Goal: Information Seeking & Learning: Learn about a topic

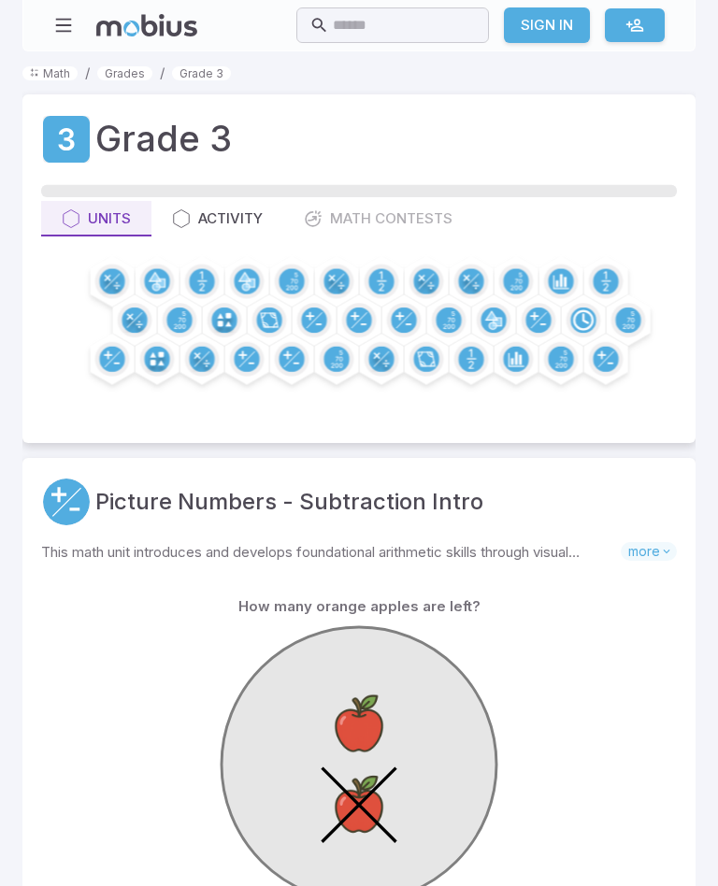
click at [396, 17] on input "text" at bounding box center [404, 25] width 143 height 36
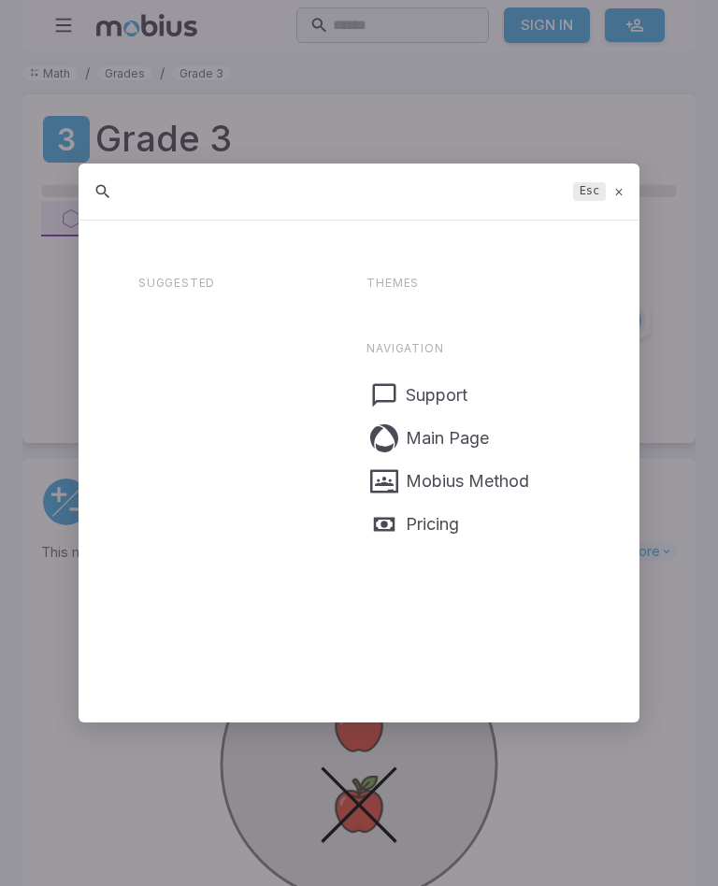
click at [396, 17] on div at bounding box center [359, 443] width 718 height 886
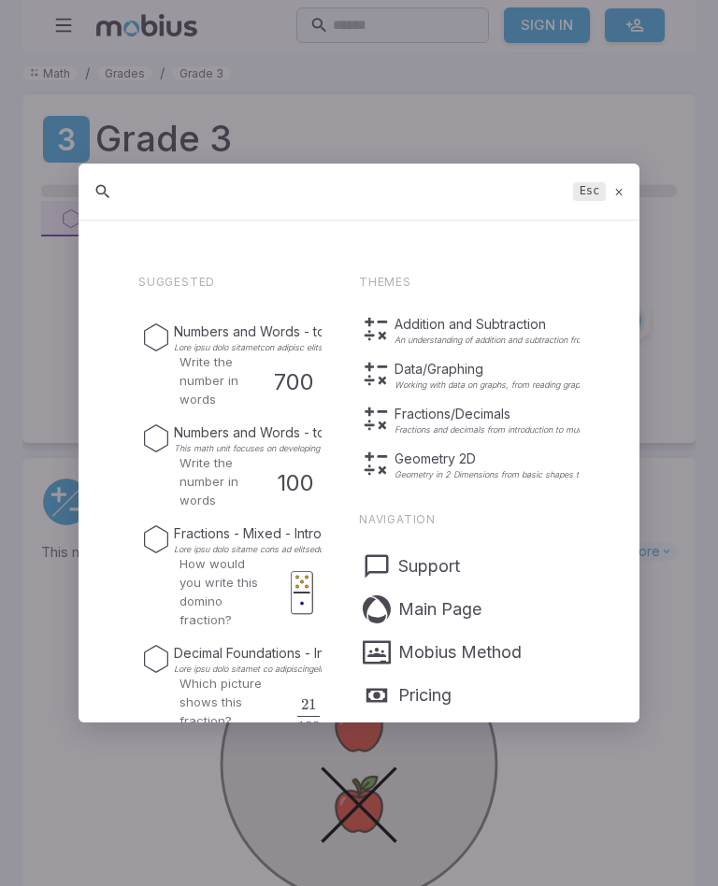
click at [623, 191] on icon at bounding box center [619, 192] width 12 height 14
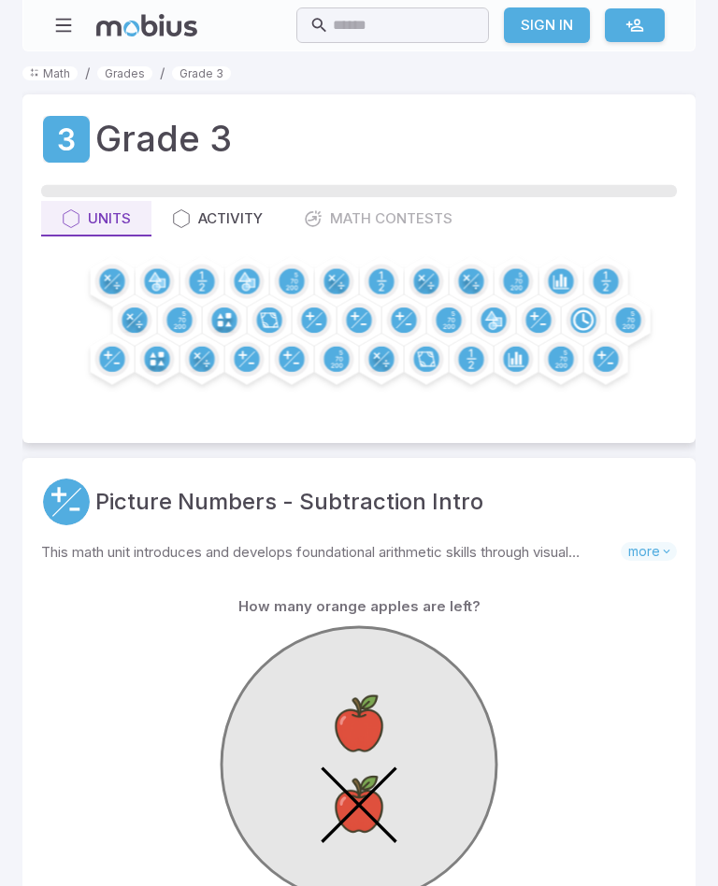
scroll to position [32, 0]
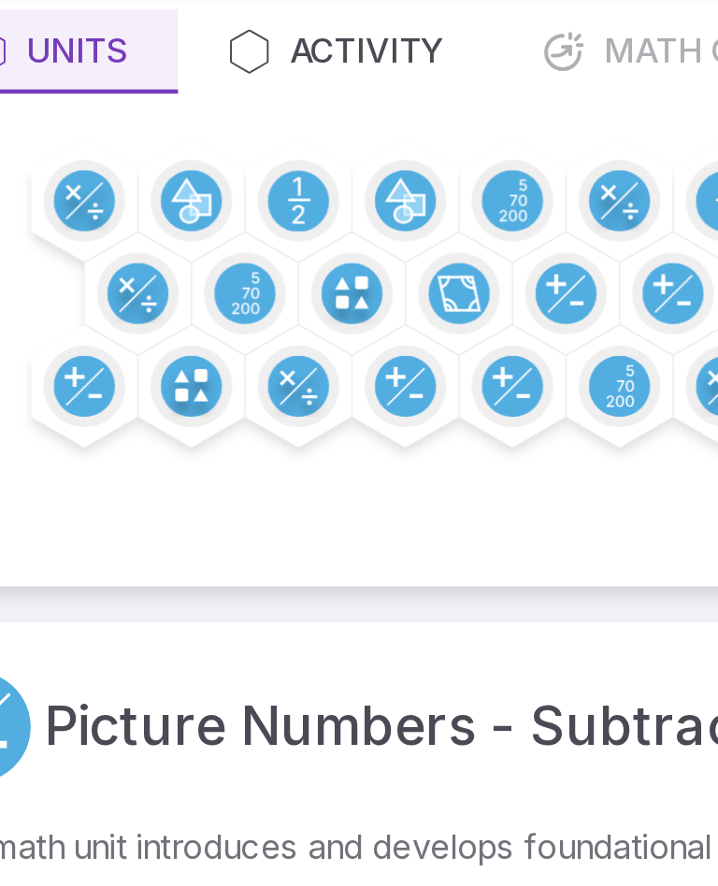
click at [41, 227] on div at bounding box center [359, 310] width 636 height 166
click at [99, 236] on circle at bounding box center [111, 248] width 25 height 25
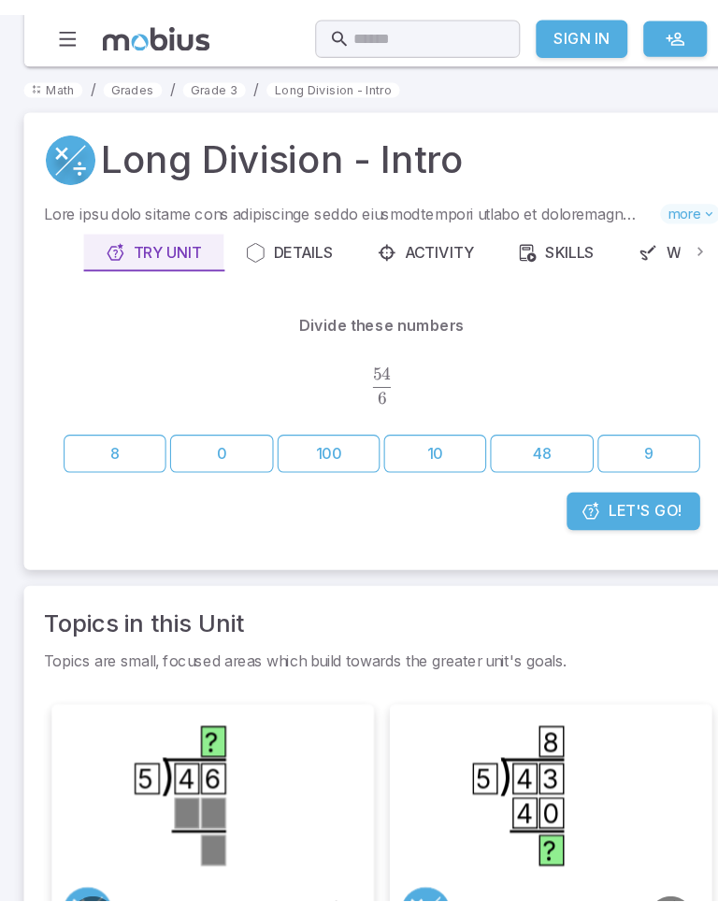
scroll to position [52, 0]
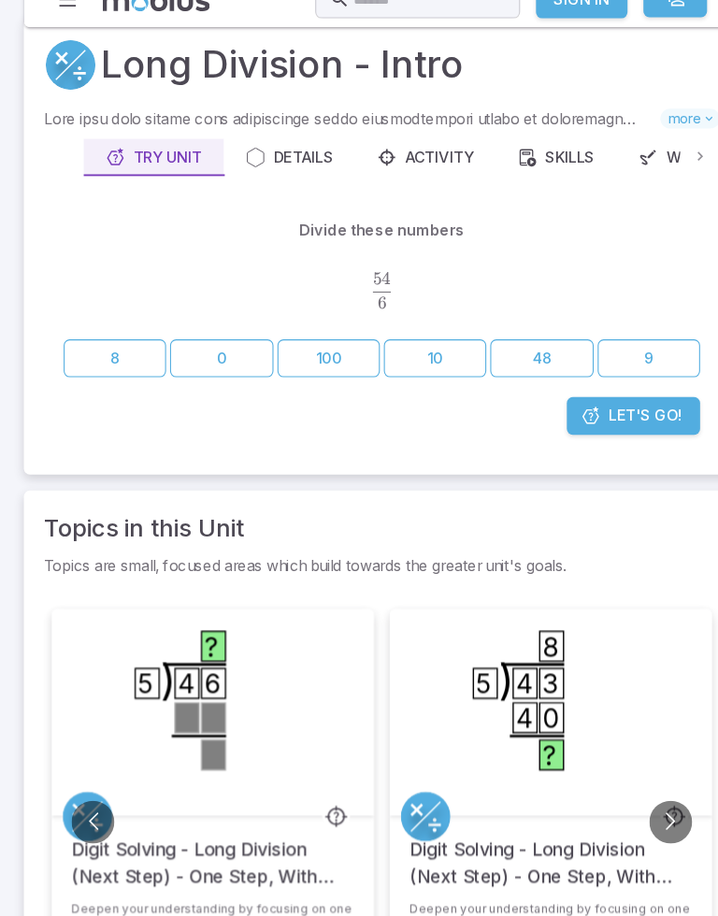
click at [499, 598] on icon ") 4 3 5 8 4 0 ?" at bounding box center [517, 691] width 187 height 187
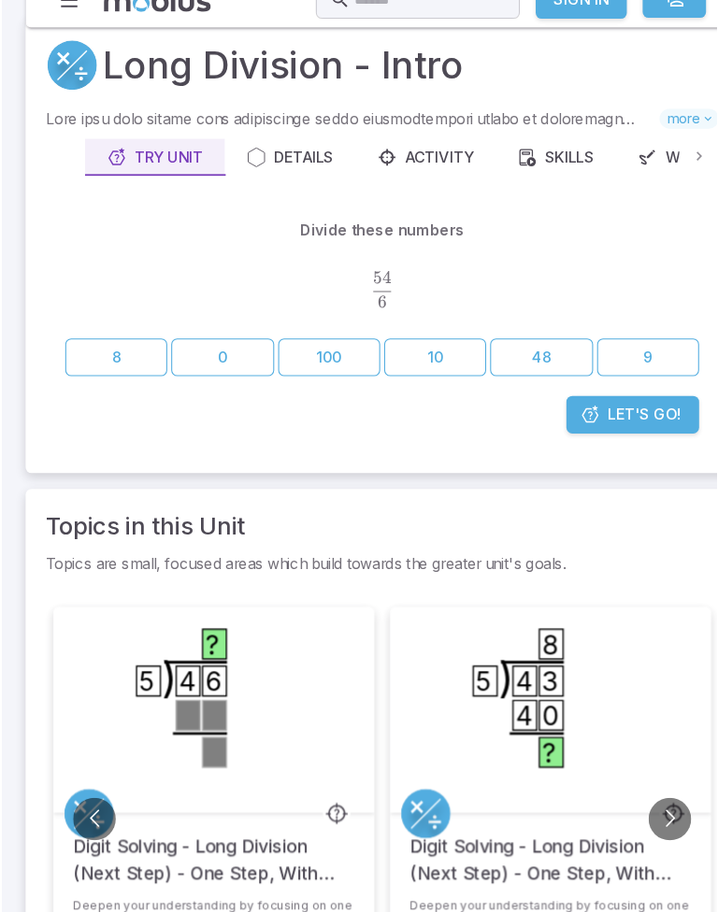
scroll to position [0, 0]
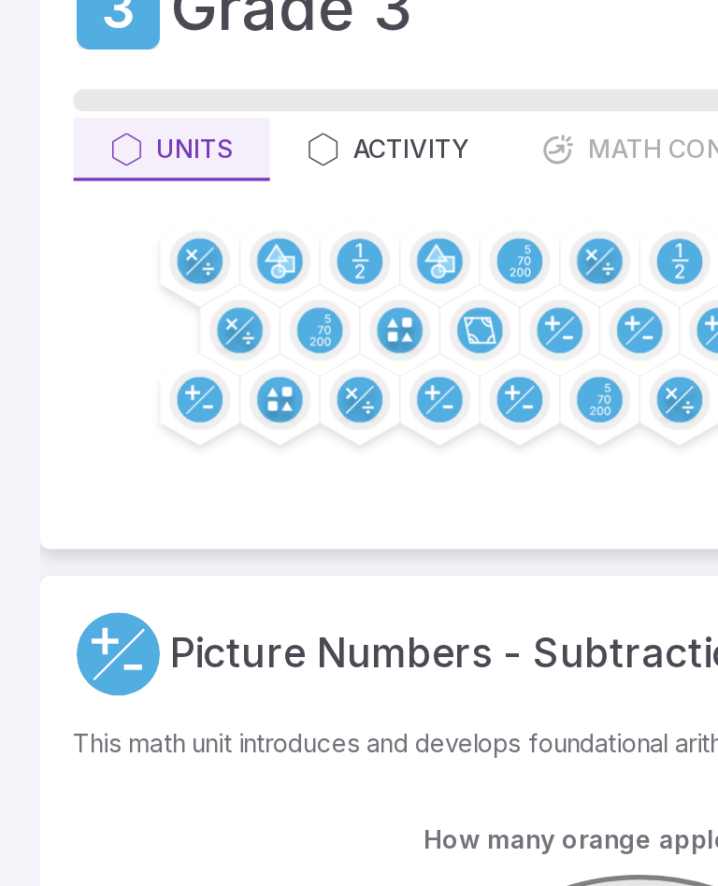
click at [228, 208] on div "Activity" at bounding box center [217, 218] width 91 height 21
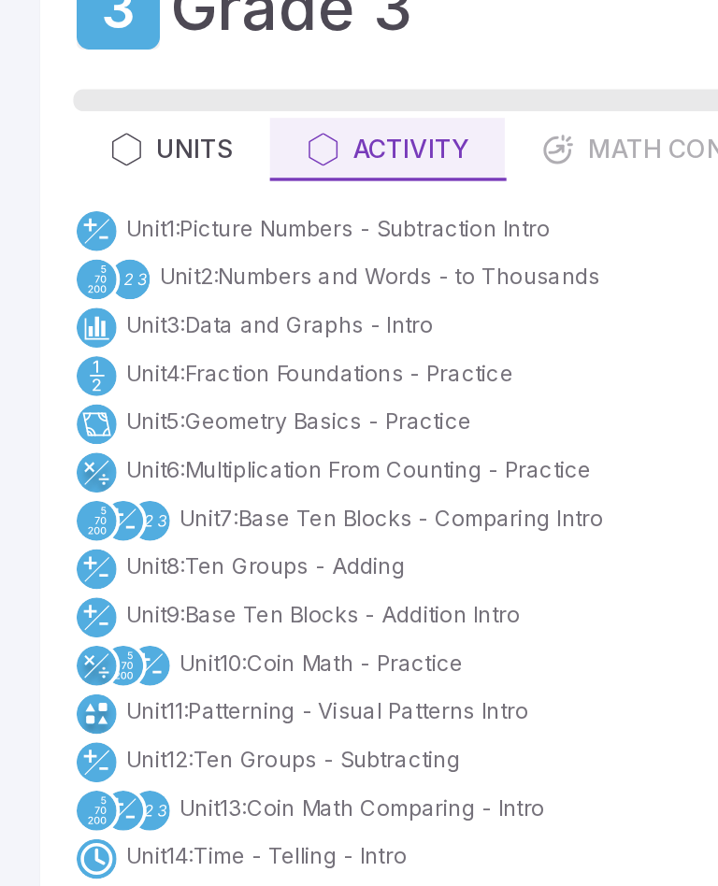
click at [183, 253] on link "Unit 1 : Picture Numbers - Subtraction Intro" at bounding box center [189, 262] width 237 height 19
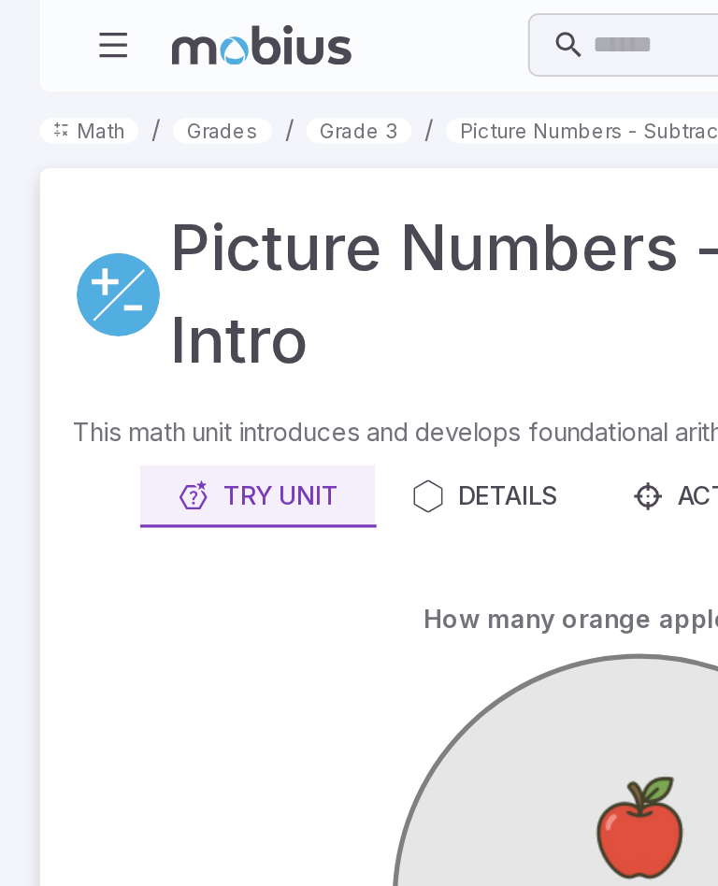
click at [79, 187] on div at bounding box center [68, 165] width 54 height 50
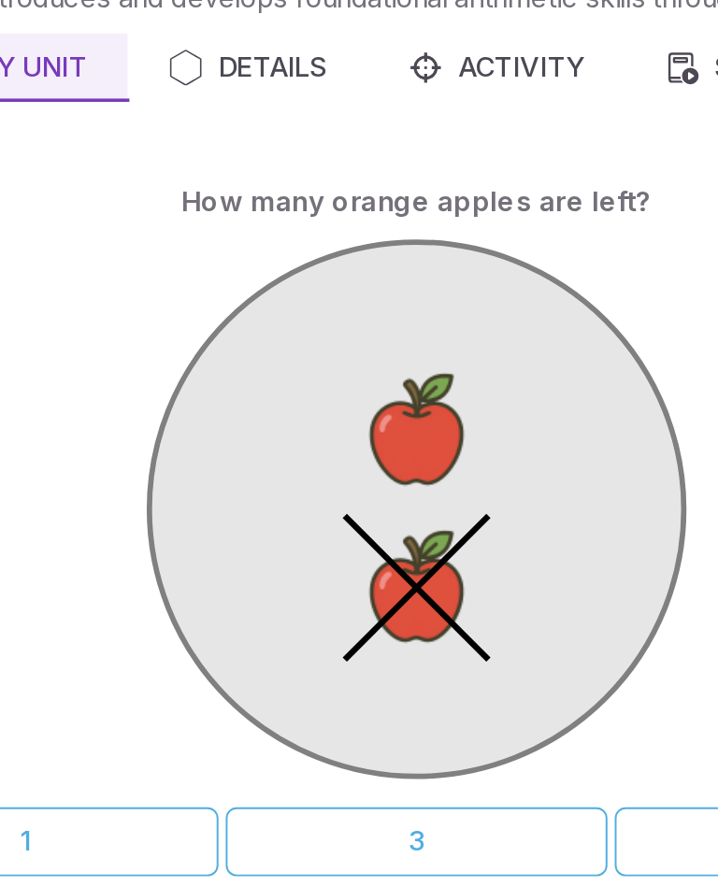
scroll to position [4, 0]
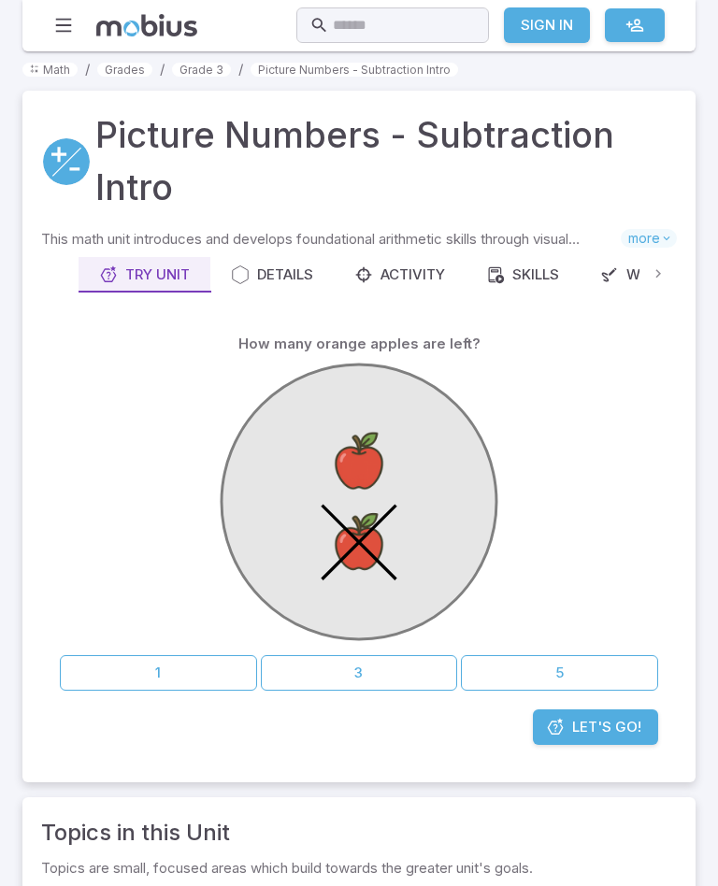
click at [342, 549] on image at bounding box center [359, 542] width 77 height 77
click at [126, 674] on button "1" at bounding box center [158, 673] width 197 height 36
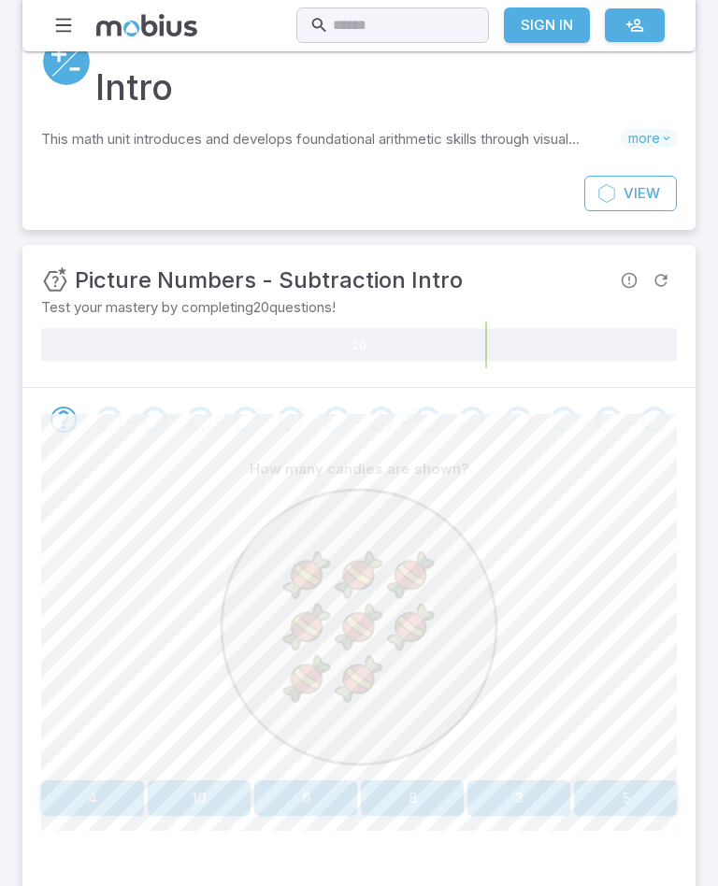
scroll to position [103, 0]
click at [304, 618] on image at bounding box center [307, 628] width 50 height 50
click at [366, 615] on image at bounding box center [360, 628] width 50 height 50
click at [417, 626] on image at bounding box center [411, 628] width 50 height 50
click at [417, 563] on image at bounding box center [411, 577] width 50 height 50
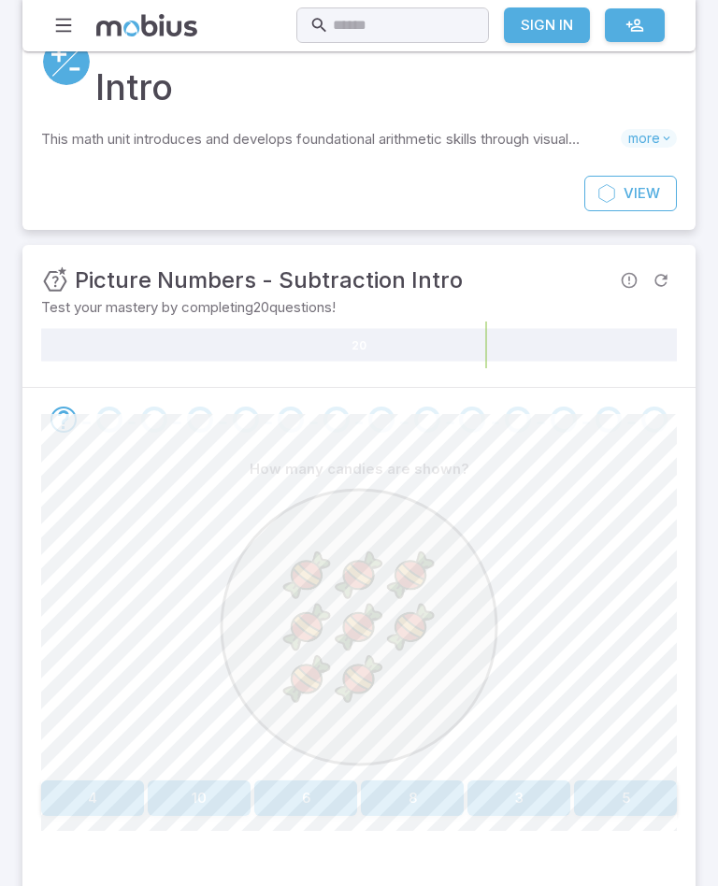
click at [354, 573] on image at bounding box center [360, 577] width 50 height 50
click at [308, 569] on image at bounding box center [307, 577] width 50 height 50
click at [423, 806] on button "8" at bounding box center [412, 799] width 103 height 36
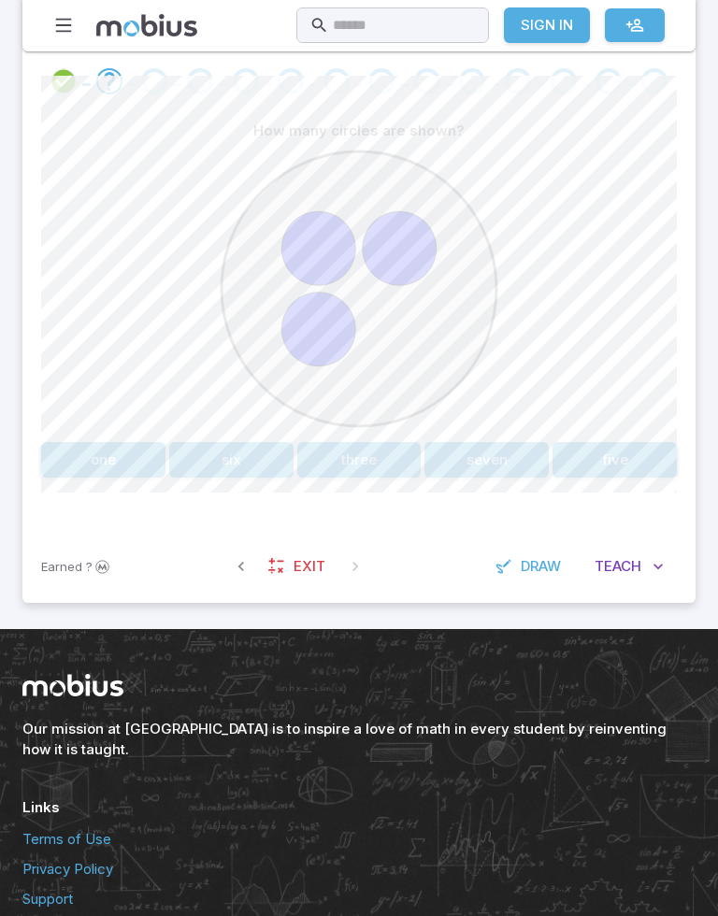
scroll to position [409, 0]
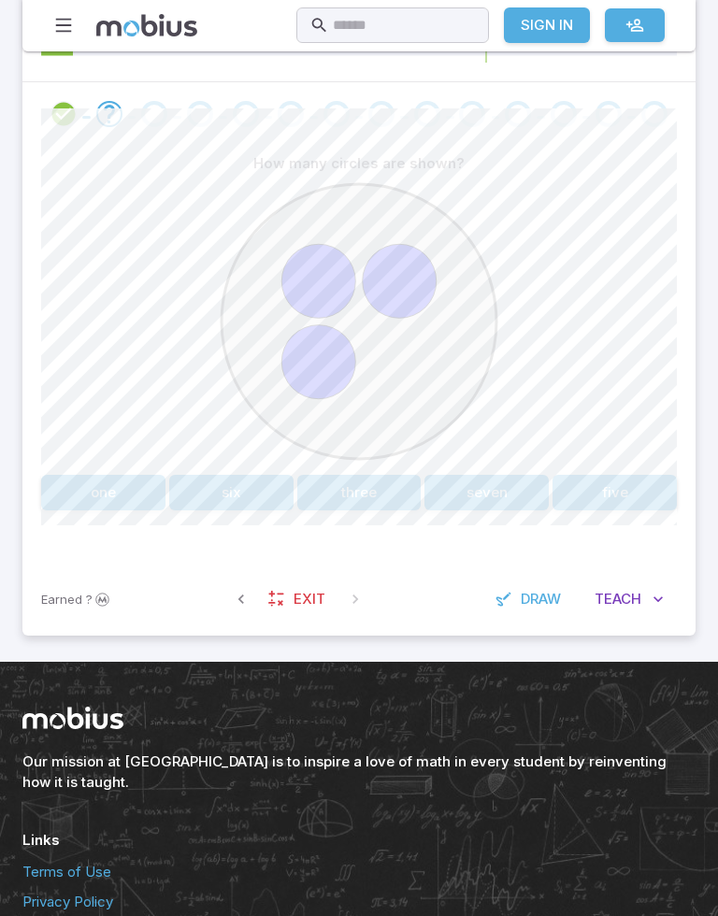
click at [373, 493] on button "three" at bounding box center [359, 493] width 124 height 36
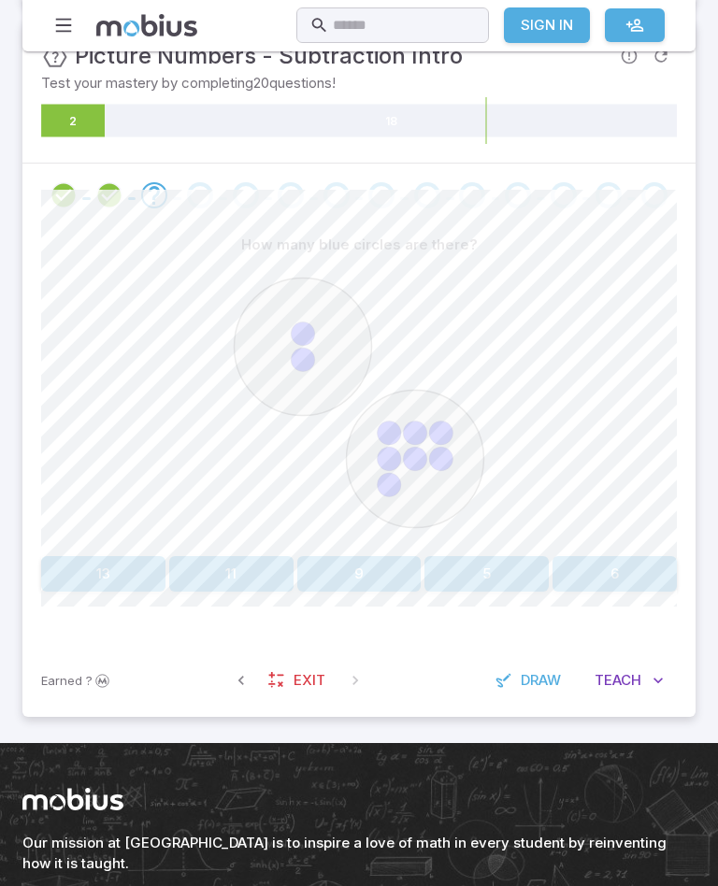
scroll to position [325, 0]
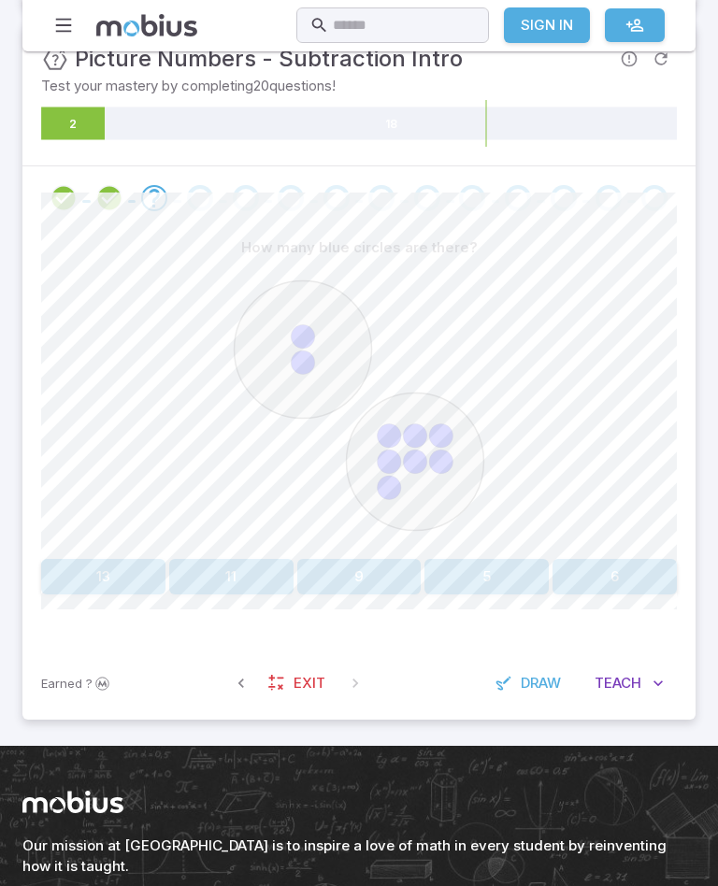
click at [306, 325] on circle at bounding box center [302, 335] width 23 height 23
click at [305, 324] on circle at bounding box center [302, 335] width 23 height 23
click at [388, 442] on circle at bounding box center [389, 434] width 23 height 23
click at [302, 340] on circle at bounding box center [302, 335] width 23 height 23
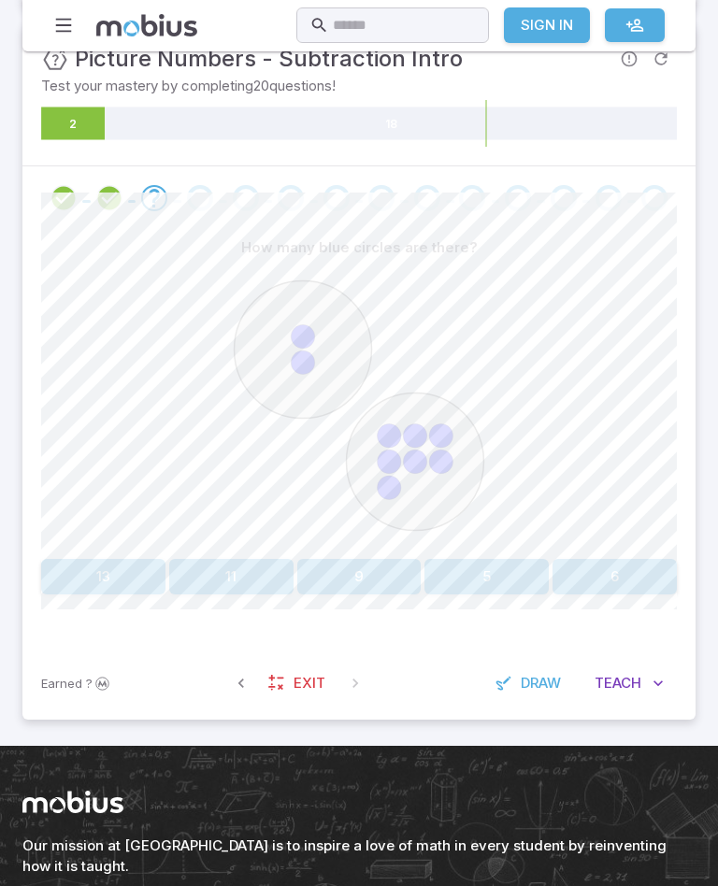
click at [394, 430] on circle at bounding box center [389, 434] width 23 height 23
click at [412, 431] on circle at bounding box center [414, 434] width 23 height 23
click at [454, 428] on circle at bounding box center [415, 461] width 137 height 137
click at [451, 458] on circle at bounding box center [440, 461] width 23 height 23
click at [421, 459] on circle at bounding box center [414, 461] width 23 height 23
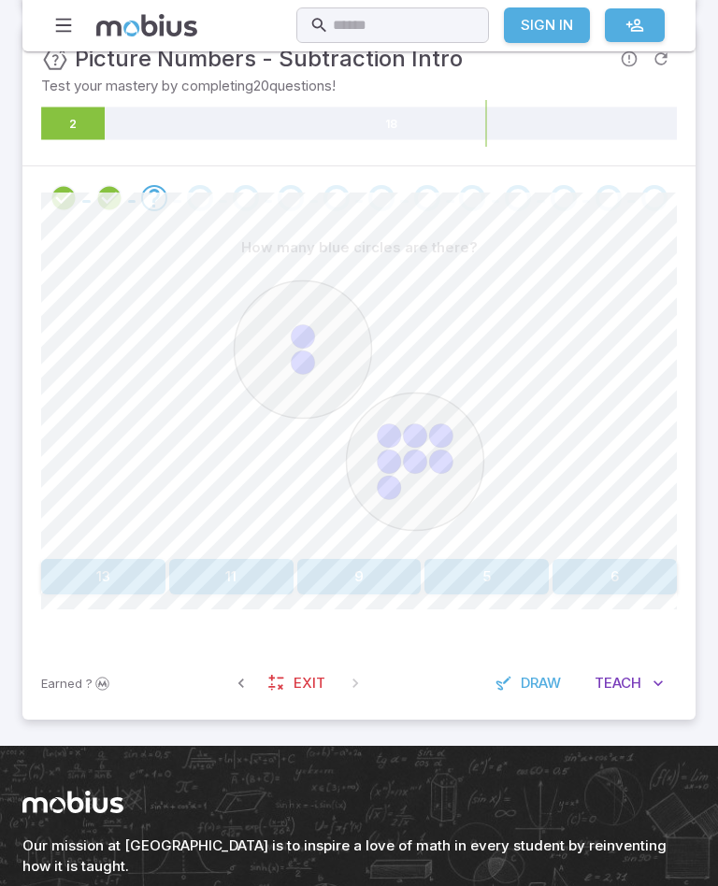
click at [398, 456] on circle at bounding box center [389, 461] width 23 height 23
click at [394, 490] on circle at bounding box center [389, 487] width 23 height 23
click at [399, 573] on button "9" at bounding box center [359, 577] width 124 height 36
click at [307, 355] on image at bounding box center [303, 349] width 24 height 24
click at [406, 431] on image at bounding box center [402, 435] width 24 height 24
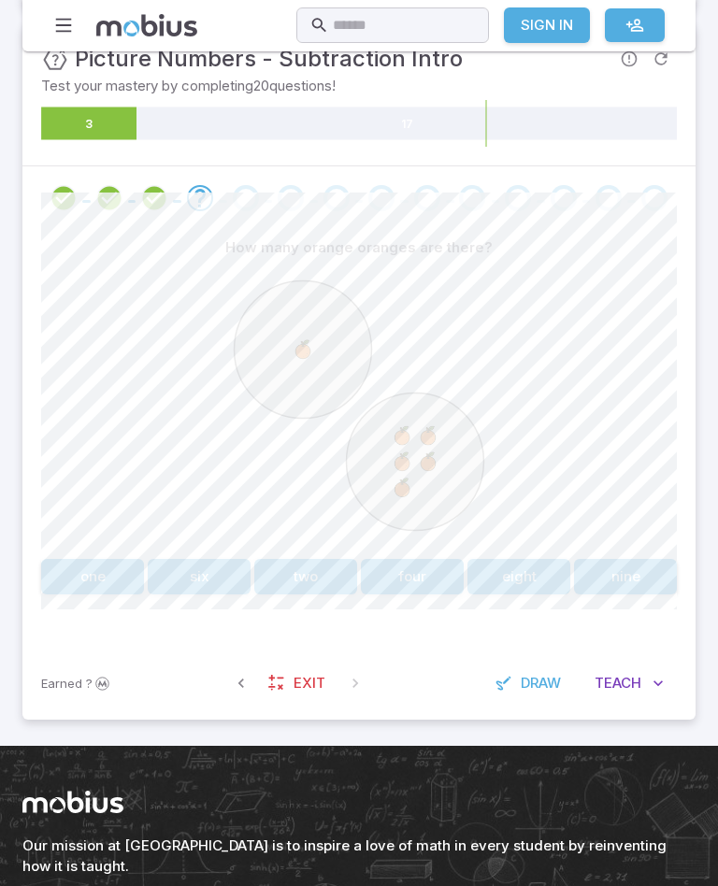
click at [433, 431] on image at bounding box center [428, 435] width 24 height 24
click at [401, 458] on image at bounding box center [402, 461] width 24 height 24
click at [437, 460] on image at bounding box center [428, 461] width 24 height 24
click at [407, 484] on image at bounding box center [402, 487] width 24 height 24
click at [203, 583] on button "six" at bounding box center [199, 577] width 103 height 36
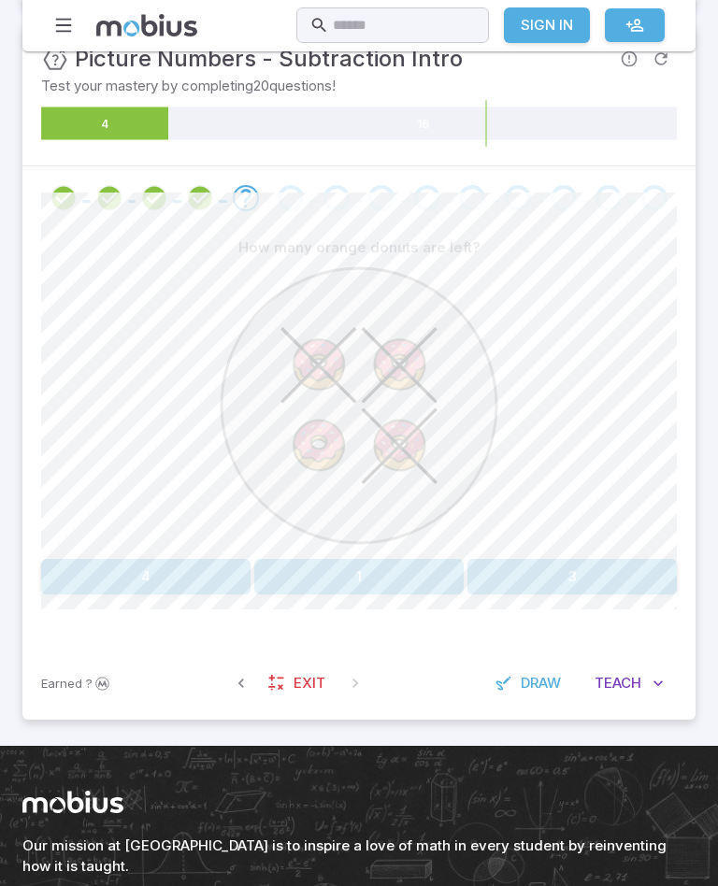
click at [427, 578] on button "1" at bounding box center [358, 577] width 209 height 36
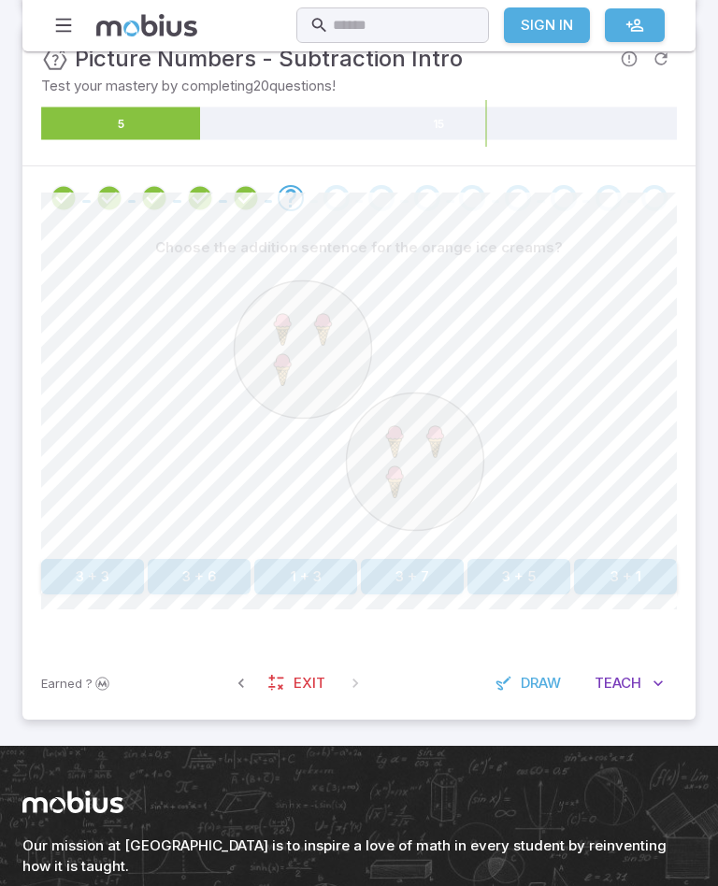
click at [306, 573] on button "1 + 3" at bounding box center [305, 577] width 103 height 36
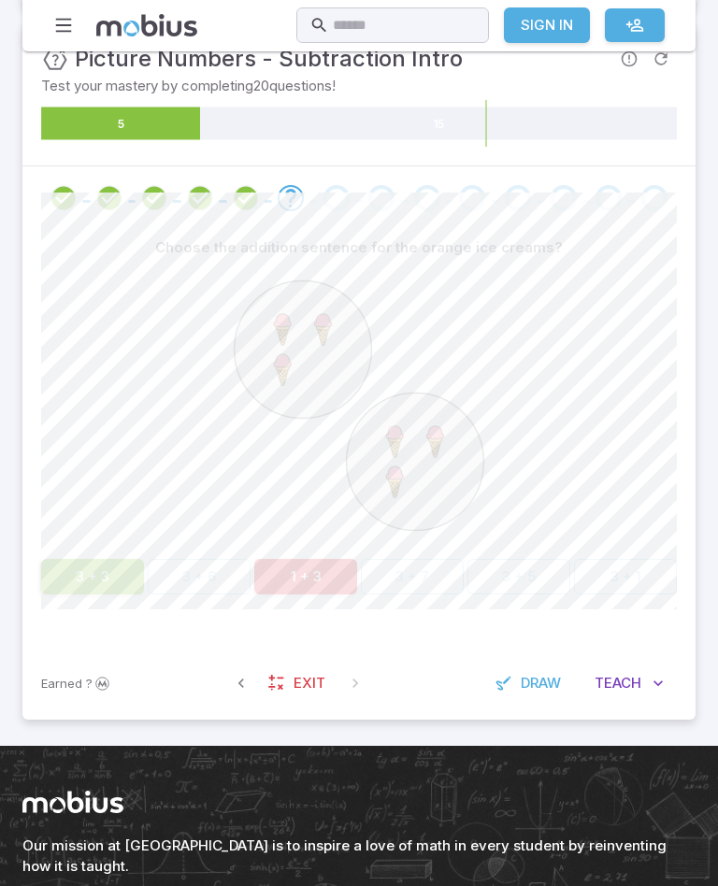
click at [107, 583] on button "3 + 3" at bounding box center [92, 577] width 103 height 36
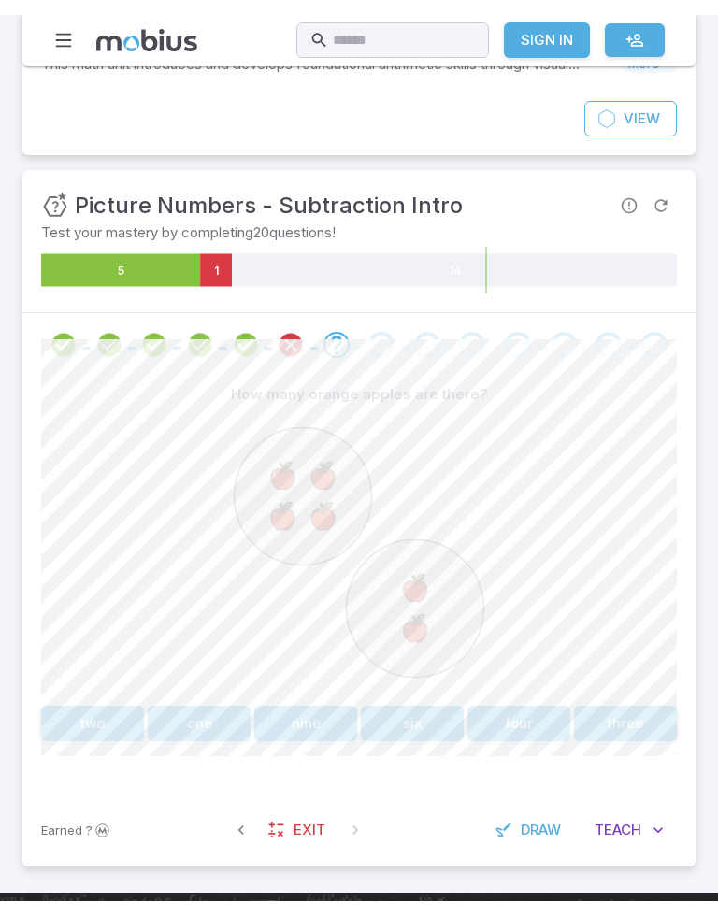
scroll to position [259, 0]
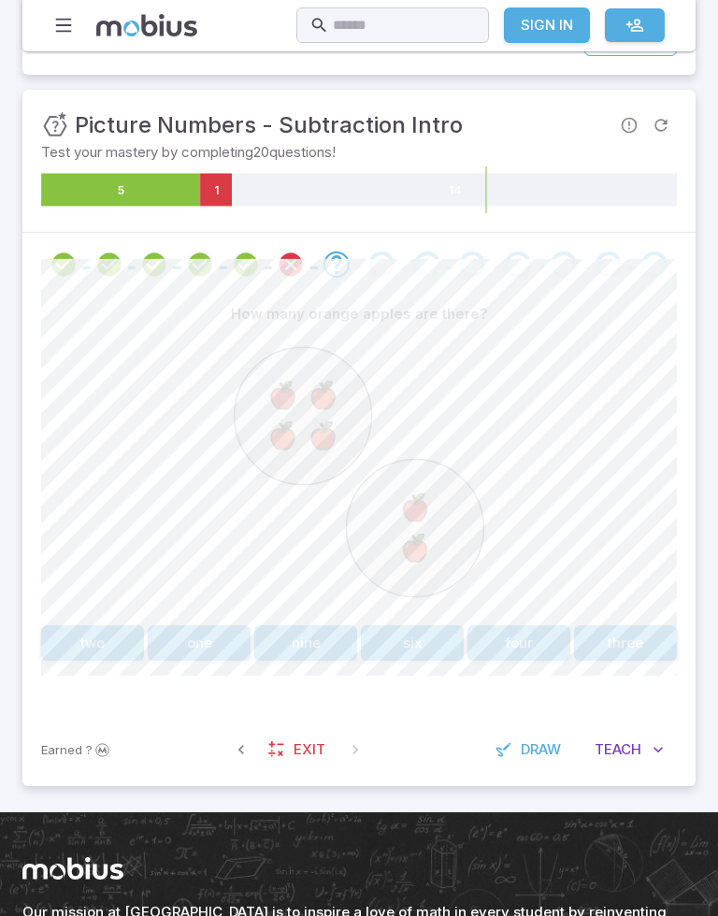
click at [280, 392] on image at bounding box center [283, 396] width 38 height 38
click at [331, 381] on image at bounding box center [323, 396] width 38 height 38
click at [279, 431] on image at bounding box center [283, 436] width 38 height 38
click at [328, 432] on image at bounding box center [323, 436] width 38 height 38
click at [422, 507] on image at bounding box center [414, 508] width 38 height 38
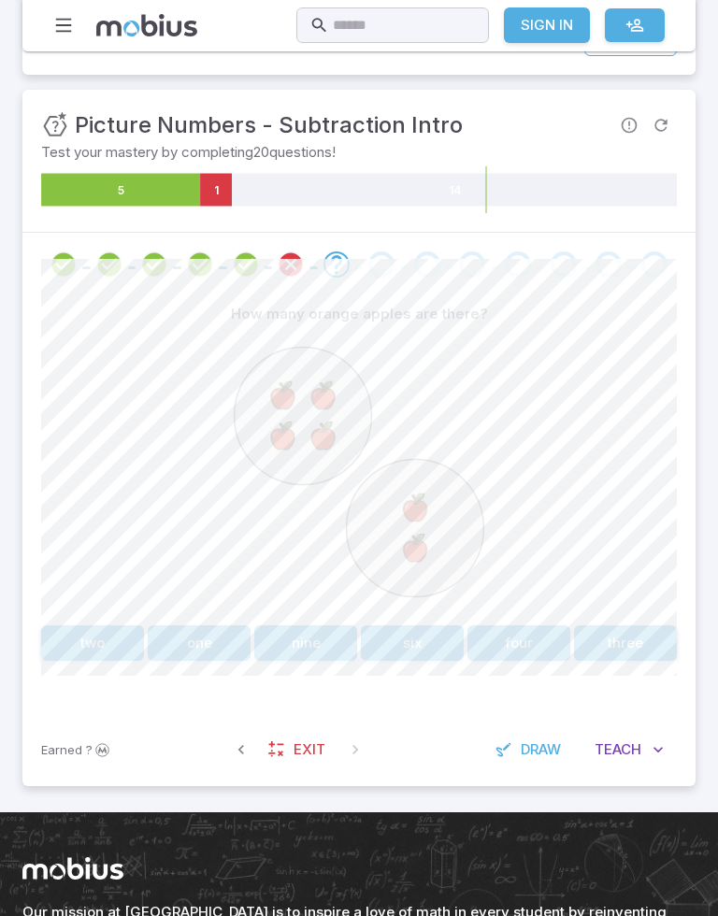
click at [422, 506] on image at bounding box center [414, 508] width 38 height 38
click at [427, 642] on button "six" at bounding box center [412, 643] width 103 height 36
click at [293, 386] on image at bounding box center [290, 390] width 24 height 24
click at [292, 385] on image at bounding box center [290, 390] width 24 height 24
click at [287, 418] on image at bounding box center [290, 415] width 24 height 24
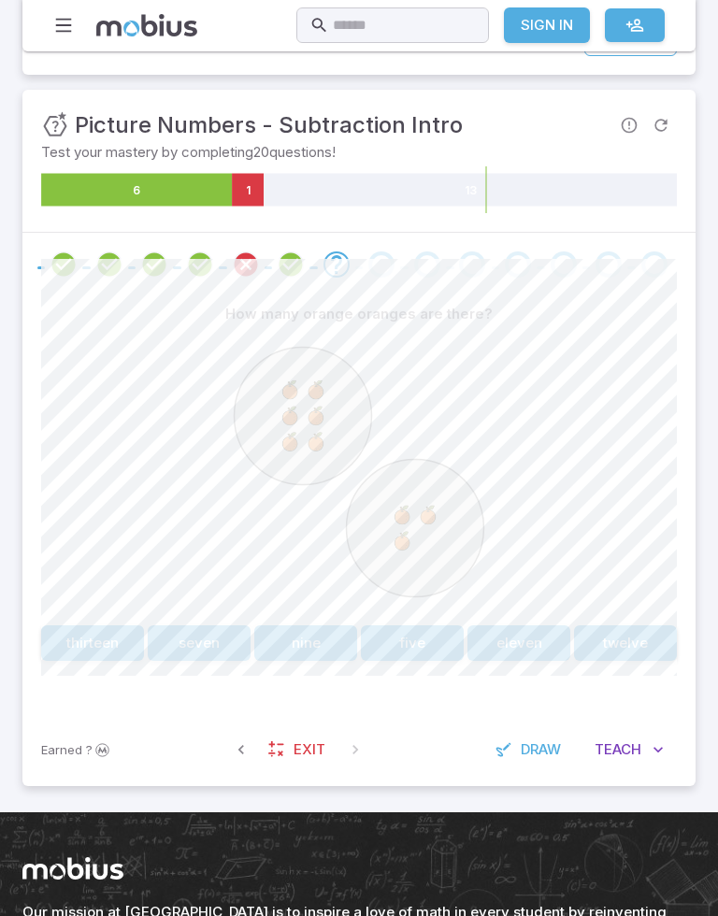
click at [287, 417] on image at bounding box center [290, 415] width 24 height 24
click at [288, 450] on image at bounding box center [290, 441] width 24 height 24
click at [287, 450] on image at bounding box center [290, 441] width 24 height 24
click at [411, 512] on image at bounding box center [402, 515] width 24 height 24
click at [410, 512] on image at bounding box center [402, 515] width 24 height 24
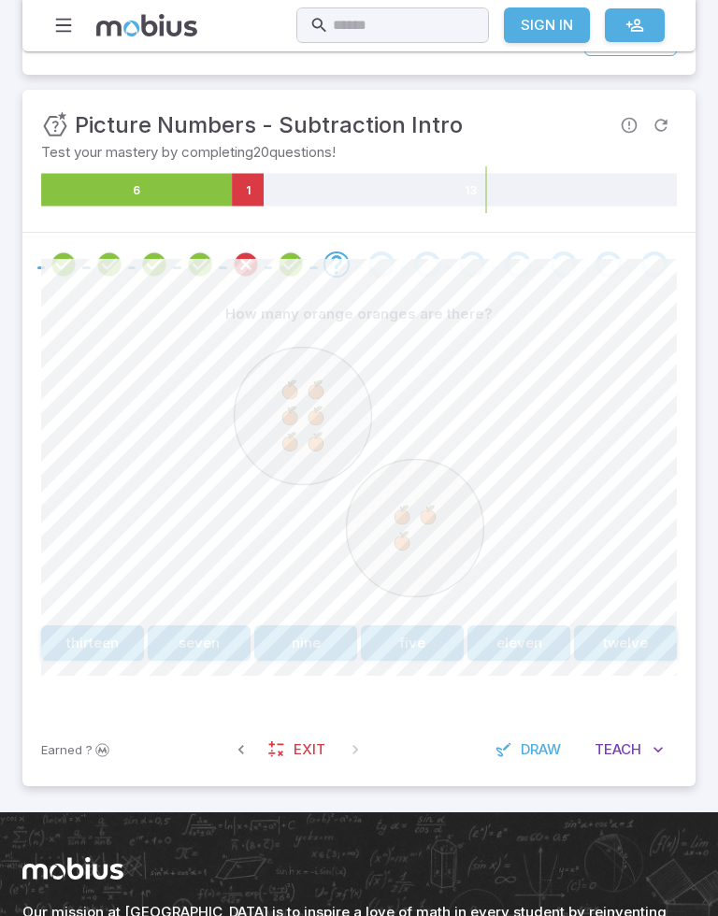
click at [411, 538] on image at bounding box center [402, 540] width 24 height 24
click at [325, 642] on button "nine" at bounding box center [305, 643] width 103 height 36
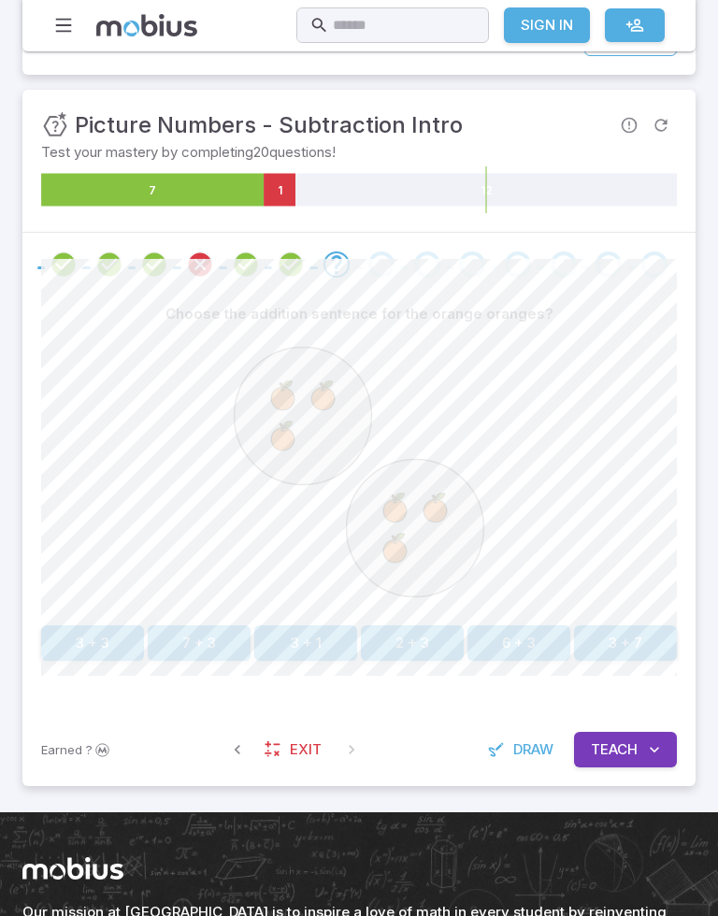
click at [88, 658] on button "3 + 3" at bounding box center [92, 643] width 103 height 36
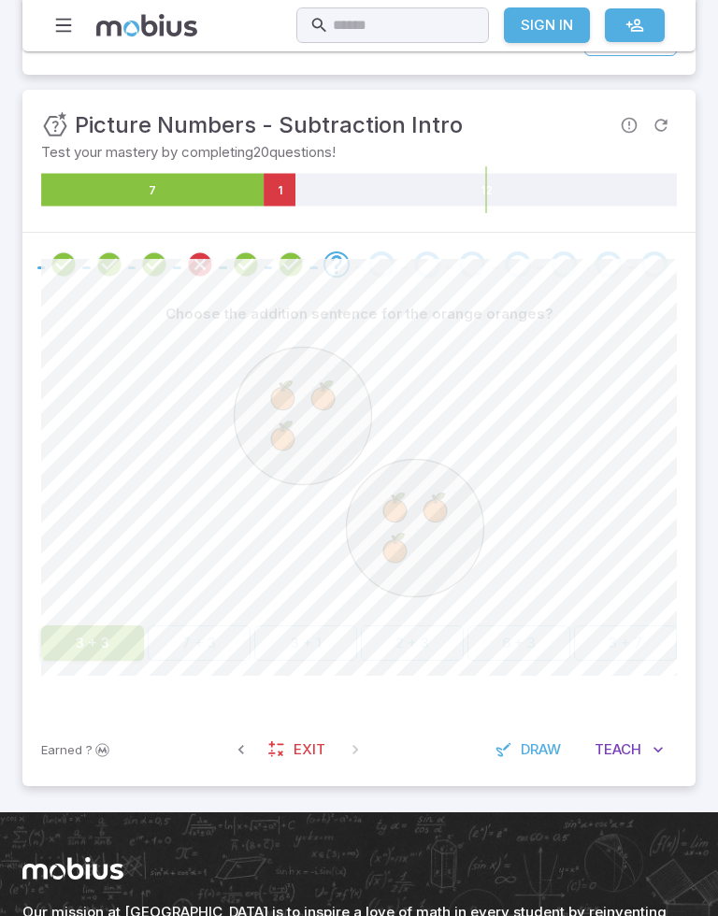
click at [87, 658] on button "3 + 3" at bounding box center [92, 643] width 103 height 36
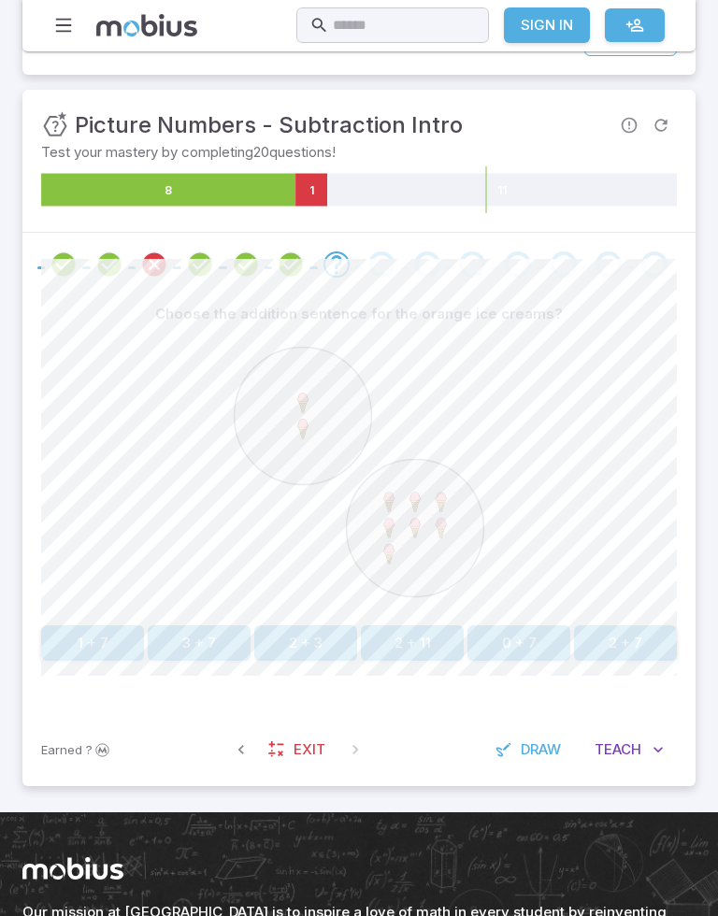
click at [297, 394] on image at bounding box center [303, 403] width 24 height 24
click at [302, 422] on image at bounding box center [303, 428] width 24 height 24
click at [310, 403] on image at bounding box center [303, 403] width 24 height 24
click at [310, 402] on image at bounding box center [303, 403] width 24 height 24
click at [394, 491] on image at bounding box center [389, 502] width 24 height 24
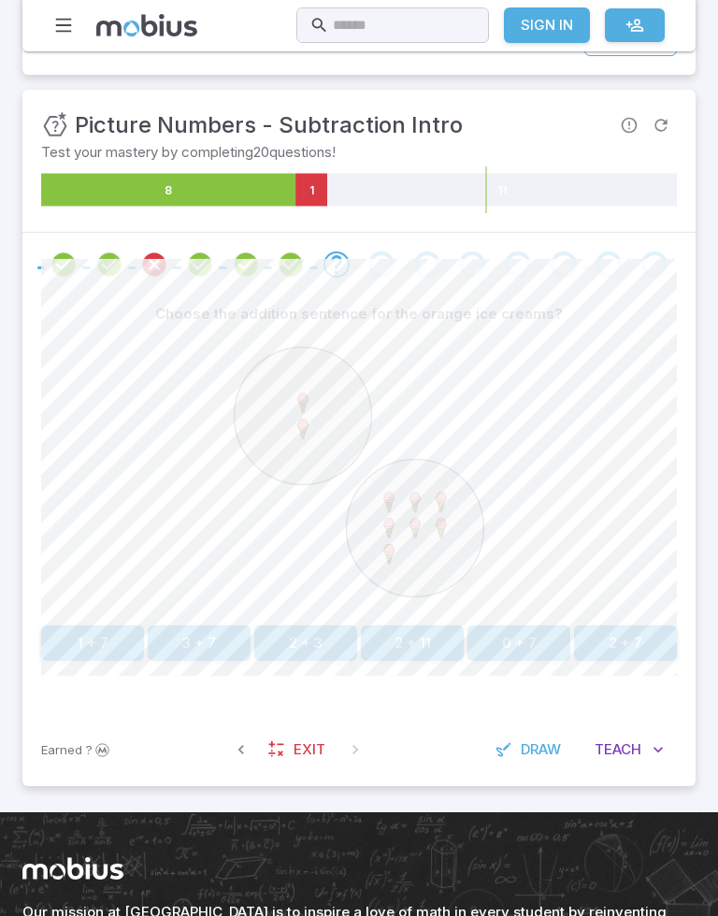
click at [394, 491] on image at bounding box center [389, 502] width 24 height 24
click at [460, 497] on circle at bounding box center [415, 527] width 137 height 137
click at [380, 527] on image at bounding box center [389, 527] width 24 height 24
click at [423, 523] on image at bounding box center [415, 527] width 24 height 24
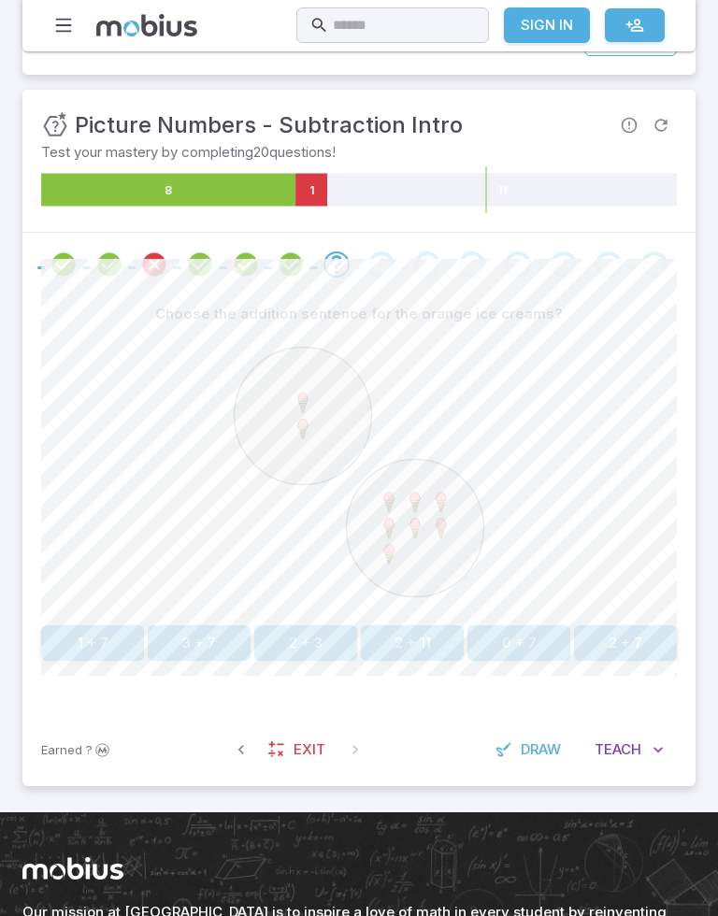
click at [374, 566] on circle at bounding box center [415, 527] width 137 height 137
click at [615, 631] on button "2 + 7" at bounding box center [625, 643] width 103 height 36
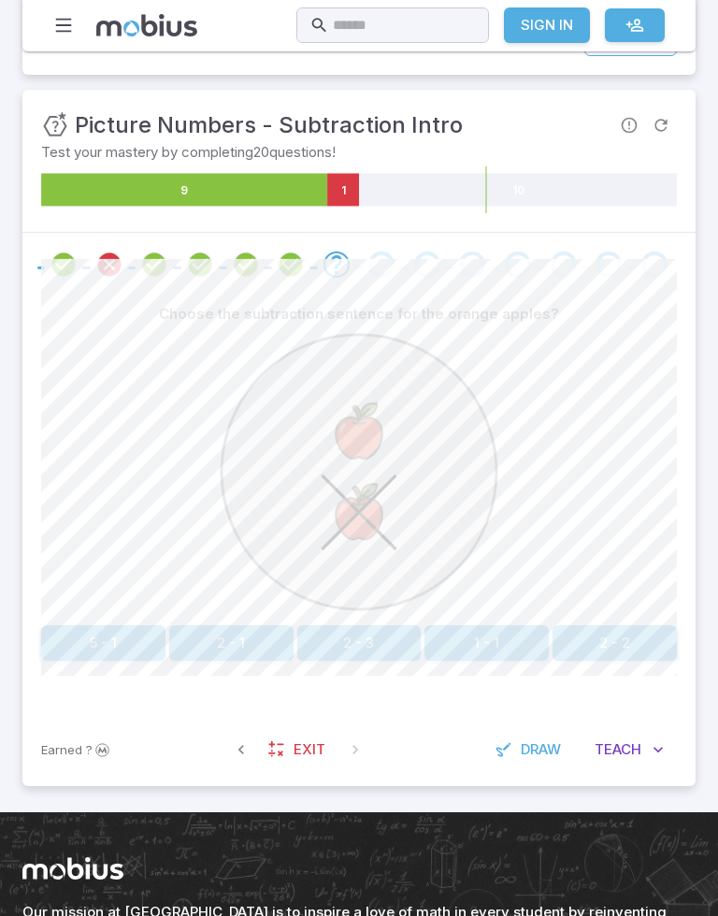
click at [404, 506] on circle at bounding box center [359, 472] width 275 height 275
click at [215, 651] on button "2 - 1" at bounding box center [231, 643] width 124 height 36
click at [603, 659] on button "2 - 1" at bounding box center [599, 643] width 156 height 36
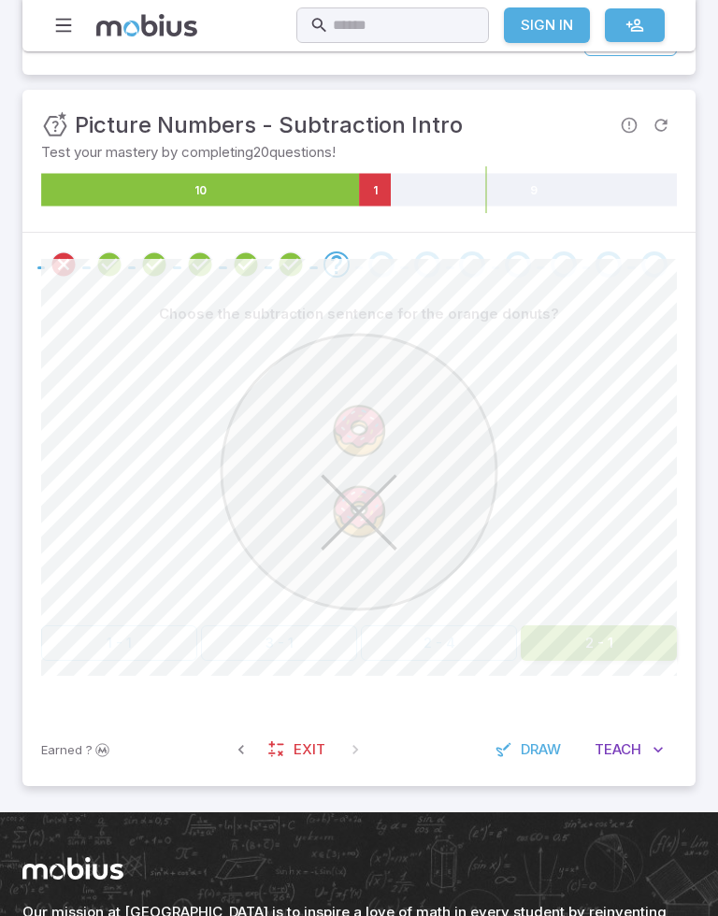
click at [603, 658] on button "2 - 1" at bounding box center [599, 643] width 156 height 36
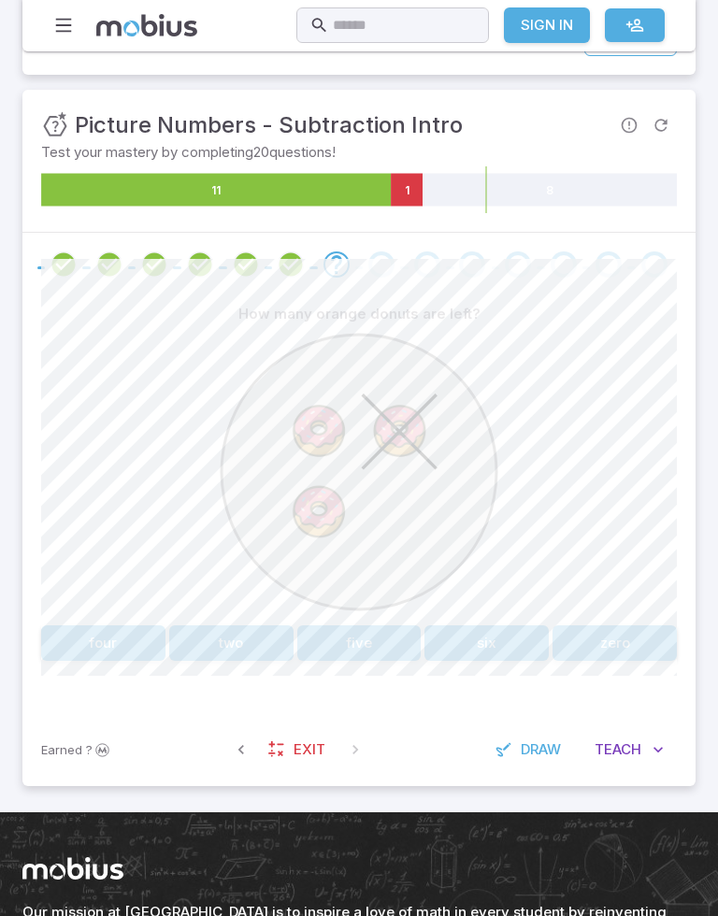
click at [200, 640] on button "two" at bounding box center [231, 643] width 124 height 36
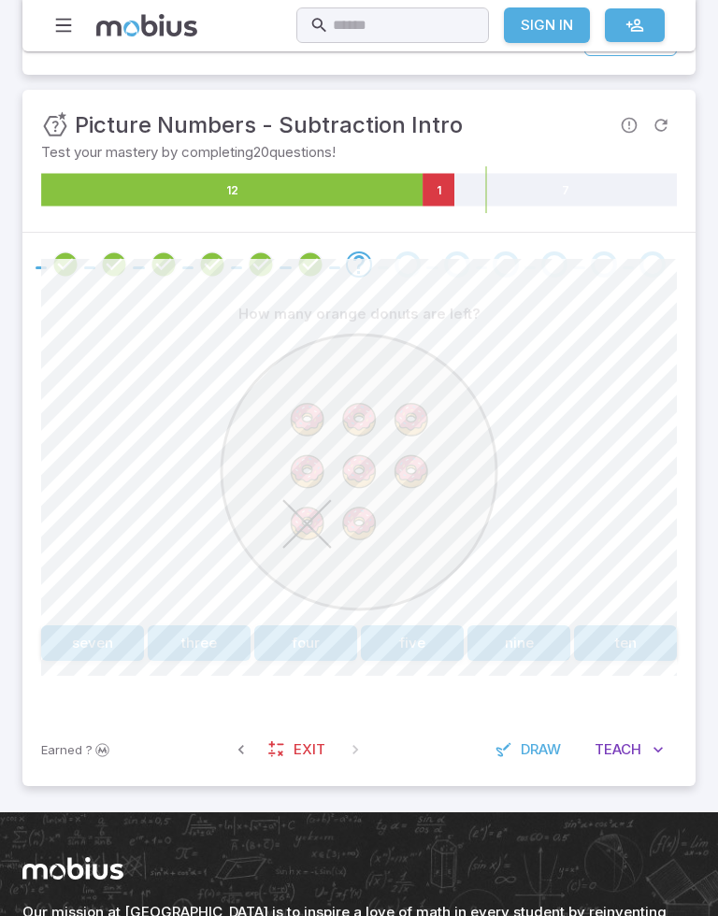
click at [310, 418] on image at bounding box center [307, 420] width 50 height 50
click at [370, 418] on image at bounding box center [360, 420] width 50 height 50
click at [435, 410] on image at bounding box center [411, 420] width 50 height 50
click at [312, 468] on image at bounding box center [307, 472] width 50 height 50
click at [357, 463] on image at bounding box center [360, 472] width 50 height 50
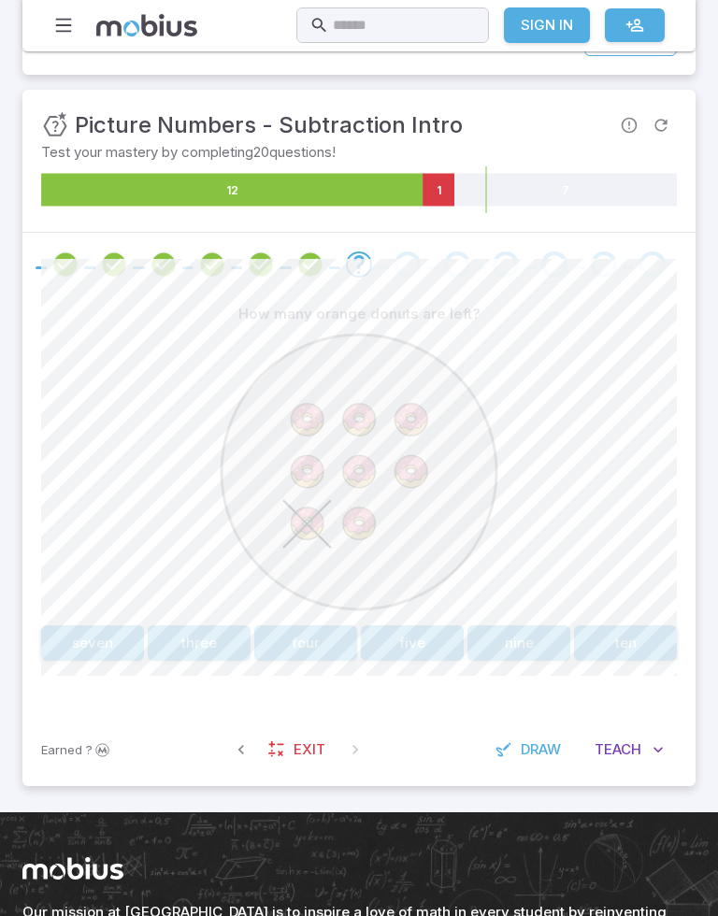
click at [415, 462] on image at bounding box center [411, 472] width 50 height 50
click at [355, 522] on image at bounding box center [360, 524] width 50 height 50
click at [83, 638] on button "seven" at bounding box center [92, 643] width 103 height 36
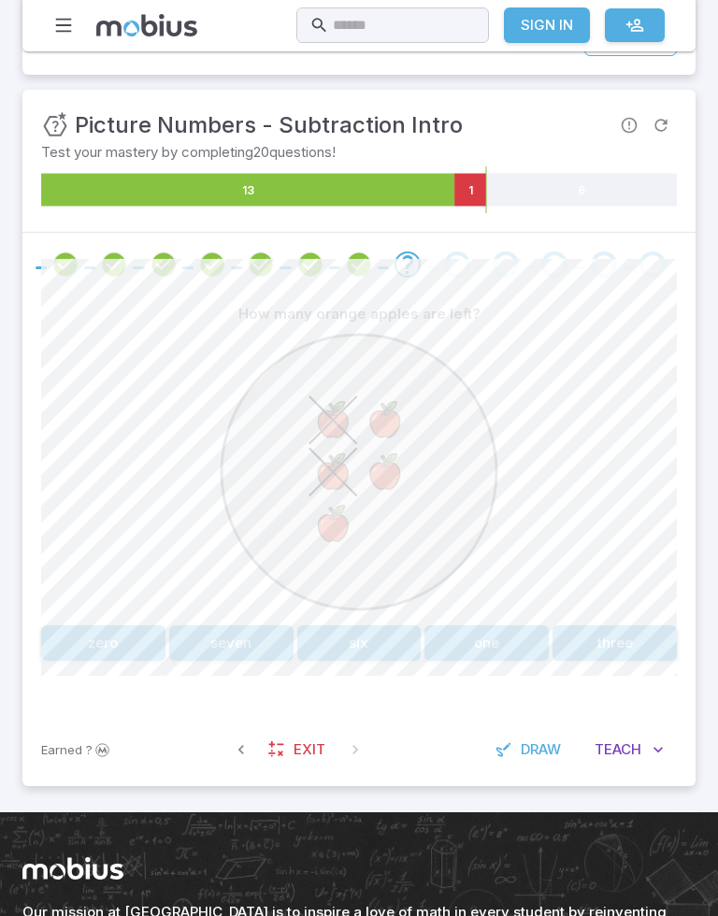
click at [636, 639] on button "three" at bounding box center [614, 643] width 124 height 36
click at [322, 640] on button "two" at bounding box center [279, 643] width 156 height 36
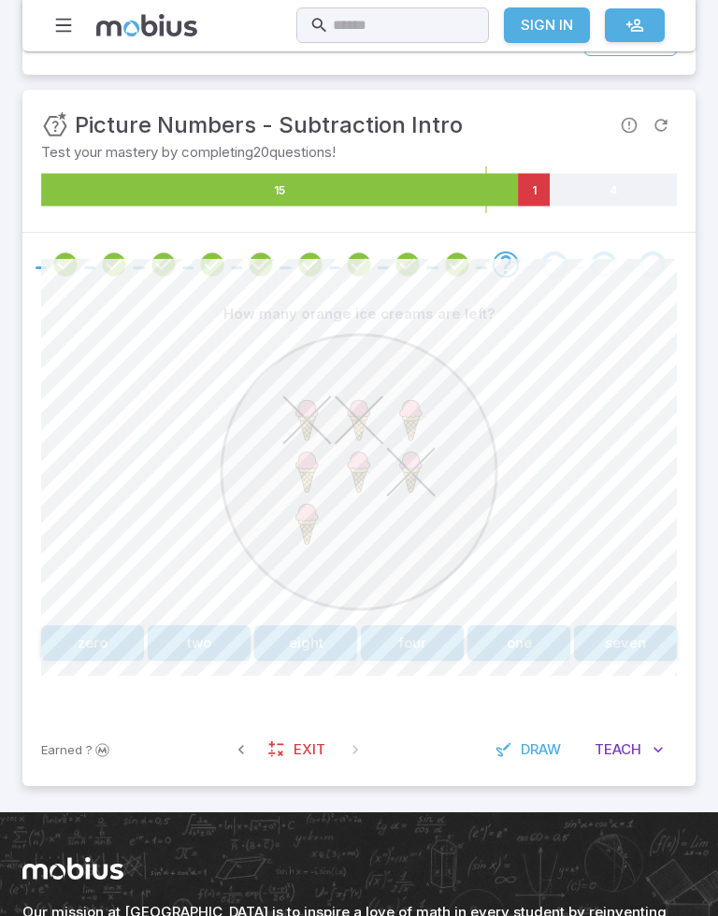
click at [423, 656] on button "four" at bounding box center [412, 643] width 103 height 36
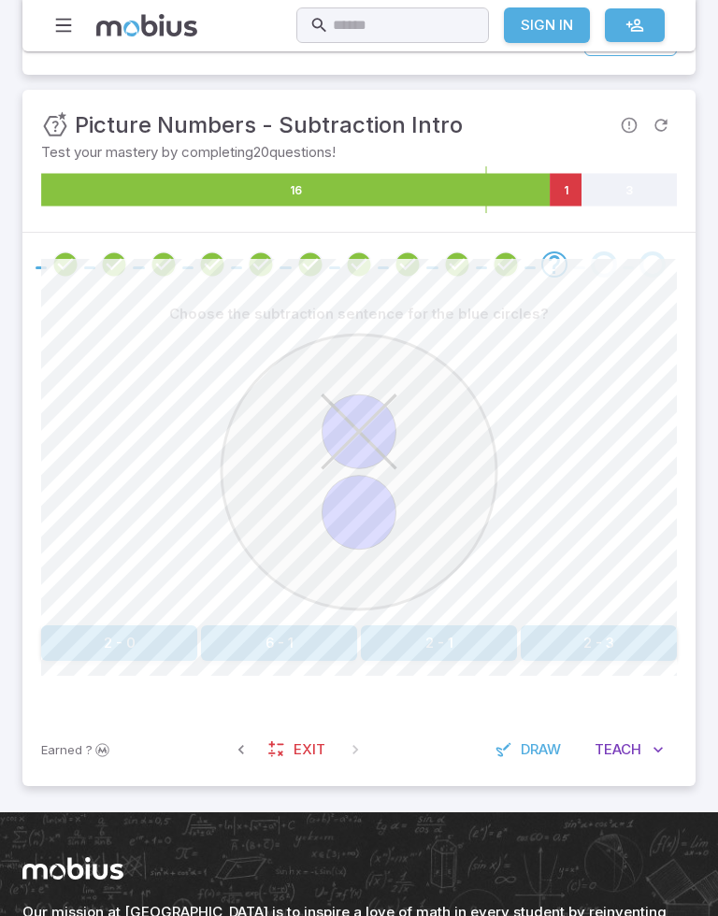
click at [465, 641] on button "2 - 1" at bounding box center [439, 643] width 156 height 36
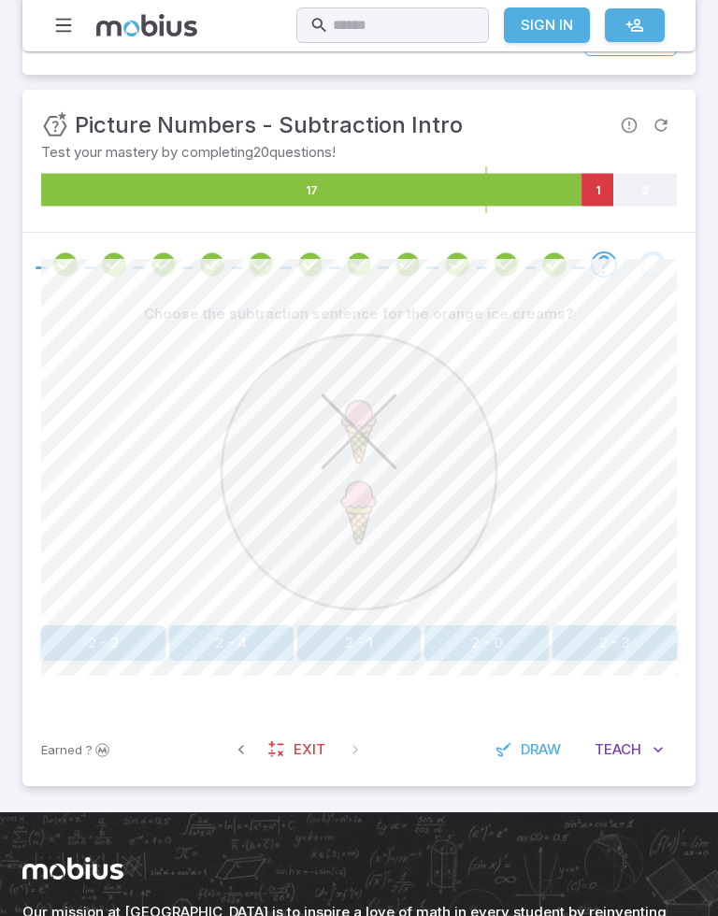
click at [388, 632] on button "2 - 1" at bounding box center [359, 643] width 124 height 36
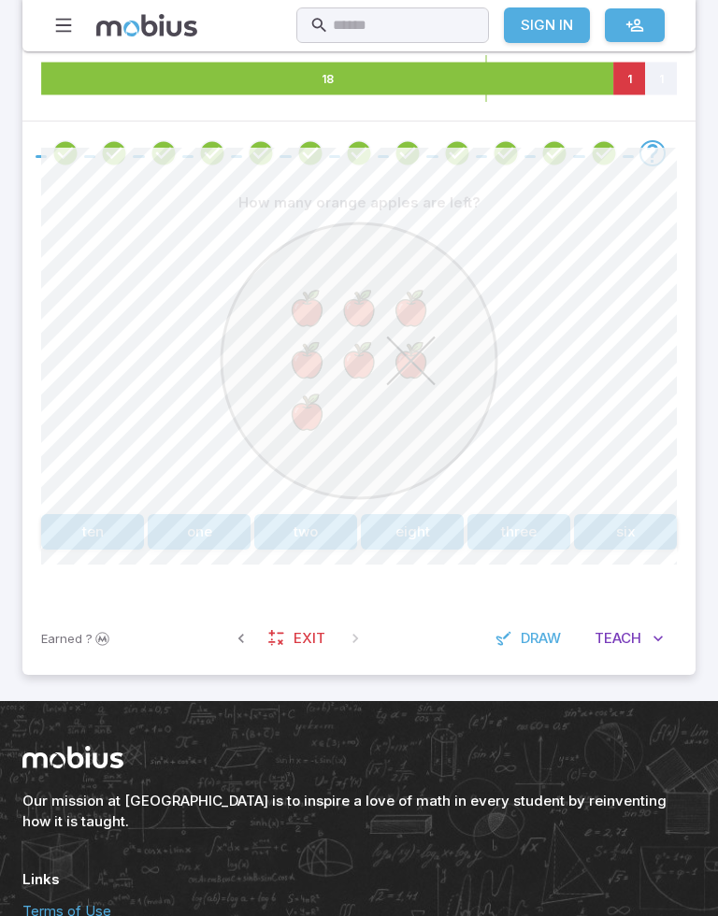
scroll to position [371, 0]
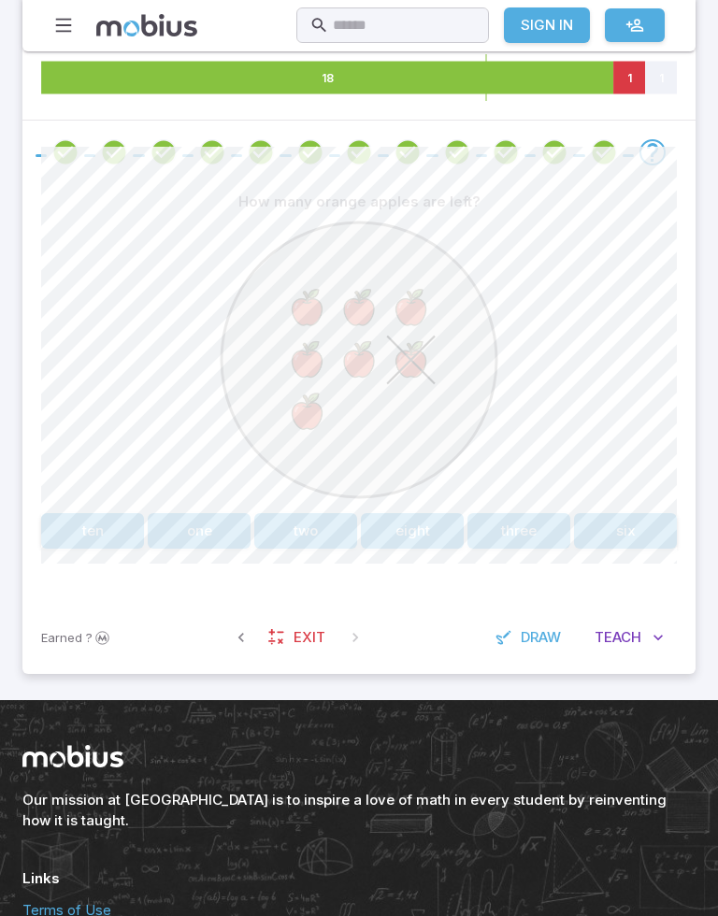
click at [299, 300] on image at bounding box center [307, 308] width 50 height 50
click at [300, 350] on image at bounding box center [307, 360] width 50 height 50
click at [378, 355] on image at bounding box center [360, 360] width 50 height 50
click at [306, 419] on image at bounding box center [307, 412] width 50 height 50
click at [638, 529] on button "six" at bounding box center [625, 531] width 103 height 36
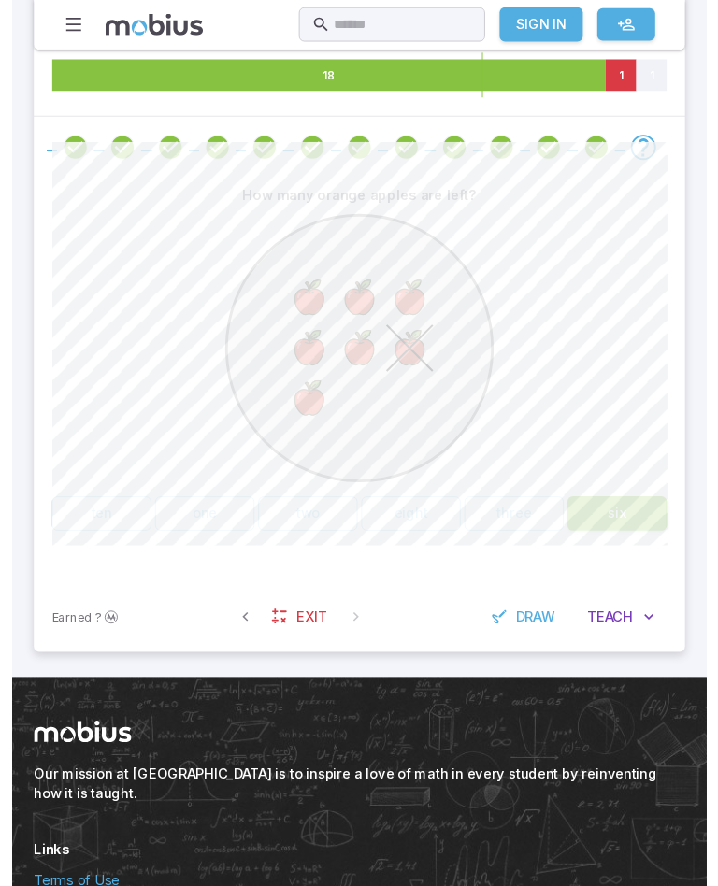
scroll to position [217, 0]
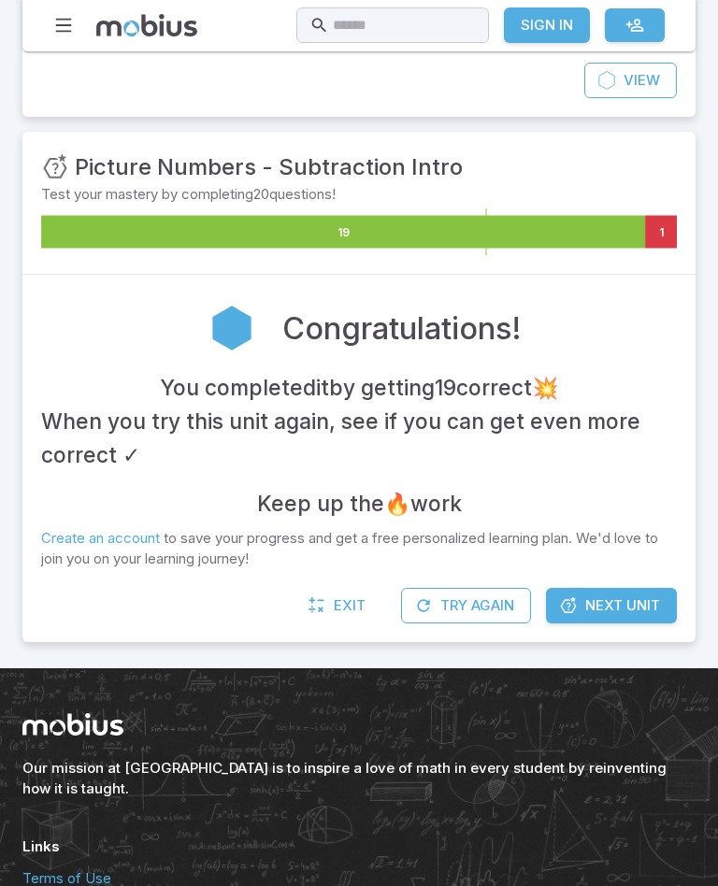
click at [454, 610] on button "Try Again" at bounding box center [466, 606] width 130 height 36
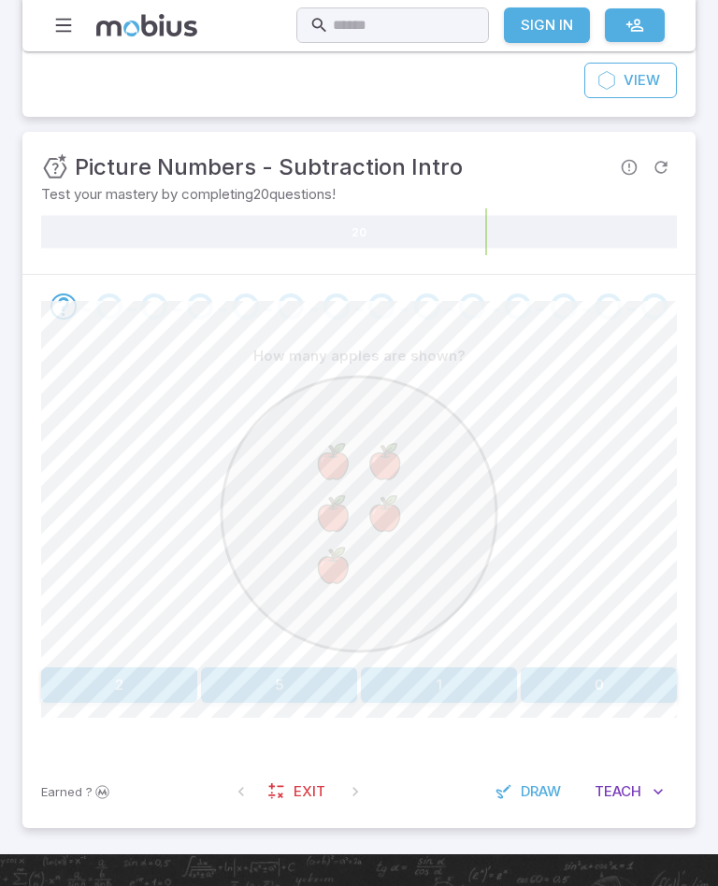
click at [347, 442] on image at bounding box center [333, 462] width 50 height 50
click at [387, 453] on image at bounding box center [385, 462] width 50 height 50
click at [342, 495] on image at bounding box center [333, 514] width 50 height 50
click at [397, 507] on image at bounding box center [385, 514] width 50 height 50
click at [336, 551] on image at bounding box center [333, 566] width 50 height 50
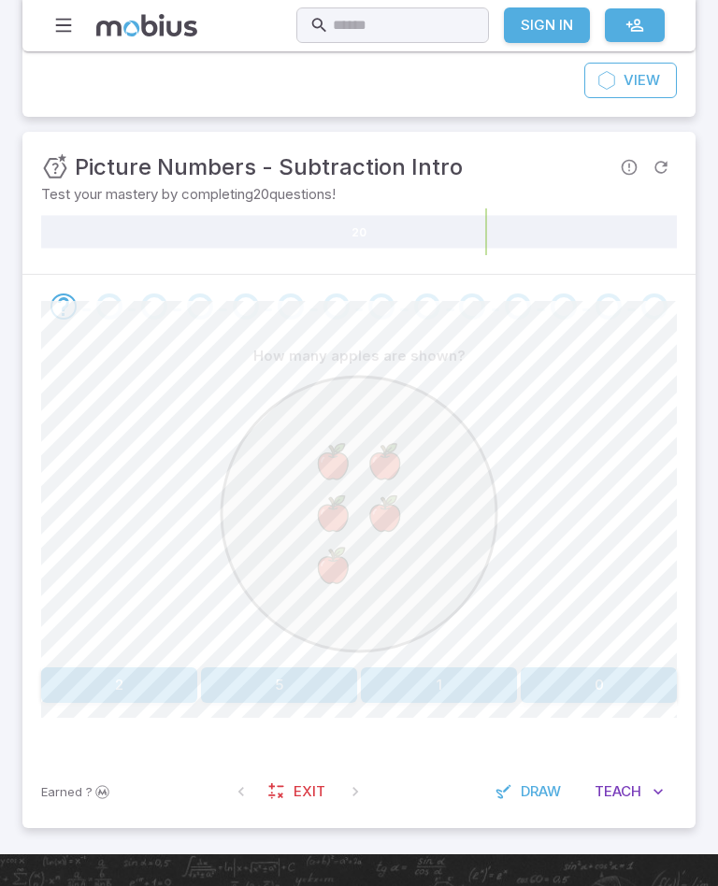
click at [341, 452] on image at bounding box center [333, 462] width 50 height 50
click at [394, 456] on image at bounding box center [385, 462] width 50 height 50
click at [329, 505] on image at bounding box center [333, 514] width 50 height 50
click at [393, 509] on image at bounding box center [385, 514] width 50 height 50
click at [335, 570] on image at bounding box center [333, 566] width 50 height 50
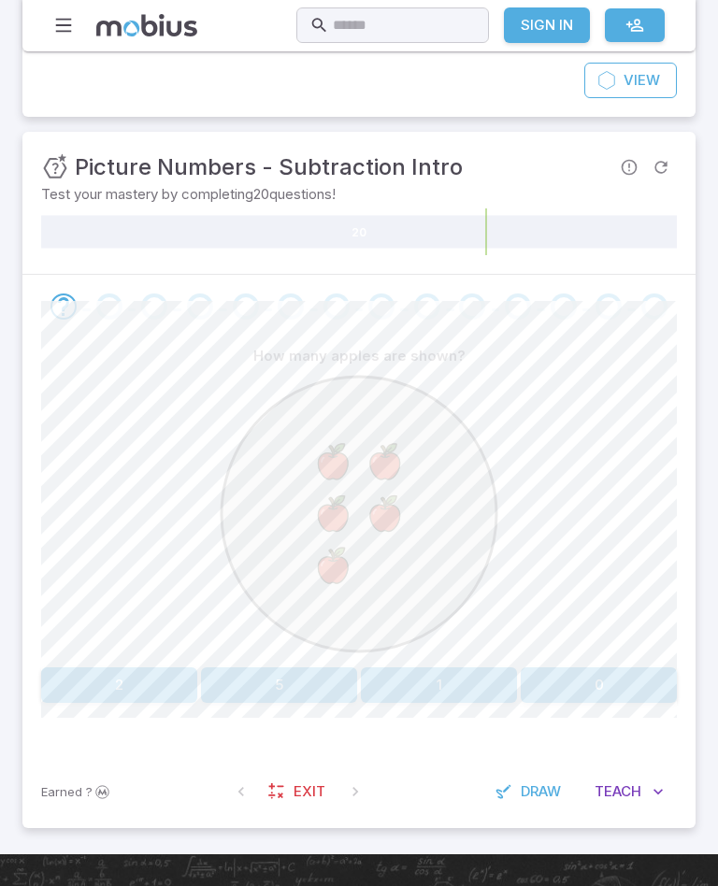
click at [342, 674] on button "5" at bounding box center [279, 685] width 156 height 36
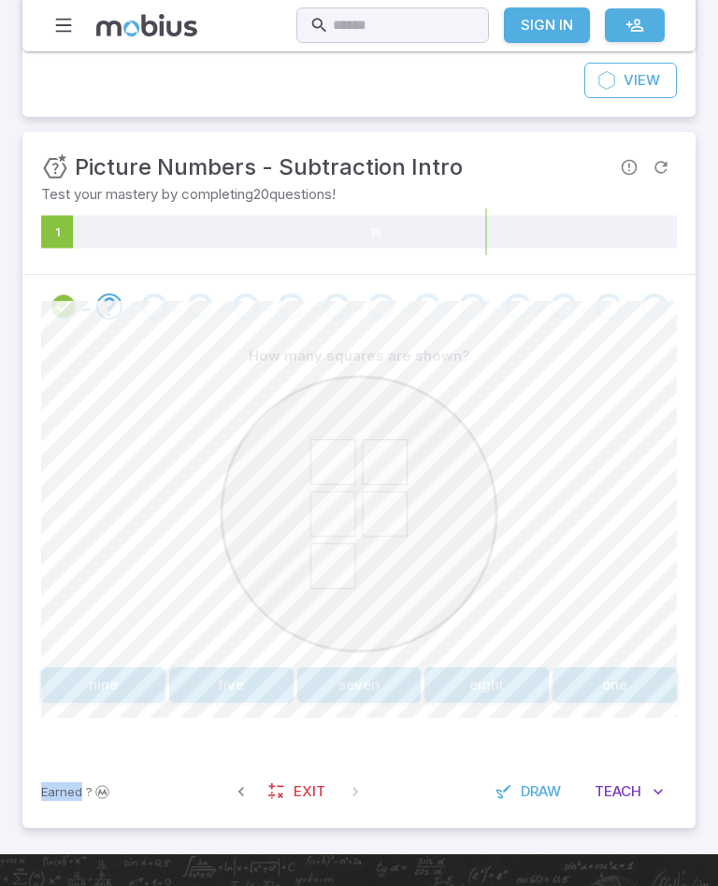
click at [340, 465] on icon at bounding box center [332, 461] width 45 height 45
click at [380, 461] on icon at bounding box center [385, 461] width 45 height 45
click at [339, 508] on icon at bounding box center [332, 514] width 45 height 45
click at [383, 512] on icon at bounding box center [385, 514] width 45 height 45
click at [344, 558] on icon at bounding box center [332, 565] width 45 height 45
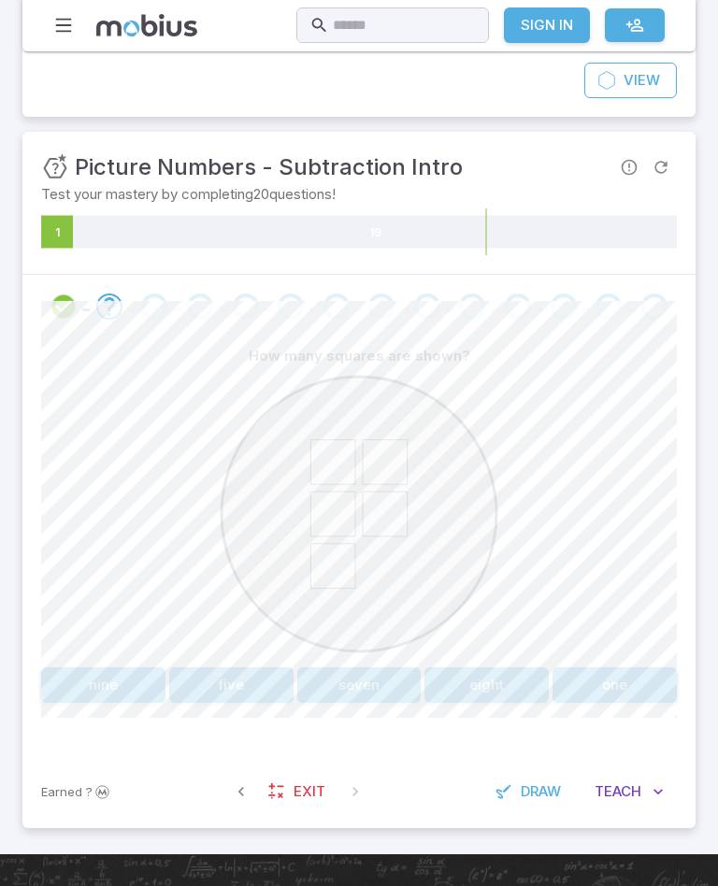
click at [223, 695] on button "five" at bounding box center [231, 685] width 124 height 36
click at [296, 423] on image at bounding box center [302, 438] width 38 height 38
click at [301, 468] on image at bounding box center [302, 478] width 38 height 38
click at [312, 416] on circle at bounding box center [303, 457] width 137 height 137
click at [306, 465] on image at bounding box center [302, 478] width 38 height 38
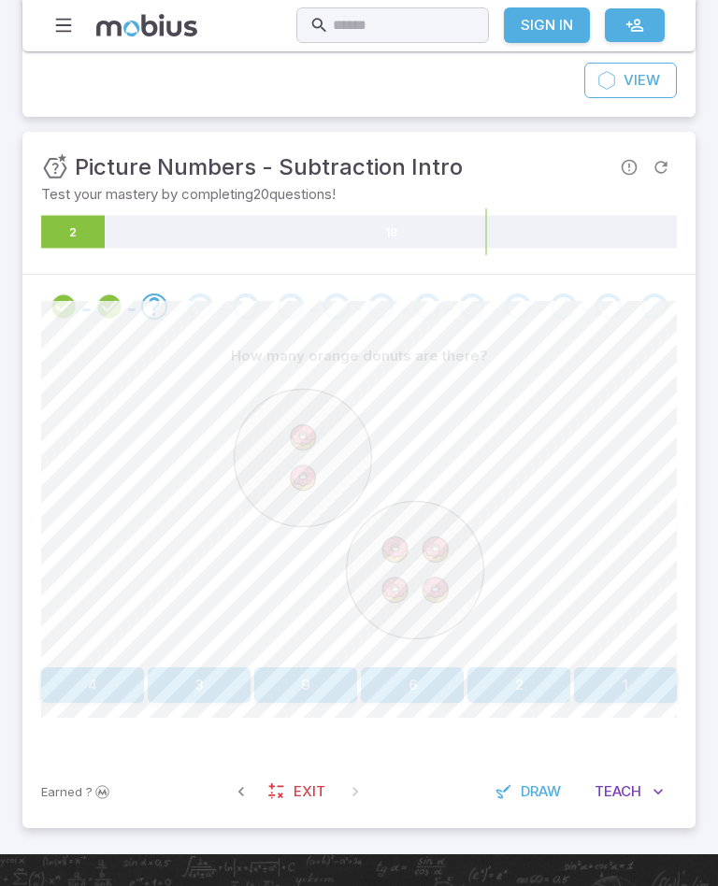
click at [388, 545] on image at bounding box center [395, 550] width 38 height 38
click at [436, 541] on image at bounding box center [435, 550] width 38 height 38
click at [390, 594] on image at bounding box center [395, 590] width 38 height 38
click at [451, 595] on image at bounding box center [435, 590] width 38 height 38
click at [427, 694] on button "6" at bounding box center [412, 685] width 103 height 36
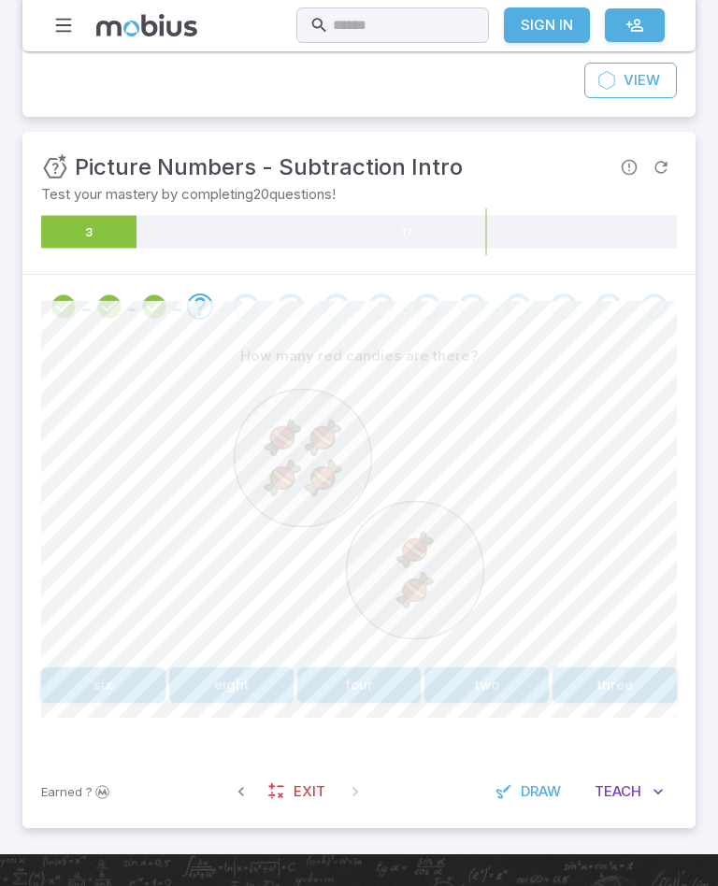
click at [278, 443] on image at bounding box center [283, 438] width 38 height 38
click at [324, 431] on image at bounding box center [323, 438] width 38 height 38
click at [293, 471] on image at bounding box center [283, 478] width 38 height 38
click at [333, 483] on image at bounding box center [323, 478] width 38 height 38
click at [423, 545] on image at bounding box center [414, 550] width 38 height 38
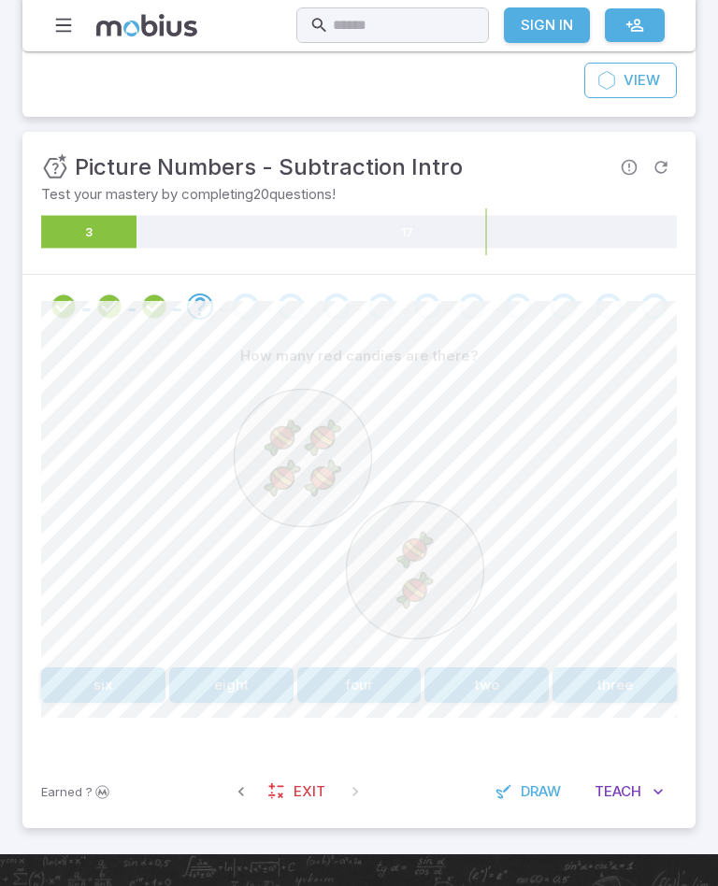
click at [421, 588] on image at bounding box center [414, 590] width 38 height 38
click at [289, 424] on image at bounding box center [283, 438] width 38 height 38
click at [330, 434] on image at bounding box center [323, 438] width 38 height 38
click at [289, 480] on image at bounding box center [283, 478] width 38 height 38
click at [331, 475] on image at bounding box center [323, 478] width 38 height 38
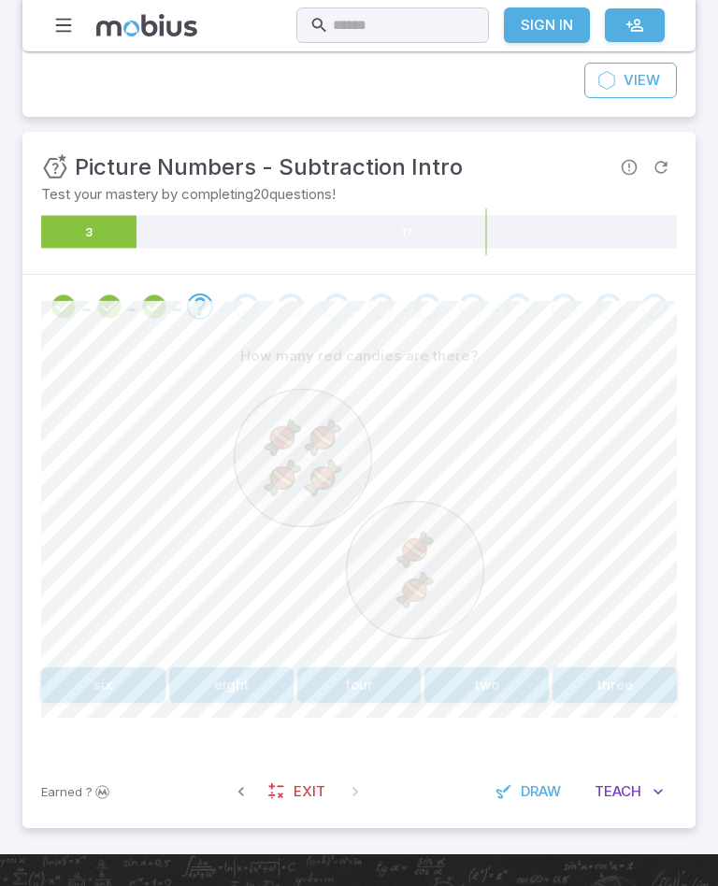
click at [420, 546] on image at bounding box center [414, 550] width 38 height 38
click at [421, 594] on image at bounding box center [414, 590] width 38 height 38
click at [104, 683] on button "six" at bounding box center [103, 685] width 124 height 36
click at [288, 435] on icon at bounding box center [276, 432] width 22 height 22
click at [304, 427] on icon at bounding box center [303, 432] width 22 height 22
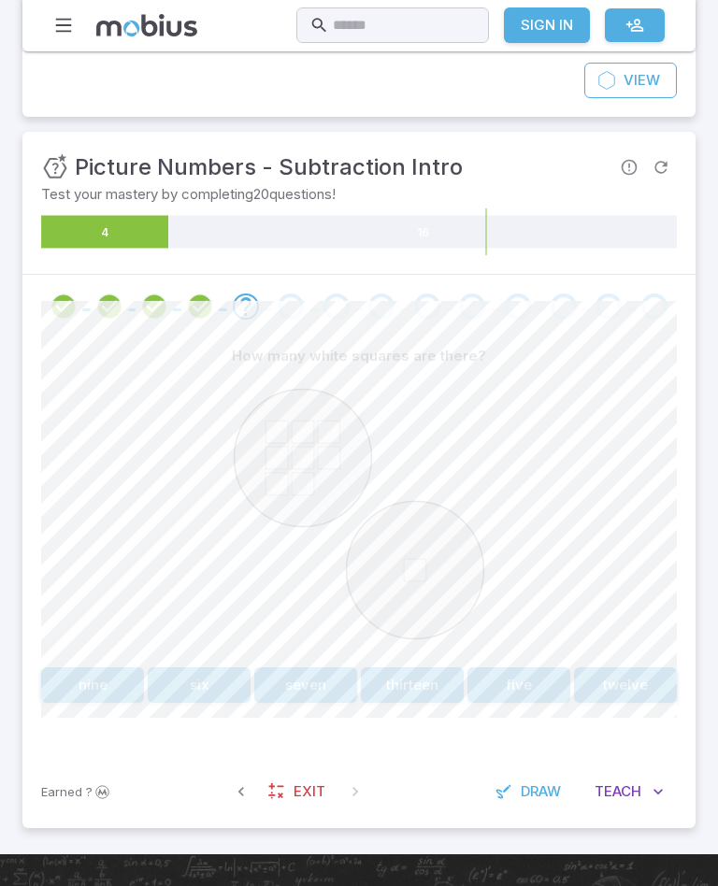
click at [327, 425] on icon at bounding box center [329, 432] width 22 height 22
click at [277, 447] on icon at bounding box center [276, 458] width 22 height 22
click at [280, 421] on icon at bounding box center [276, 432] width 22 height 22
click at [284, 425] on icon at bounding box center [276, 432] width 22 height 22
click at [304, 426] on icon at bounding box center [303, 432] width 22 height 22
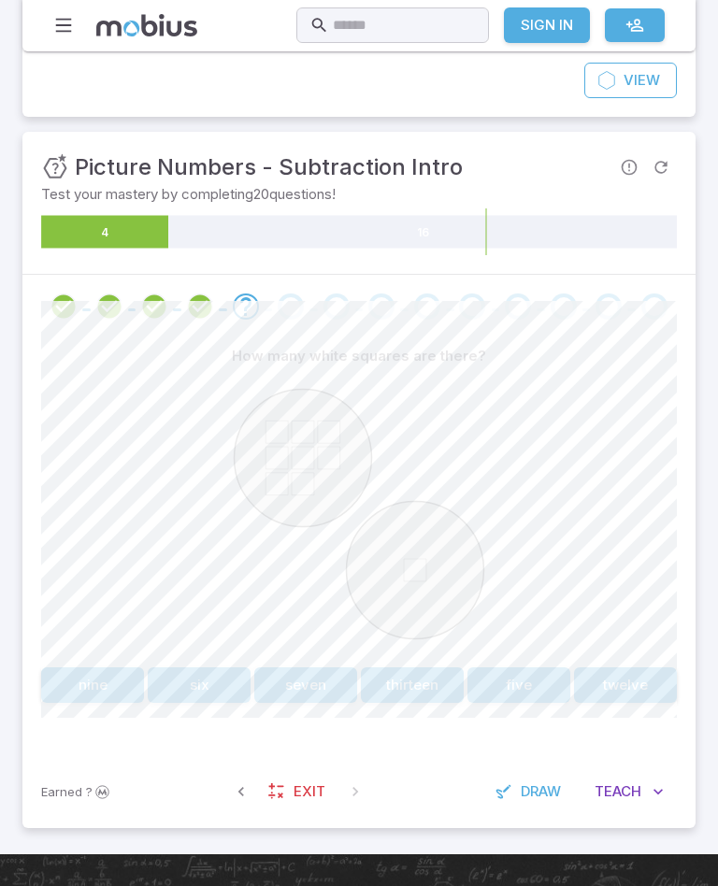
click at [334, 423] on icon at bounding box center [329, 432] width 22 height 22
click at [290, 451] on circle at bounding box center [303, 457] width 137 height 137
click at [306, 454] on icon at bounding box center [303, 458] width 22 height 22
click at [339, 452] on icon at bounding box center [329, 458] width 22 height 22
click at [290, 480] on circle at bounding box center [303, 457] width 137 height 137
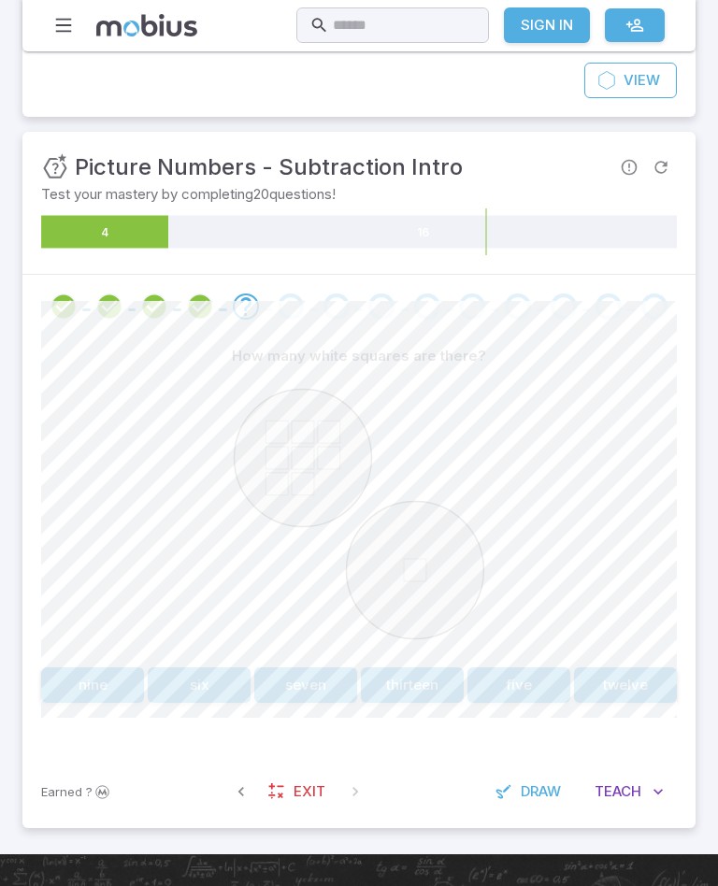
click at [289, 480] on circle at bounding box center [303, 457] width 137 height 137
click at [428, 554] on circle at bounding box center [415, 569] width 137 height 137
click at [83, 693] on button "nine" at bounding box center [92, 685] width 103 height 36
click at [304, 456] on image at bounding box center [303, 457] width 24 height 24
click at [382, 537] on image at bounding box center [389, 544] width 24 height 24
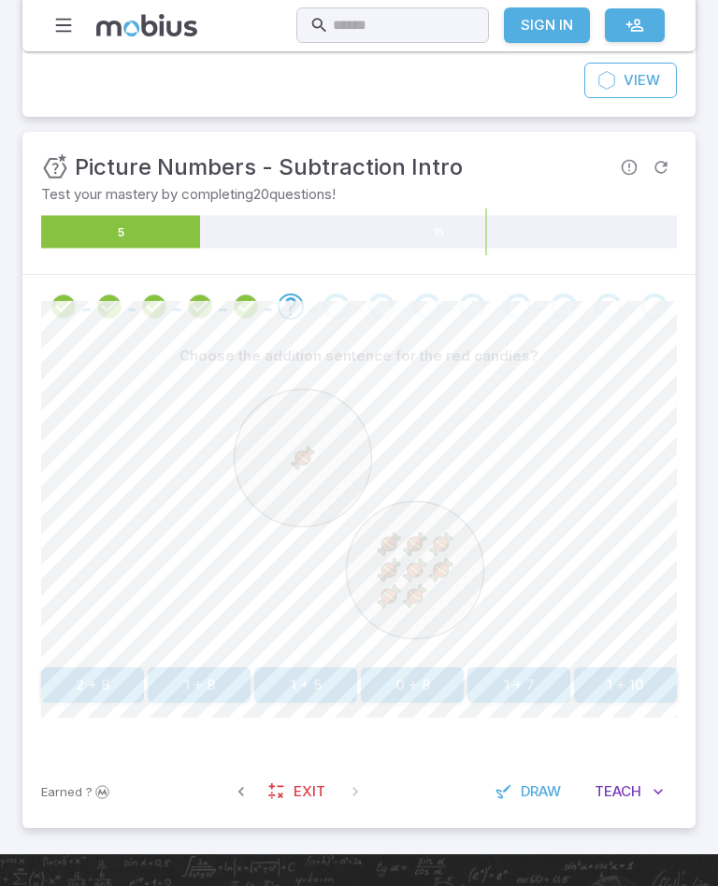
click at [408, 546] on image at bounding box center [415, 544] width 24 height 24
click at [448, 538] on image at bounding box center [441, 544] width 24 height 24
click at [392, 563] on image at bounding box center [389, 569] width 24 height 24
click at [412, 572] on image at bounding box center [415, 569] width 24 height 24
click at [442, 571] on image at bounding box center [441, 569] width 24 height 24
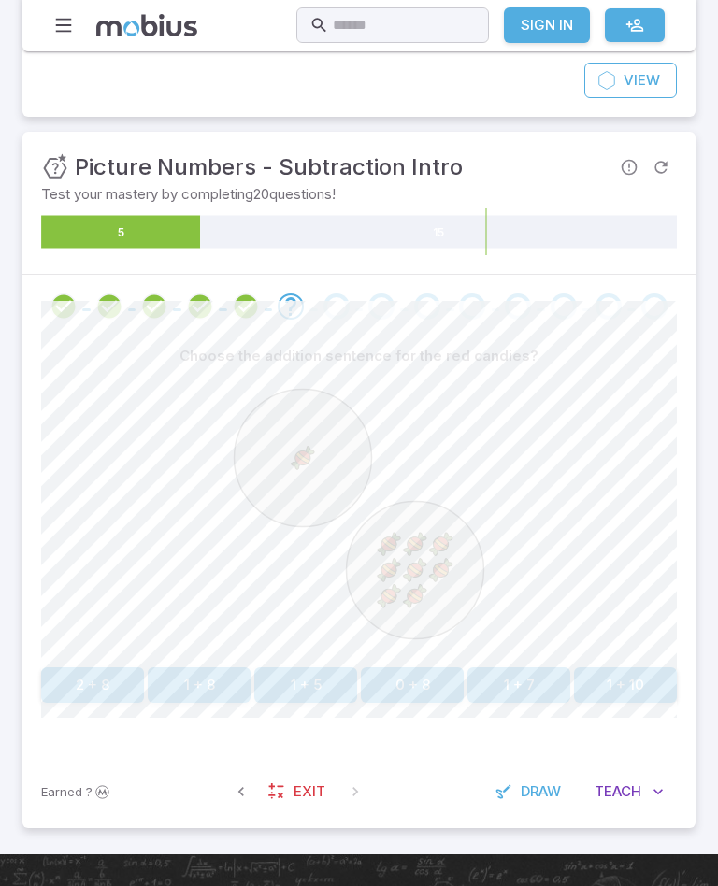
click at [394, 590] on image at bounding box center [389, 595] width 24 height 24
click at [422, 595] on image at bounding box center [415, 595] width 24 height 24
click at [441, 595] on circle at bounding box center [415, 569] width 137 height 137
click at [194, 680] on button "1 + 8" at bounding box center [199, 685] width 103 height 36
click at [314, 446] on icon at bounding box center [307, 461] width 45 height 45
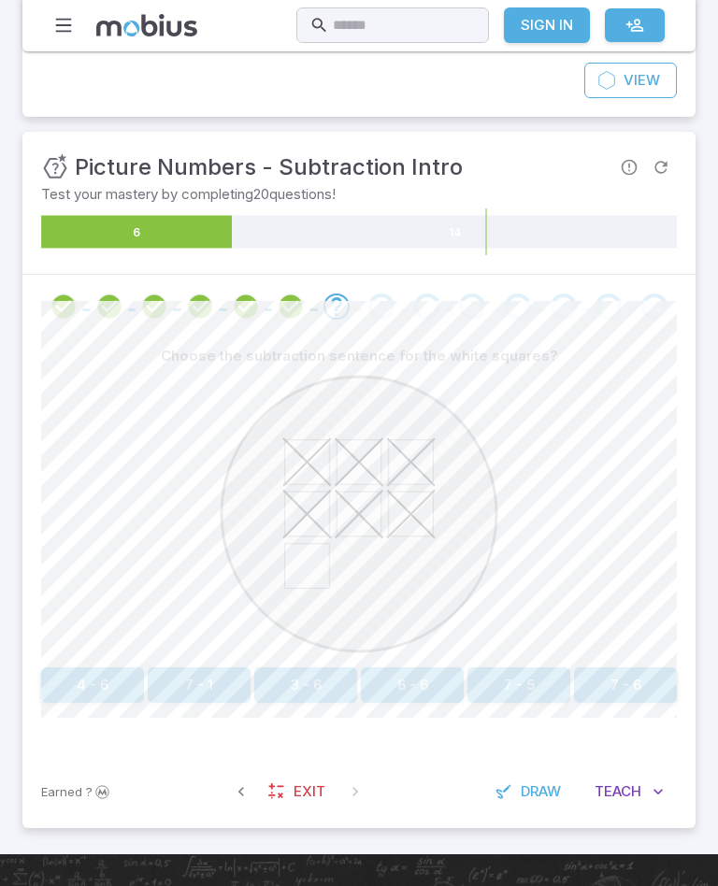
click at [358, 466] on icon at bounding box center [359, 461] width 45 height 45
click at [433, 454] on icon at bounding box center [411, 461] width 45 height 45
click at [307, 511] on icon at bounding box center [307, 514] width 48 height 48
click at [351, 514] on icon at bounding box center [359, 514] width 45 height 45
click at [403, 531] on icon at bounding box center [411, 514] width 45 height 45
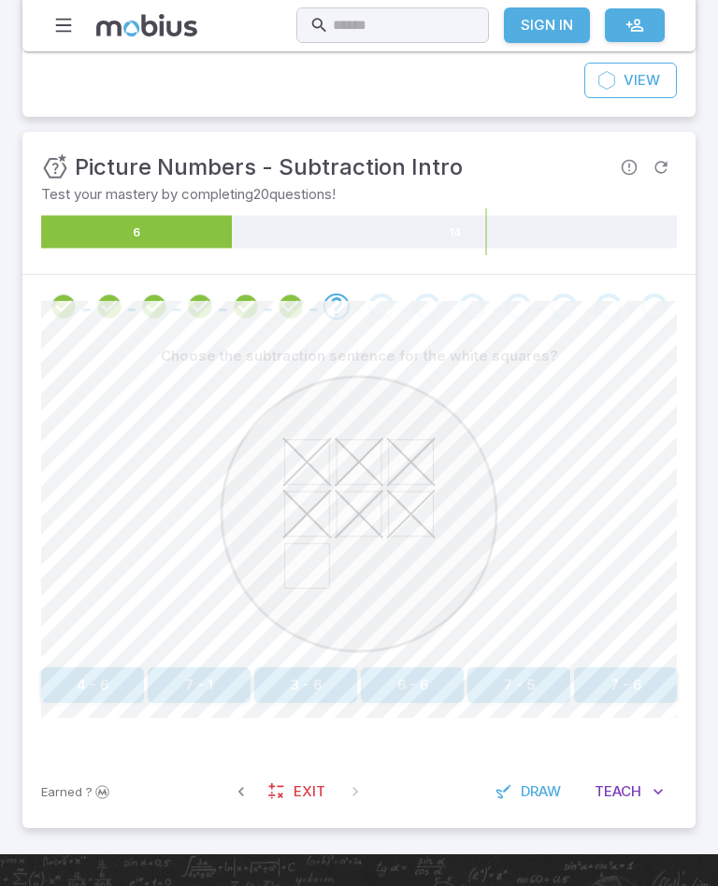
click at [201, 679] on button "7 - 1" at bounding box center [199, 685] width 103 height 36
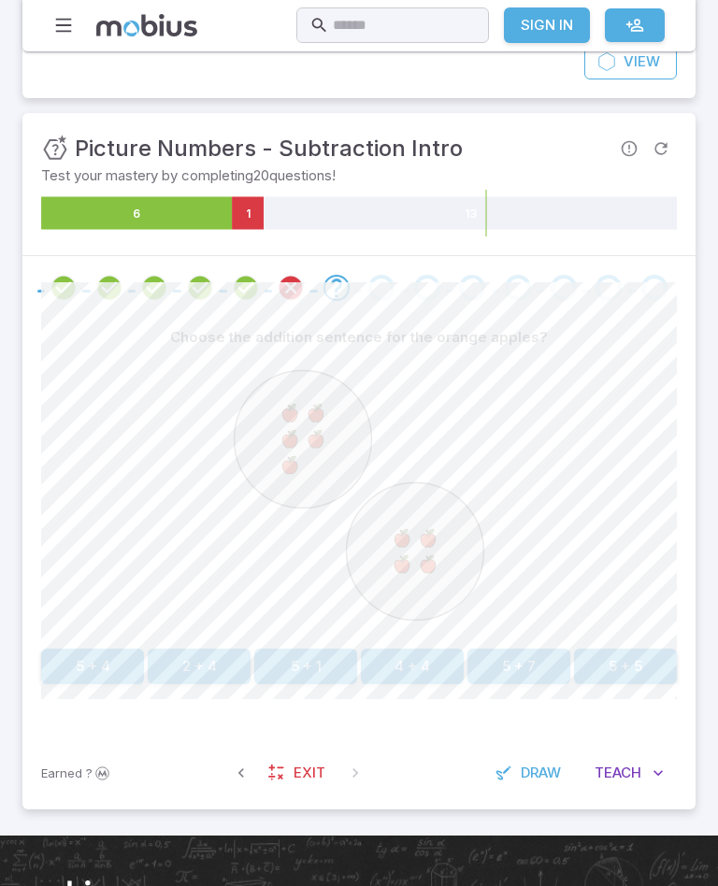
scroll to position [268, 0]
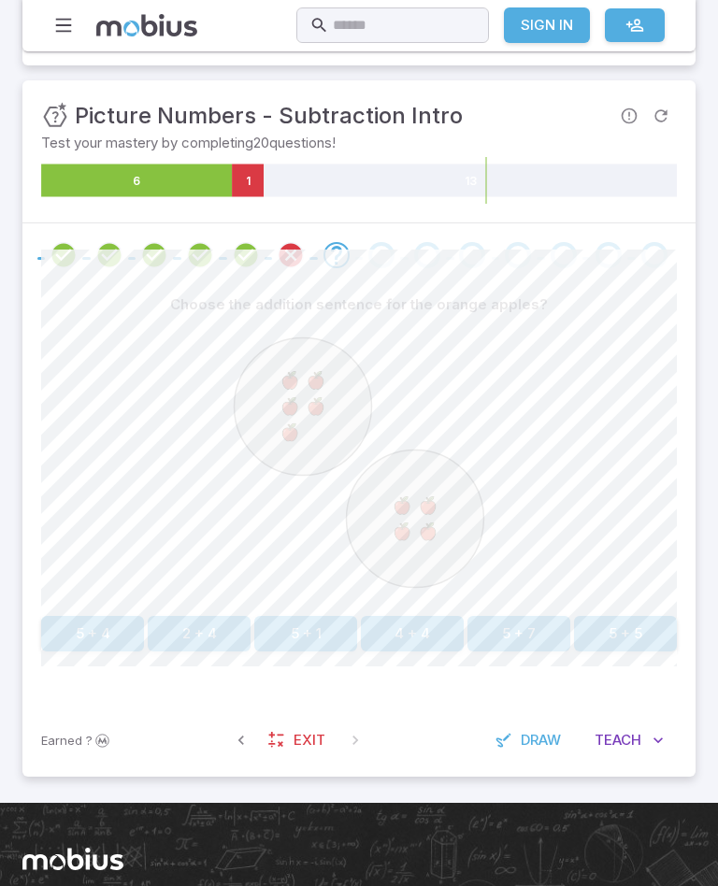
click at [308, 741] on span "Exit" at bounding box center [310, 740] width 32 height 21
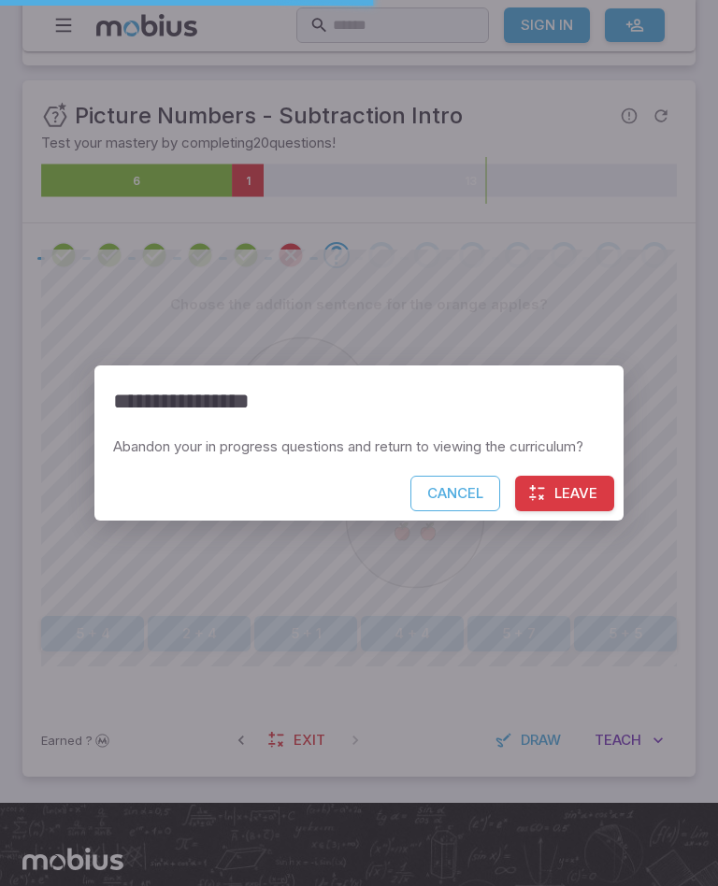
click at [473, 496] on button "Cancel" at bounding box center [455, 494] width 90 height 36
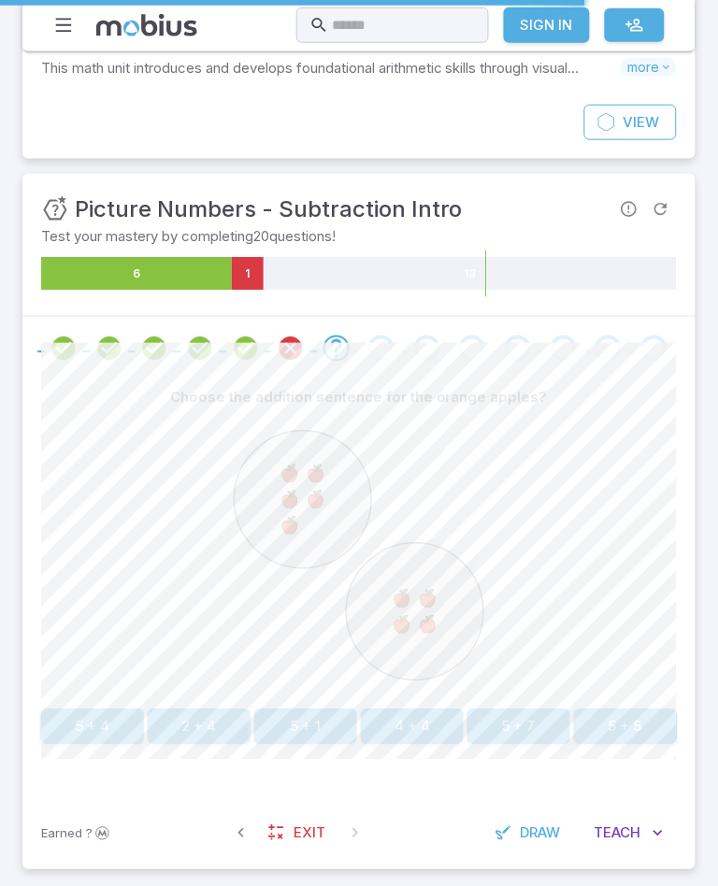
scroll to position [177, 0]
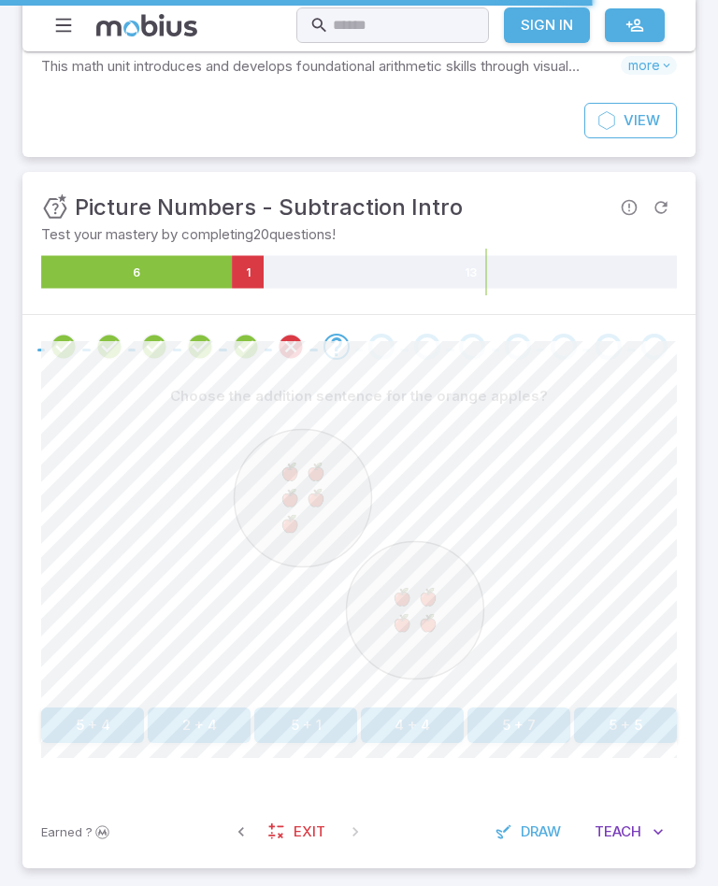
click at [294, 476] on image at bounding box center [290, 472] width 24 height 24
click at [317, 463] on image at bounding box center [316, 472] width 24 height 24
click at [280, 494] on image at bounding box center [290, 497] width 24 height 24
click at [323, 493] on image at bounding box center [316, 497] width 24 height 24
click at [294, 525] on image at bounding box center [290, 523] width 24 height 24
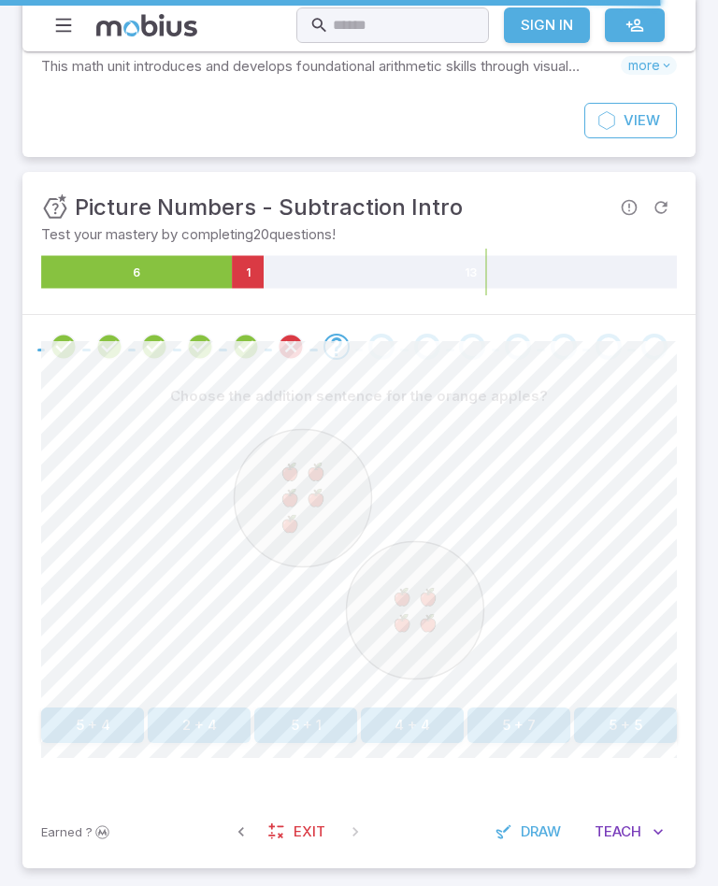
click at [400, 595] on image at bounding box center [402, 597] width 24 height 24
click at [399, 595] on image at bounding box center [402, 597] width 24 height 24
click at [408, 621] on image at bounding box center [402, 622] width 24 height 24
click at [300, 469] on image at bounding box center [290, 472] width 24 height 24
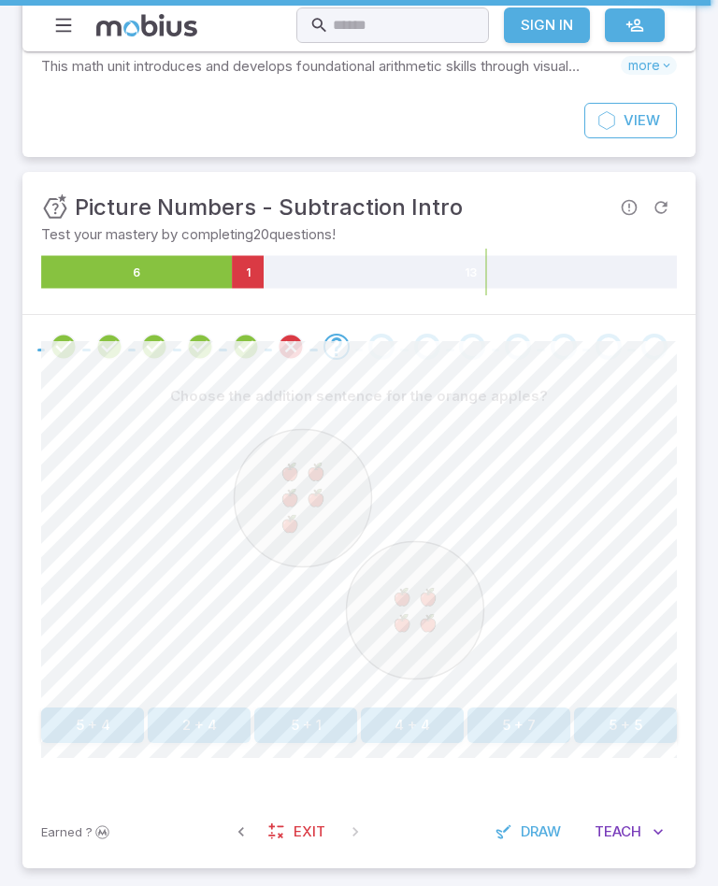
click at [299, 469] on image at bounding box center [290, 472] width 24 height 24
click at [285, 499] on image at bounding box center [290, 497] width 24 height 24
click at [284, 498] on image at bounding box center [290, 497] width 24 height 24
click at [293, 525] on image at bounding box center [290, 523] width 24 height 24
click at [555, 709] on button "5 + 7" at bounding box center [518, 726] width 103 height 36
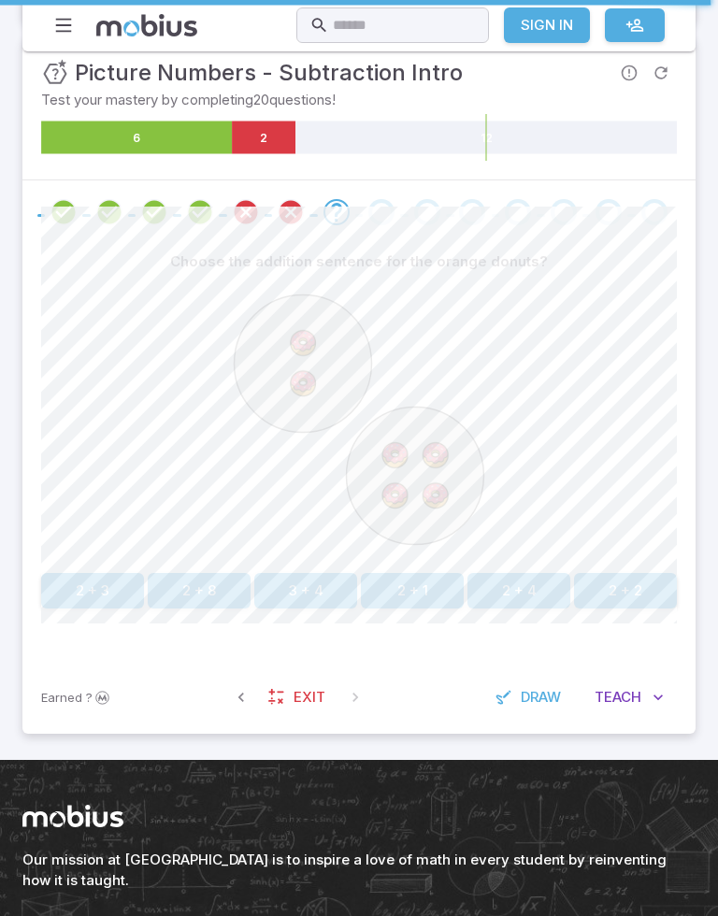
scroll to position [311, 0]
click at [290, 334] on image at bounding box center [302, 343] width 38 height 38
click at [310, 391] on image at bounding box center [302, 384] width 38 height 38
click at [394, 449] on image at bounding box center [395, 456] width 38 height 38
click at [438, 455] on image at bounding box center [435, 456] width 38 height 38
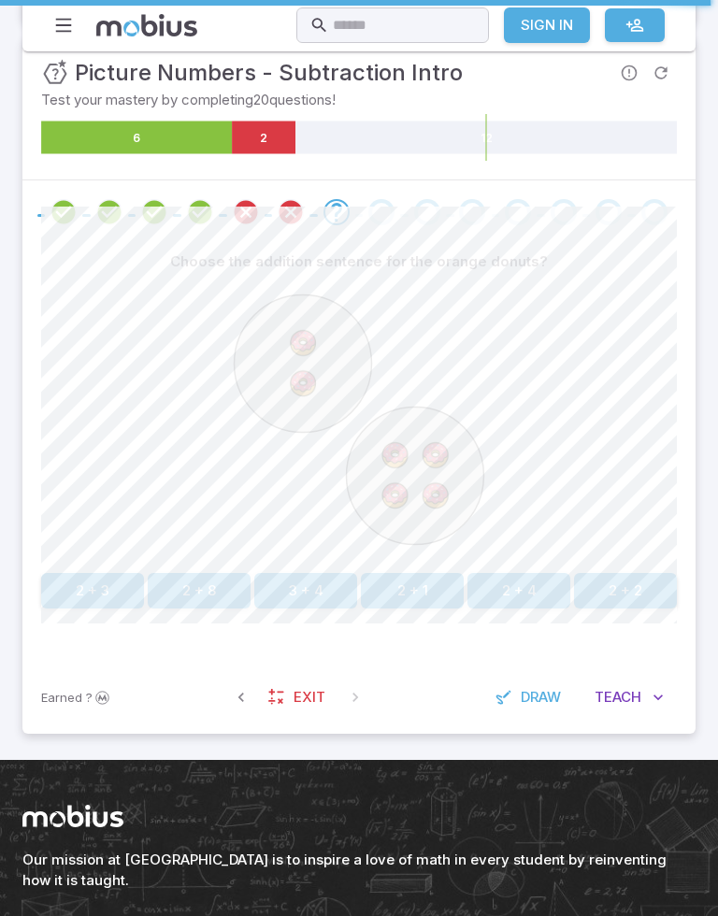
click at [391, 497] on image at bounding box center [395, 496] width 38 height 38
click at [390, 497] on image at bounding box center [395, 496] width 38 height 38
click at [546, 578] on button "2 + 4" at bounding box center [518, 591] width 103 height 36
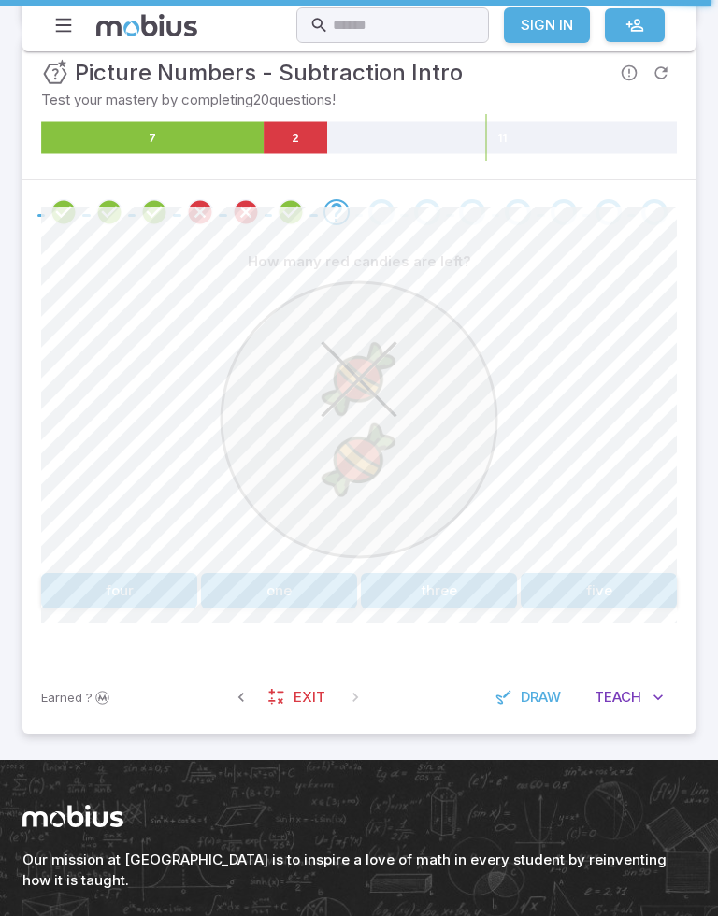
click at [312, 600] on button "one" at bounding box center [279, 591] width 156 height 36
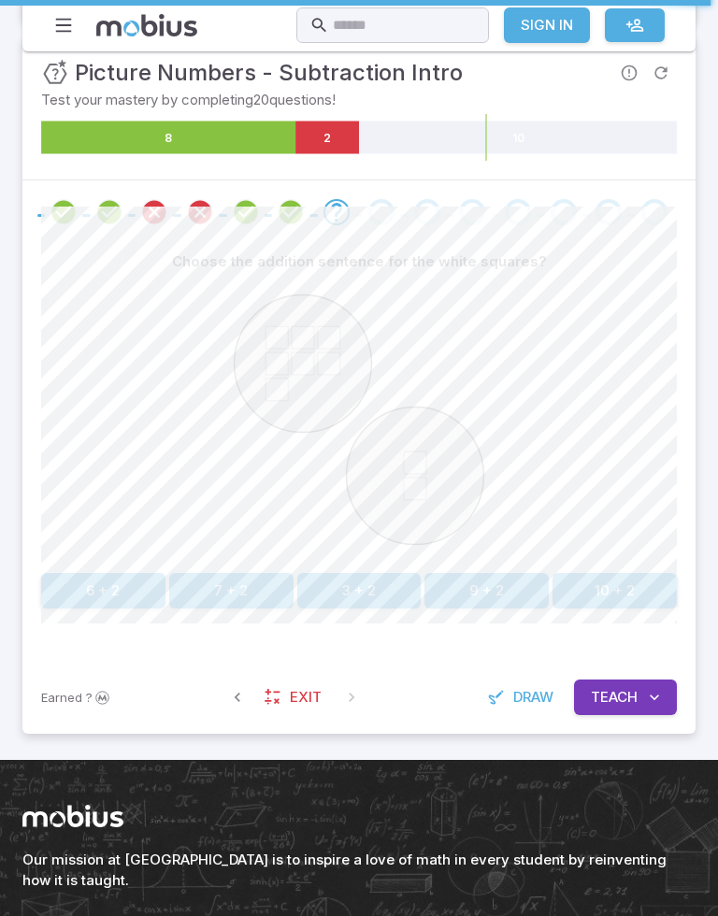
scroll to position [313, 0]
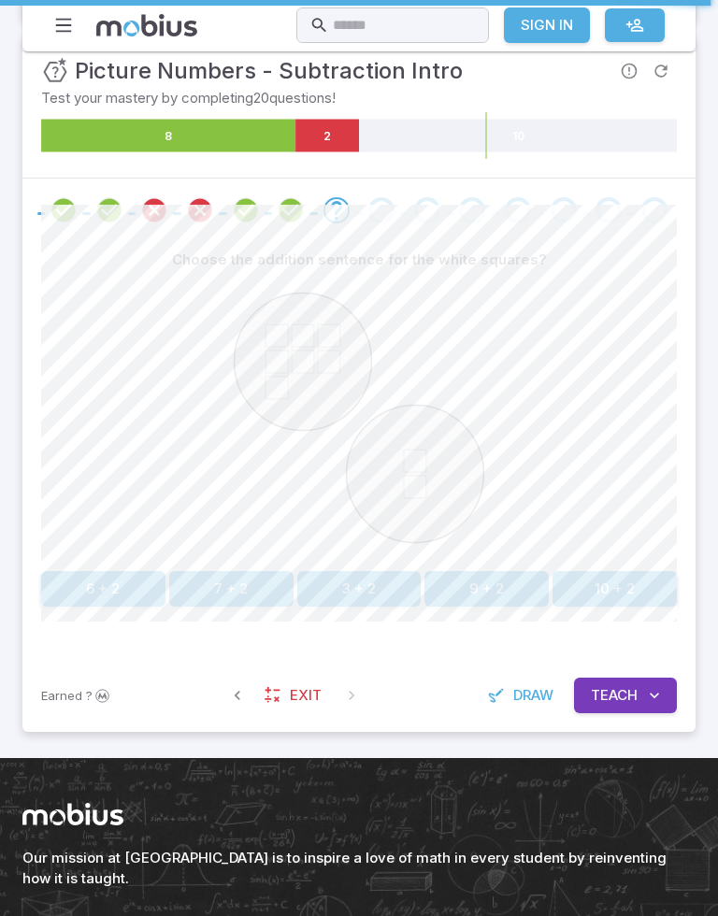
click at [344, 331] on circle at bounding box center [303, 361] width 137 height 137
click at [278, 355] on icon at bounding box center [276, 362] width 22 height 22
click at [281, 387] on icon at bounding box center [276, 388] width 22 height 22
click at [402, 466] on circle at bounding box center [415, 473] width 137 height 137
click at [401, 466] on circle at bounding box center [415, 473] width 137 height 137
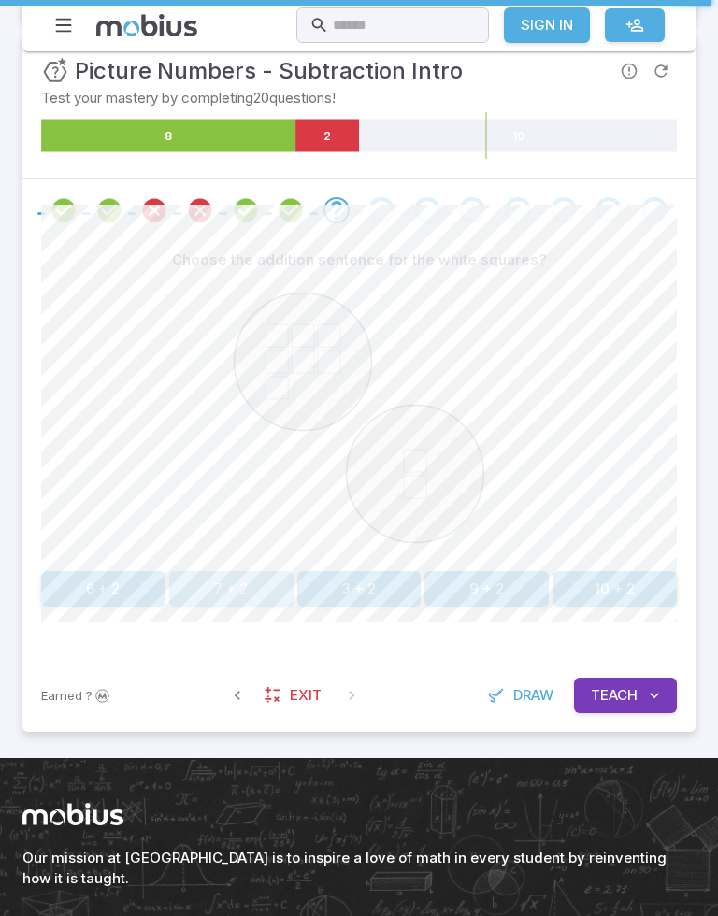
click at [281, 586] on button "7 + 2" at bounding box center [231, 589] width 124 height 36
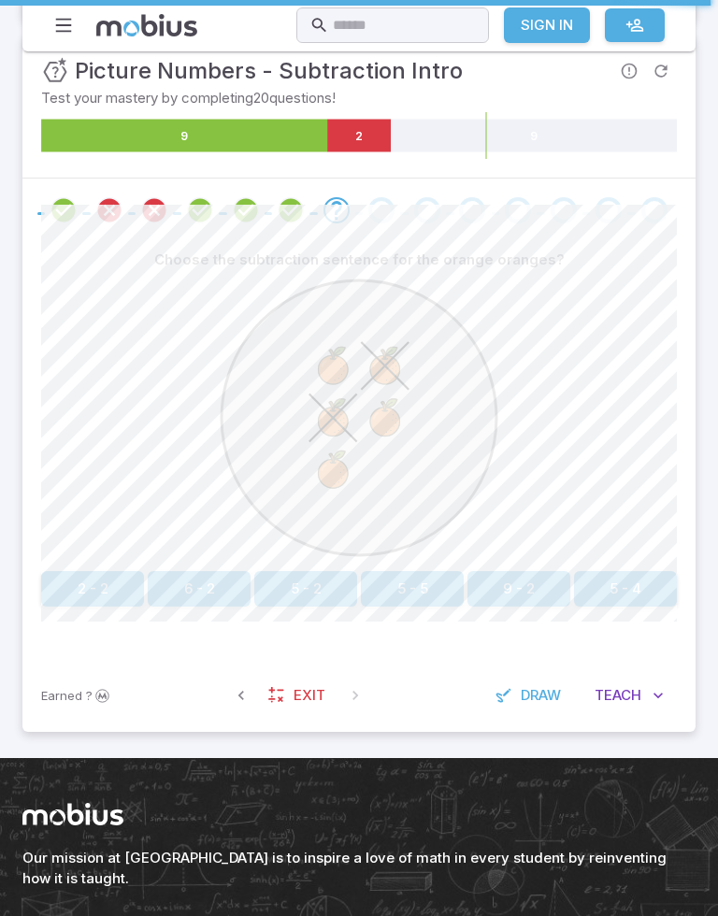
click at [390, 360] on icon at bounding box center [385, 366] width 48 height 48
click at [343, 410] on image at bounding box center [333, 418] width 50 height 50
click at [394, 431] on image at bounding box center [385, 418] width 50 height 50
click at [322, 483] on image at bounding box center [333, 470] width 50 height 50
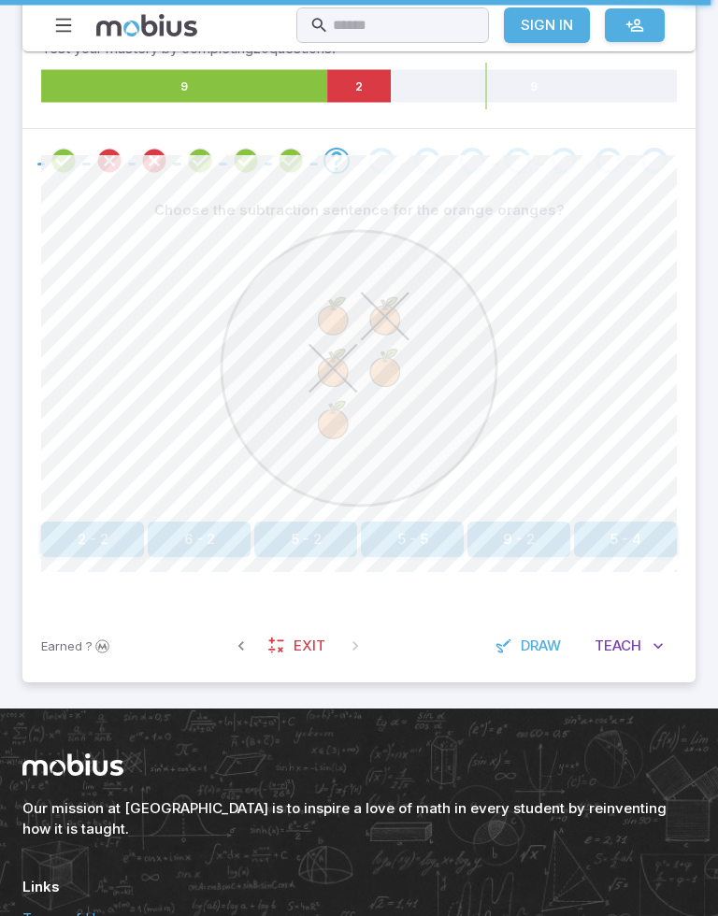
scroll to position [364, 0]
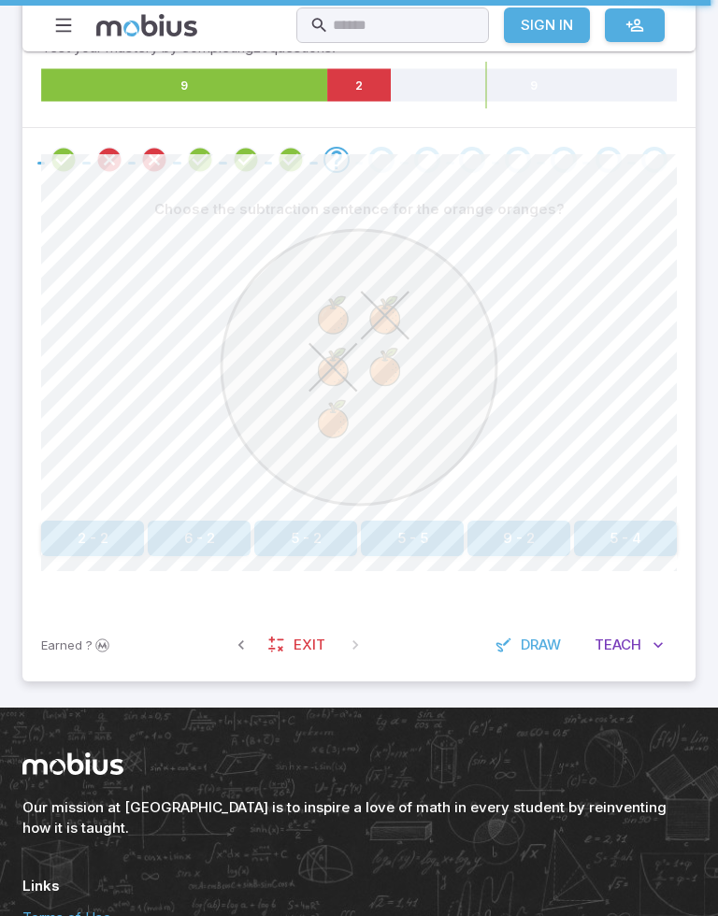
click at [337, 317] on image at bounding box center [333, 316] width 50 height 50
click at [401, 369] on image at bounding box center [385, 367] width 50 height 50
click at [341, 429] on image at bounding box center [333, 419] width 50 height 50
click at [389, 308] on icon at bounding box center [385, 316] width 48 height 48
click at [337, 354] on image at bounding box center [333, 367] width 50 height 50
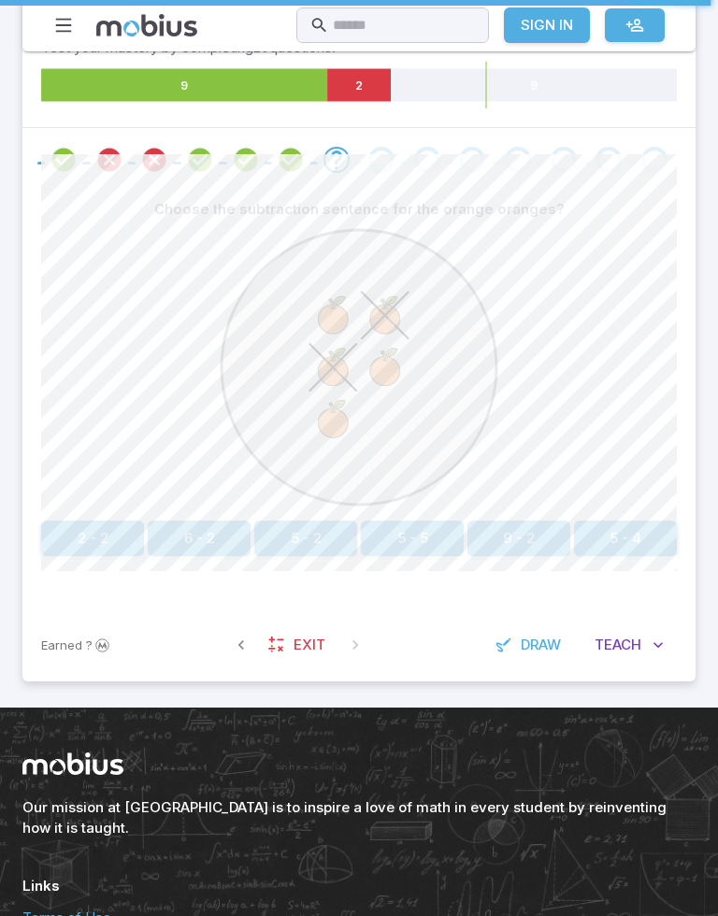
click at [332, 309] on image at bounding box center [333, 316] width 50 height 50
click at [383, 352] on image at bounding box center [385, 367] width 50 height 50
click at [324, 411] on image at bounding box center [333, 419] width 50 height 50
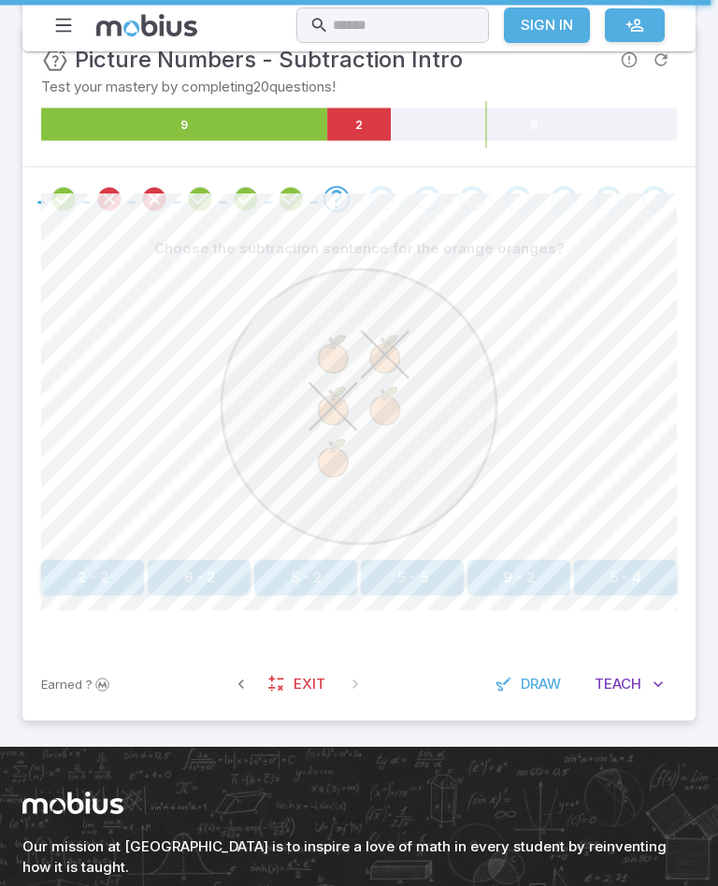
scroll to position [324, 0]
click at [391, 354] on image at bounding box center [385, 355] width 50 height 50
click at [342, 407] on image at bounding box center [333, 406] width 50 height 50
click at [324, 349] on image at bounding box center [333, 355] width 50 height 50
click at [398, 408] on image at bounding box center [385, 406] width 50 height 50
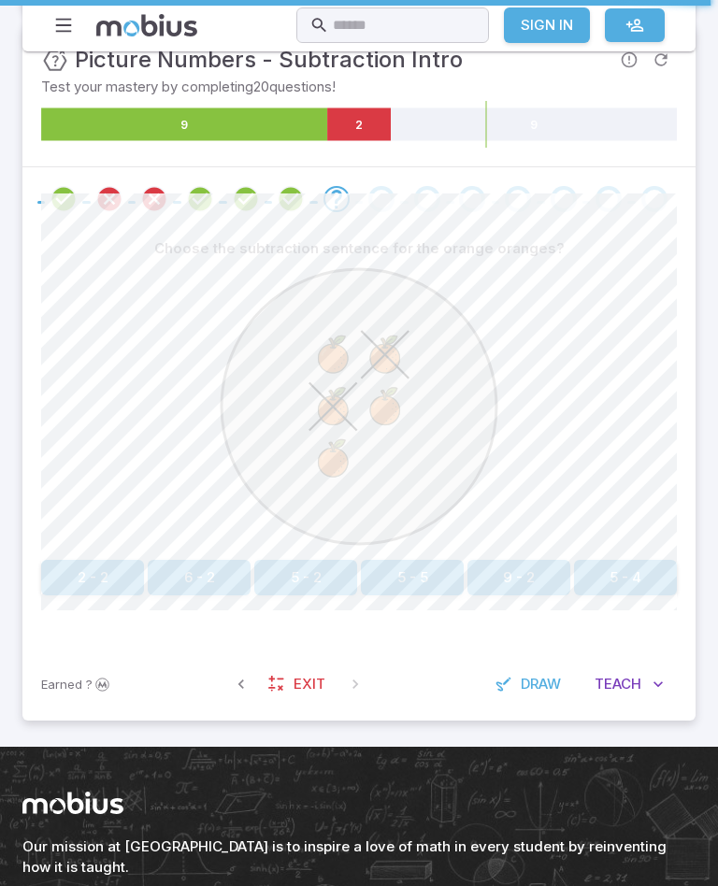
click at [342, 479] on image at bounding box center [333, 459] width 50 height 50
click at [334, 365] on image at bounding box center [333, 355] width 50 height 50
click at [374, 349] on image at bounding box center [385, 355] width 50 height 50
click at [346, 408] on image at bounding box center [333, 406] width 50 height 50
click at [392, 411] on image at bounding box center [385, 406] width 50 height 50
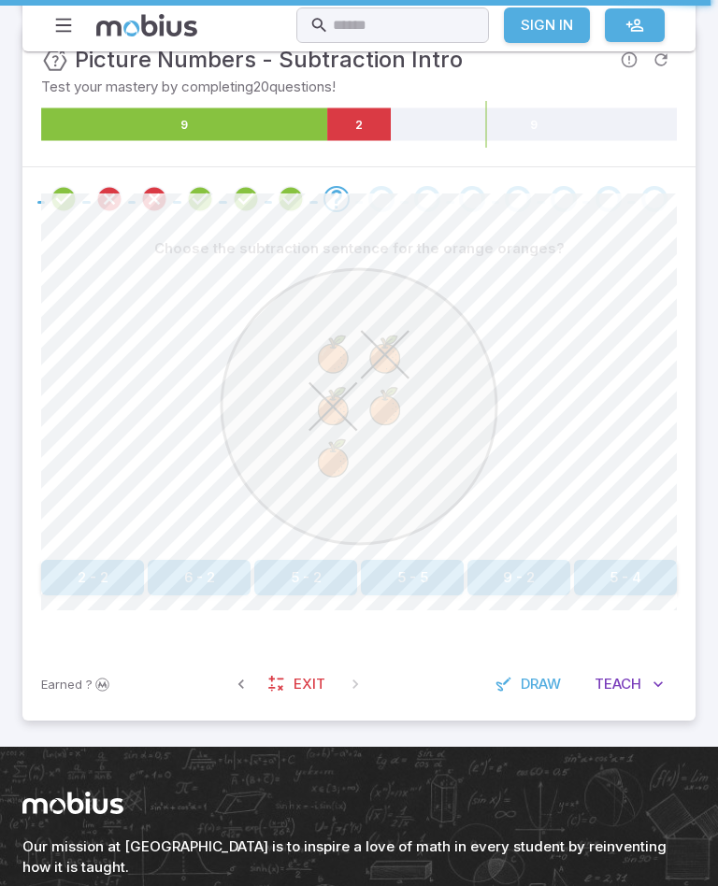
click at [351, 476] on image at bounding box center [333, 459] width 50 height 50
click at [326, 577] on button "5 - 2" at bounding box center [305, 578] width 103 height 36
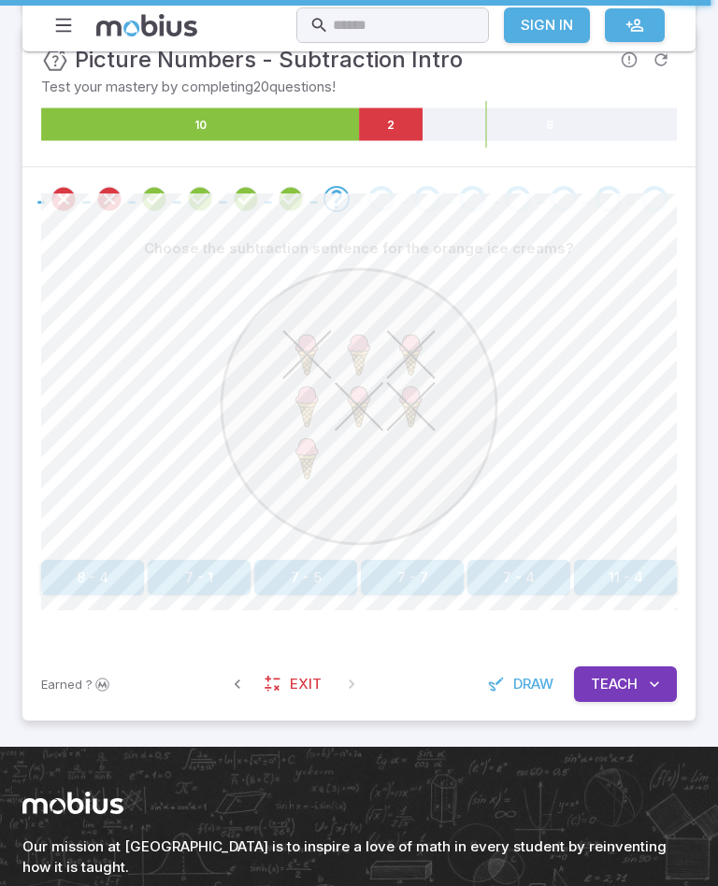
click at [359, 344] on image at bounding box center [360, 355] width 50 height 50
click at [406, 349] on icon at bounding box center [411, 355] width 48 height 48
click at [373, 352] on image at bounding box center [360, 355] width 50 height 50
click at [321, 410] on image at bounding box center [307, 406] width 50 height 50
click at [317, 469] on image at bounding box center [307, 459] width 50 height 50
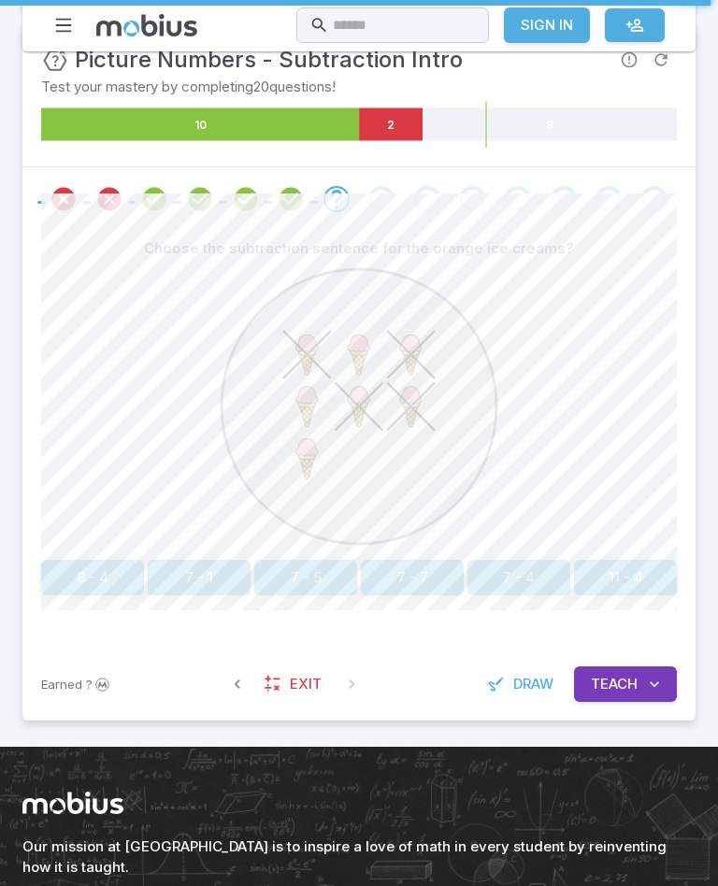
click at [310, 360] on image at bounding box center [307, 355] width 50 height 50
click at [353, 342] on image at bounding box center [360, 355] width 50 height 50
click at [406, 331] on image at bounding box center [411, 355] width 50 height 50
click at [411, 390] on image at bounding box center [411, 406] width 50 height 50
click at [359, 406] on icon at bounding box center [360, 406] width 48 height 48
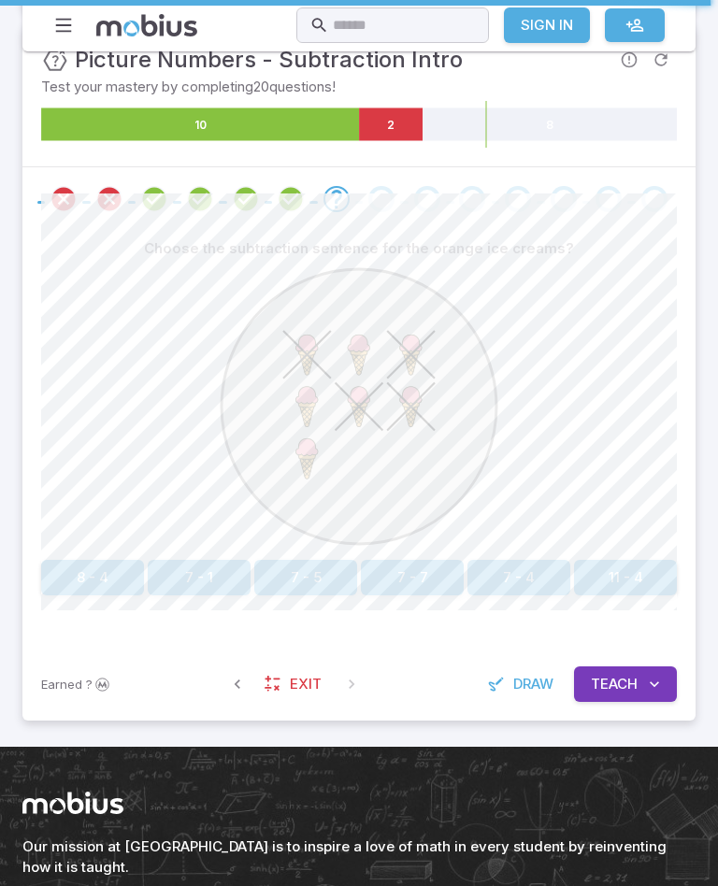
click at [324, 351] on image at bounding box center [307, 355] width 50 height 50
click at [365, 347] on image at bounding box center [360, 355] width 50 height 50
click at [417, 344] on image at bounding box center [411, 355] width 50 height 50
click at [304, 406] on image at bounding box center [307, 406] width 50 height 50
click at [370, 406] on image at bounding box center [360, 406] width 50 height 50
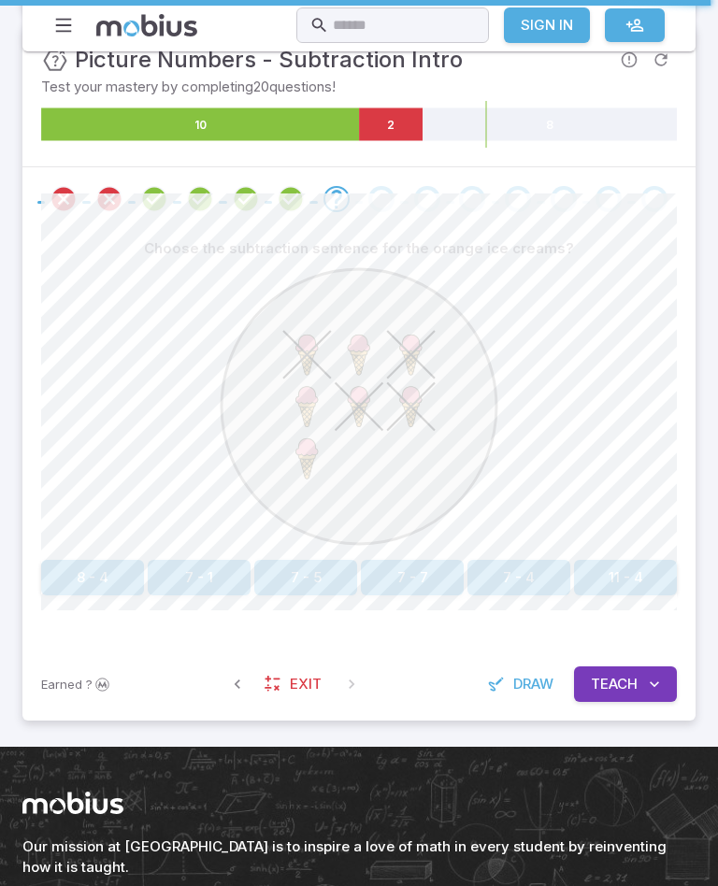
click at [416, 407] on image at bounding box center [411, 406] width 50 height 50
click at [312, 456] on image at bounding box center [307, 459] width 50 height 50
click at [337, 571] on button "7 - 5" at bounding box center [305, 578] width 103 height 36
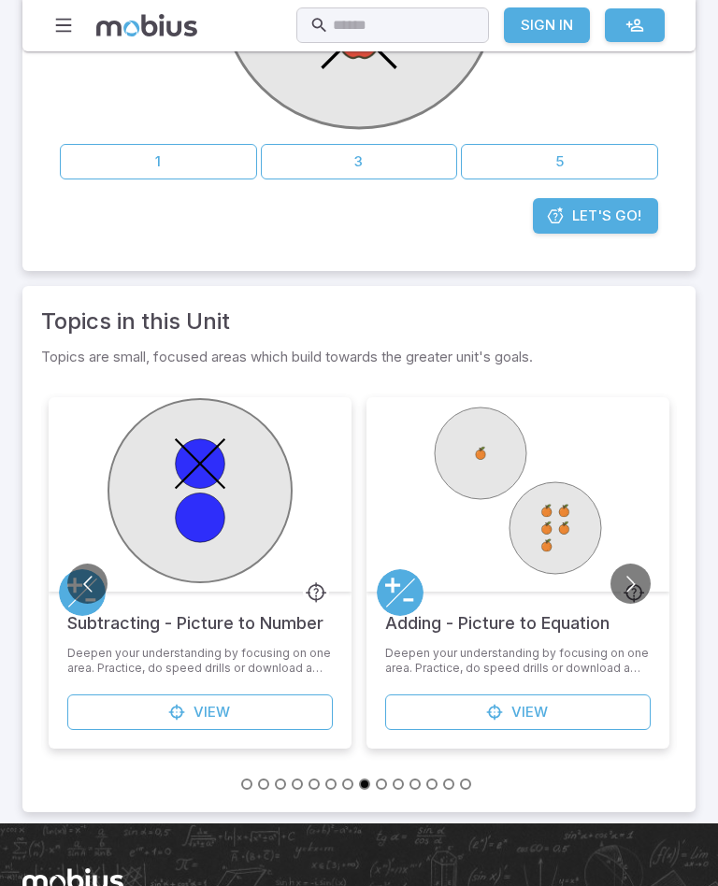
click at [641, 408] on div at bounding box center [517, 494] width 303 height 194
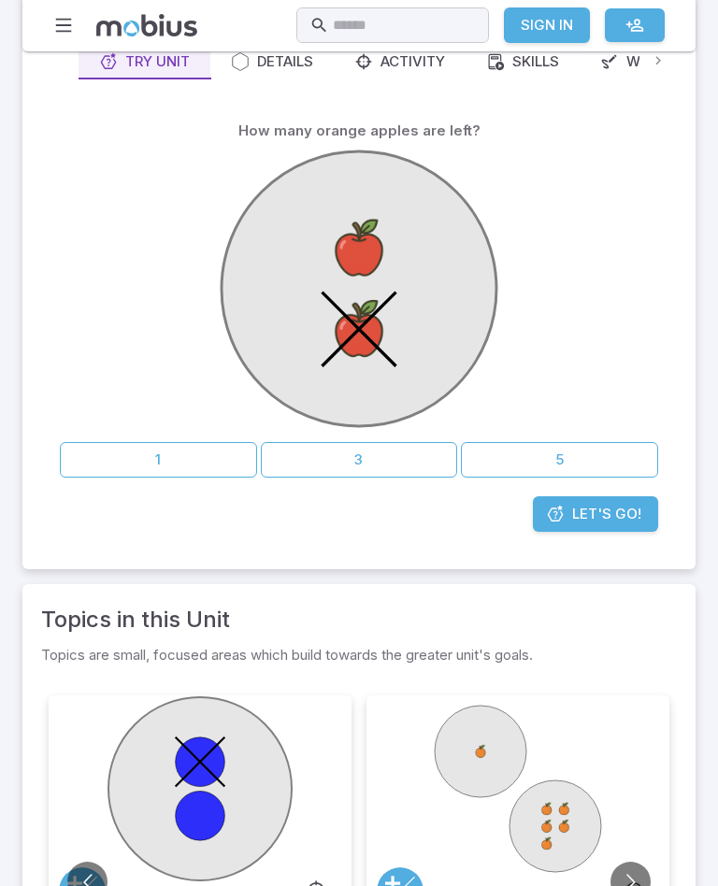
scroll to position [211, 0]
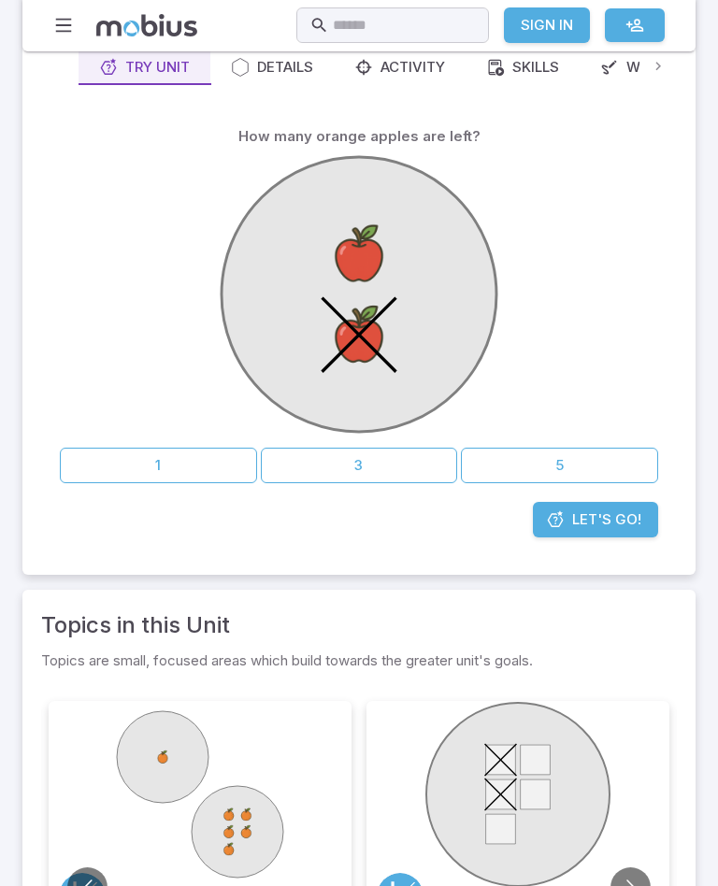
click at [116, 459] on button "1" at bounding box center [158, 466] width 197 height 36
click at [128, 461] on button "1" at bounding box center [158, 466] width 197 height 36
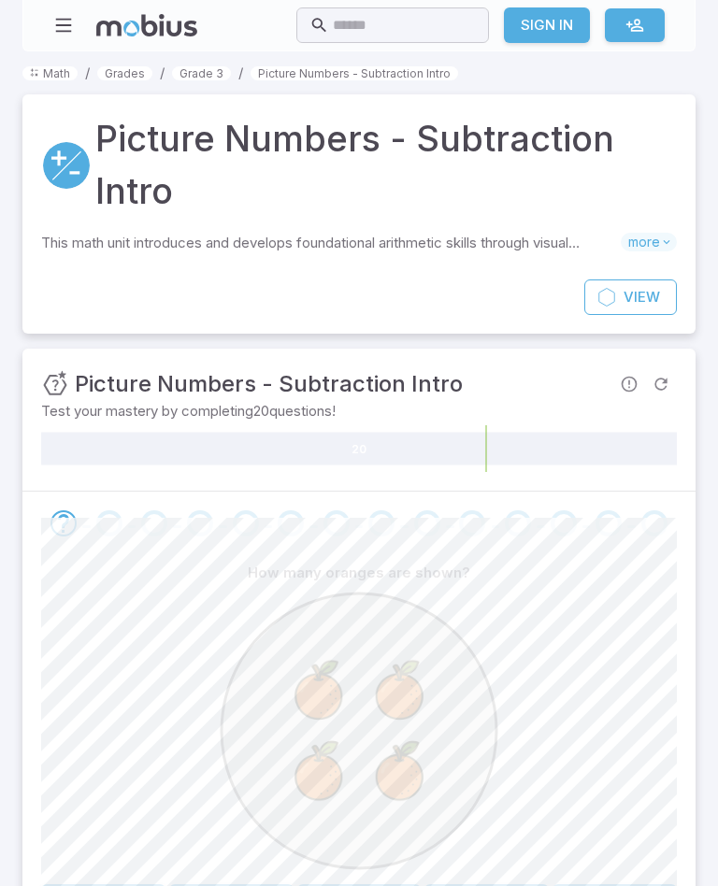
click at [105, 684] on div at bounding box center [359, 734] width 636 height 286
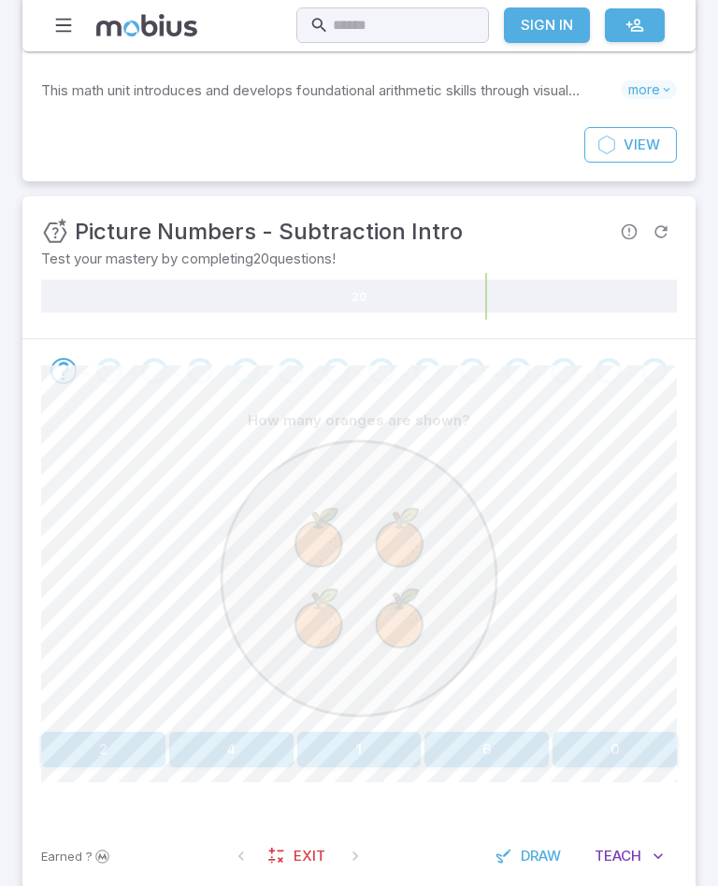
scroll to position [99, 0]
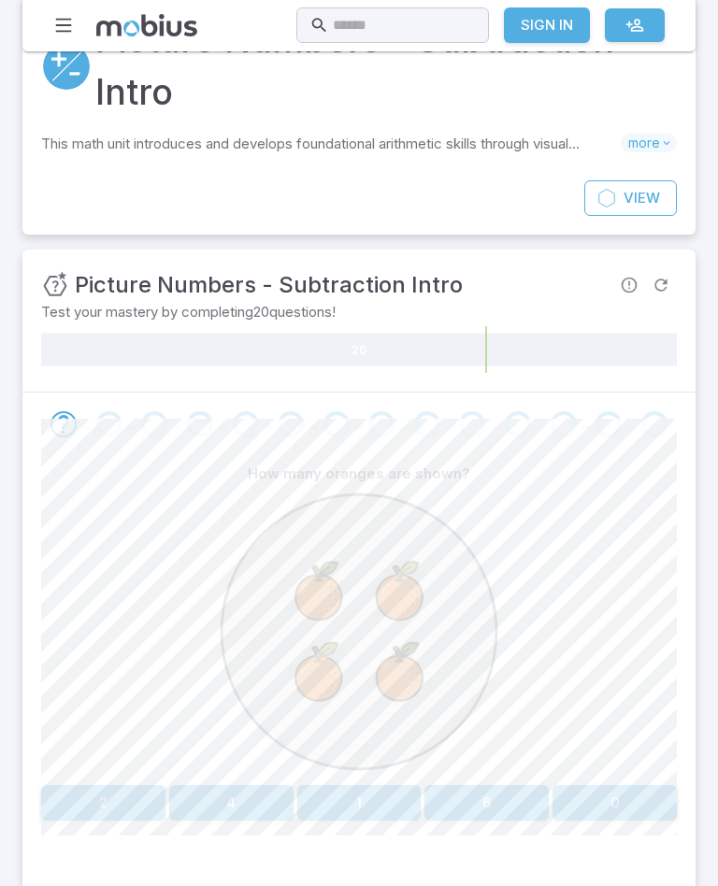
click at [11, 65] on section "Math / Grades / Grade 3 / Picture Numbers - Subtraction Intro Picture Numbers -…" at bounding box center [359, 462] width 718 height 1020
click at [8, 186] on section "Math / Grades / Grade 3 / Picture Numbers - Subtraction Intro Picture Numbers -…" at bounding box center [359, 462] width 718 height 1020
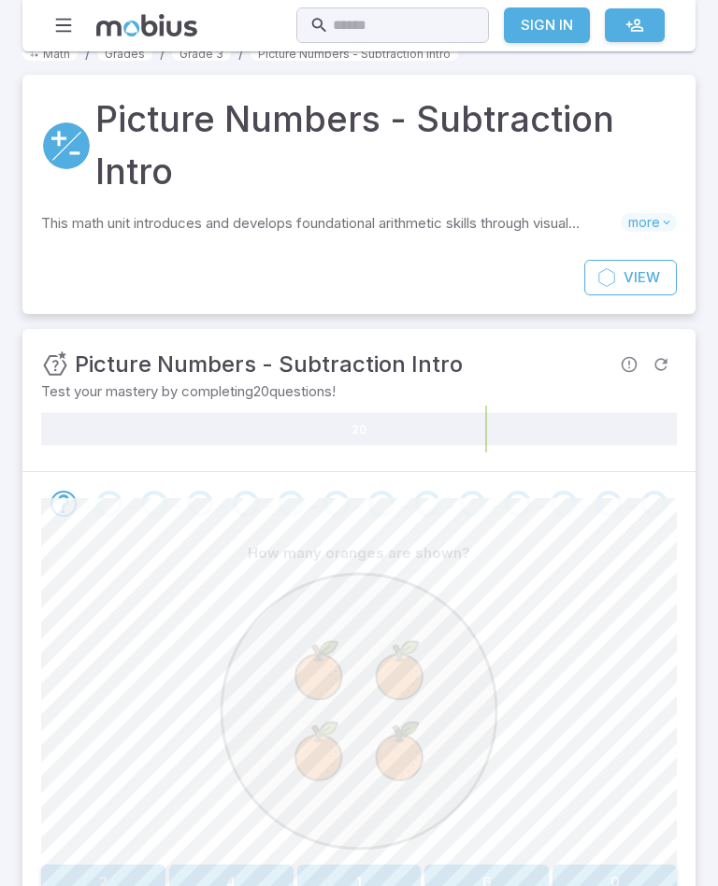
scroll to position [0, 0]
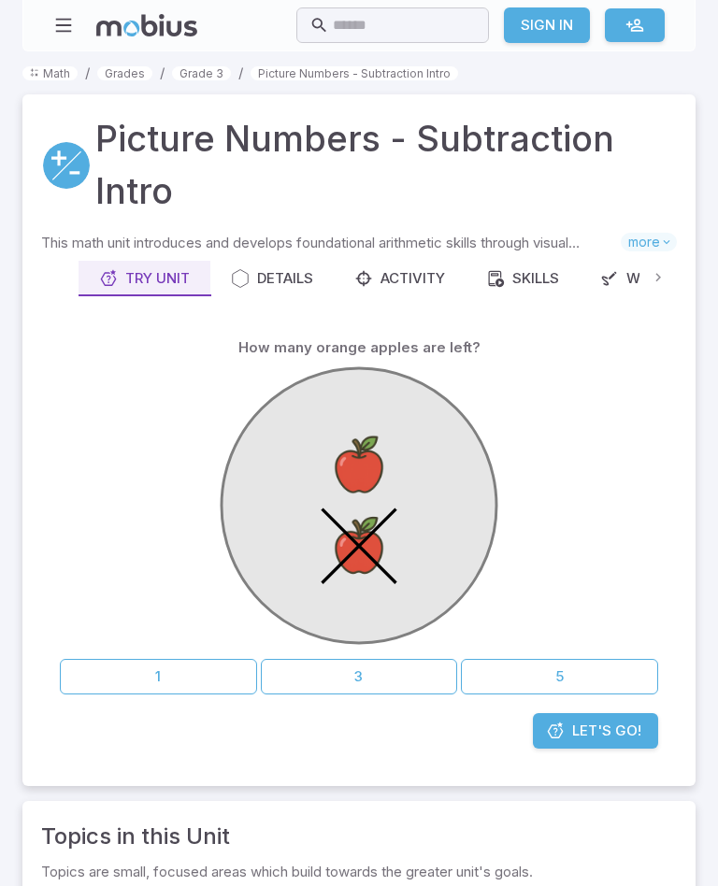
click at [394, 277] on div "Activity" at bounding box center [399, 278] width 91 height 21
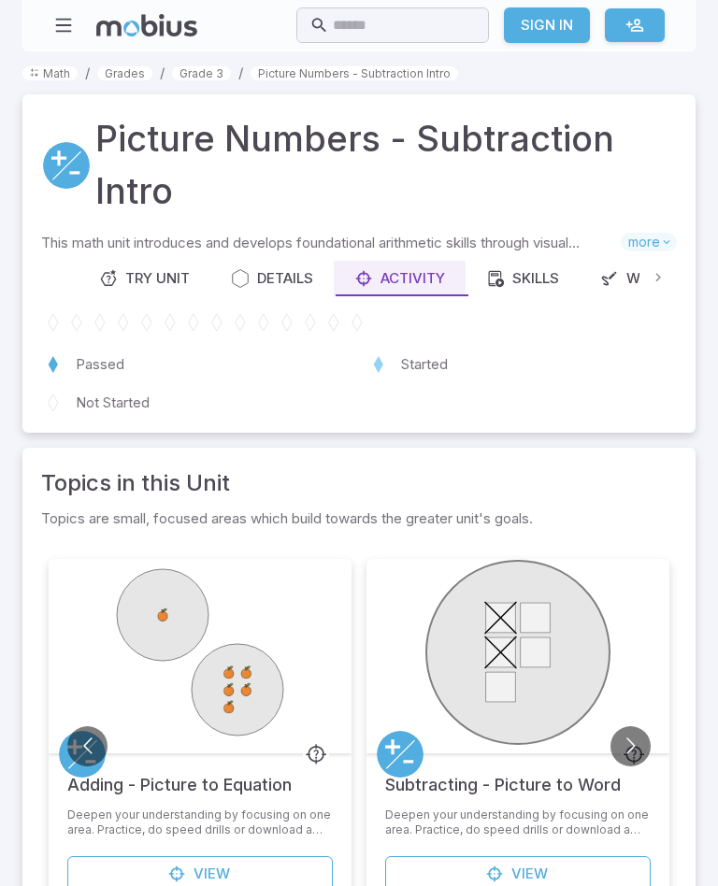
click at [153, 272] on div "Try Unit" at bounding box center [144, 278] width 91 height 21
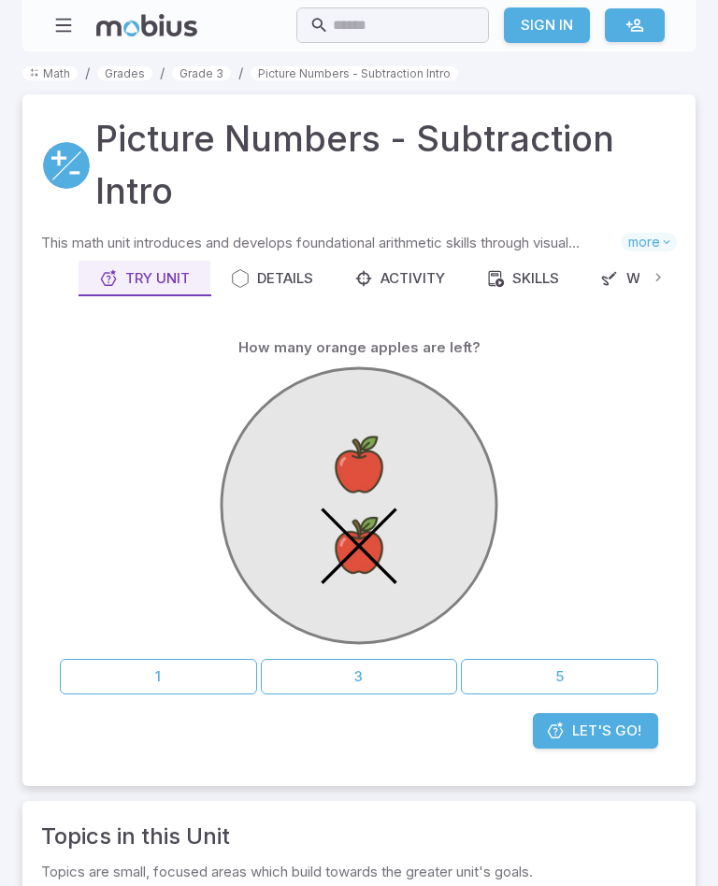
click at [282, 288] on button "Details" at bounding box center [271, 279] width 123 height 36
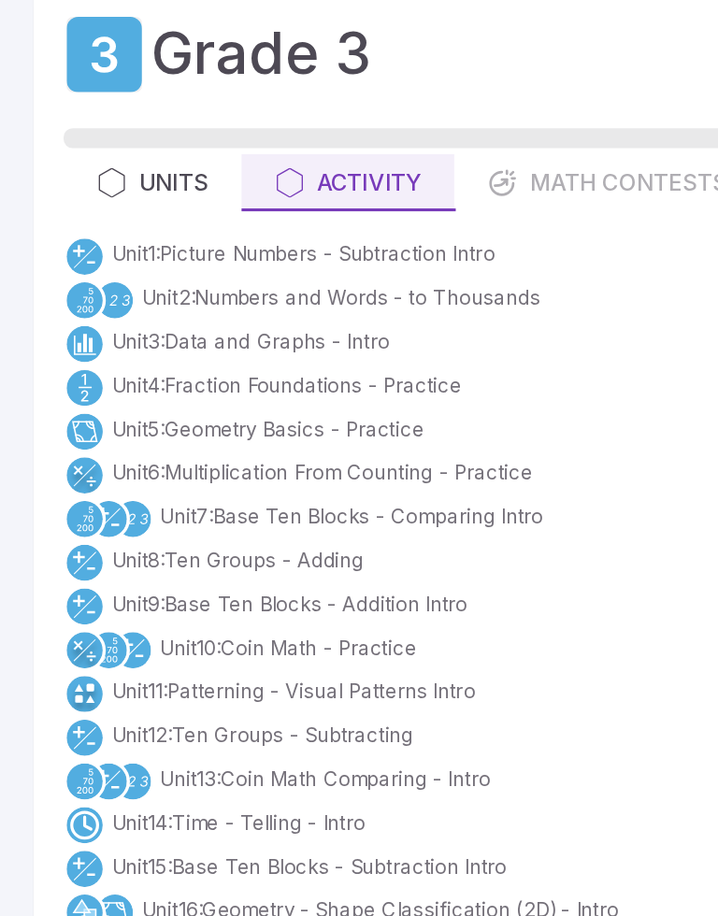
click at [216, 389] on link "Unit 6 : Multiplication From Counting - Practice" at bounding box center [201, 398] width 261 height 19
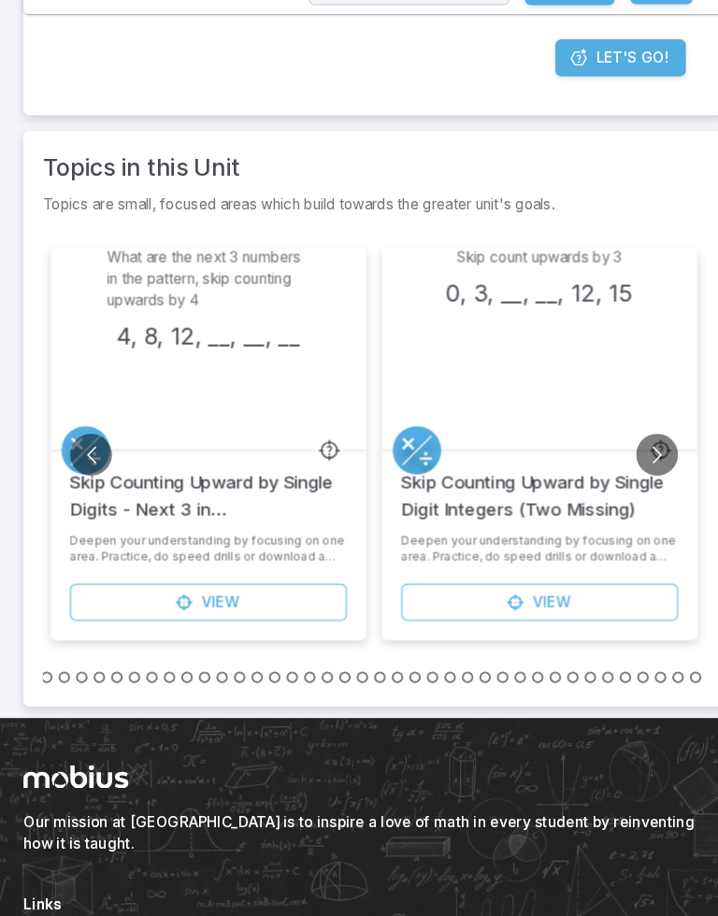
scroll to position [672, 0]
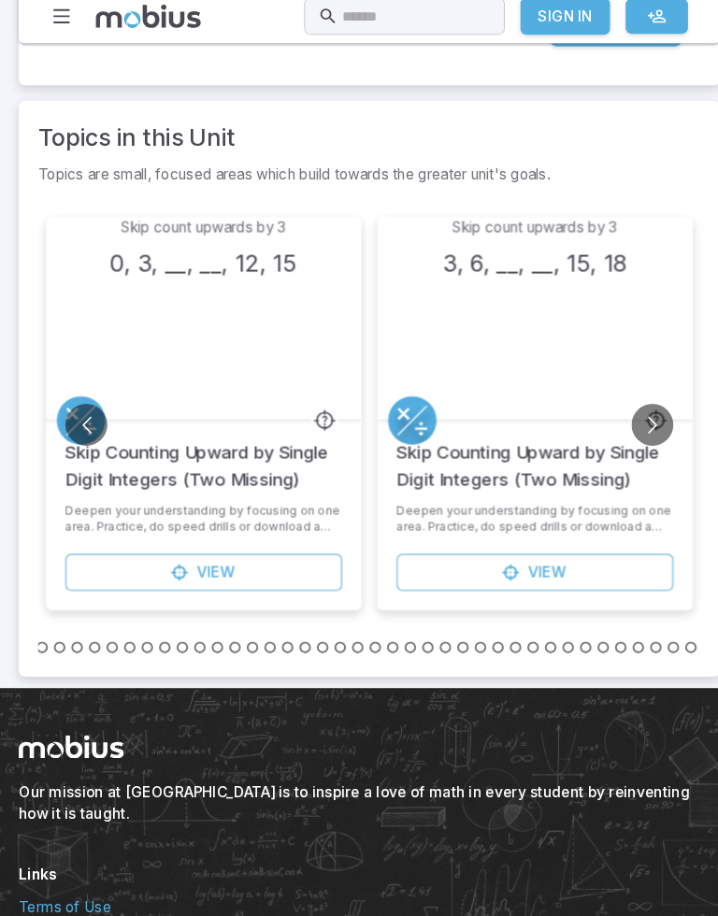
click at [171, 550] on icon at bounding box center [176, 559] width 19 height 19
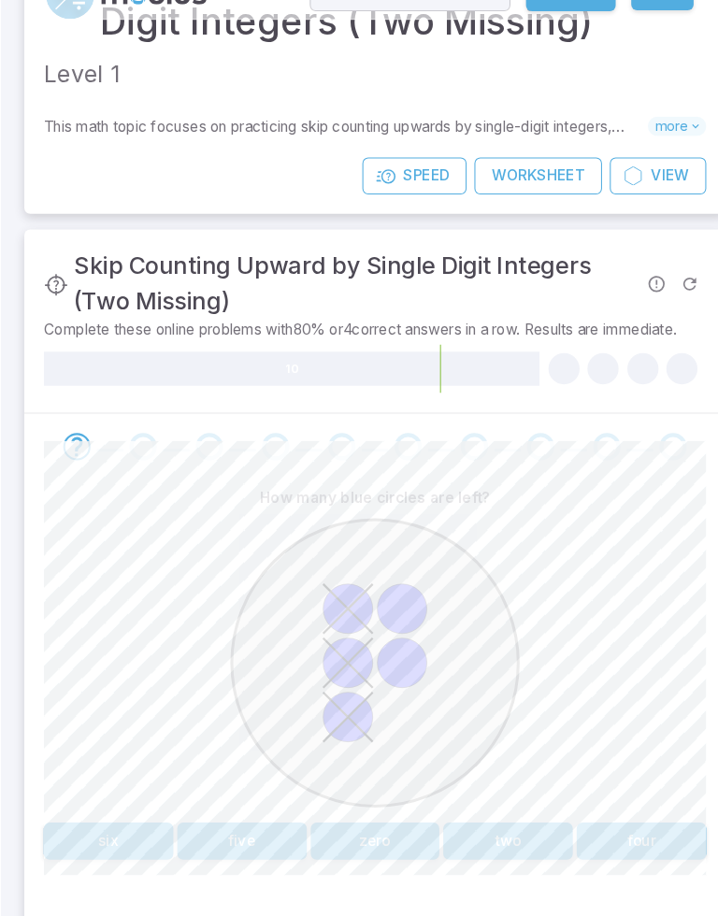
scroll to position [167, 0]
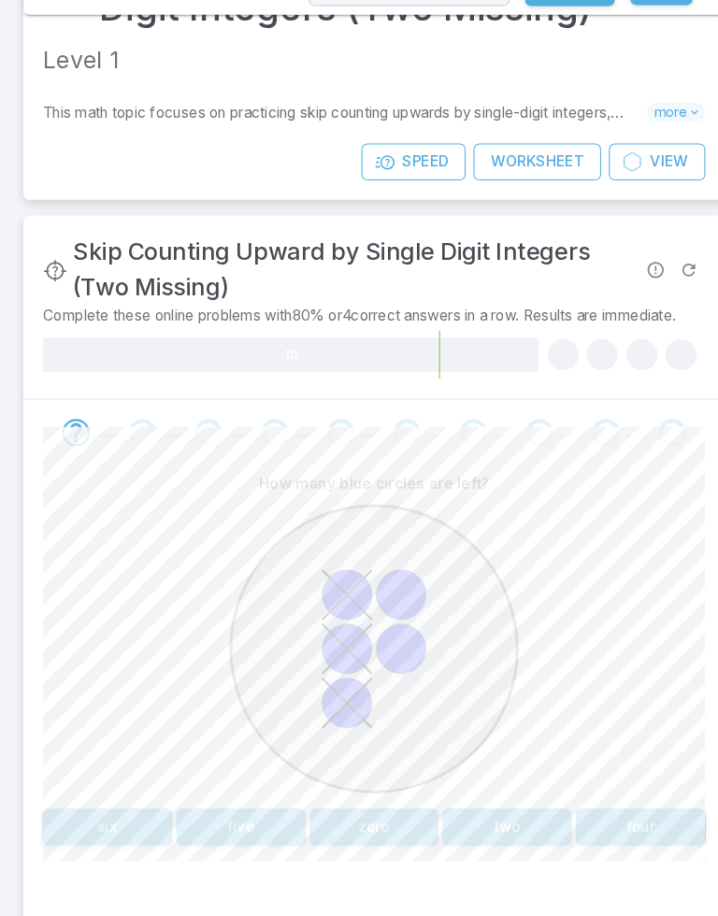
click at [515, 813] on button "two" at bounding box center [486, 831] width 124 height 36
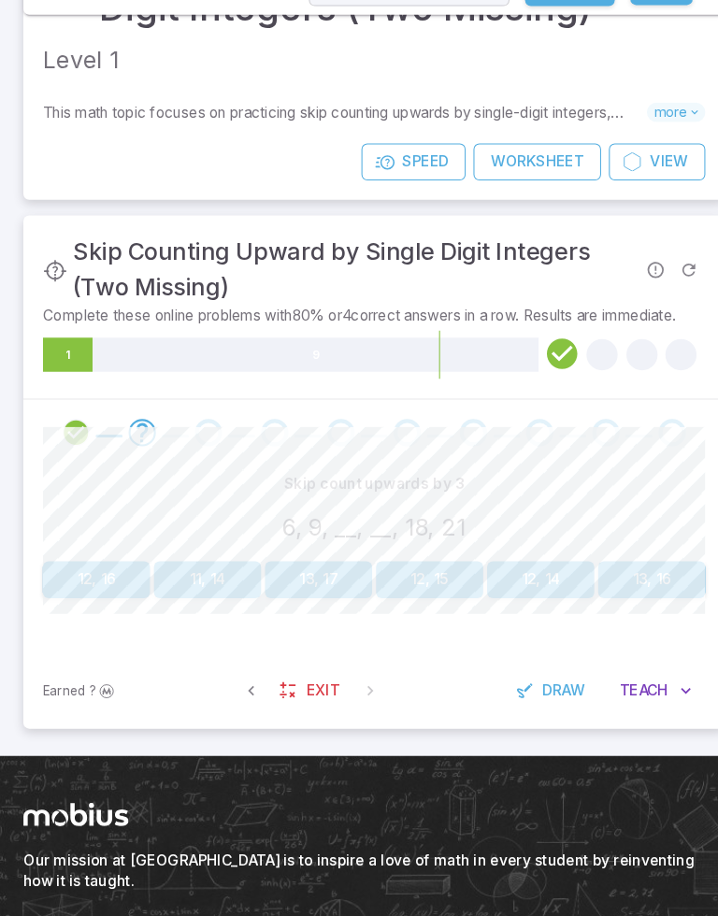
click at [435, 576] on button "12, 15" at bounding box center [412, 594] width 103 height 36
click at [193, 576] on button "4, 6" at bounding box center [199, 594] width 103 height 36
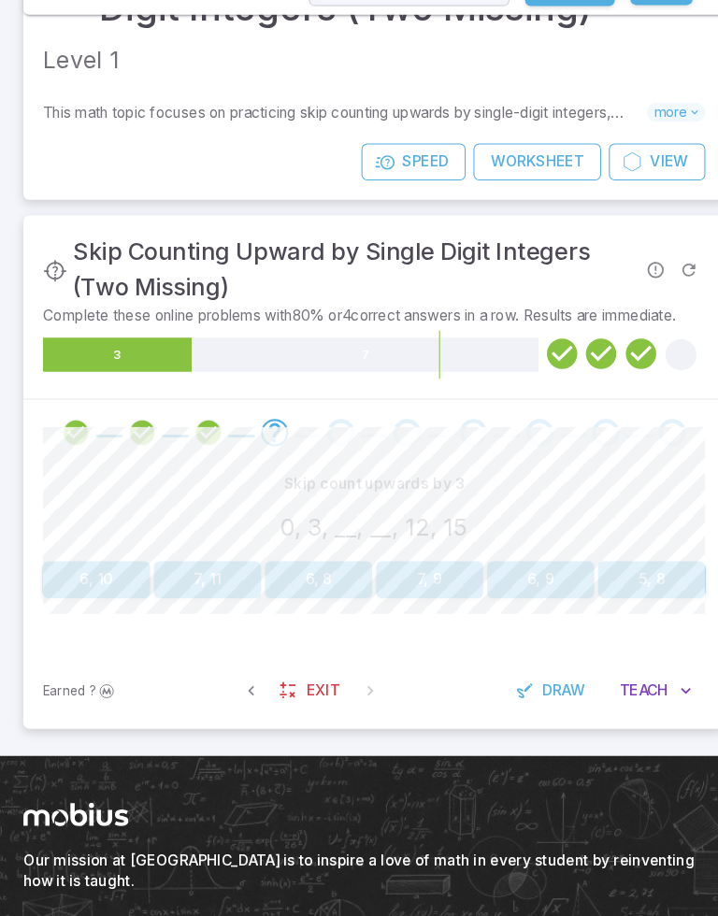
click at [532, 576] on button "6, 9" at bounding box center [518, 594] width 103 height 36
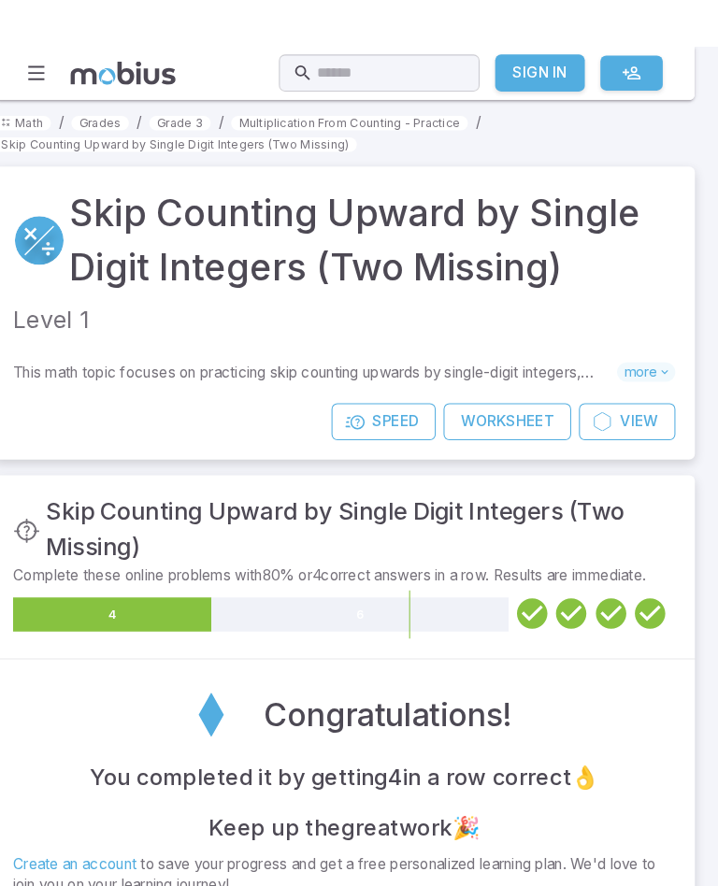
scroll to position [0, 0]
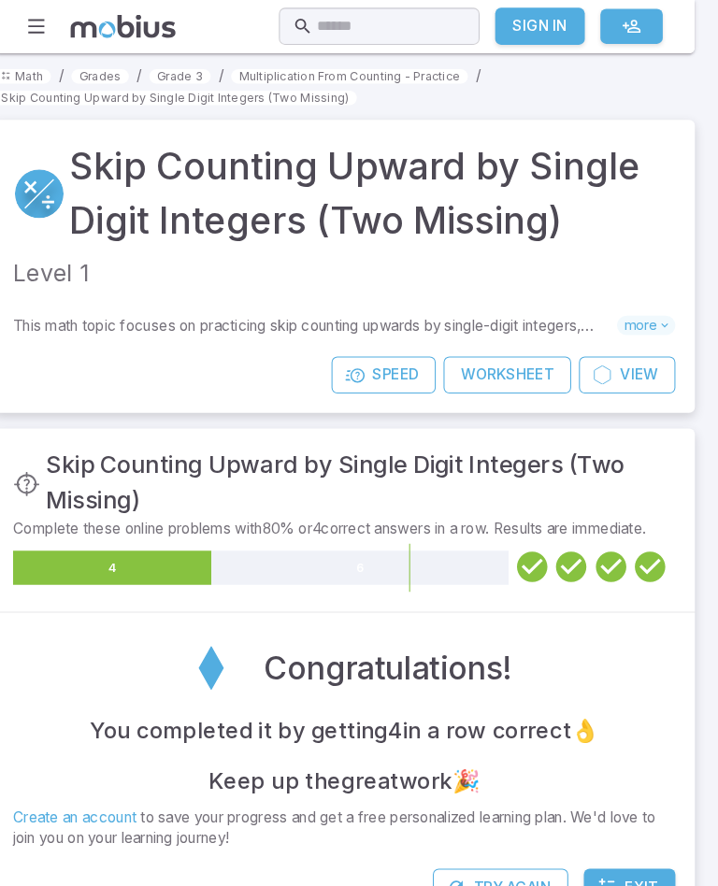
click at [686, 150] on section "Math / Grades / Grade 3 / Multiplication From Counting - Practice / Skip Counti…" at bounding box center [359, 482] width 718 height 863
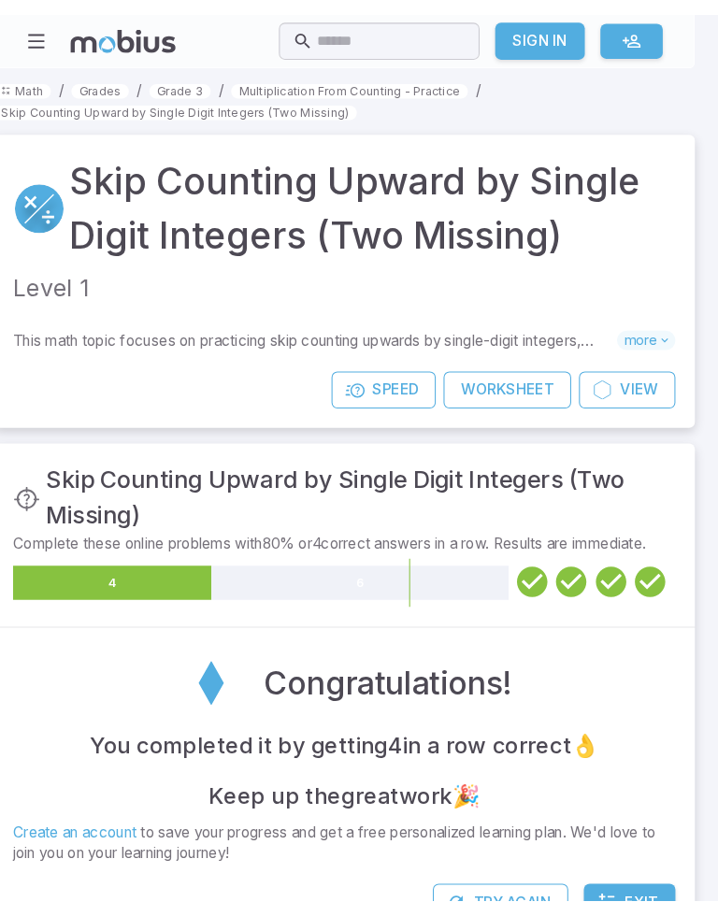
scroll to position [82, 0]
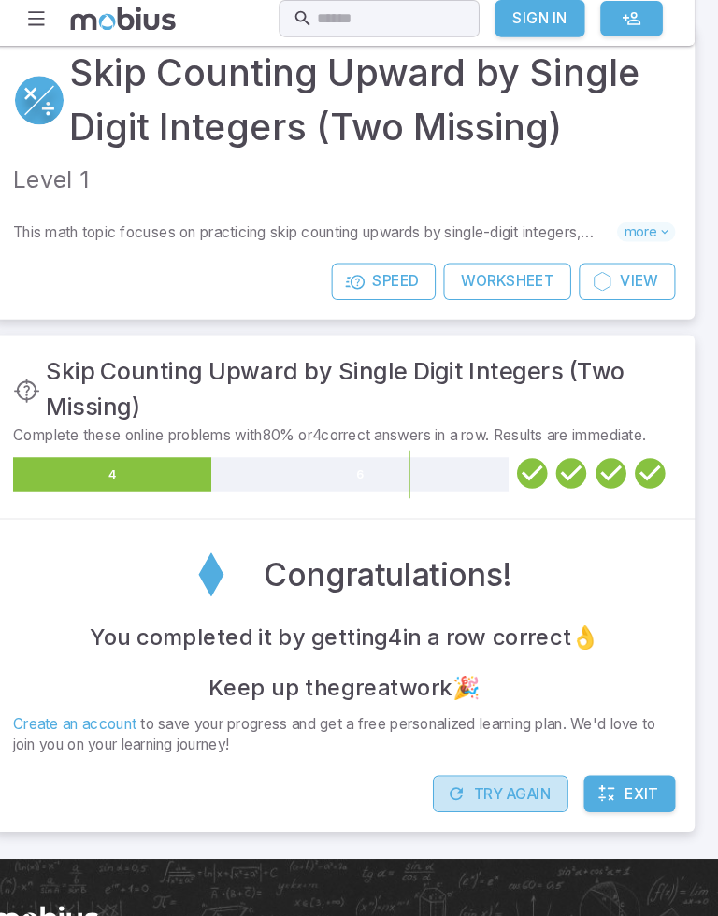
click at [484, 757] on button "Try Again" at bounding box center [509, 770] width 130 height 36
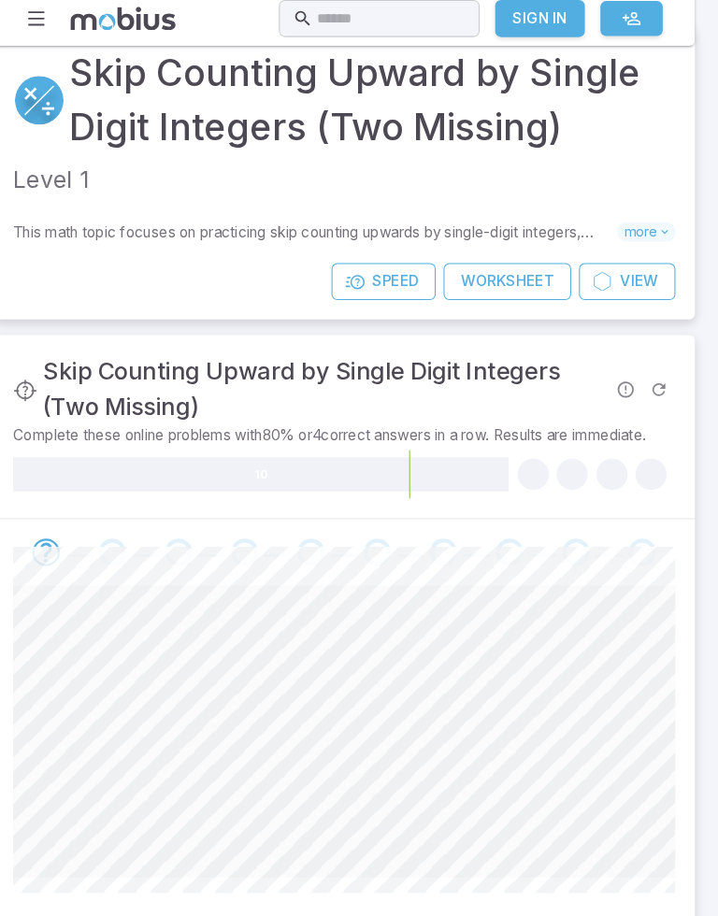
click at [22, 815] on div "Math / Grades / Grade 3 / Multiplication From Counting - Practice / Skip Counti…" at bounding box center [358, 485] width 673 height 1010
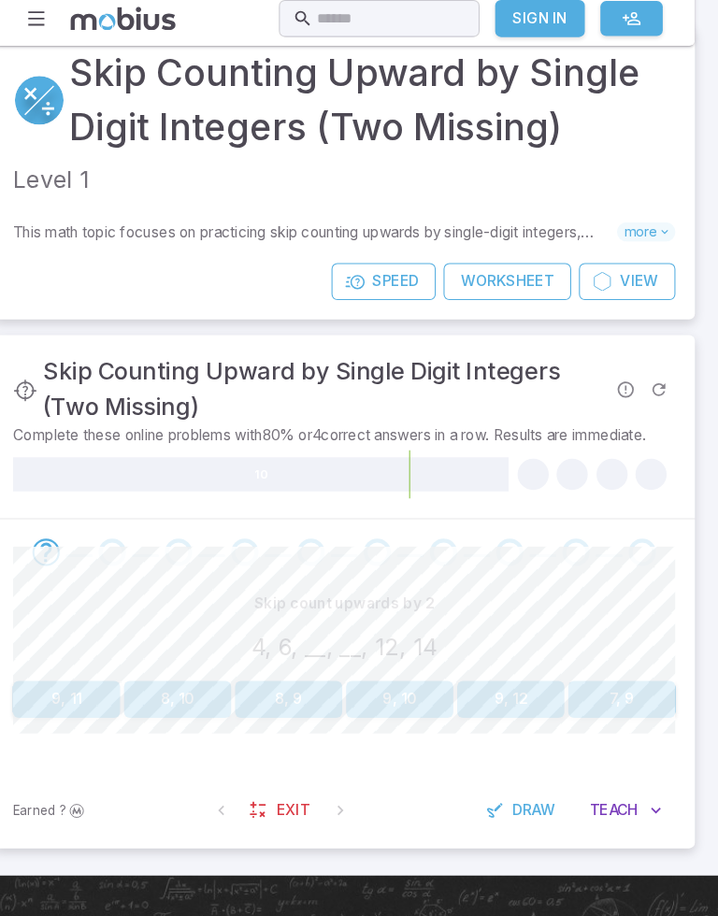
click at [171, 674] on button "8, 10" at bounding box center [199, 679] width 103 height 36
click at [402, 666] on button "12, 16" at bounding box center [412, 679] width 103 height 36
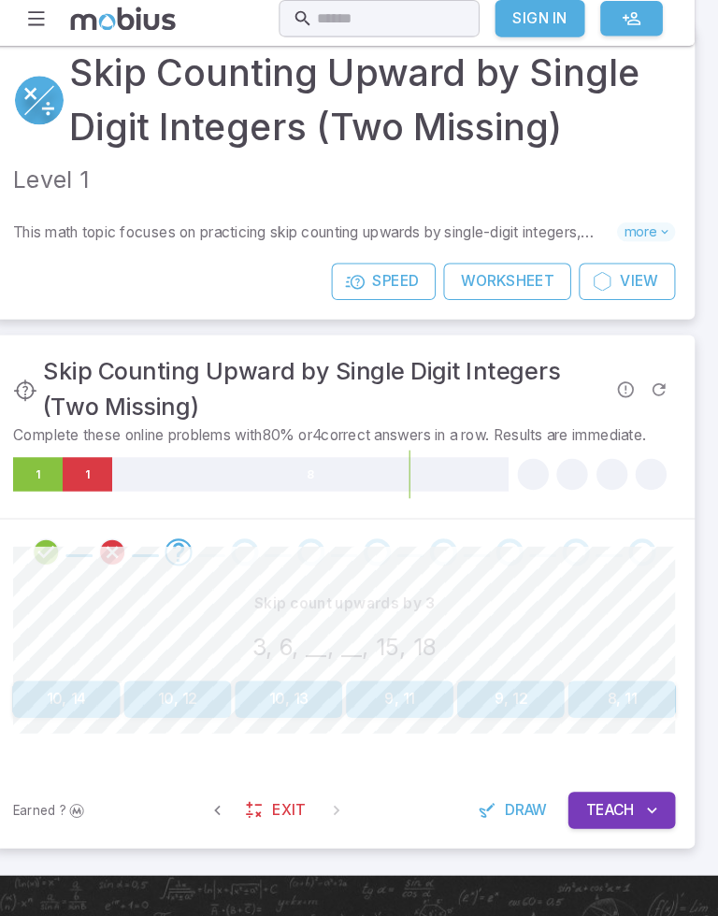
click at [507, 672] on button "9, 12" at bounding box center [518, 679] width 103 height 36
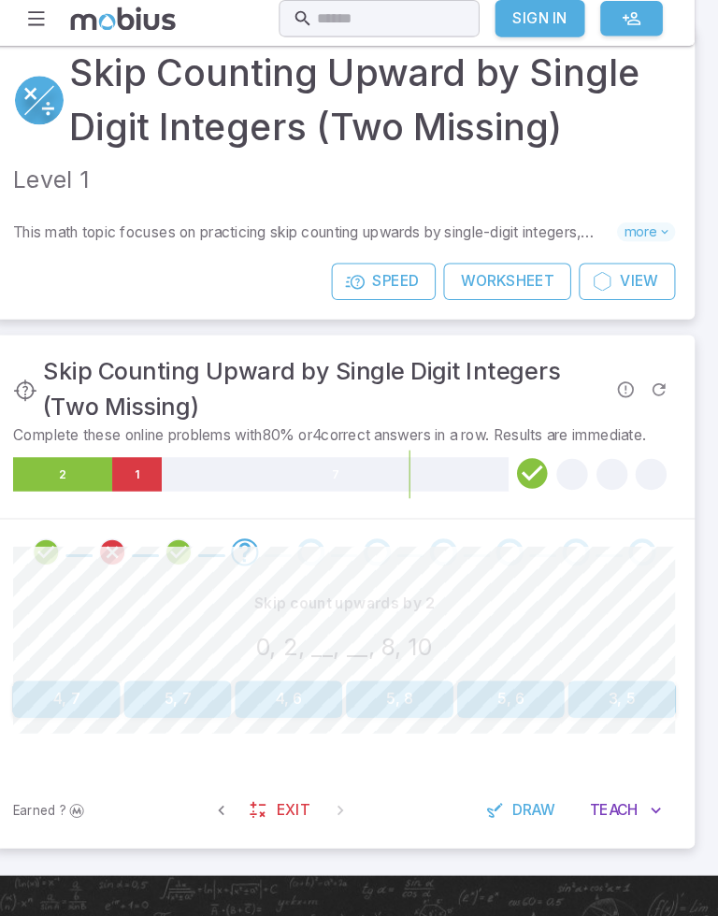
click at [291, 661] on button "4, 6" at bounding box center [305, 679] width 103 height 36
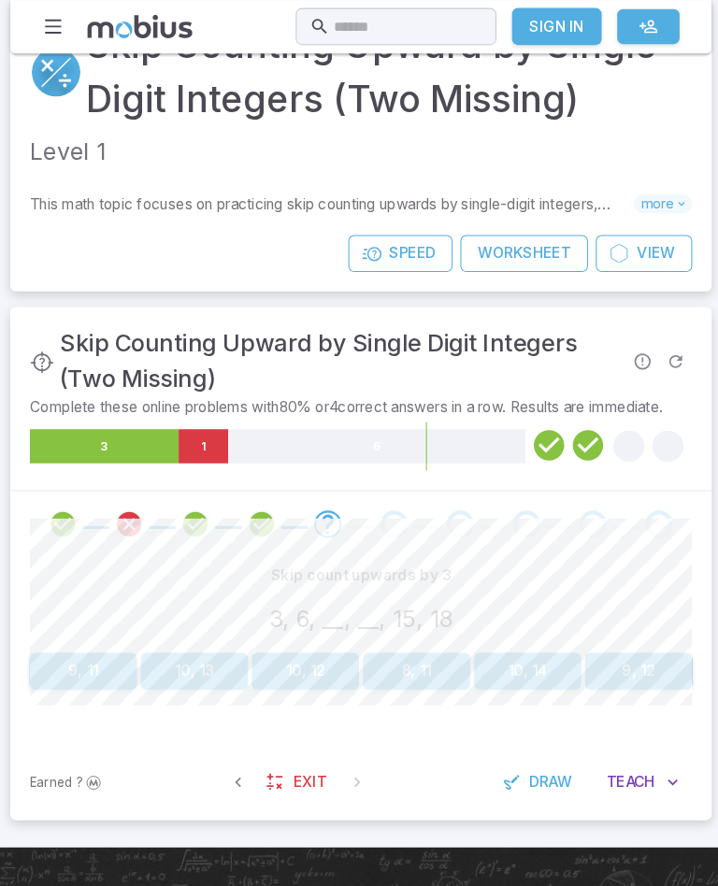
scroll to position [115, 0]
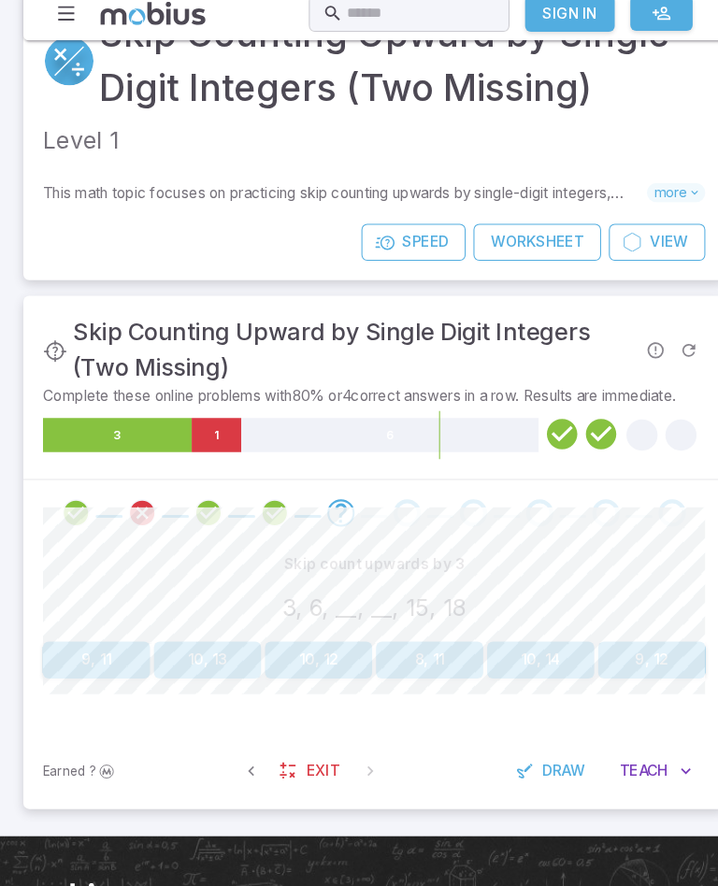
click at [631, 643] on button "9, 12" at bounding box center [625, 646] width 103 height 36
click at [106, 628] on button "6, 10" at bounding box center [92, 646] width 103 height 36
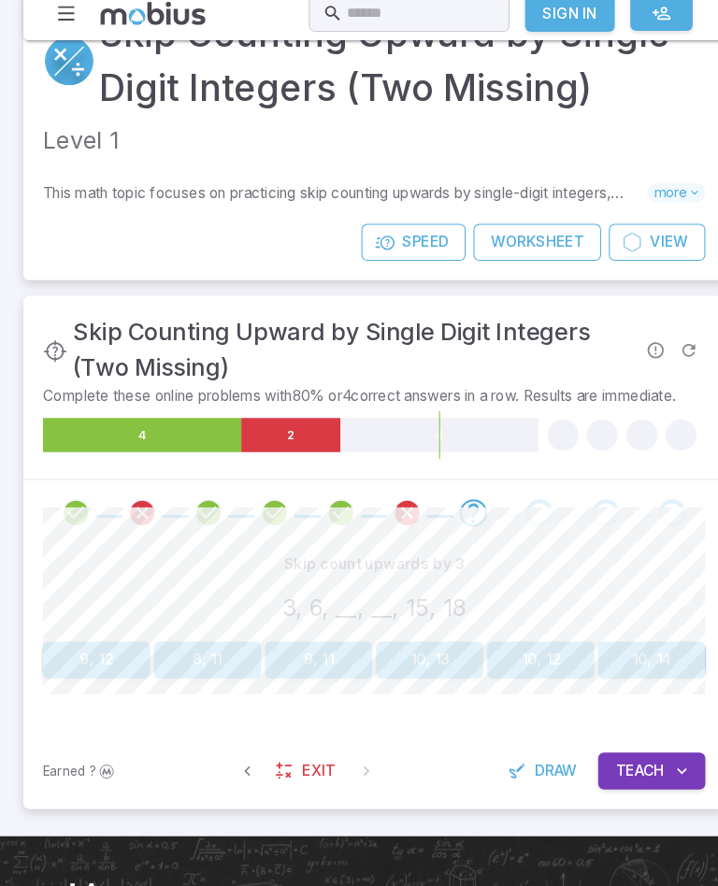
click at [95, 628] on button "9, 12" at bounding box center [92, 646] width 103 height 36
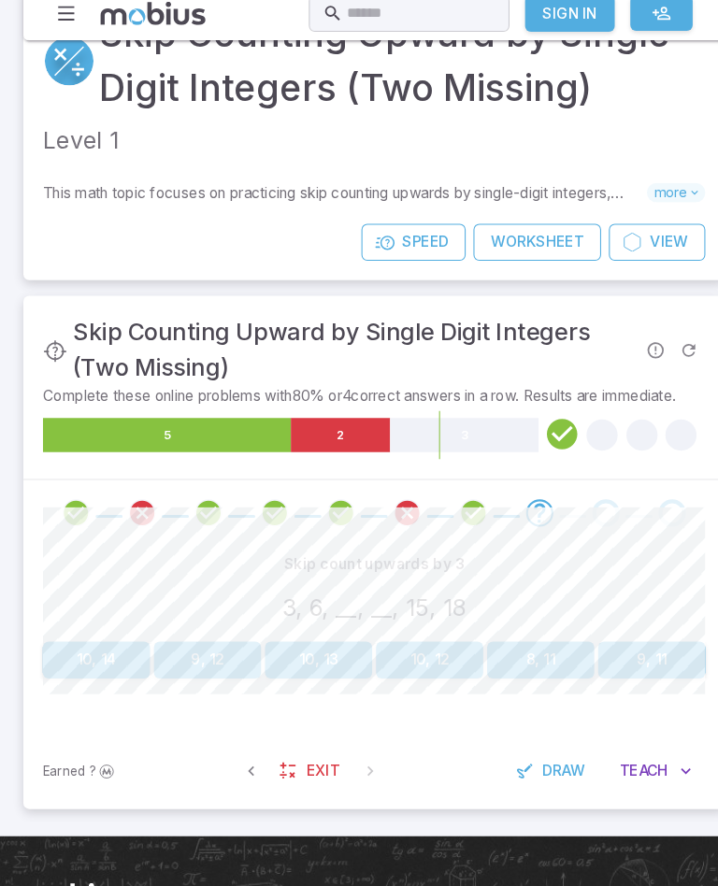
click at [189, 634] on button "9, 12" at bounding box center [199, 646] width 103 height 36
click at [93, 640] on button "4, 6" at bounding box center [92, 646] width 103 height 36
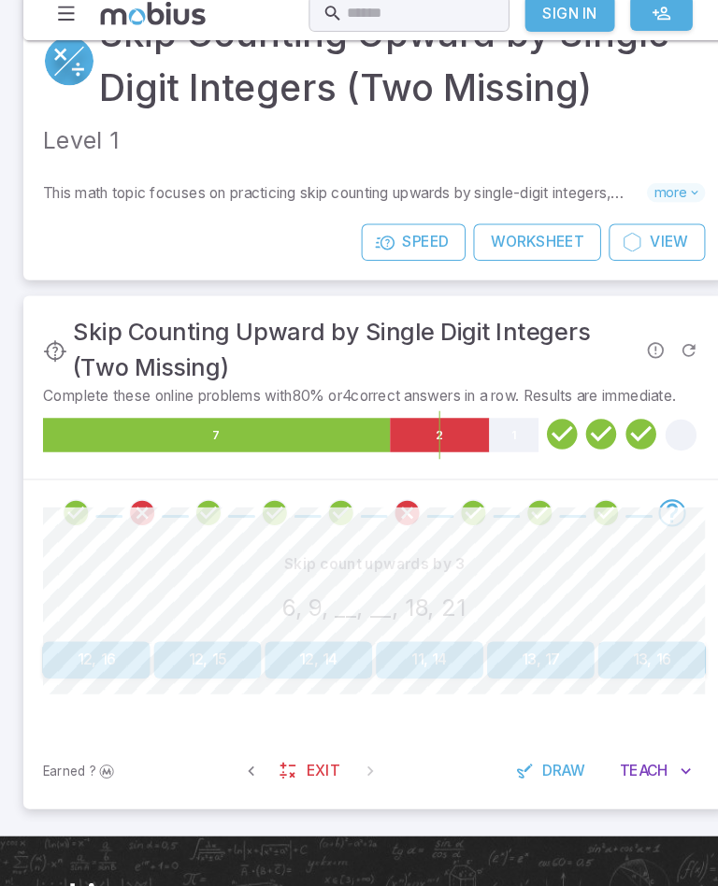
click at [94, 633] on button "12, 16" at bounding box center [92, 646] width 103 height 36
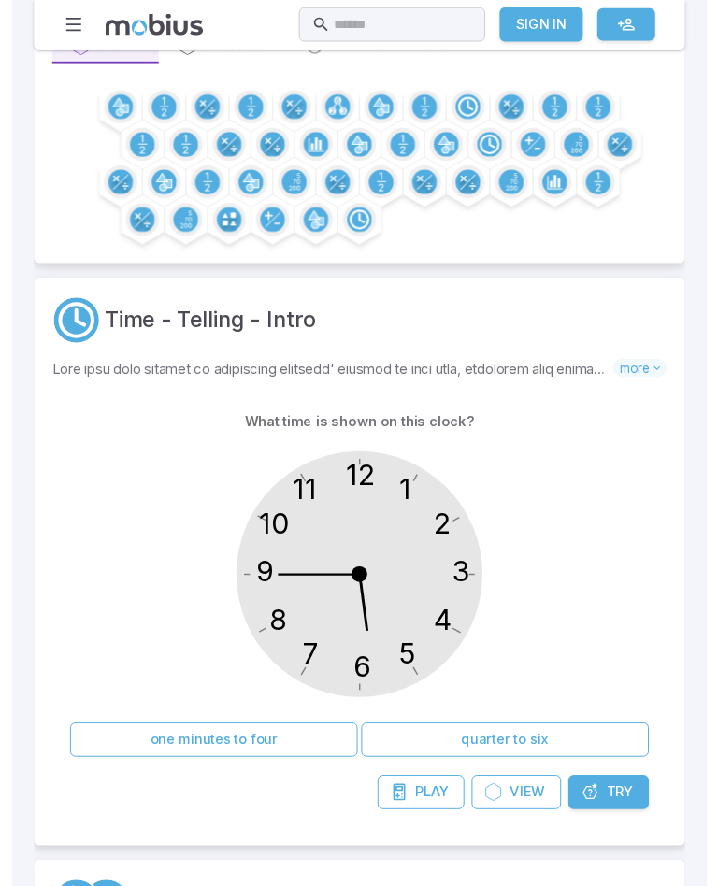
scroll to position [205, 0]
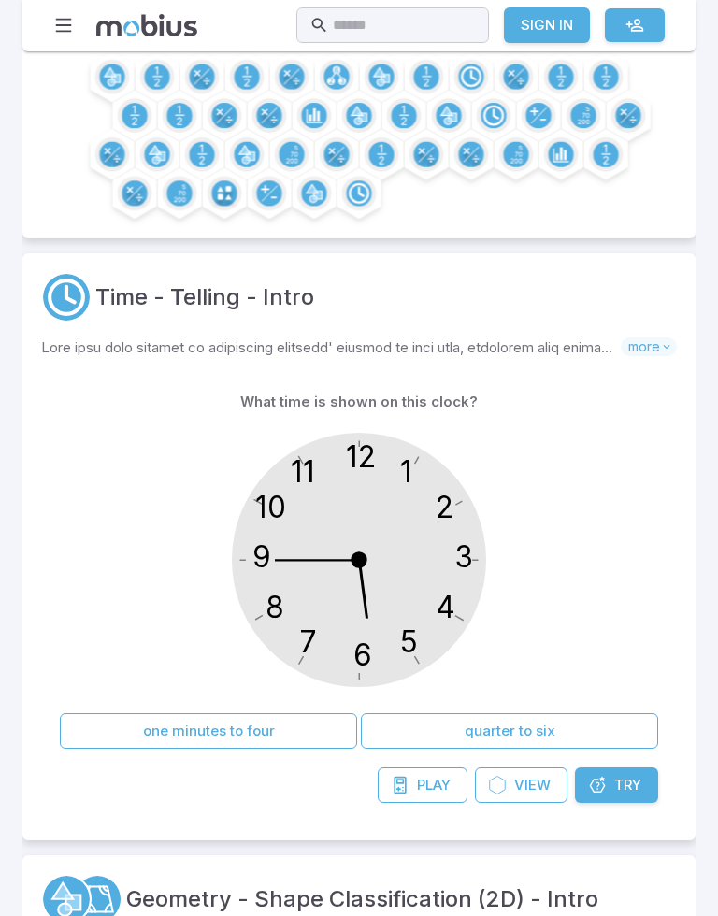
click at [250, 533] on circle at bounding box center [359, 560] width 254 height 254
click at [422, 670] on circle at bounding box center [359, 560] width 254 height 254
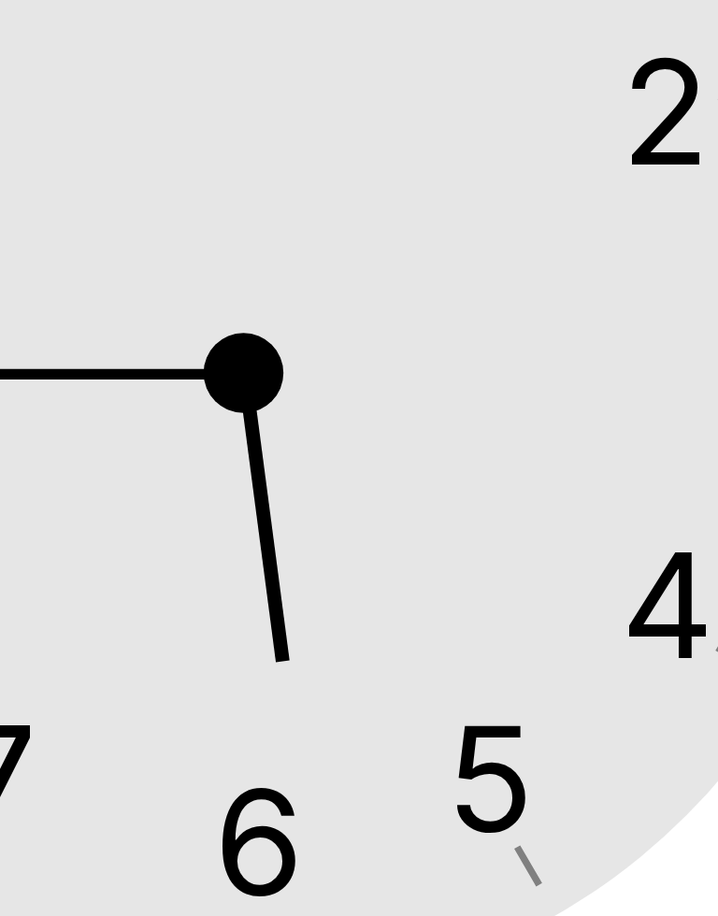
click at [289, 433] on circle at bounding box center [359, 560] width 254 height 254
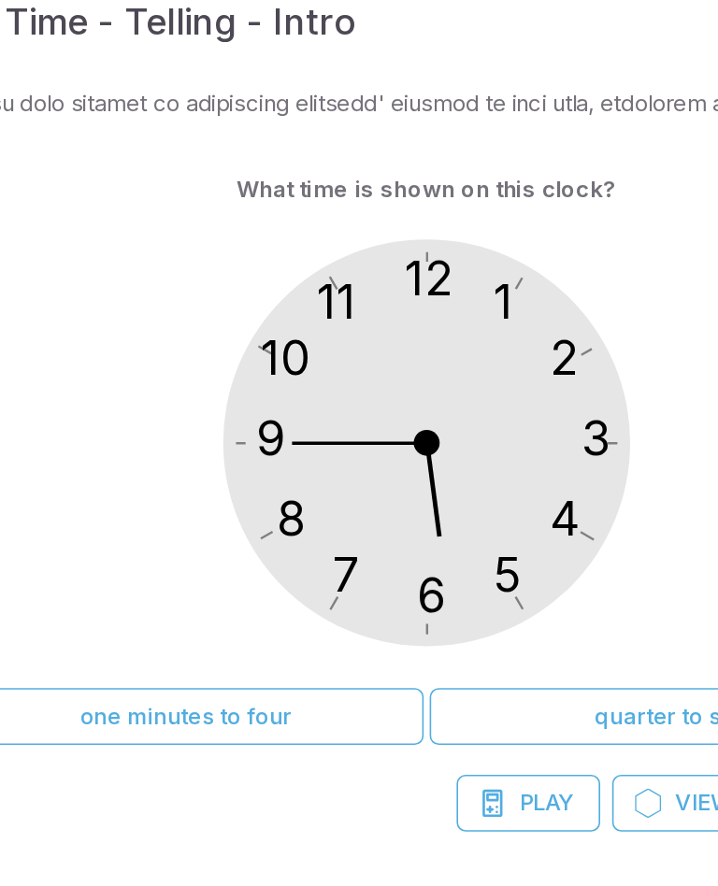
click at [283, 420] on icon "12 6 3 9 1 2 11 10 5 4 7 8" at bounding box center [359, 560] width 280 height 280
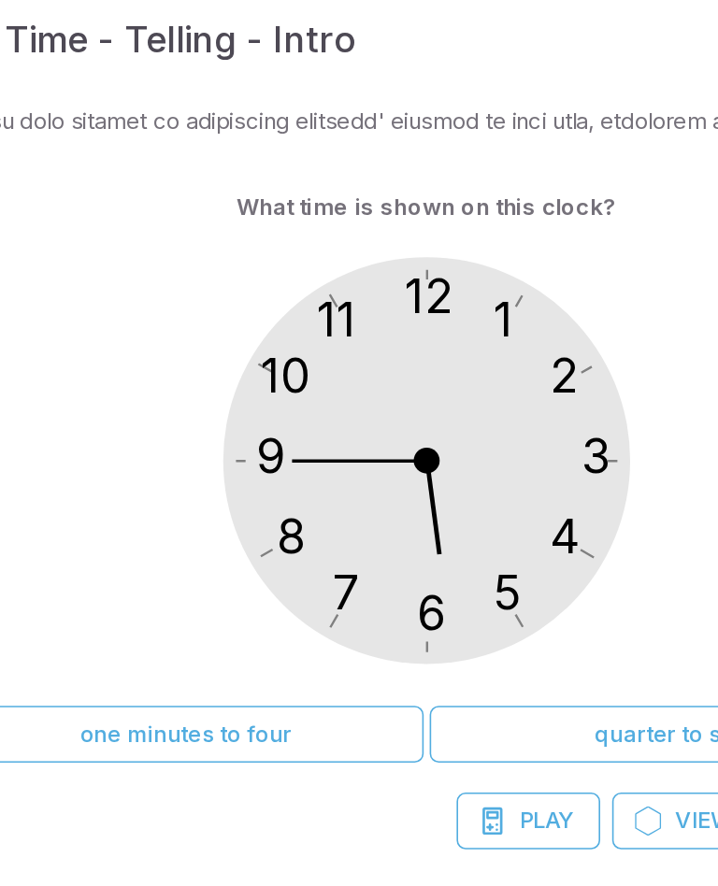
click at [361, 713] on button "quarter to six" at bounding box center [509, 731] width 297 height 36
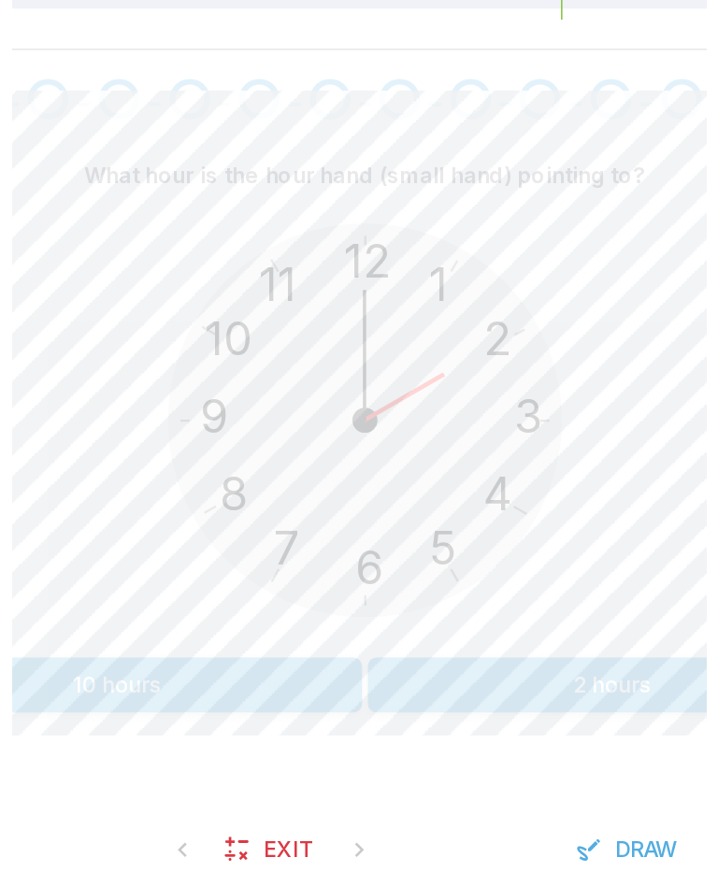
scroll to position [64, 0]
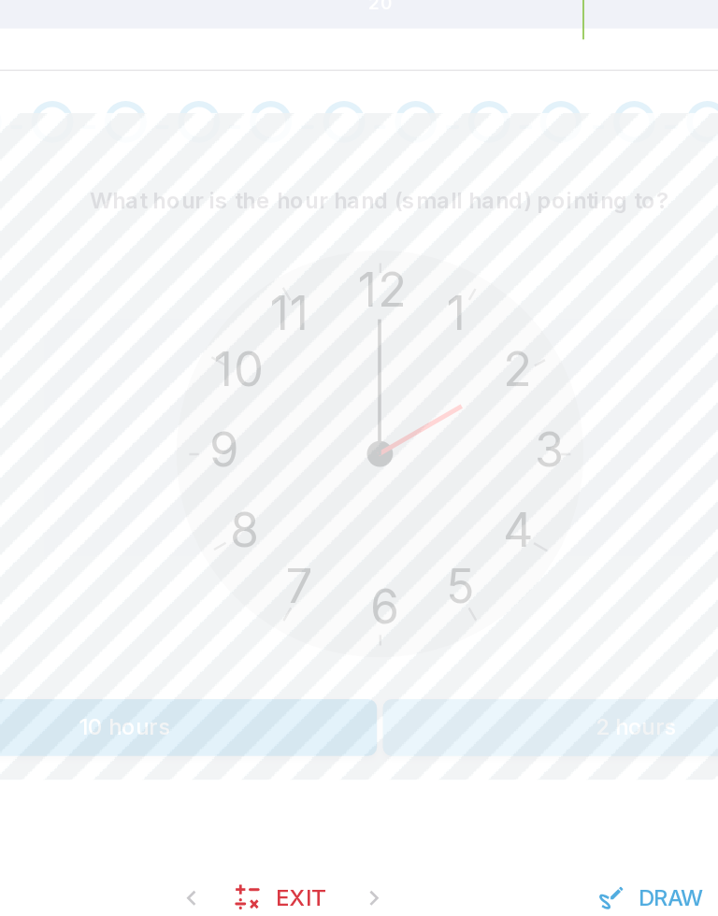
click at [361, 768] on button "2 hours" at bounding box center [519, 786] width 316 height 36
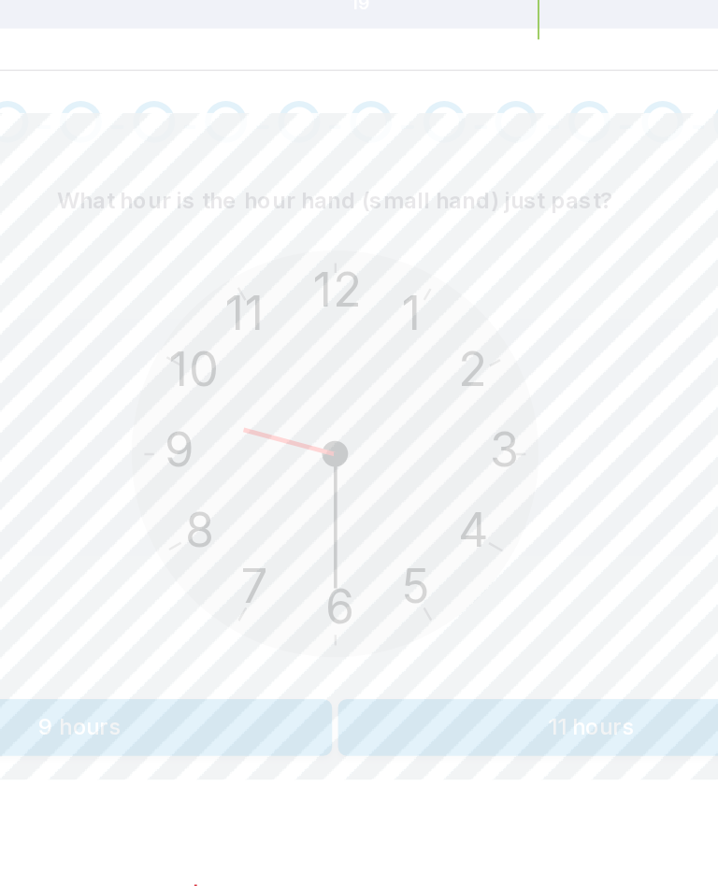
scroll to position [138, 0]
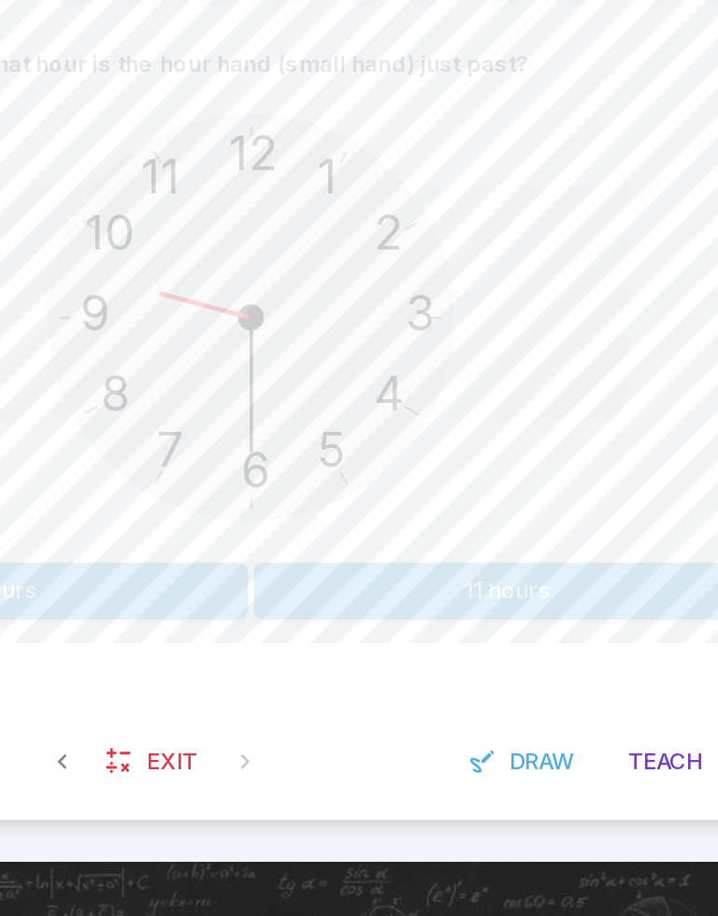
click at [41, 694] on button "9 hours" at bounding box center [199, 712] width 316 height 36
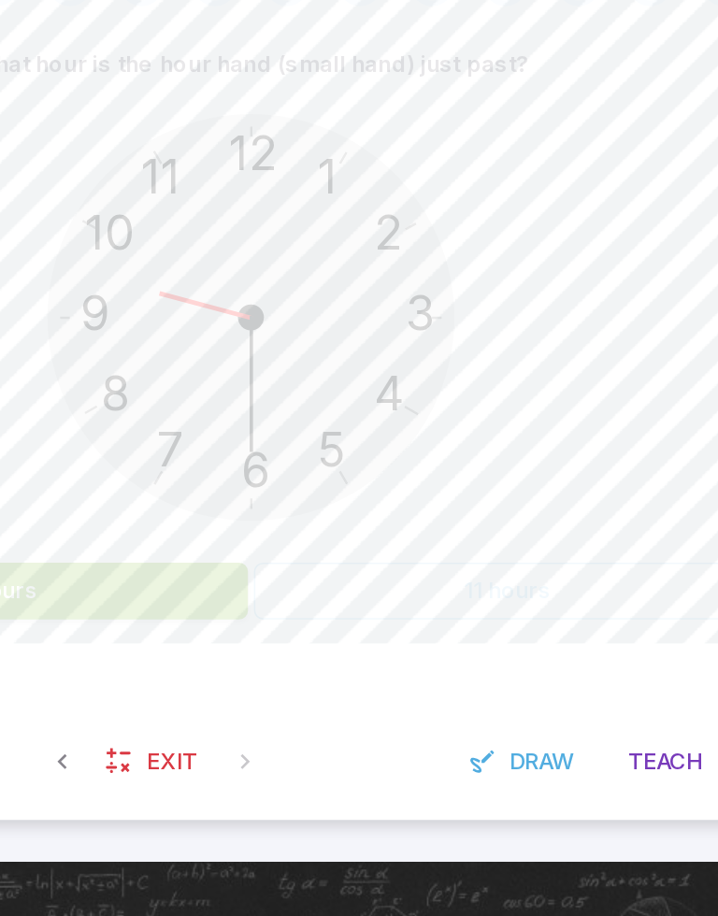
click at [41, 694] on button "9 hours" at bounding box center [199, 712] width 316 height 36
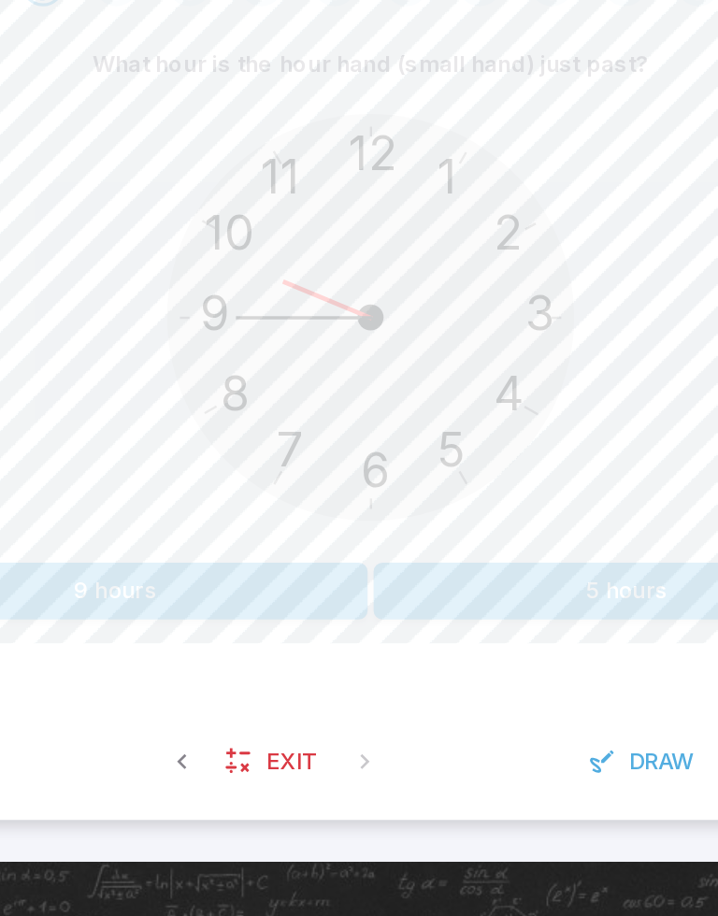
click at [56, 694] on button "9 hours" at bounding box center [199, 712] width 316 height 36
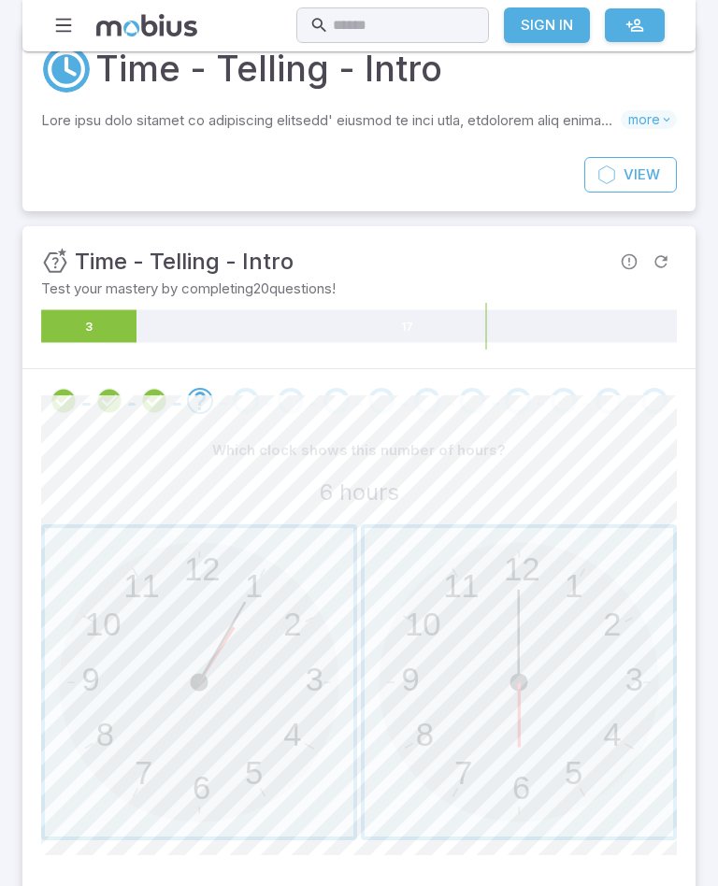
scroll to position [0, 0]
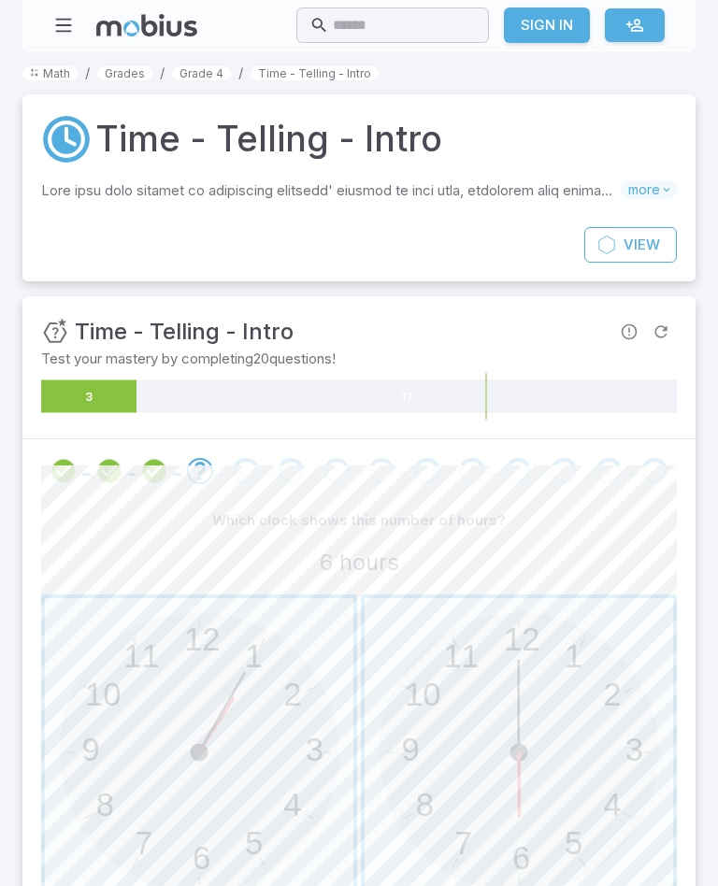
click at [213, 70] on link "Grade 4" at bounding box center [201, 73] width 59 height 14
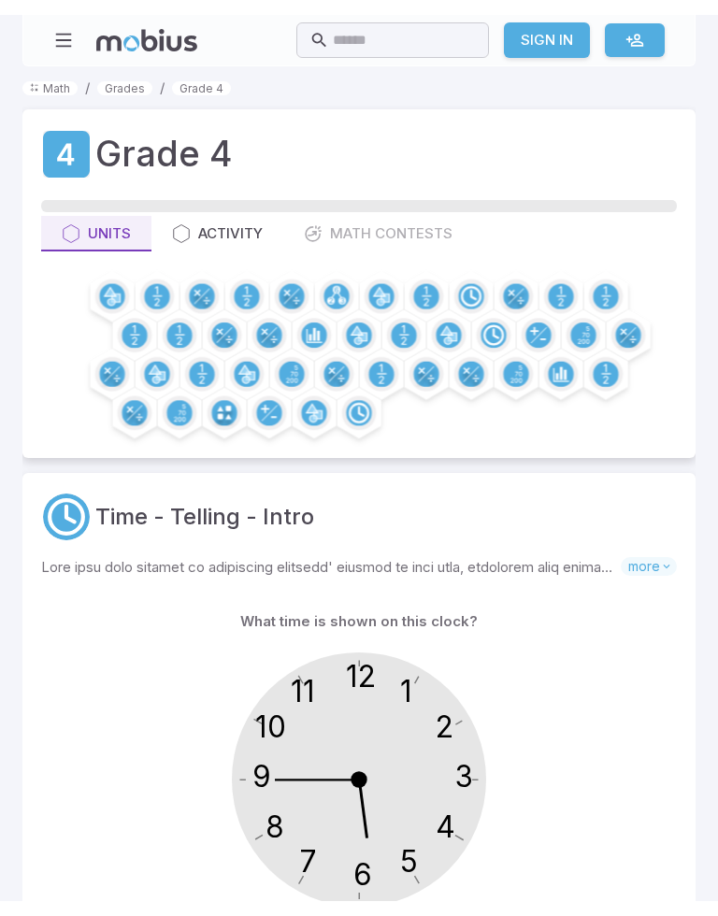
scroll to position [863, 0]
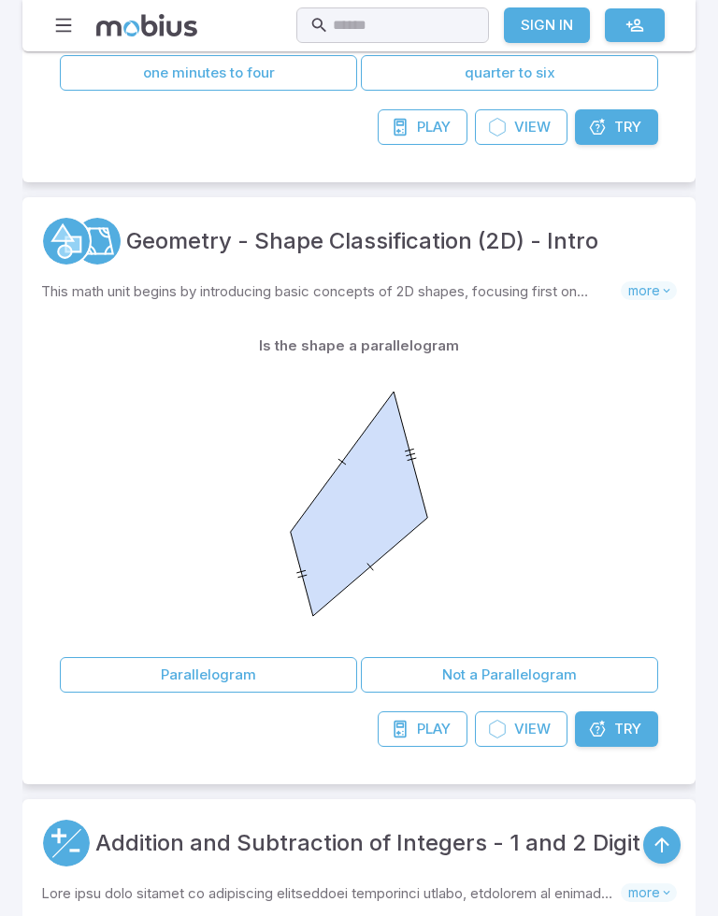
click at [401, 369] on icon at bounding box center [359, 504] width 280 height 280
click at [320, 555] on icon at bounding box center [359, 504] width 137 height 224
click at [153, 675] on button "Parallelogram" at bounding box center [208, 675] width 297 height 36
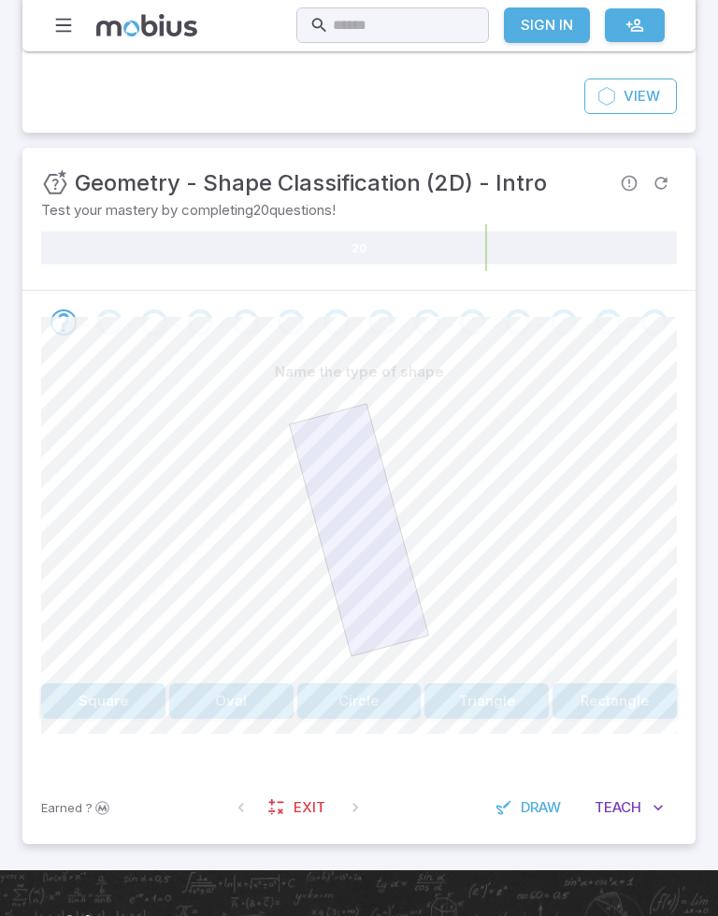
scroll to position [201, 0]
click at [615, 703] on button "Rectangle" at bounding box center [614, 701] width 124 height 36
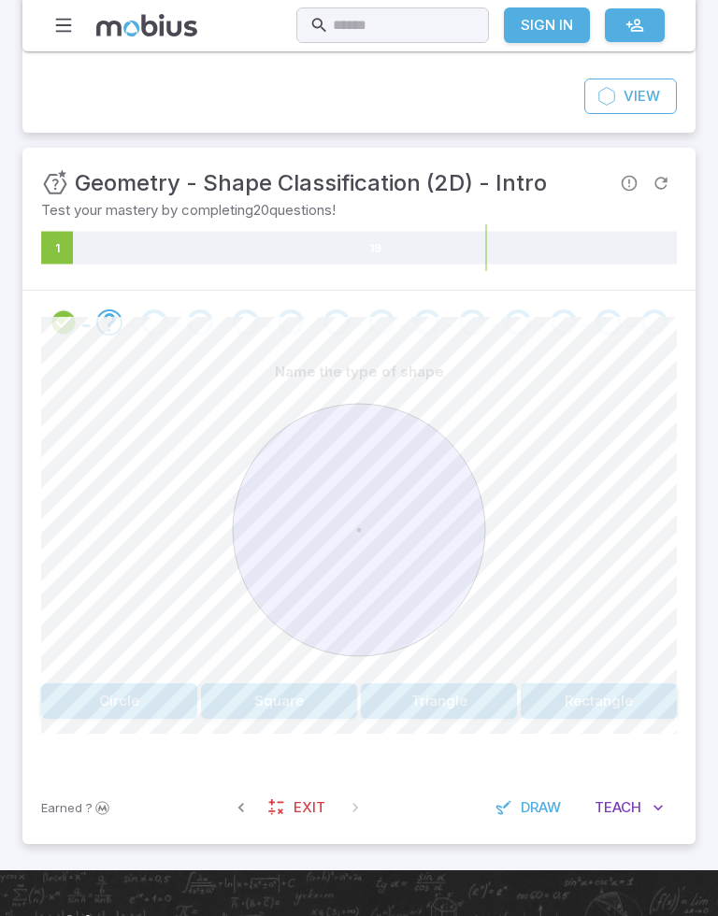
click at [141, 708] on button "Circle" at bounding box center [119, 701] width 156 height 36
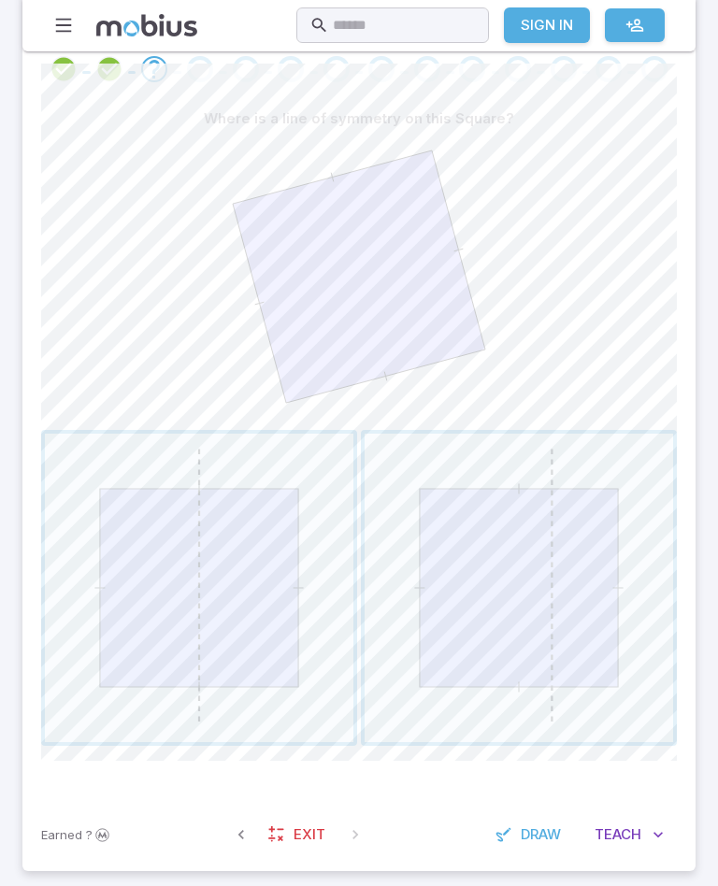
scroll to position [331, 0]
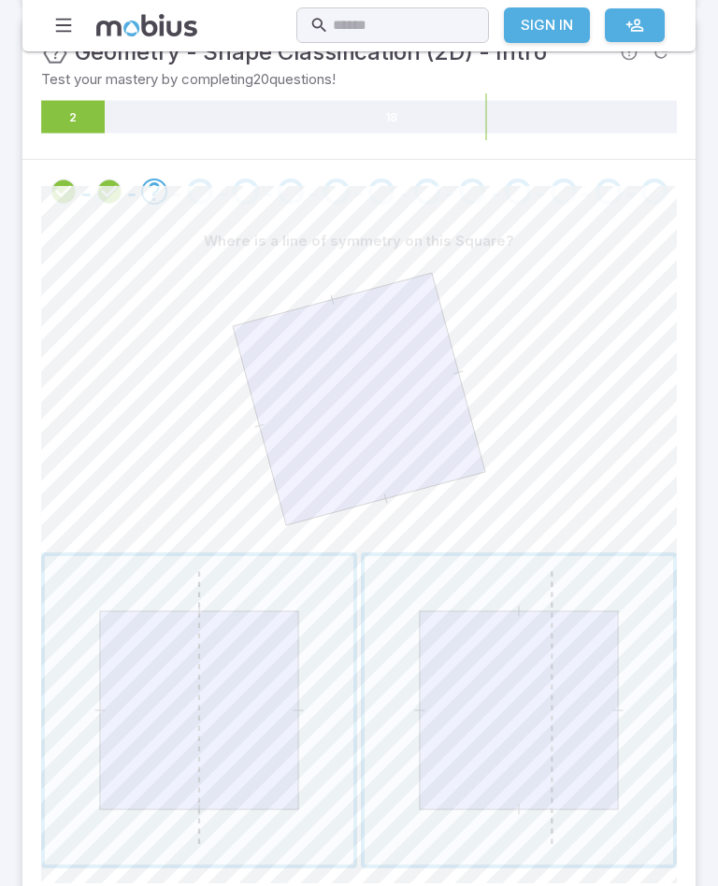
click at [371, 451] on icon at bounding box center [359, 400] width 252 height 252
click at [4, 232] on section "Math / Grades / Grade 4 / Geometry - Shape Classification (2D) - Intro Geometry…" at bounding box center [359, 371] width 718 height 1300
click at [156, 669] on span "button" at bounding box center [199, 711] width 308 height 308
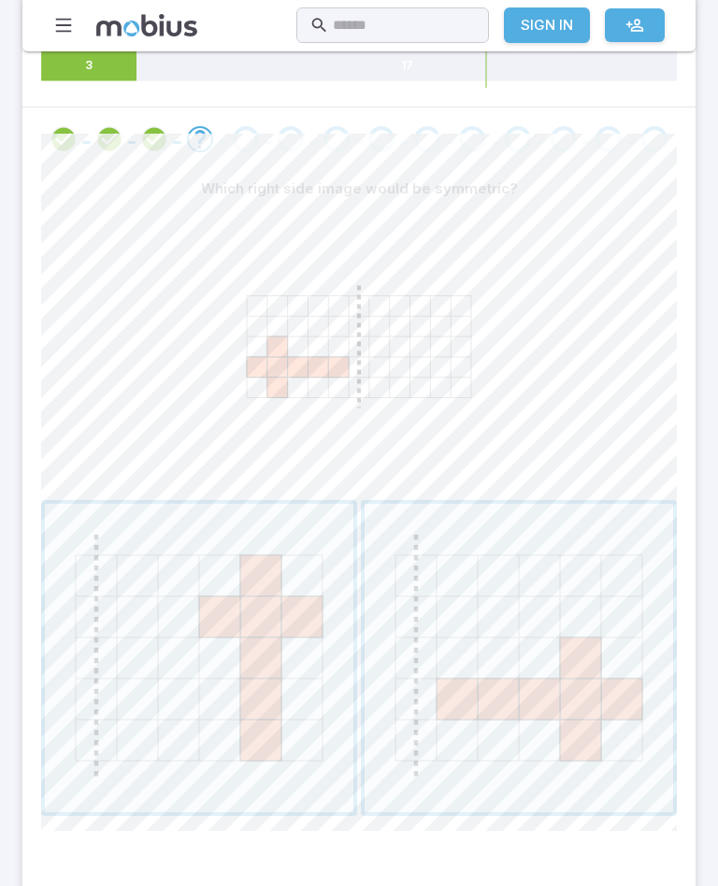
scroll to position [382, 0]
click at [308, 371] on icon at bounding box center [318, 369] width 21 height 21
click at [530, 722] on span "button" at bounding box center [519, 660] width 308 height 308
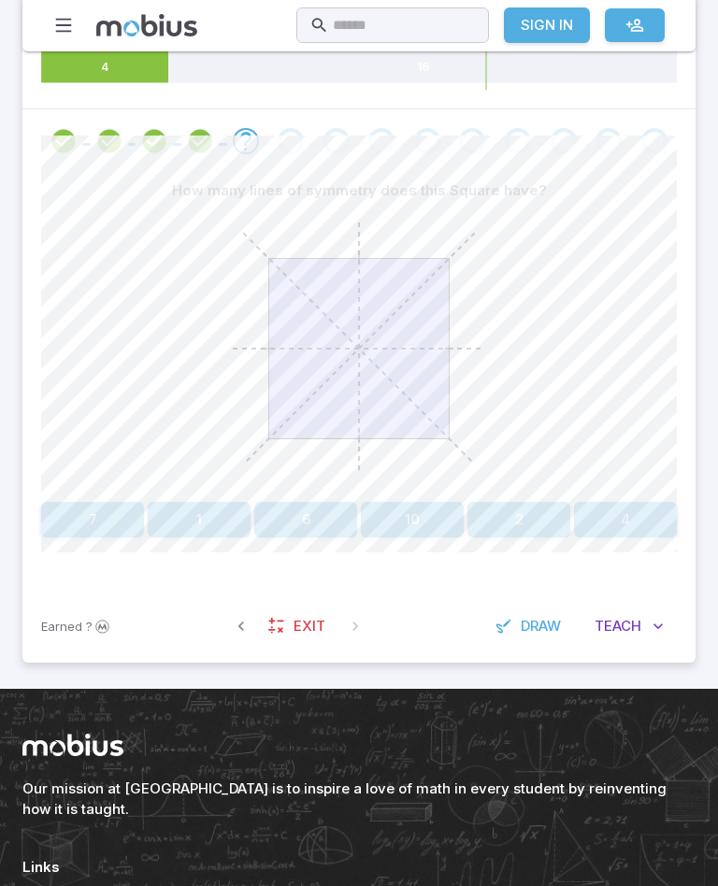
click at [436, 516] on button "10" at bounding box center [412, 520] width 103 height 36
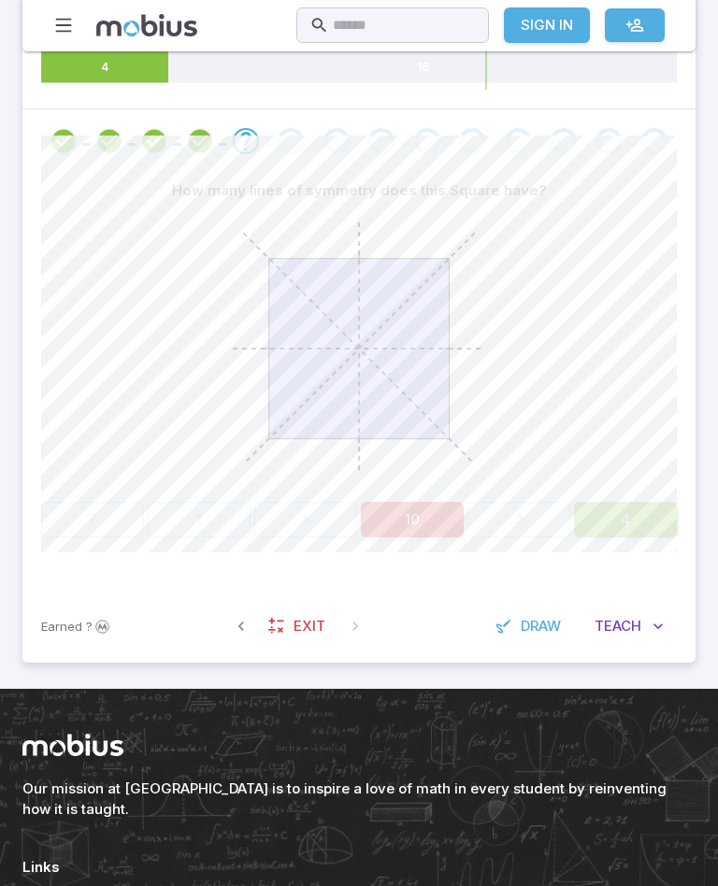
click at [632, 514] on button "4" at bounding box center [625, 520] width 103 height 36
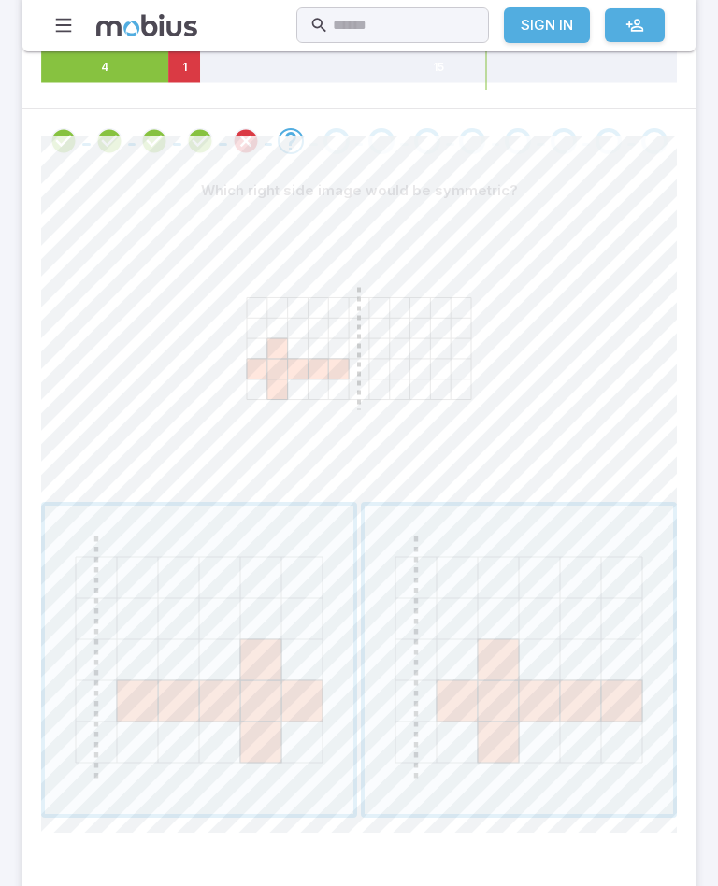
click at [274, 321] on icon at bounding box center [359, 348] width 280 height 280
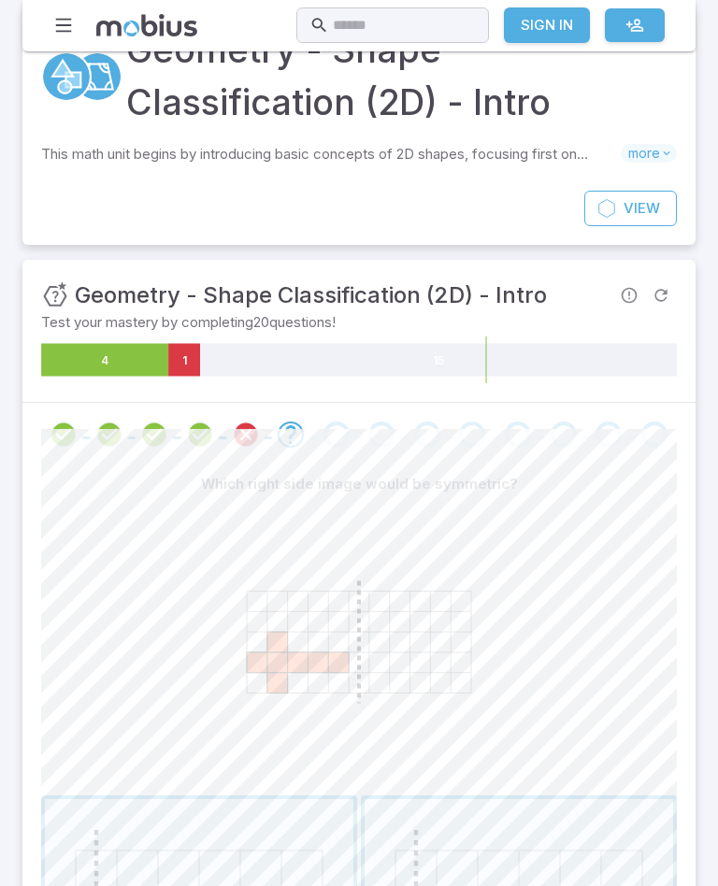
scroll to position [0, 0]
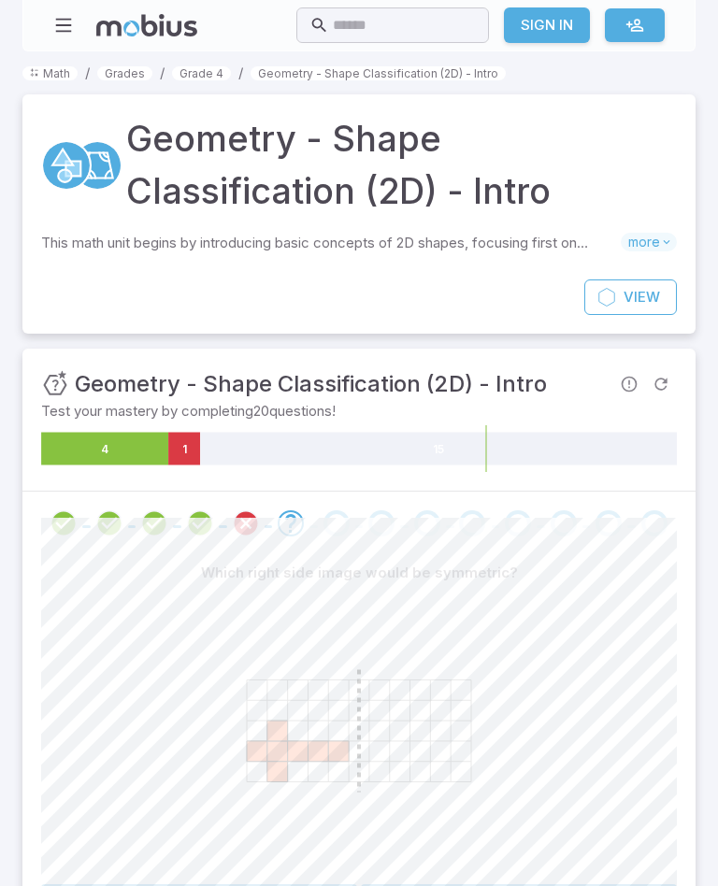
click at [206, 80] on link "Grade 4" at bounding box center [201, 73] width 59 height 14
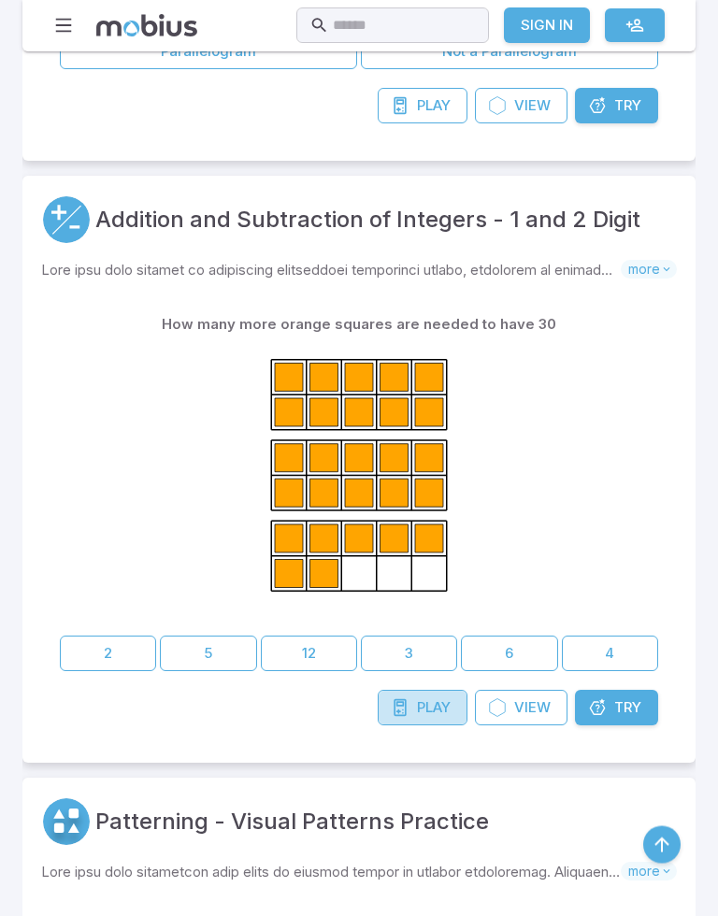
scroll to position [1486, 0]
click at [412, 703] on link "Play Game" at bounding box center [423, 708] width 90 height 36
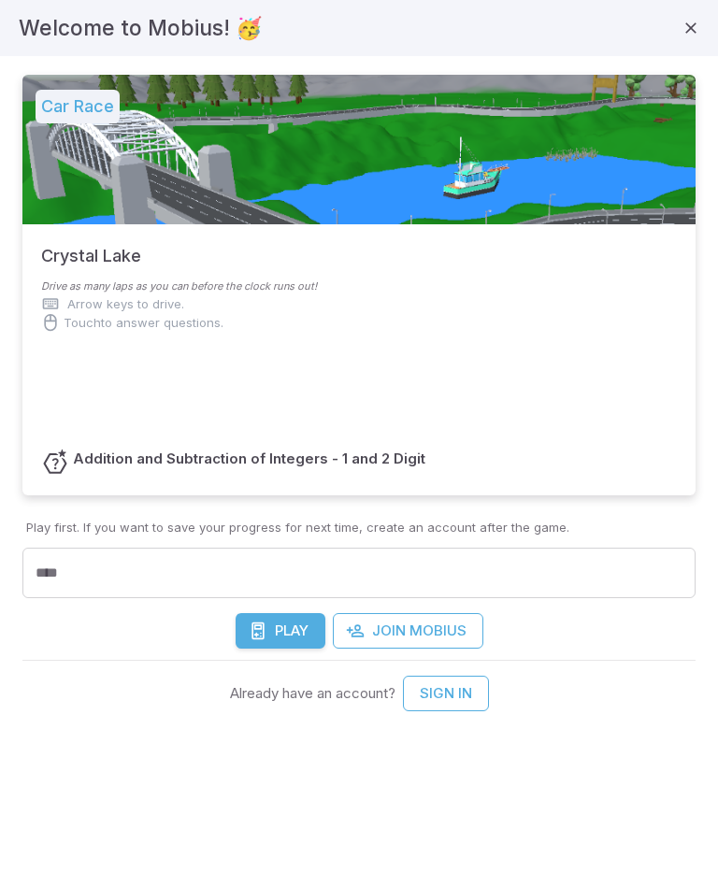
click at [126, 466] on h6 "Addition and Subtraction of Integers - 1 and 2 Digit" at bounding box center [249, 459] width 352 height 21
click at [89, 98] on h5 "Car Race" at bounding box center [78, 107] width 84 height 34
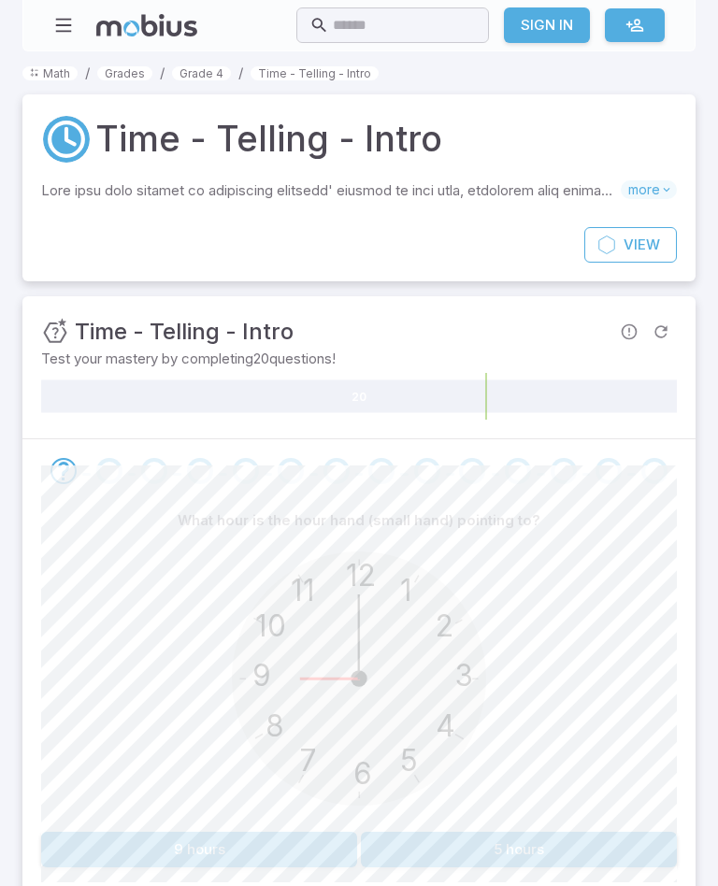
click at [183, 69] on link "Grade 4" at bounding box center [201, 73] width 59 height 14
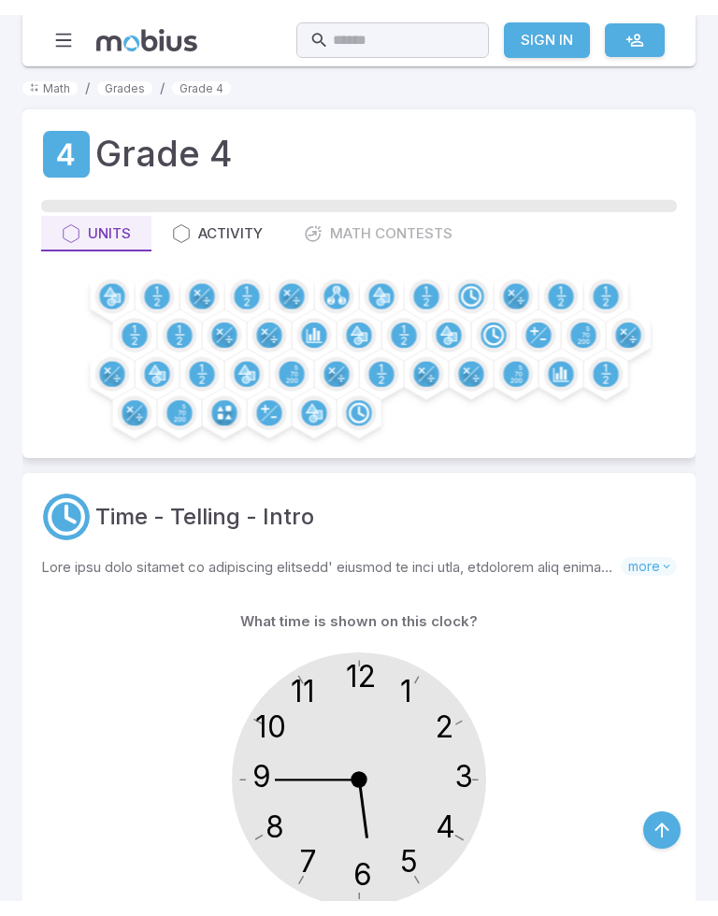
scroll to position [1479, 0]
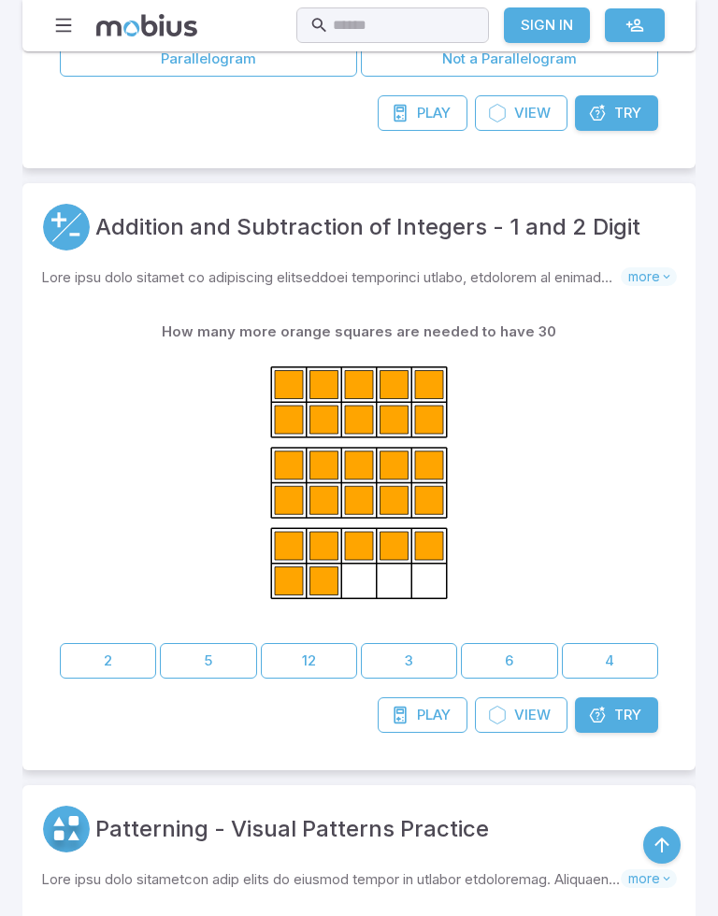
click at [652, 279] on span "more" at bounding box center [649, 276] width 56 height 19
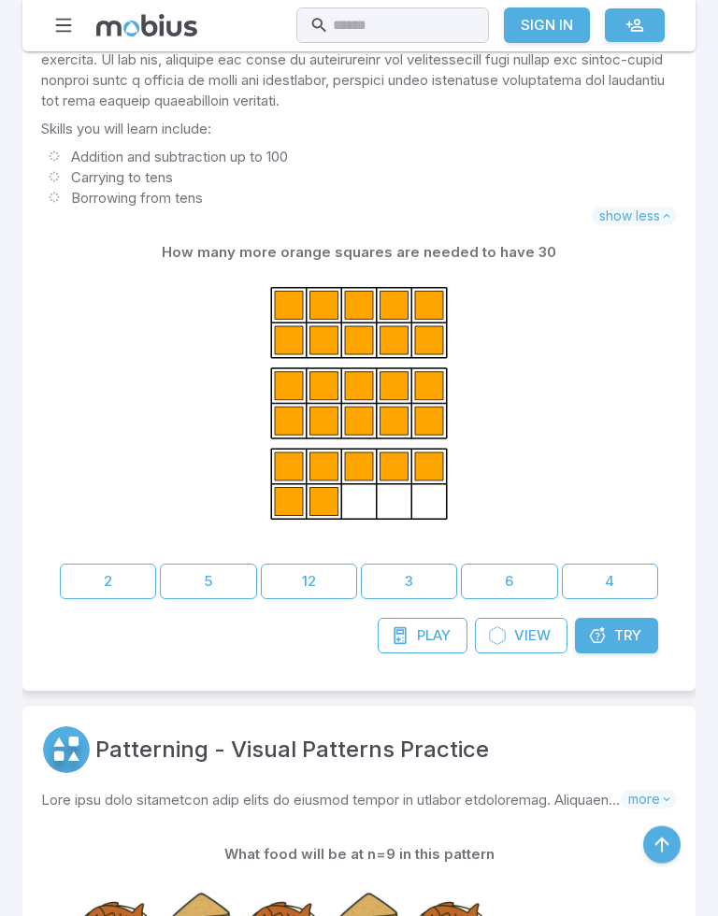
scroll to position [1923, 0]
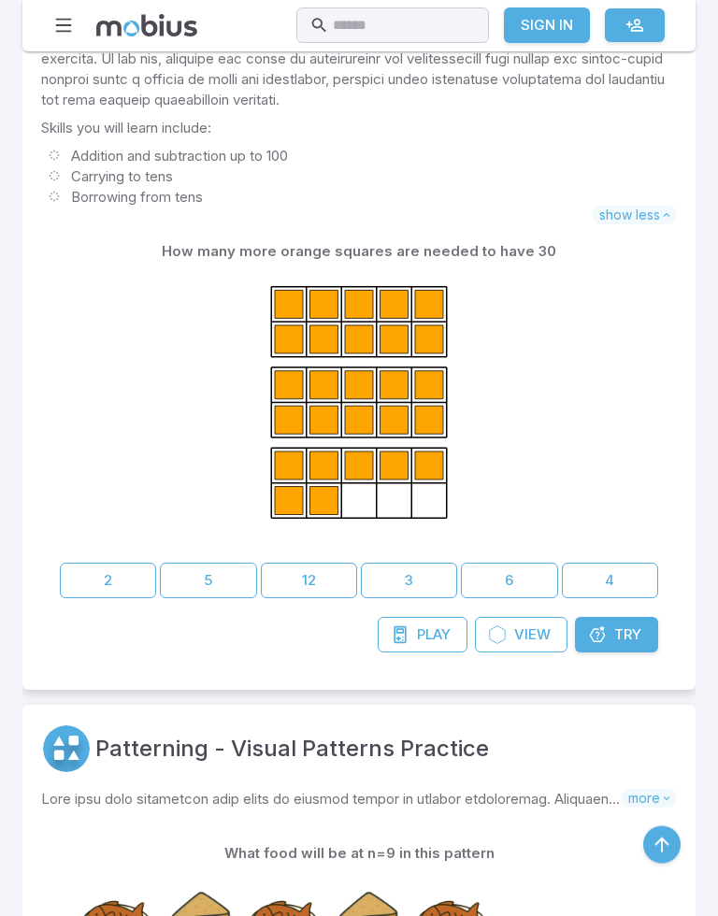
click at [493, 316] on icon at bounding box center [359, 410] width 280 height 280
click at [495, 421] on icon at bounding box center [359, 410] width 280 height 280
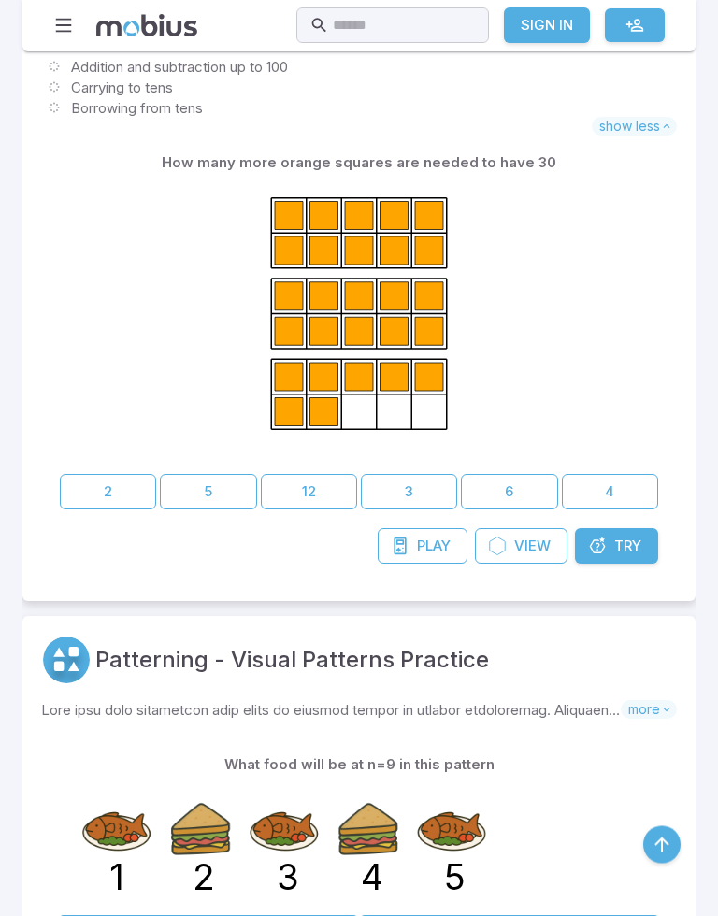
scroll to position [2018, 0]
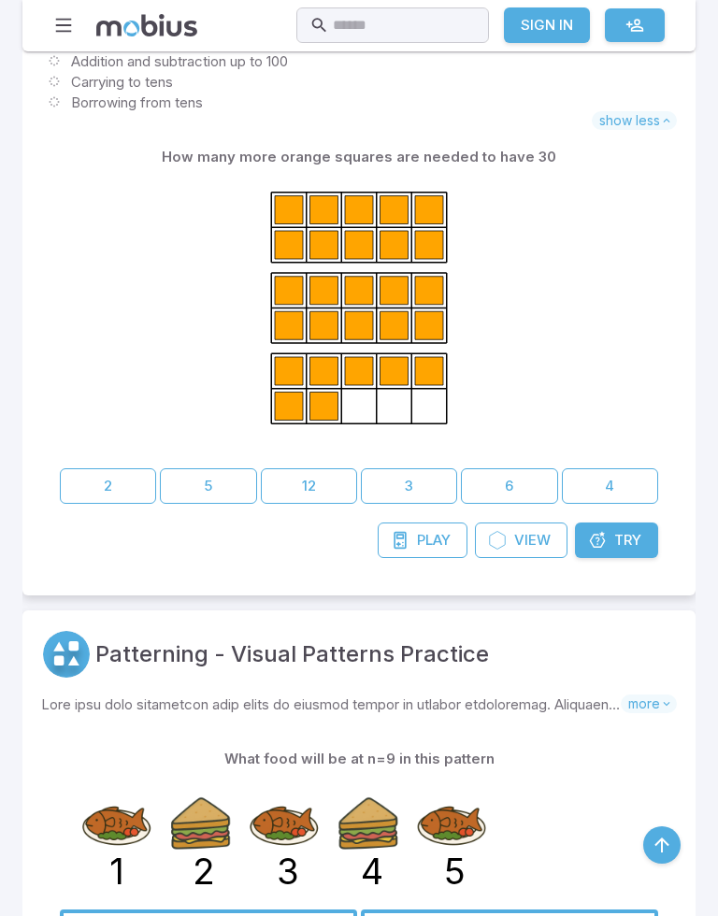
click at [419, 501] on button "3" at bounding box center [409, 486] width 96 height 36
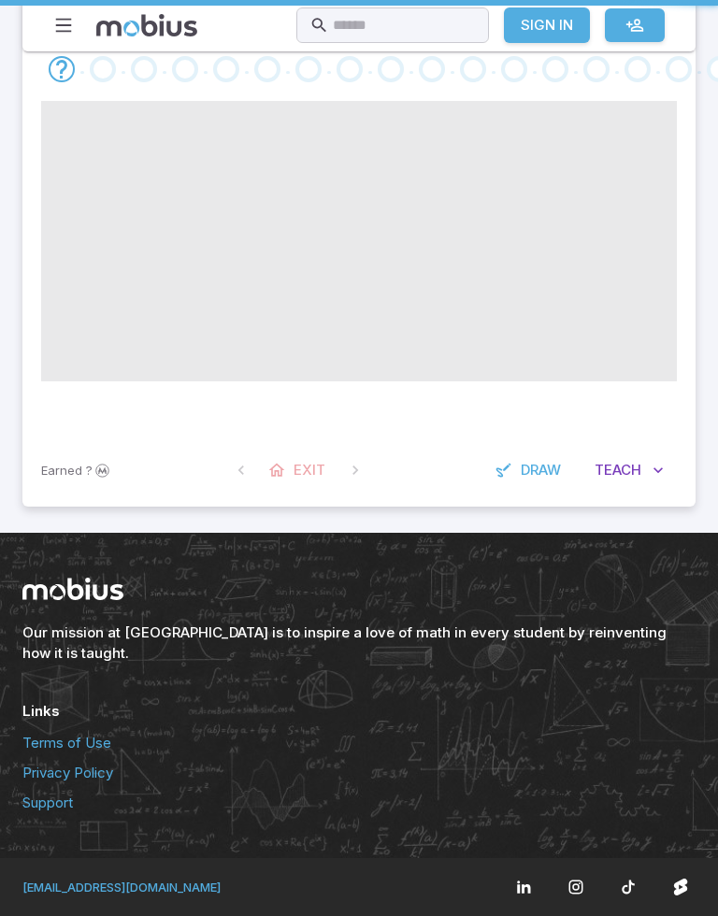
click at [404, 885] on html "Home Math Grade 1 Grade 2 Grade 3 Grade 4 Grade 5 Grade 6 Grade 7 Grade 8 Grade…" at bounding box center [359, 266] width 718 height 1299
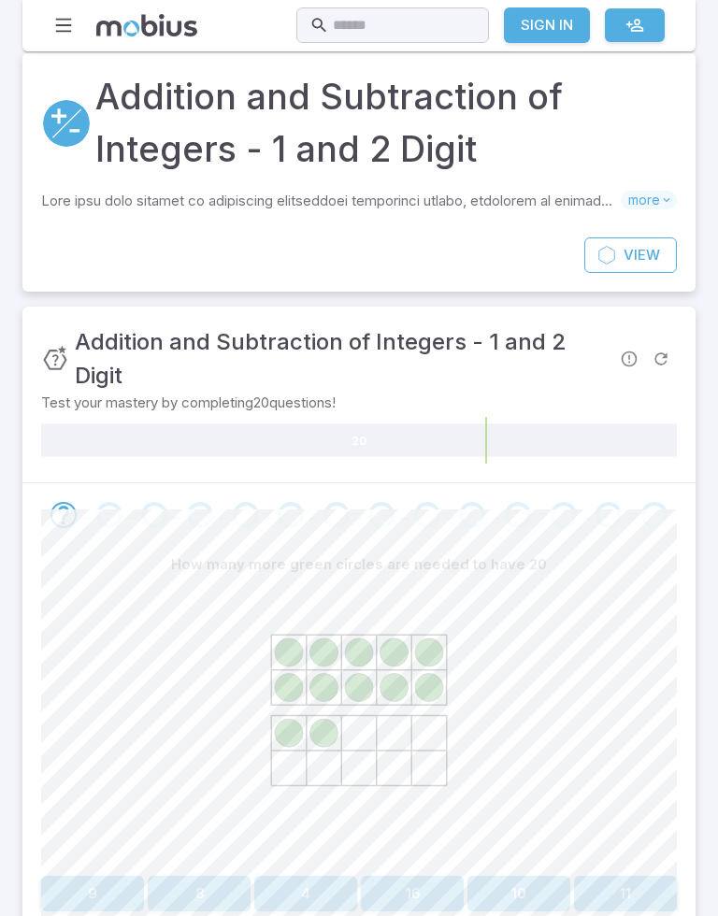
scroll to position [112, 0]
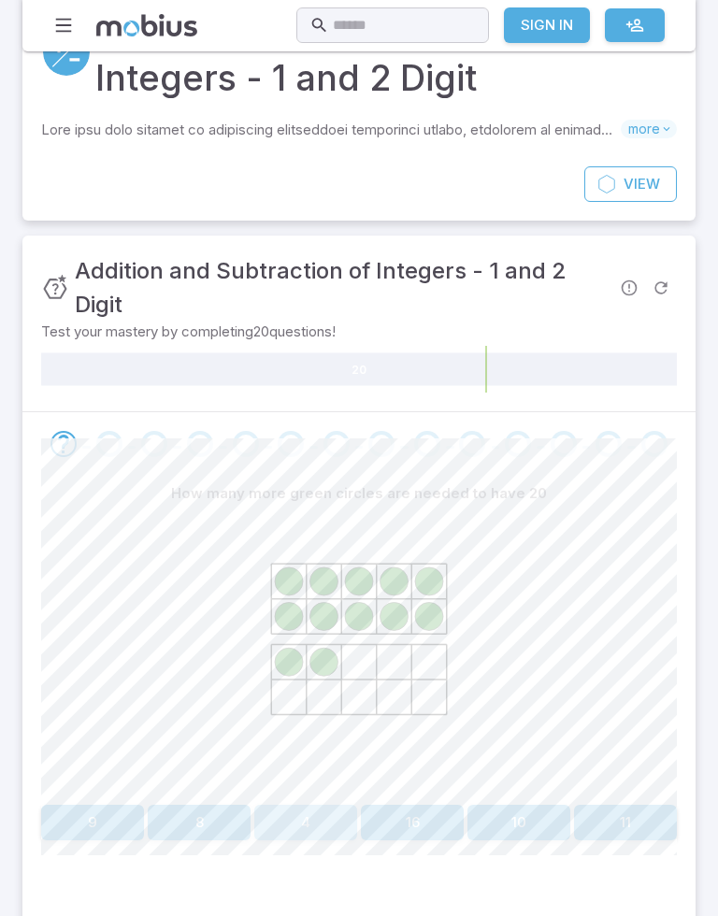
click at [295, 825] on button "4" at bounding box center [305, 824] width 103 height 36
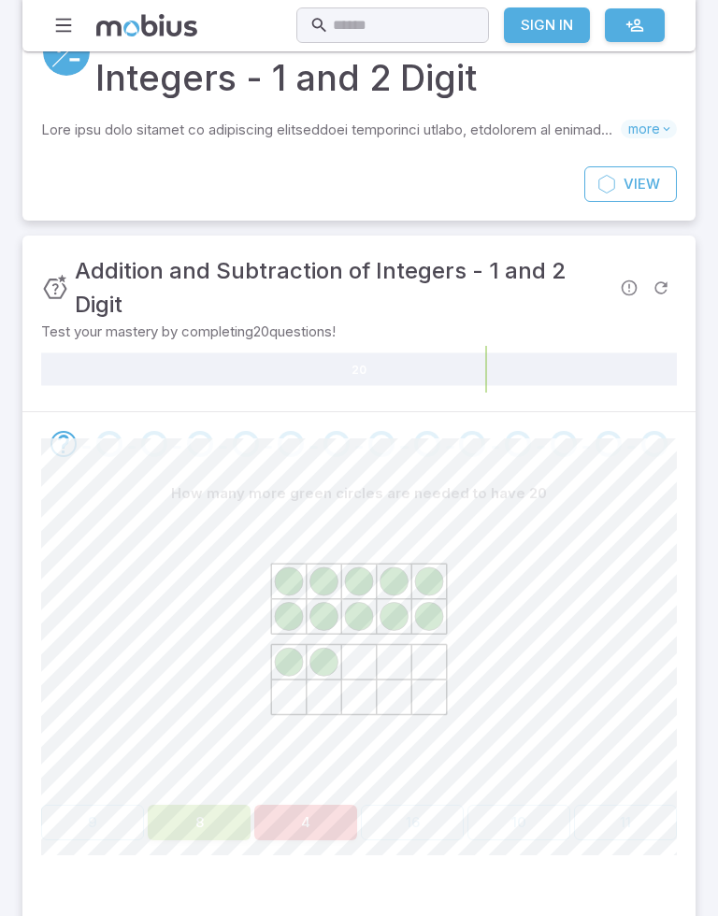
scroll to position [113, 0]
click at [187, 829] on button "8" at bounding box center [199, 823] width 103 height 36
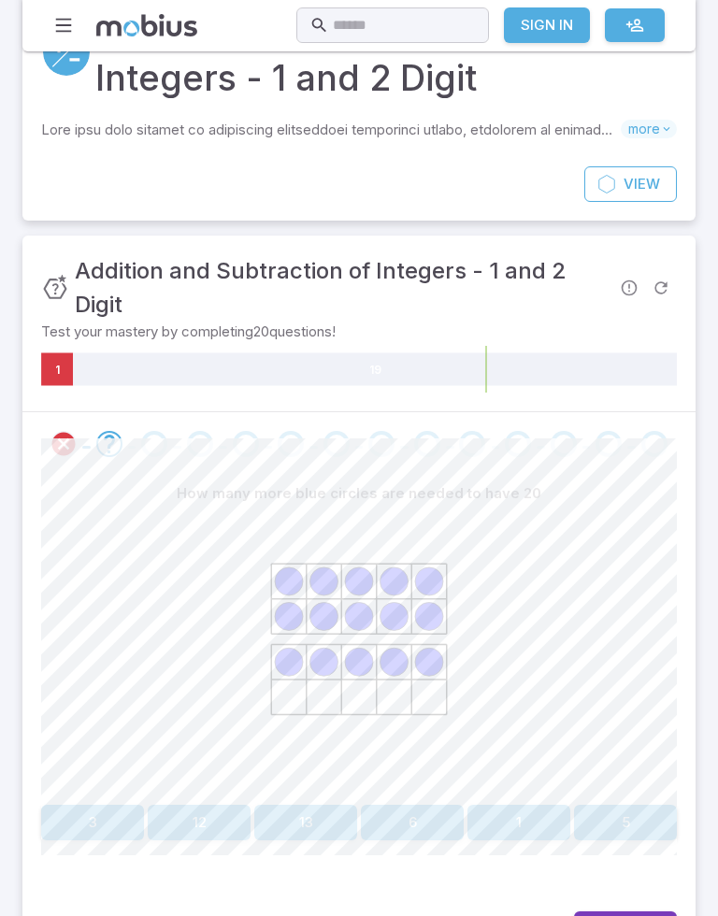
click at [637, 793] on div at bounding box center [359, 654] width 636 height 286
click at [633, 792] on div at bounding box center [359, 654] width 636 height 286
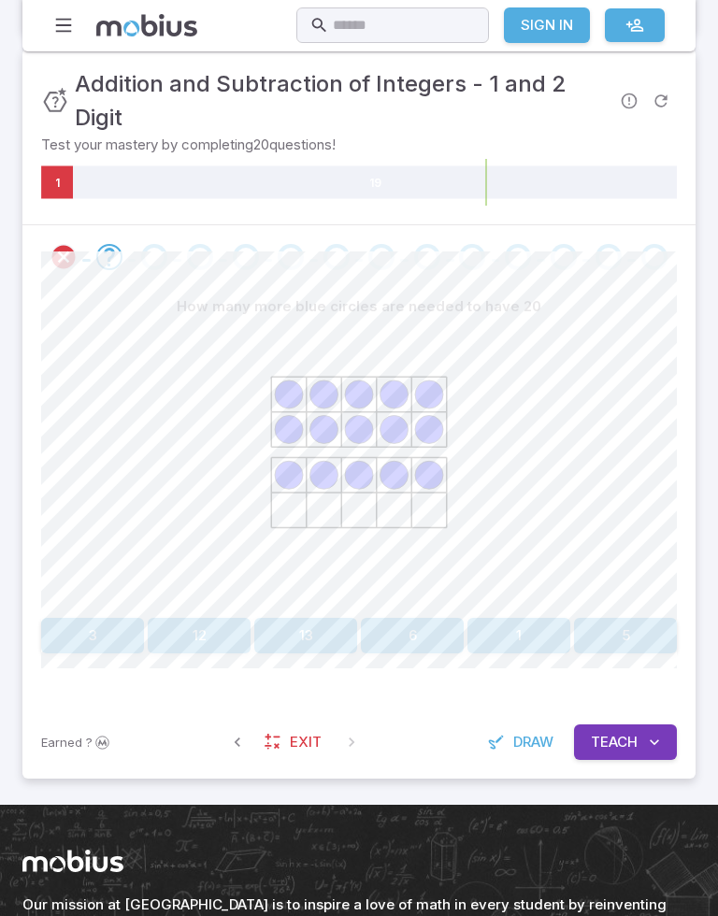
scroll to position [306, 0]
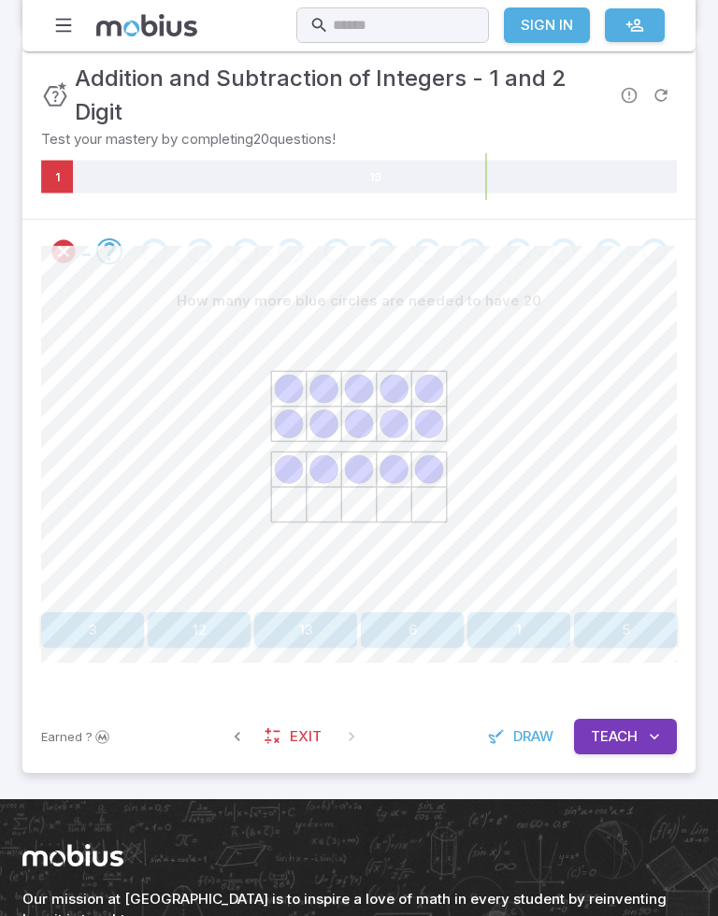
click at [603, 632] on button "5" at bounding box center [625, 630] width 103 height 36
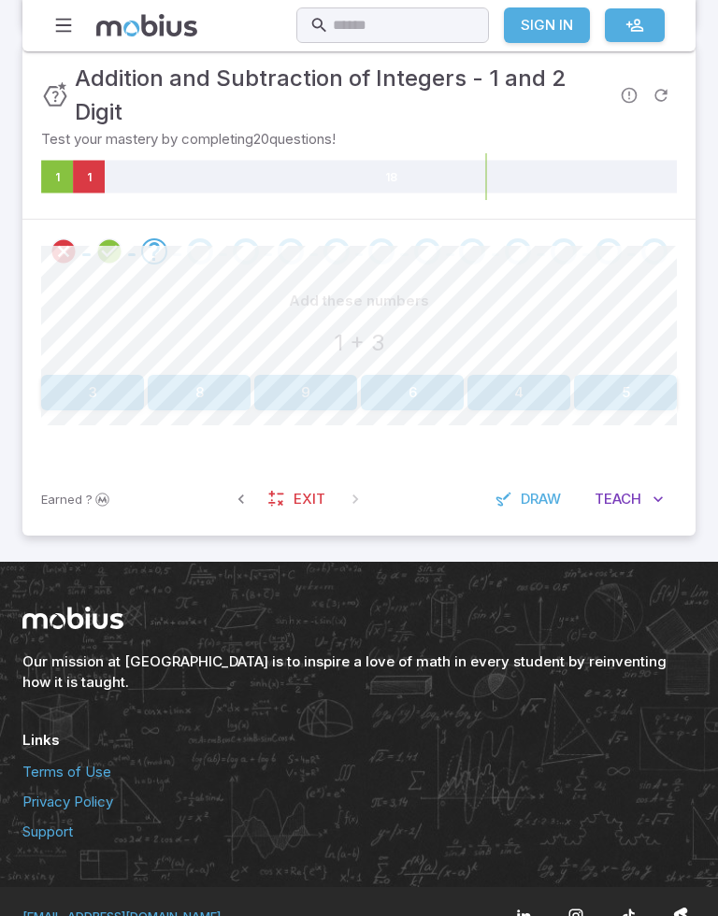
click at [487, 393] on button "4" at bounding box center [518, 393] width 103 height 36
click at [385, 408] on button "15" at bounding box center [412, 393] width 103 height 36
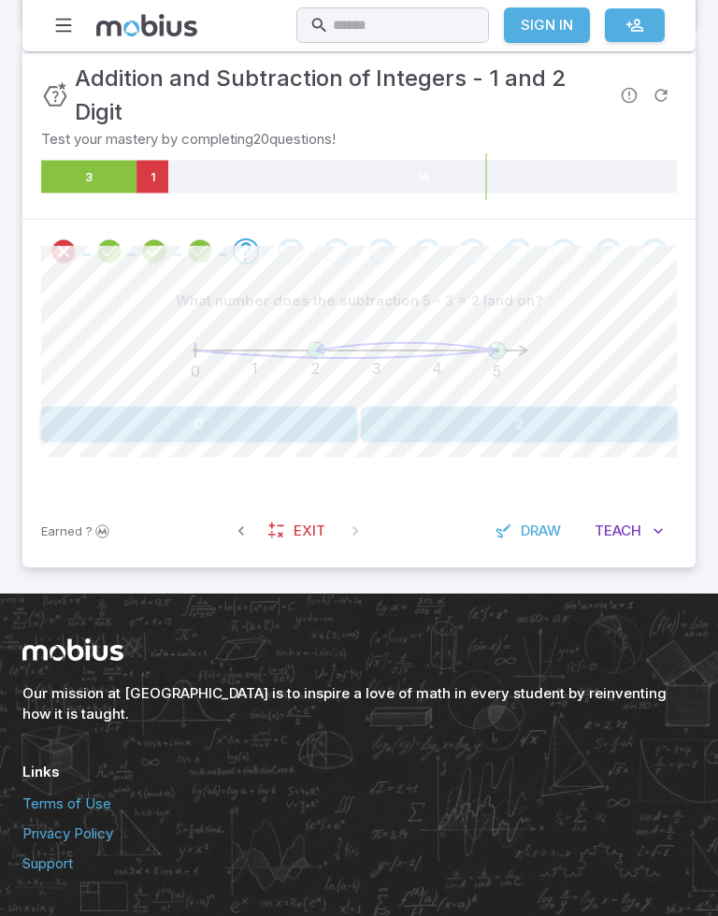
click at [455, 440] on button "2" at bounding box center [519, 425] width 316 height 36
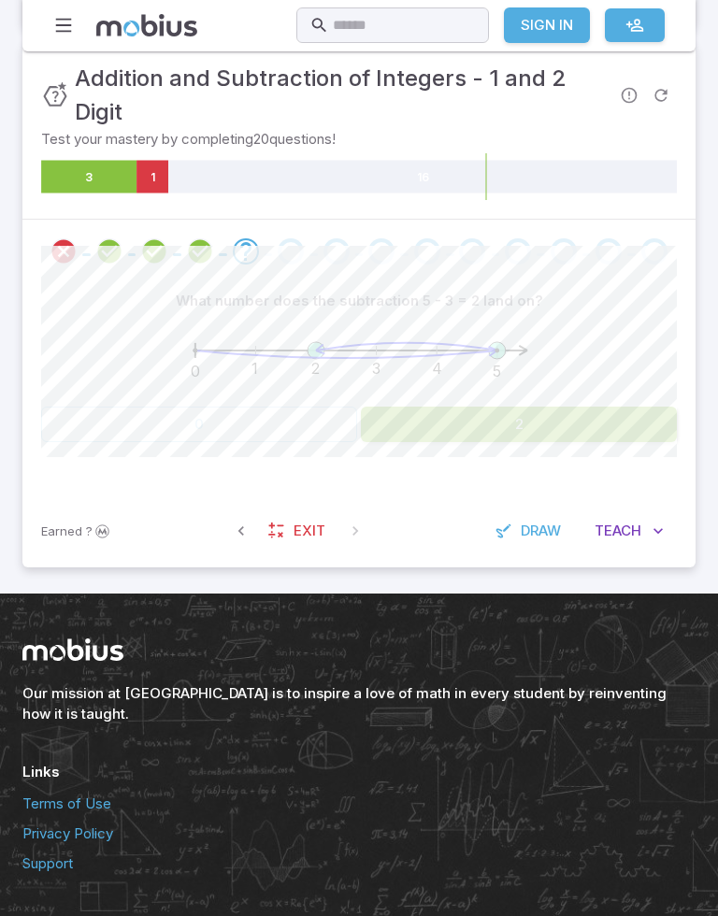
click at [455, 440] on button "2" at bounding box center [519, 425] width 316 height 36
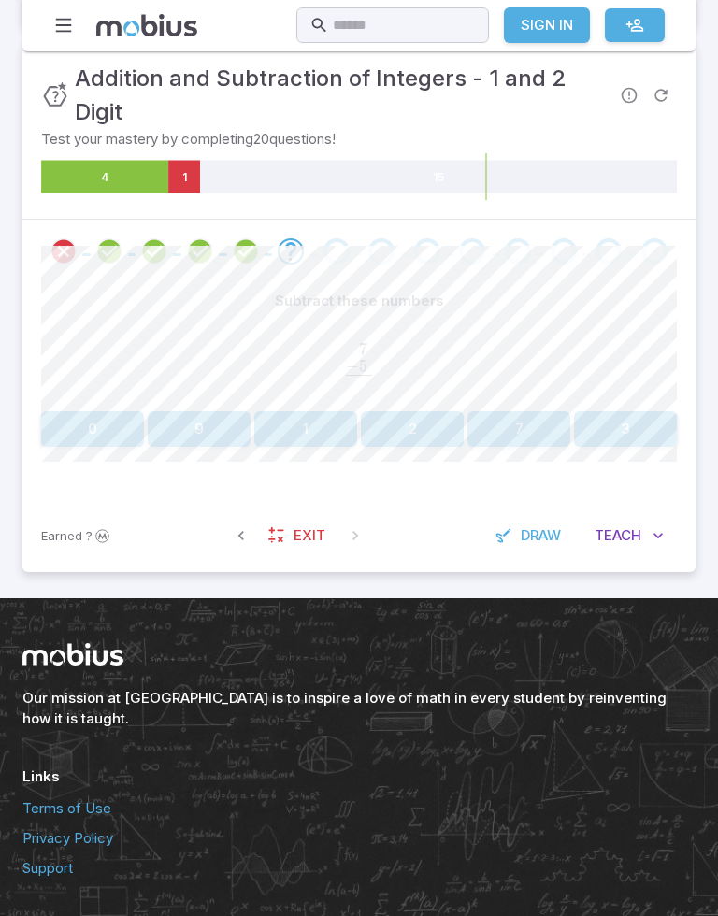
click at [413, 444] on button "2" at bounding box center [412, 429] width 103 height 36
click at [449, 435] on button "12" at bounding box center [412, 429] width 103 height 36
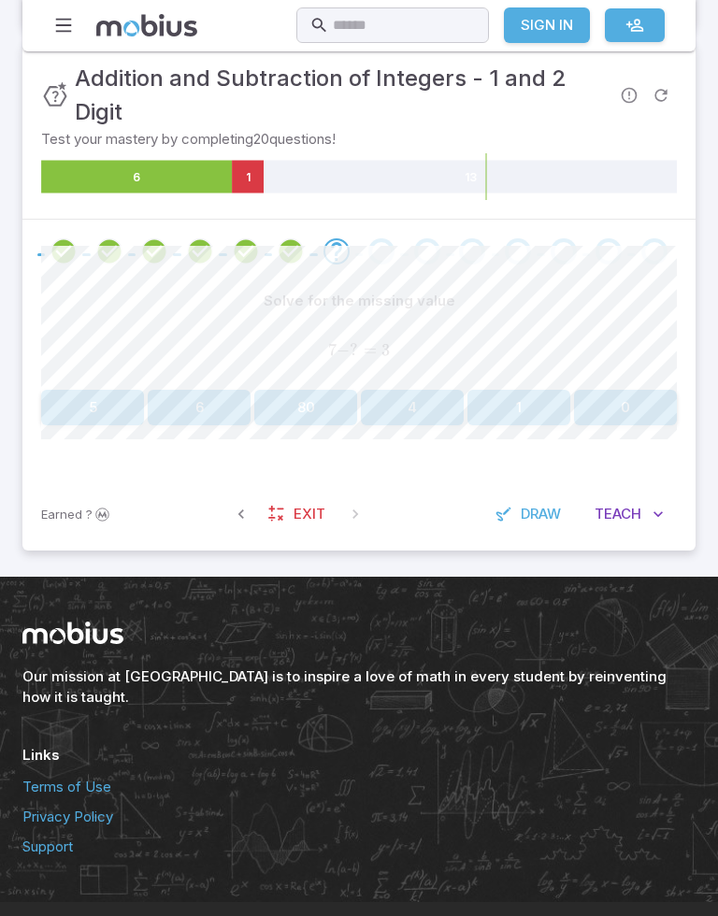
click at [395, 395] on button "4" at bounding box center [412, 408] width 103 height 36
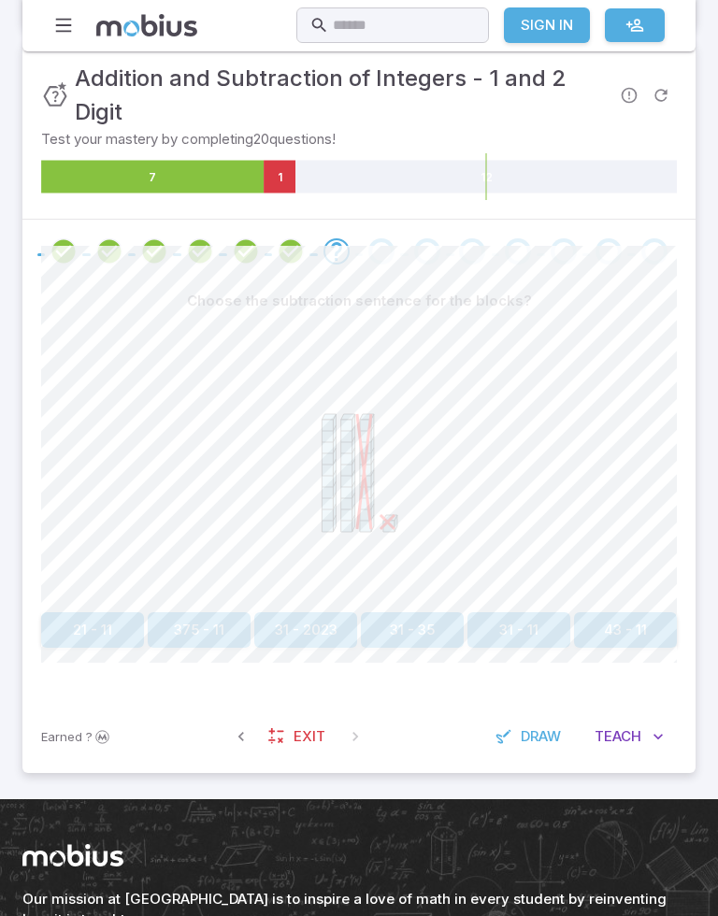
click at [433, 533] on icon at bounding box center [359, 459] width 280 height 280
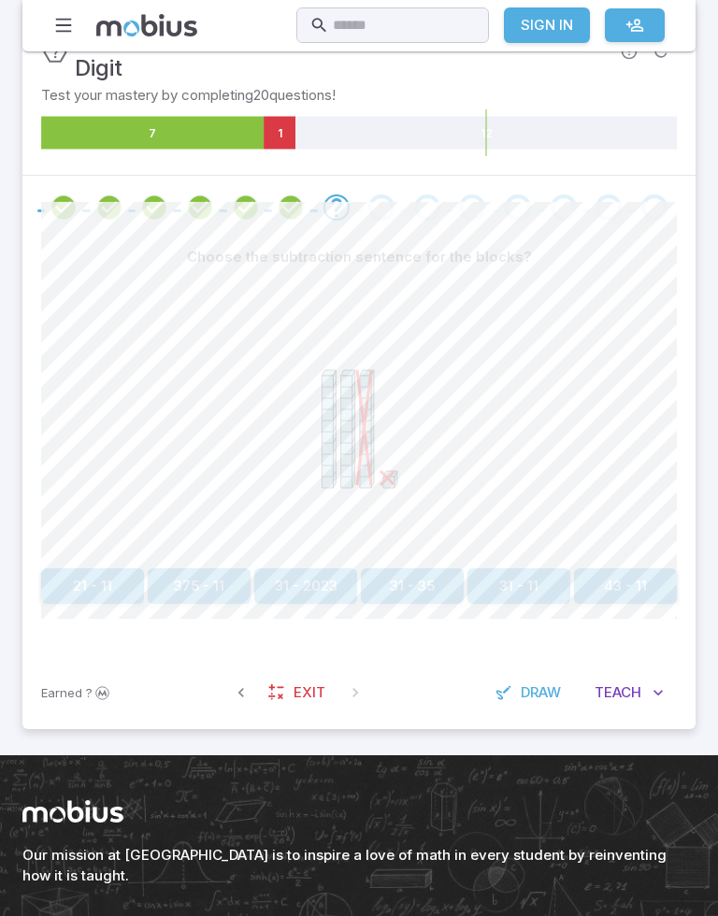
scroll to position [351, 0]
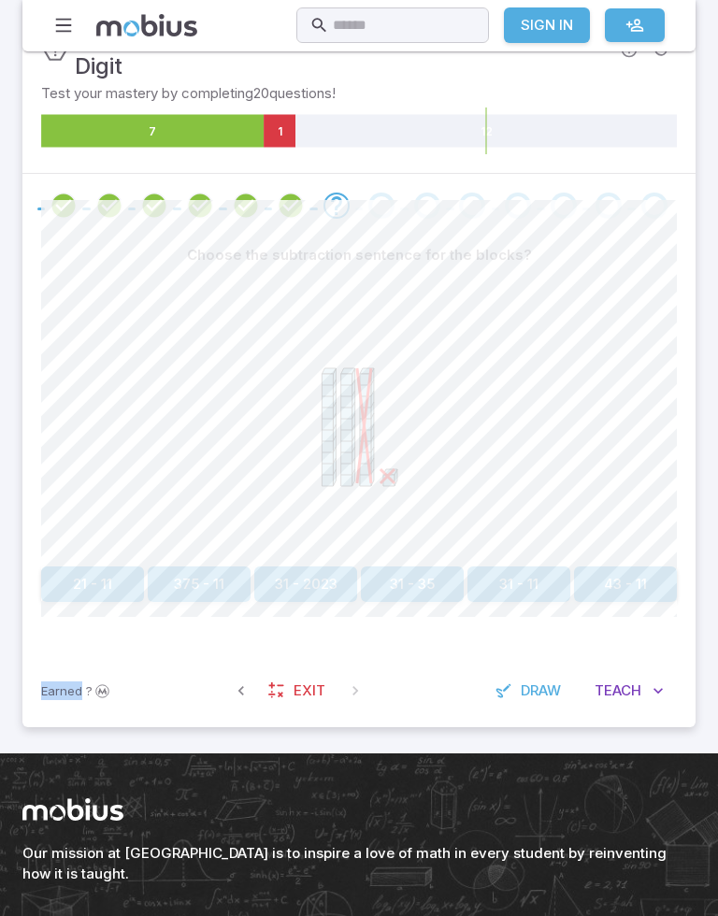
click at [433, 479] on icon at bounding box center [359, 413] width 280 height 280
click at [488, 571] on button "31 - 11" at bounding box center [518, 584] width 103 height 36
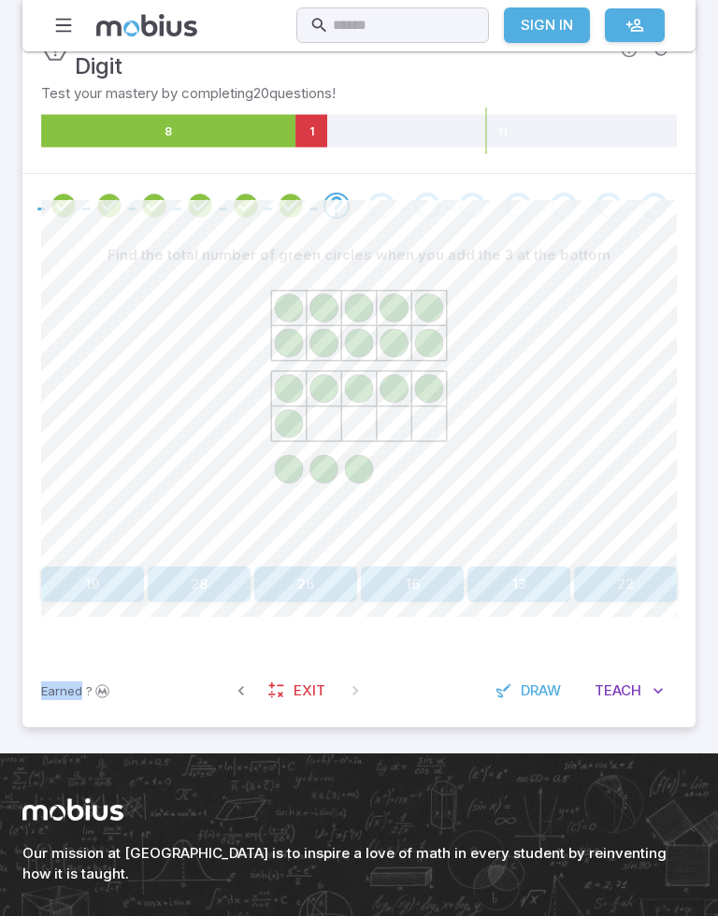
click at [558, 432] on div at bounding box center [359, 416] width 636 height 286
click at [482, 306] on icon at bounding box center [359, 413] width 280 height 280
click at [504, 410] on div at bounding box center [359, 416] width 636 height 286
click at [609, 399] on div at bounding box center [359, 416] width 636 height 286
click at [89, 571] on button "19" at bounding box center [92, 584] width 103 height 36
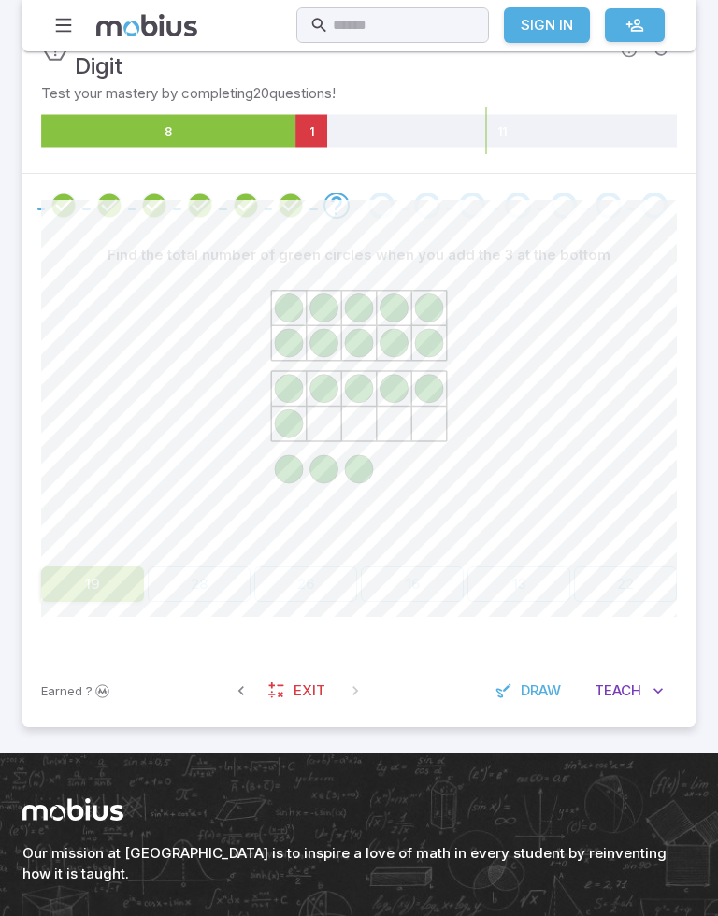
click at [89, 571] on button "19" at bounding box center [92, 584] width 103 height 36
click at [88, 580] on button "19" at bounding box center [92, 584] width 103 height 36
click at [71, 583] on button "19" at bounding box center [92, 584] width 103 height 36
click at [70, 582] on button "19" at bounding box center [92, 584] width 103 height 36
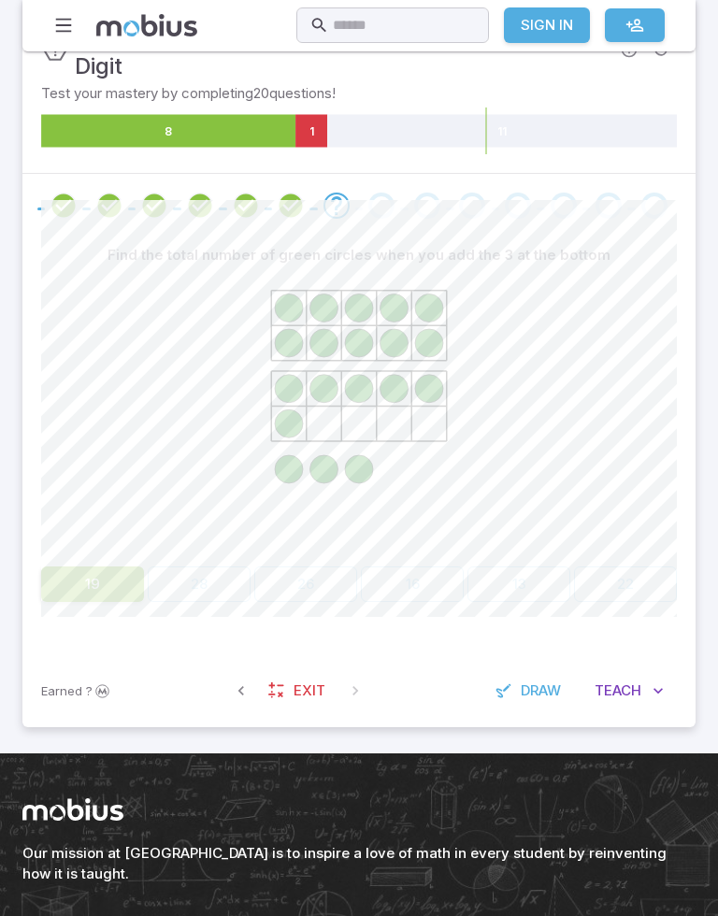
click at [88, 585] on button "19" at bounding box center [92, 584] width 103 height 36
click at [88, 584] on button "19" at bounding box center [92, 584] width 103 height 36
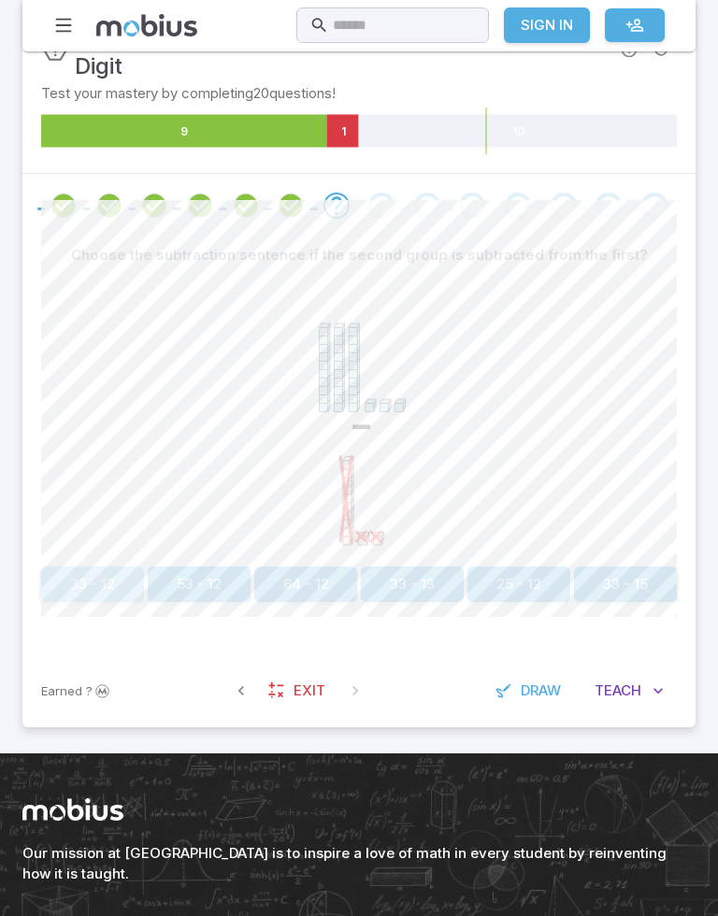
click at [83, 586] on button "33 - 12" at bounding box center [92, 584] width 103 height 36
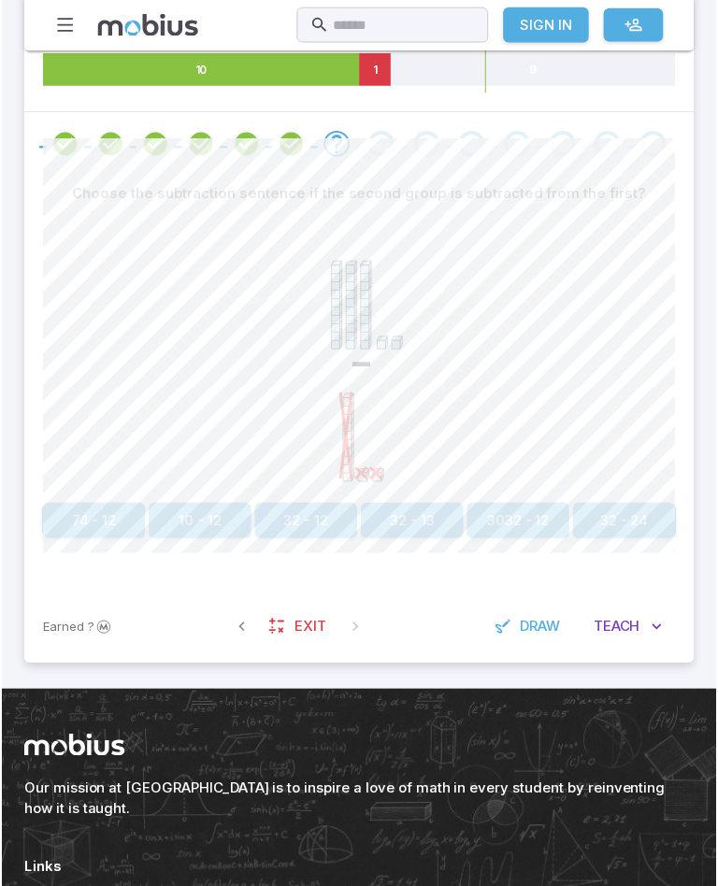
scroll to position [373, 0]
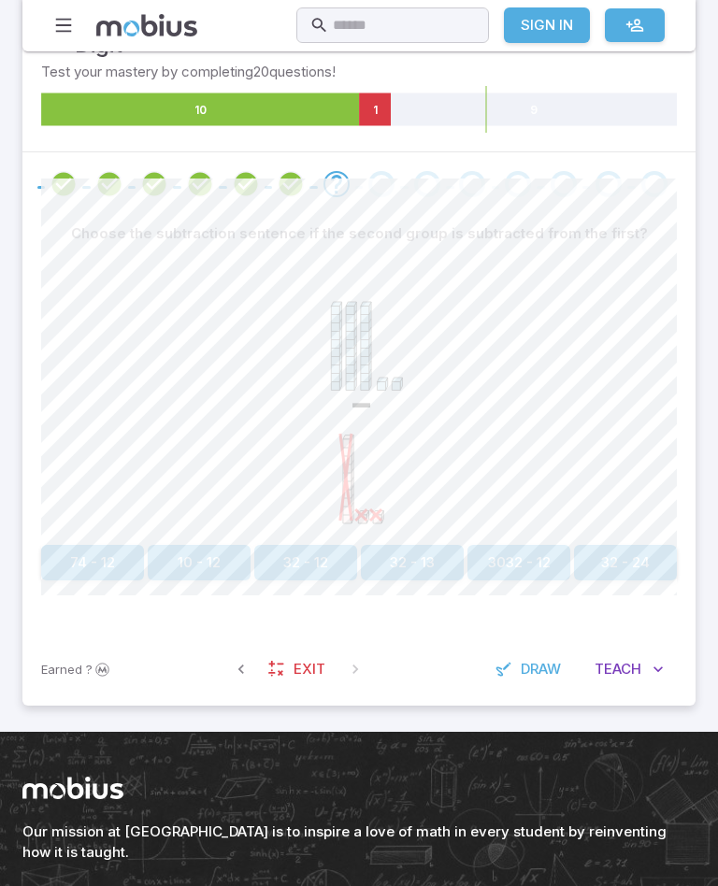
click at [315, 577] on button "32 - 12" at bounding box center [305, 563] width 103 height 36
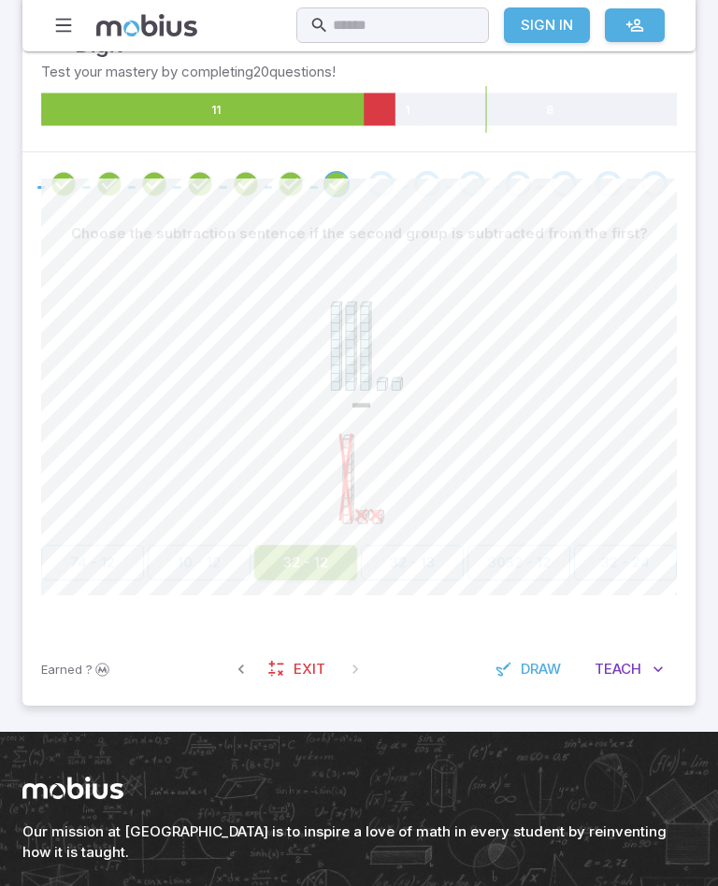
click at [306, 536] on div "-" at bounding box center [359, 394] width 280 height 286
click at [310, 569] on button "32 - 12" at bounding box center [305, 563] width 103 height 36
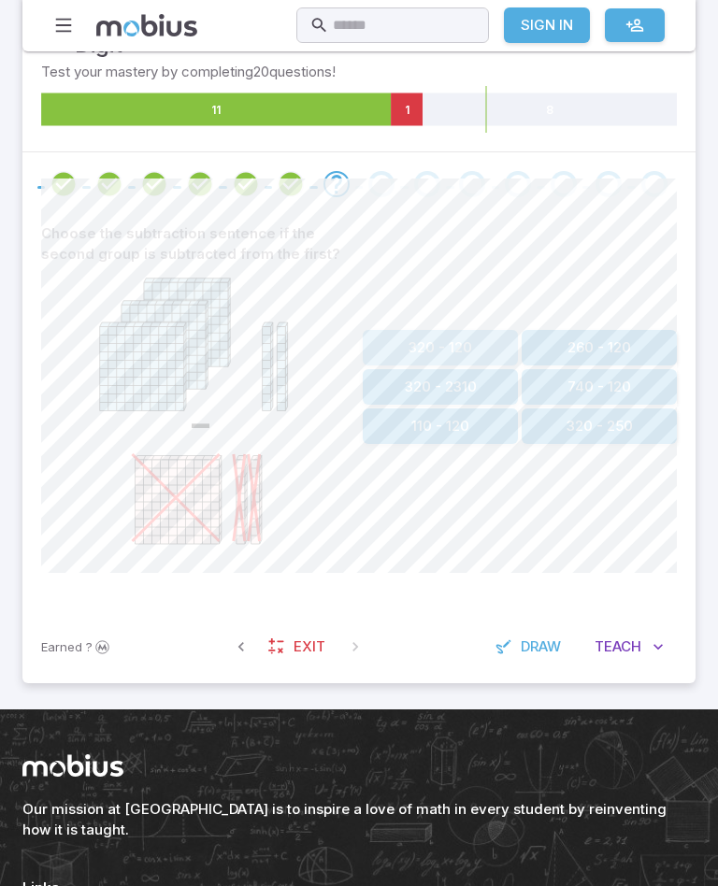
click at [412, 340] on button "320 - 120" at bounding box center [440, 348] width 155 height 36
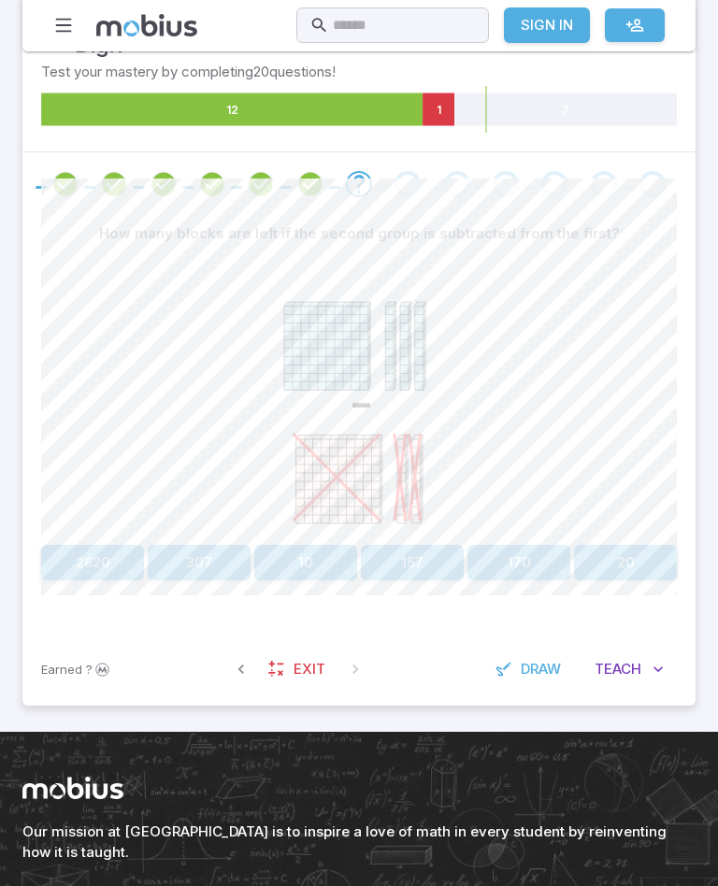
click at [218, 279] on div "-" at bounding box center [359, 394] width 636 height 286
click at [297, 539] on div "How many blocks are left if the second group is subtracted from the first? - 28…" at bounding box center [359, 398] width 636 height 365
click at [294, 594] on div "How many blocks are left if the second group is subtracted from the first? - 28…" at bounding box center [359, 424] width 636 height 417
click at [293, 593] on div "How many blocks are left if the second group is subtracted from the first? - 28…" at bounding box center [359, 424] width 636 height 417
click at [301, 567] on button "10" at bounding box center [305, 563] width 103 height 36
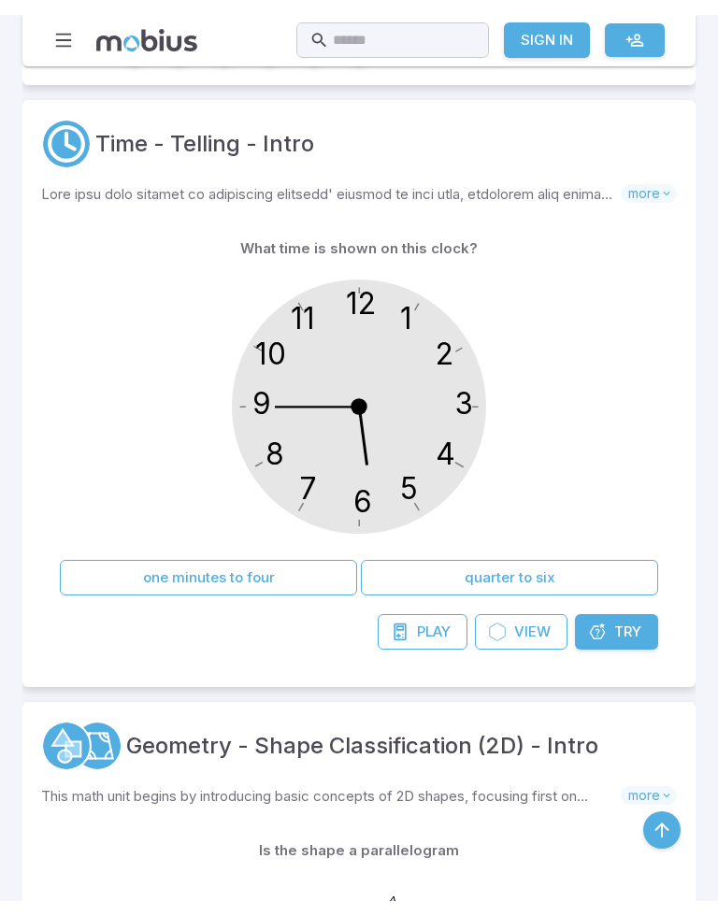
scroll to position [1998, 0]
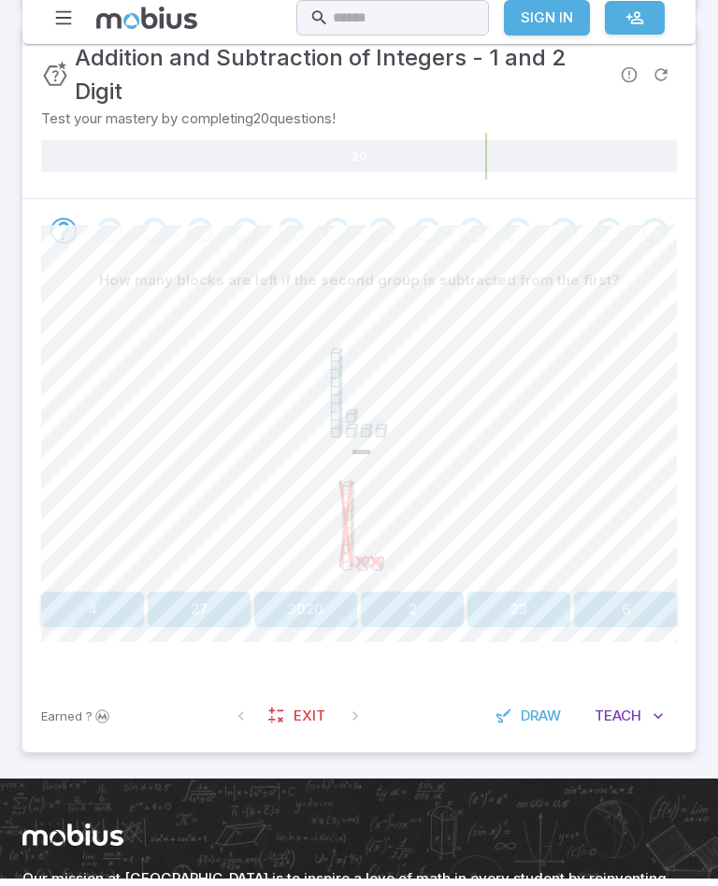
scroll to position [326, 0]
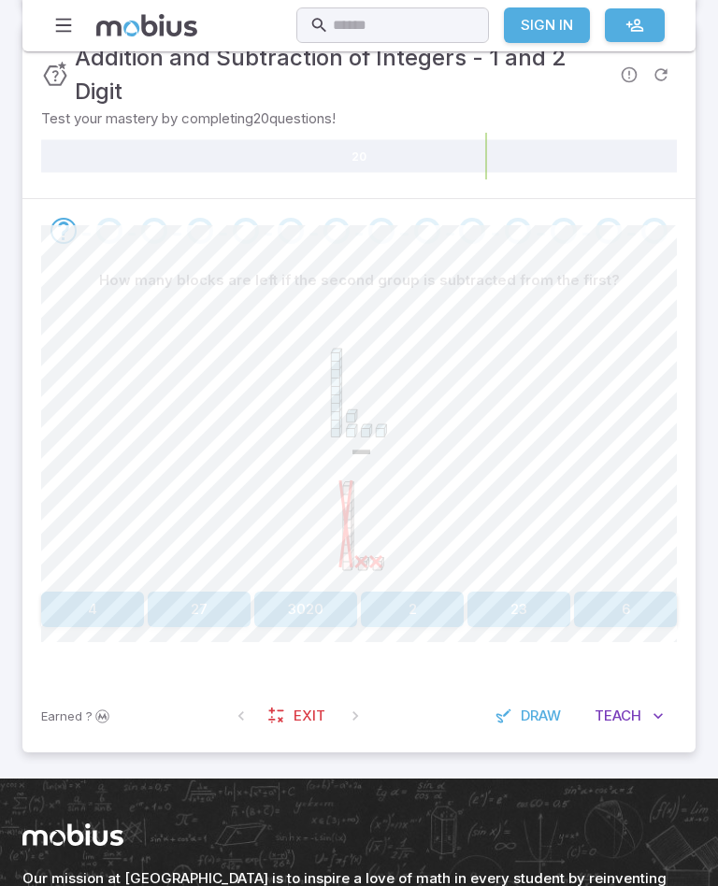
click at [349, 387] on icon "-" at bounding box center [359, 438] width 280 height 280
click at [361, 412] on icon "-" at bounding box center [359, 438] width 280 height 280
click at [402, 567] on icon "-" at bounding box center [359, 438] width 280 height 280
click at [408, 437] on icon "-" at bounding box center [359, 438] width 280 height 280
click at [401, 613] on button "2" at bounding box center [412, 610] width 103 height 36
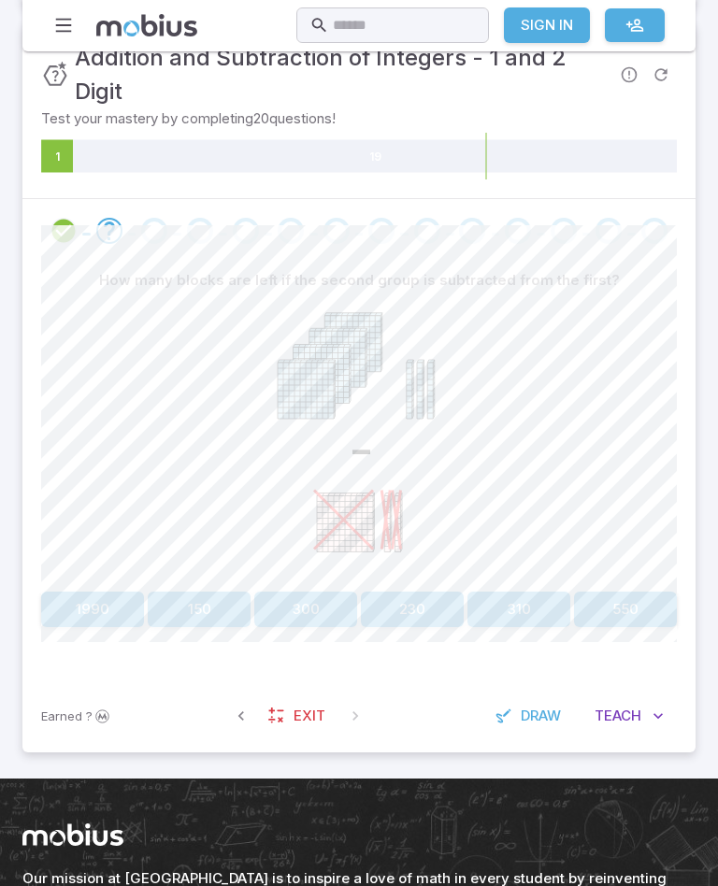
click at [531, 624] on button "310" at bounding box center [518, 610] width 103 height 36
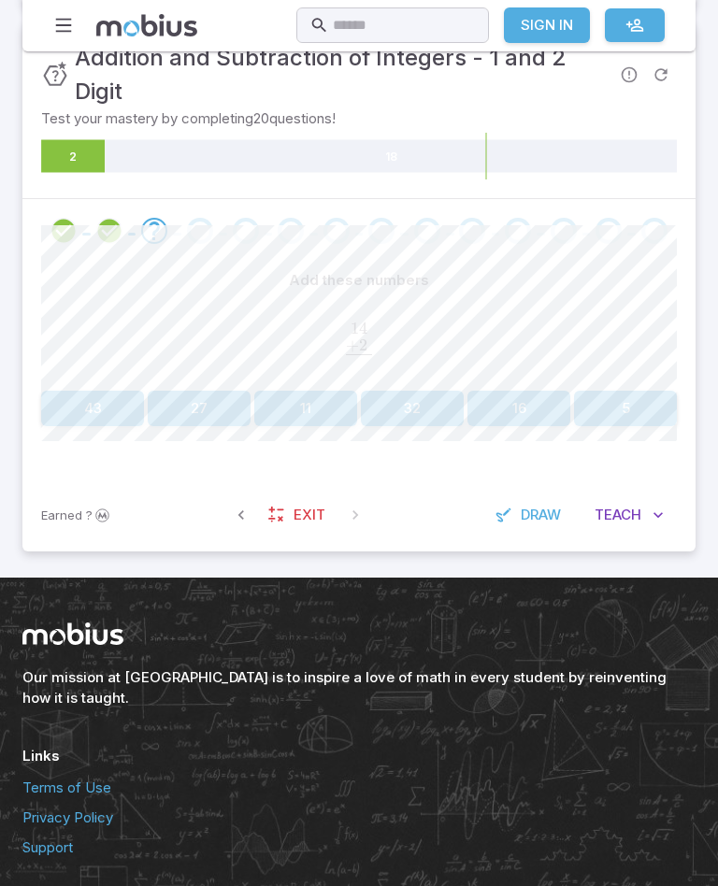
click at [541, 394] on button "16" at bounding box center [518, 409] width 103 height 36
click at [194, 413] on button "18" at bounding box center [199, 409] width 103 height 36
click at [236, 398] on button "5" at bounding box center [199, 409] width 103 height 36
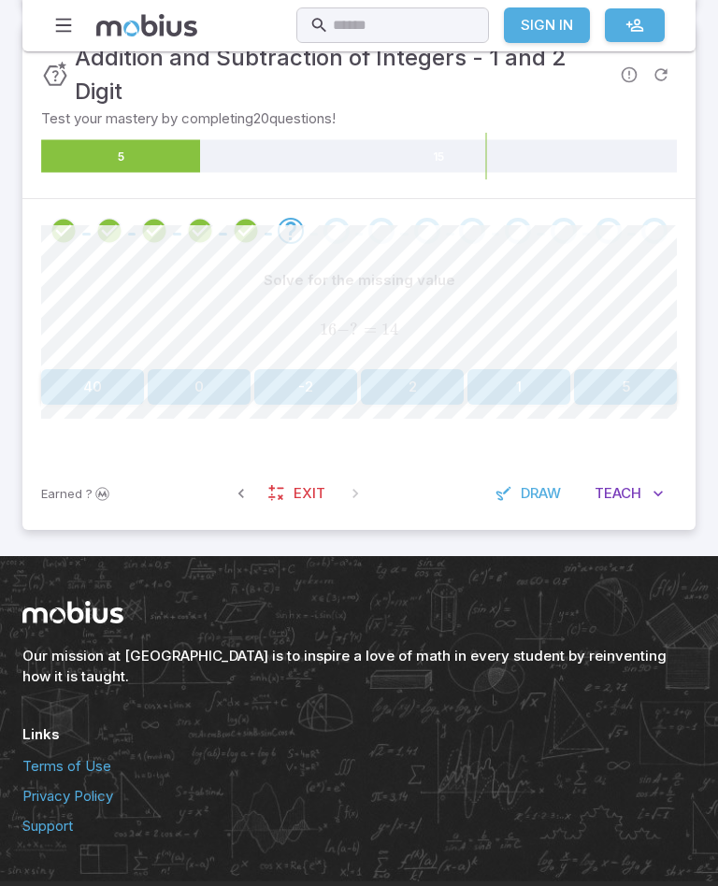
scroll to position [332, 0]
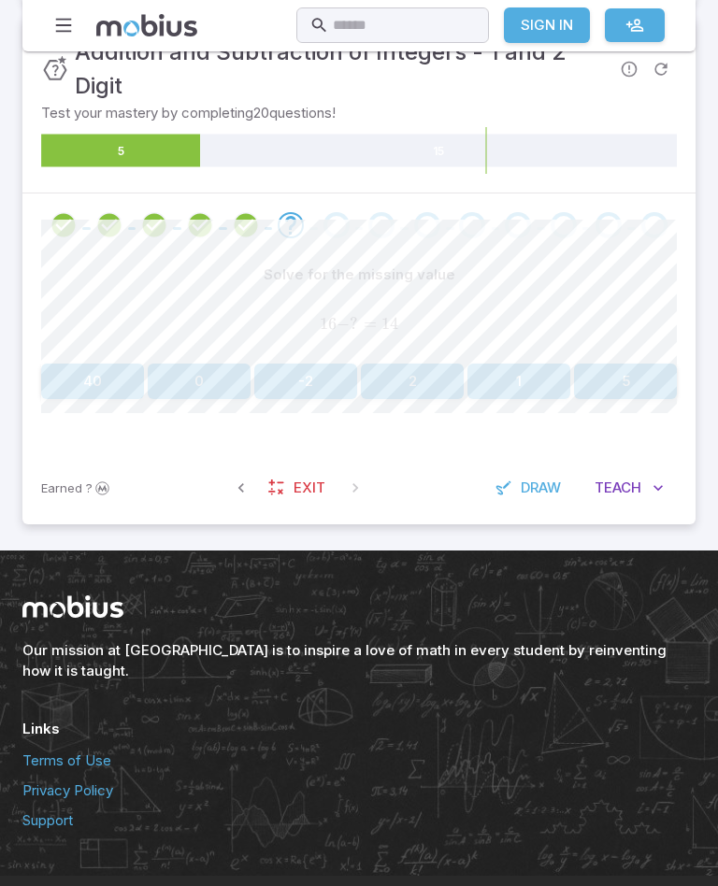
click at [280, 394] on button "-2" at bounding box center [305, 382] width 103 height 36
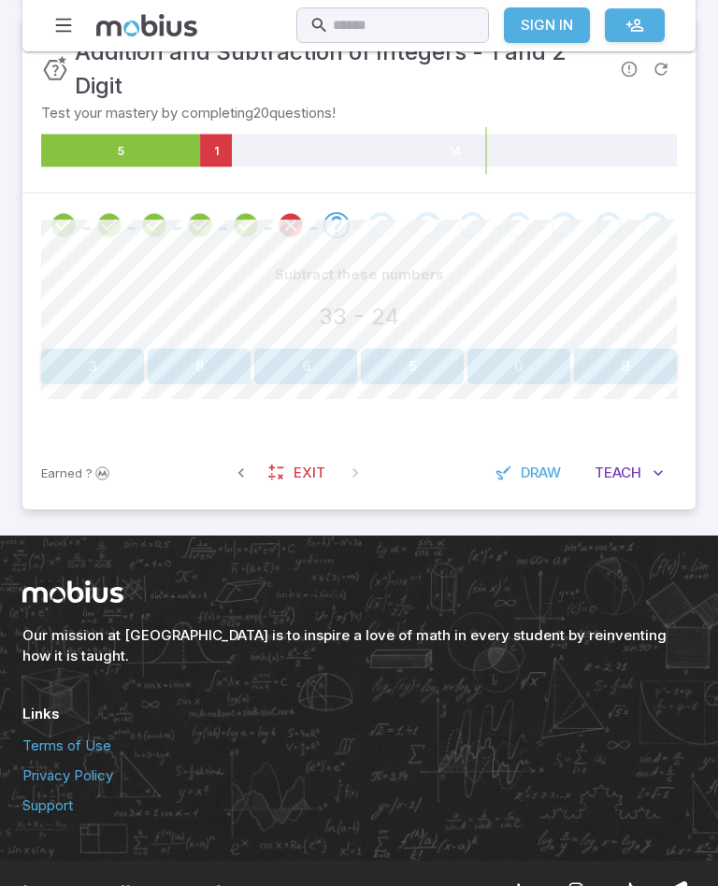
click at [633, 360] on button "9" at bounding box center [625, 367] width 103 height 36
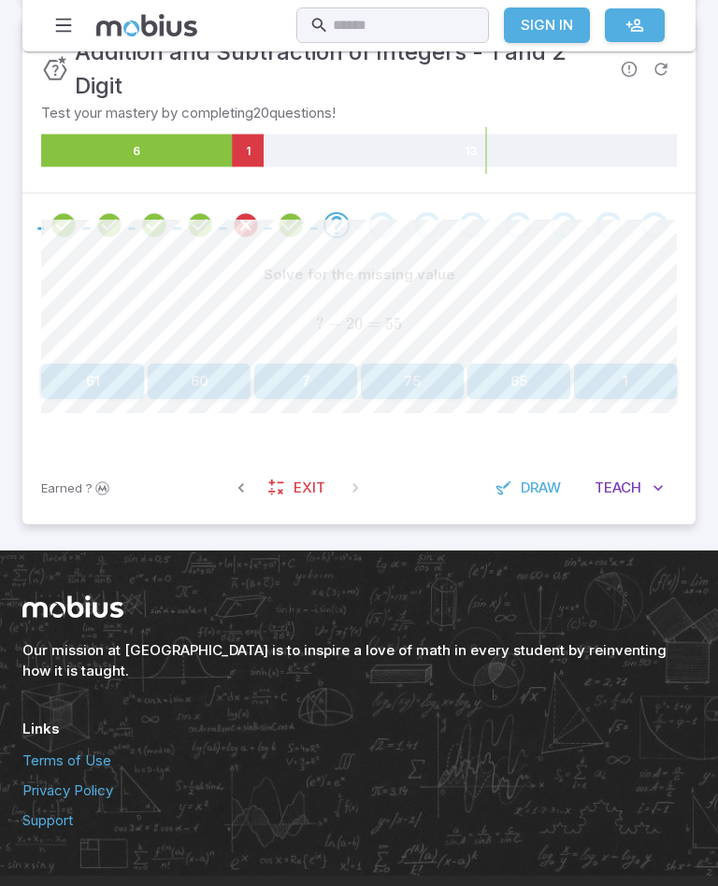
click at [420, 372] on button "75" at bounding box center [412, 382] width 103 height 36
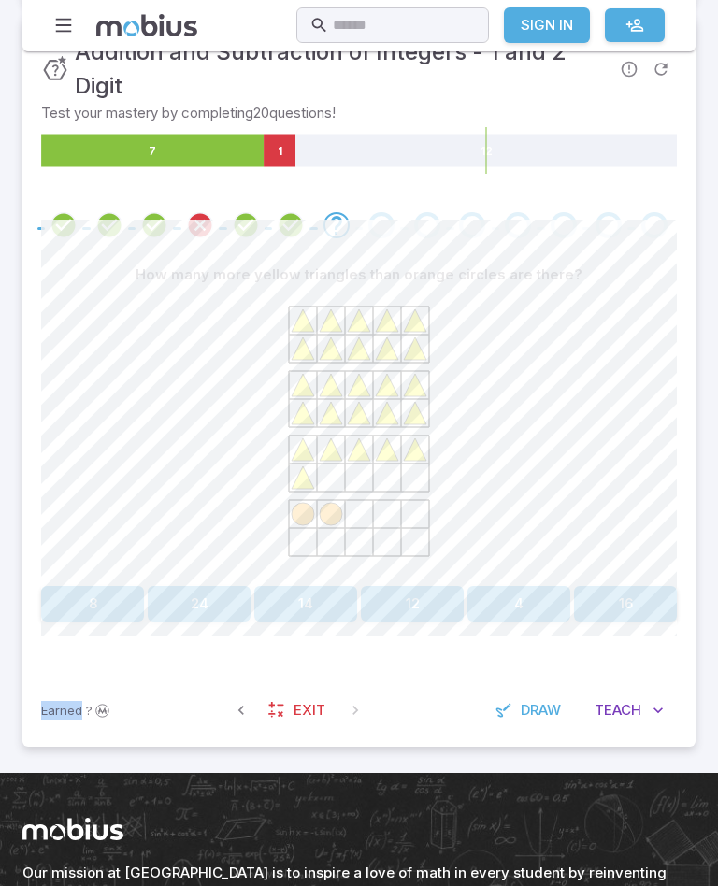
click at [393, 352] on icon at bounding box center [387, 348] width 22 height 22
click at [468, 449] on icon at bounding box center [359, 433] width 280 height 280
click at [208, 630] on div "How many more yellow triangles than orange circles are there? 8 24 14 12 4 16" at bounding box center [359, 465] width 636 height 417
click at [182, 607] on button "24" at bounding box center [199, 604] width 103 height 36
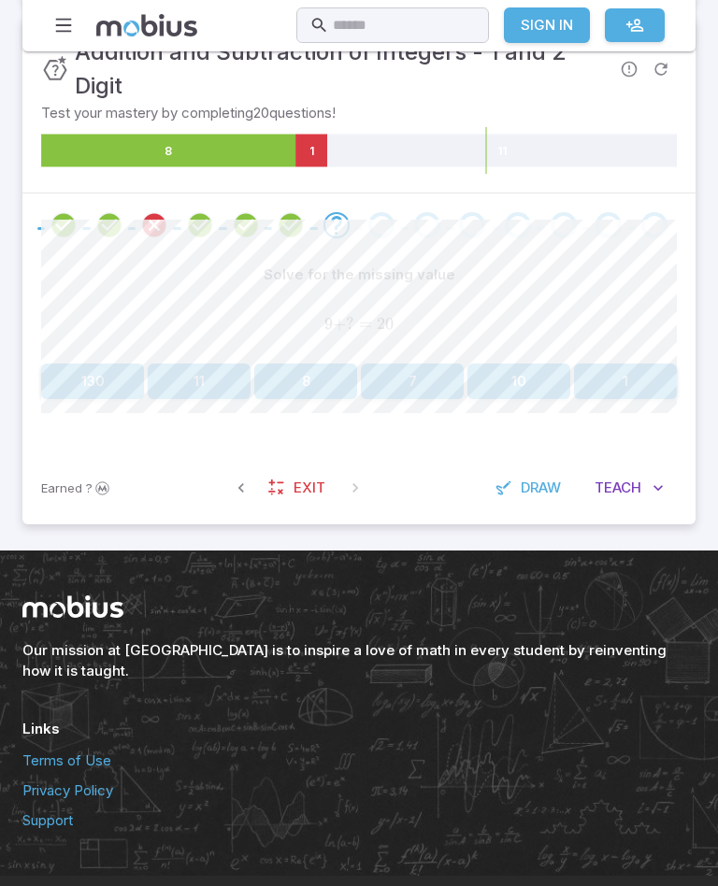
click at [198, 383] on button "11" at bounding box center [199, 382] width 103 height 36
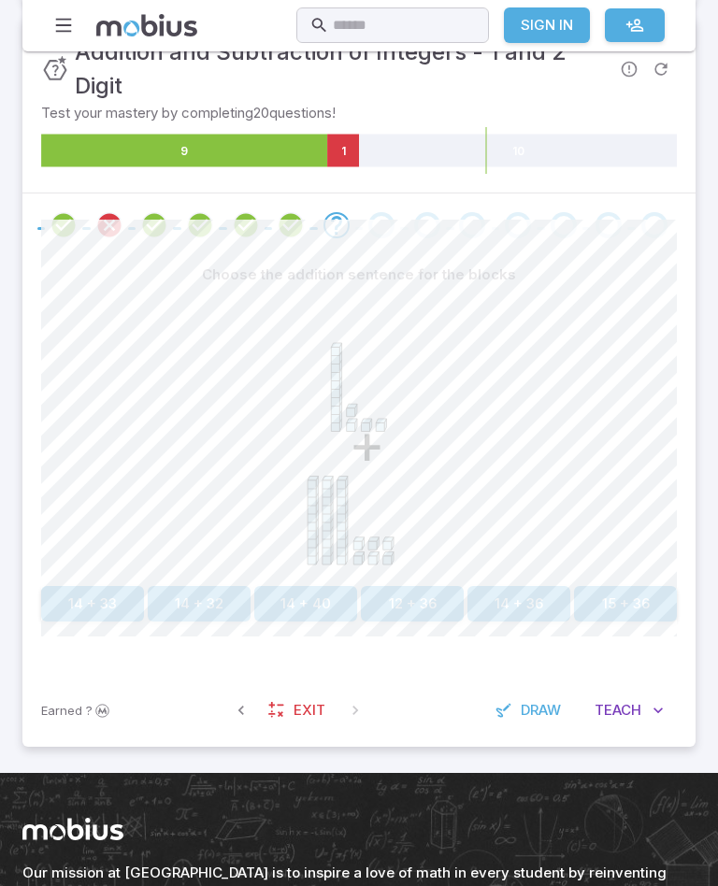
click at [415, 350] on icon "+" at bounding box center [359, 433] width 280 height 280
click at [477, 515] on icon "+" at bounding box center [359, 433] width 280 height 280
click at [299, 400] on icon "+" at bounding box center [359, 433] width 280 height 280
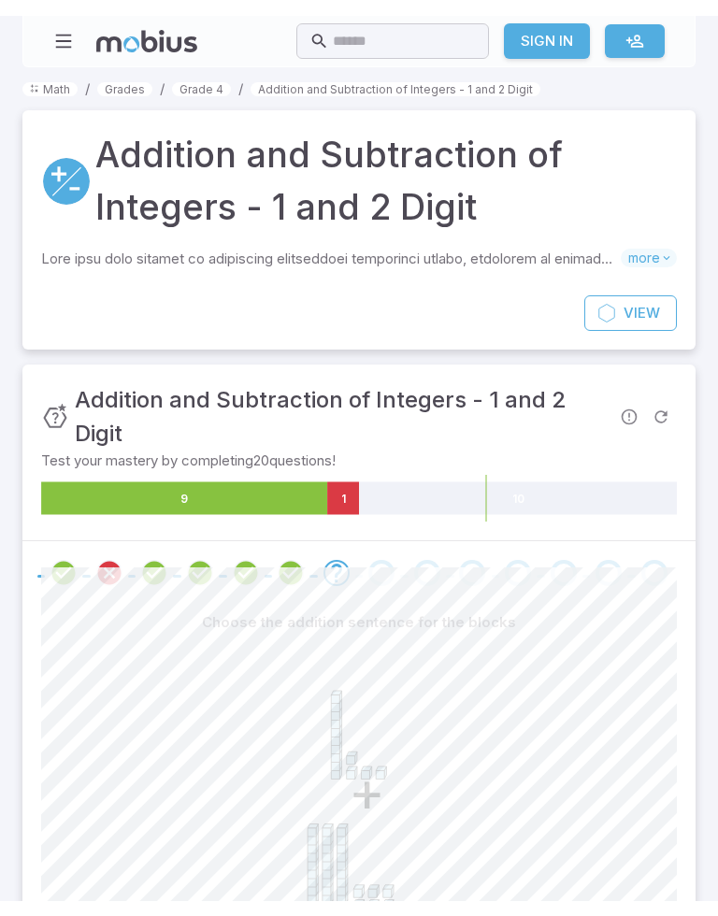
scroll to position [63, 0]
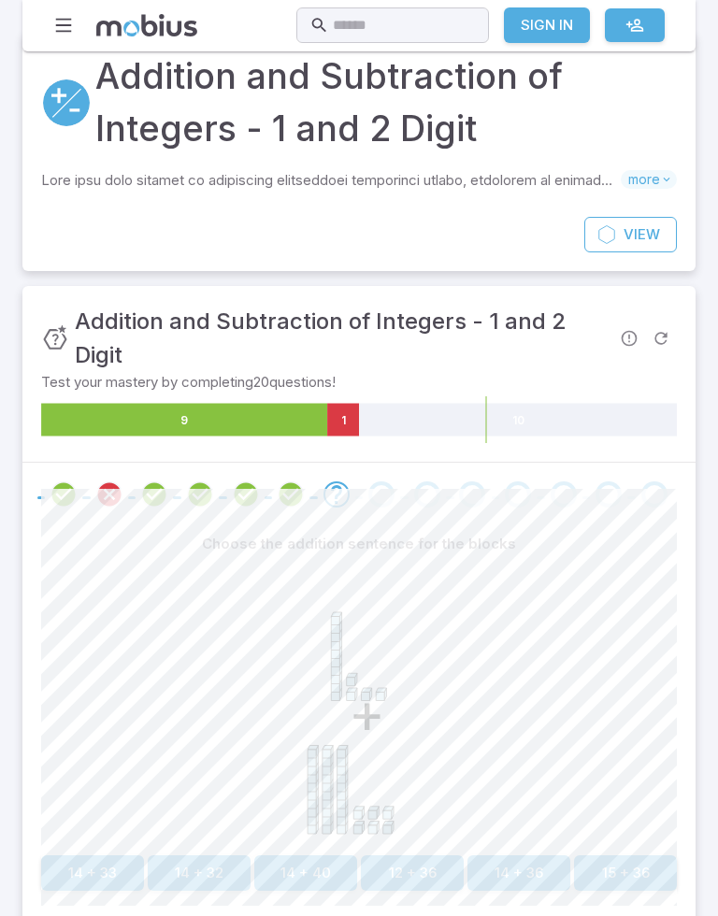
click at [515, 871] on button "14 + 36" at bounding box center [518, 873] width 103 height 36
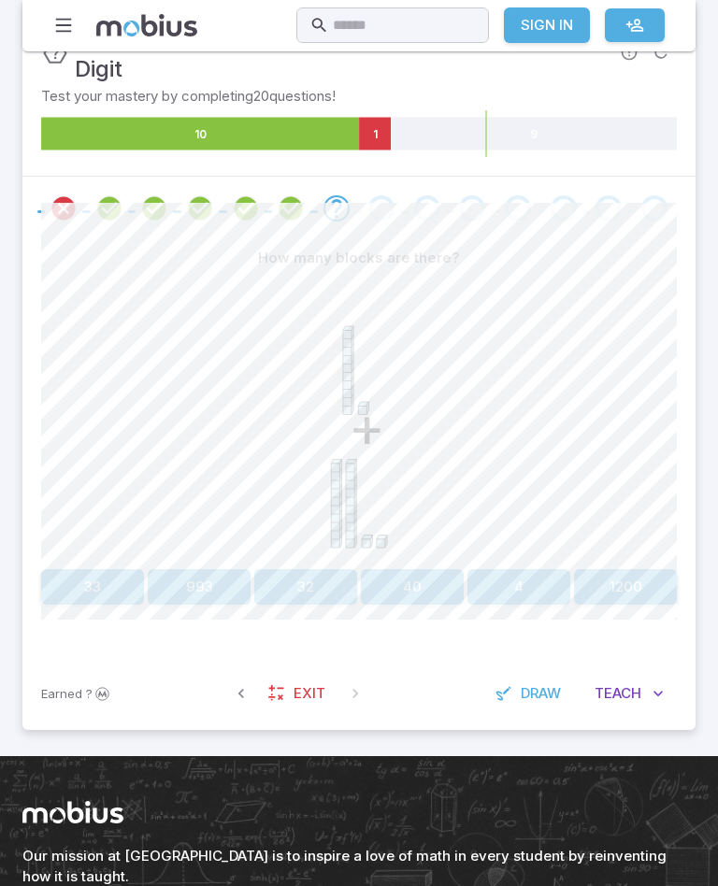
scroll to position [351, 0]
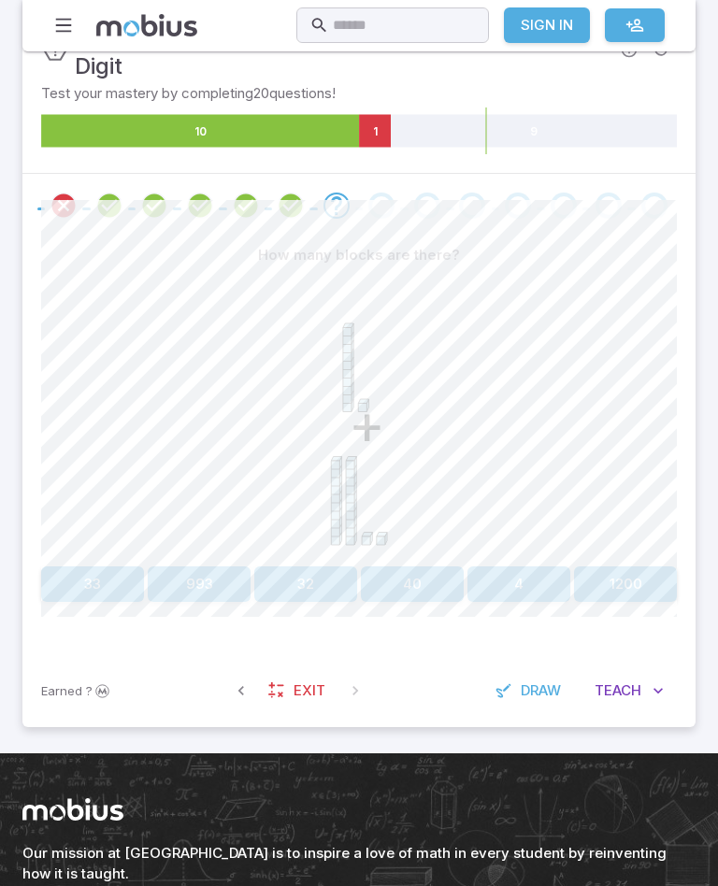
click at [116, 580] on button "33" at bounding box center [92, 584] width 103 height 36
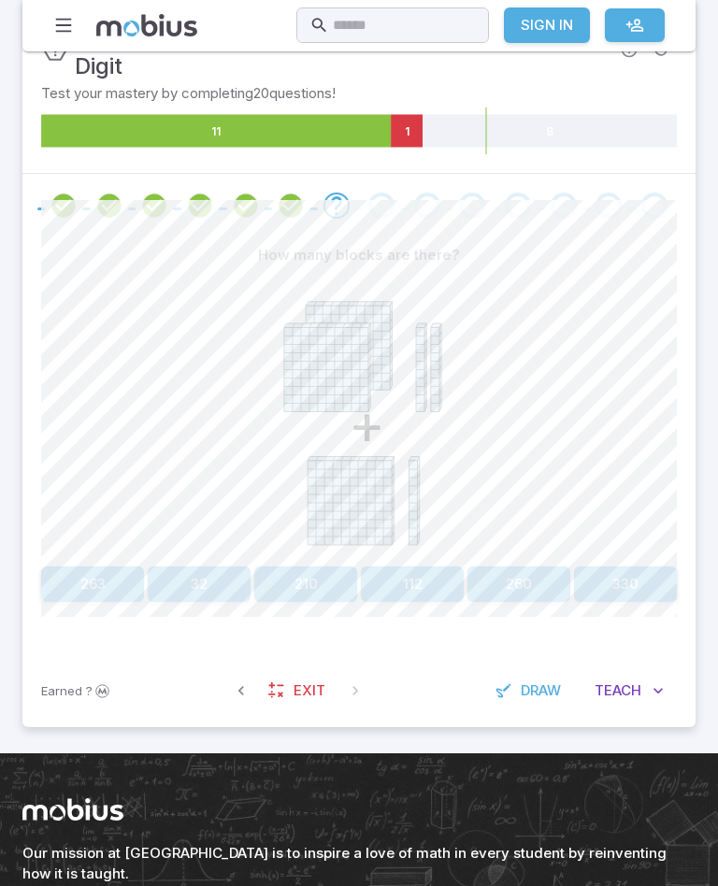
click at [622, 587] on button "330" at bounding box center [625, 584] width 103 height 36
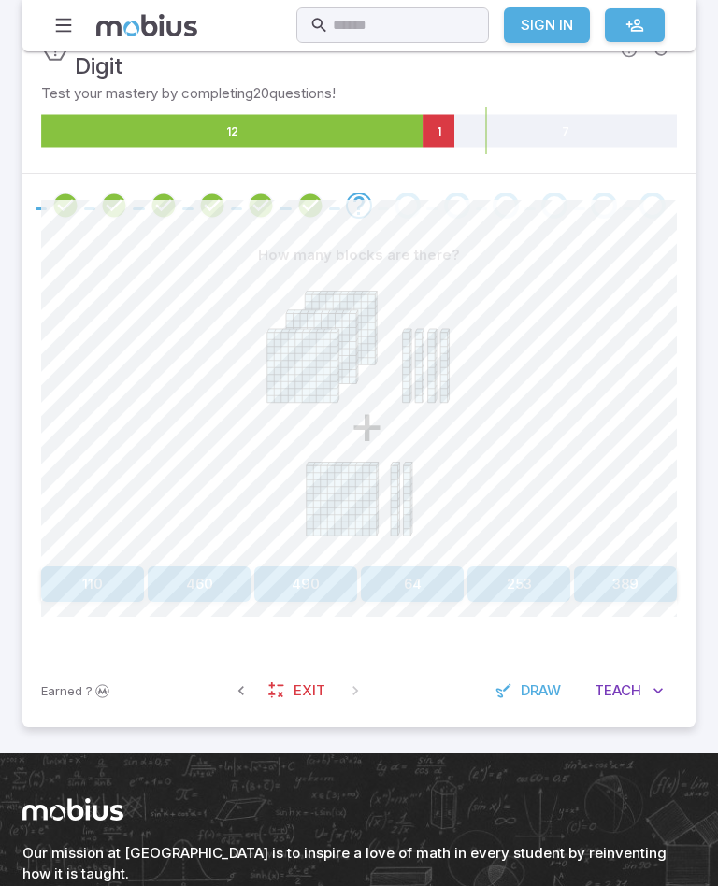
click at [224, 595] on button "460" at bounding box center [199, 584] width 103 height 36
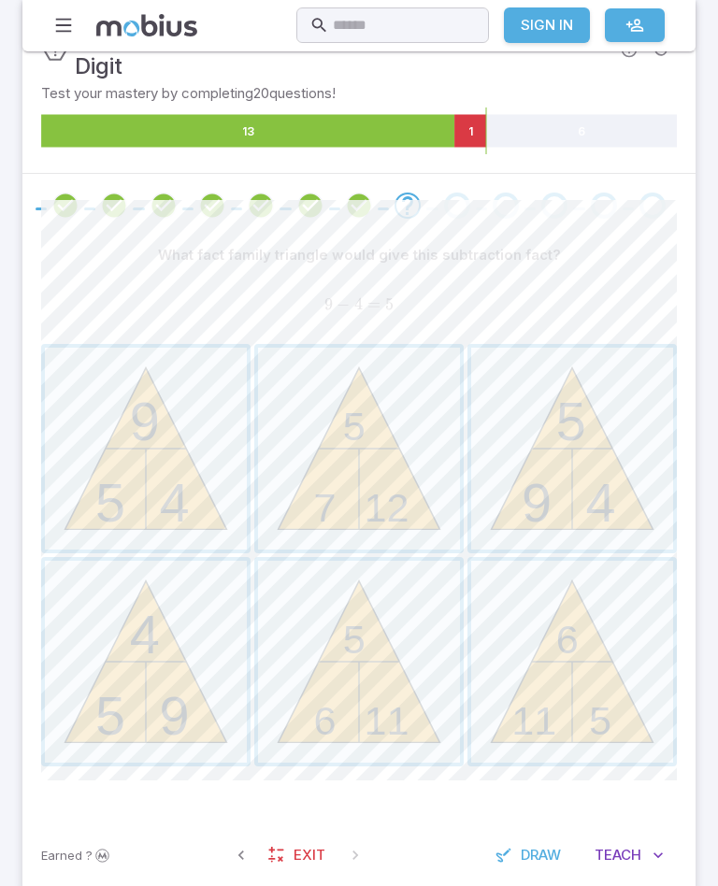
click at [149, 494] on span "button" at bounding box center [146, 449] width 202 height 202
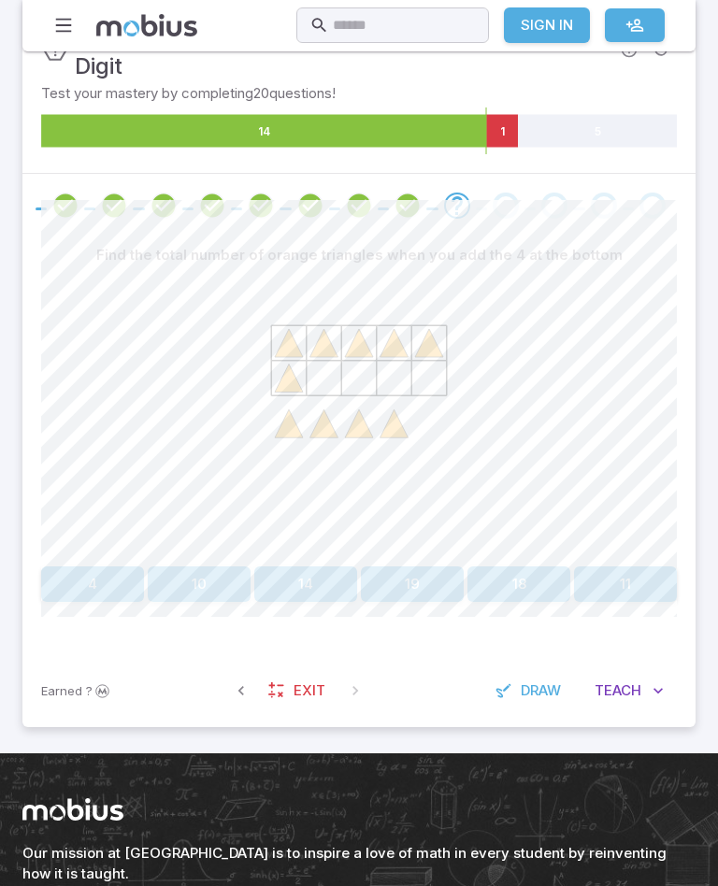
click at [208, 598] on button "10" at bounding box center [199, 584] width 103 height 36
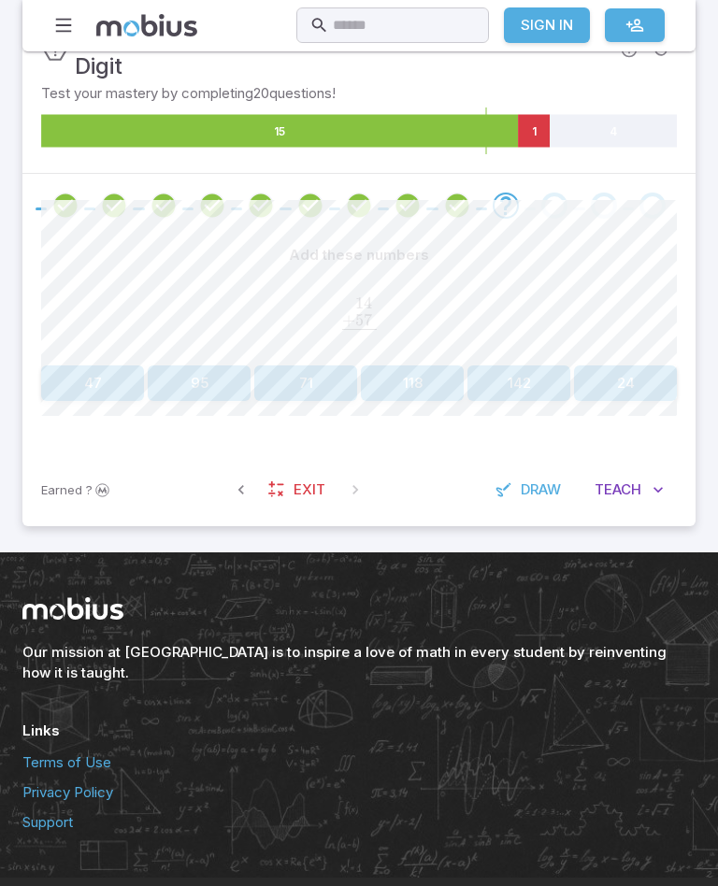
click at [347, 365] on button "71" at bounding box center [305, 383] width 103 height 36
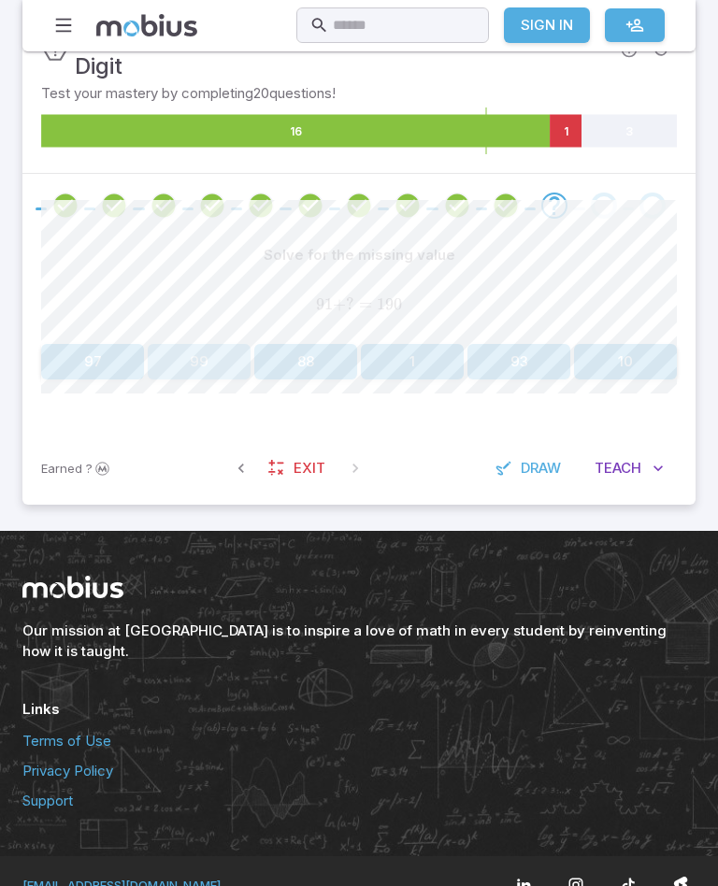
click at [191, 350] on button "99" at bounding box center [199, 362] width 103 height 36
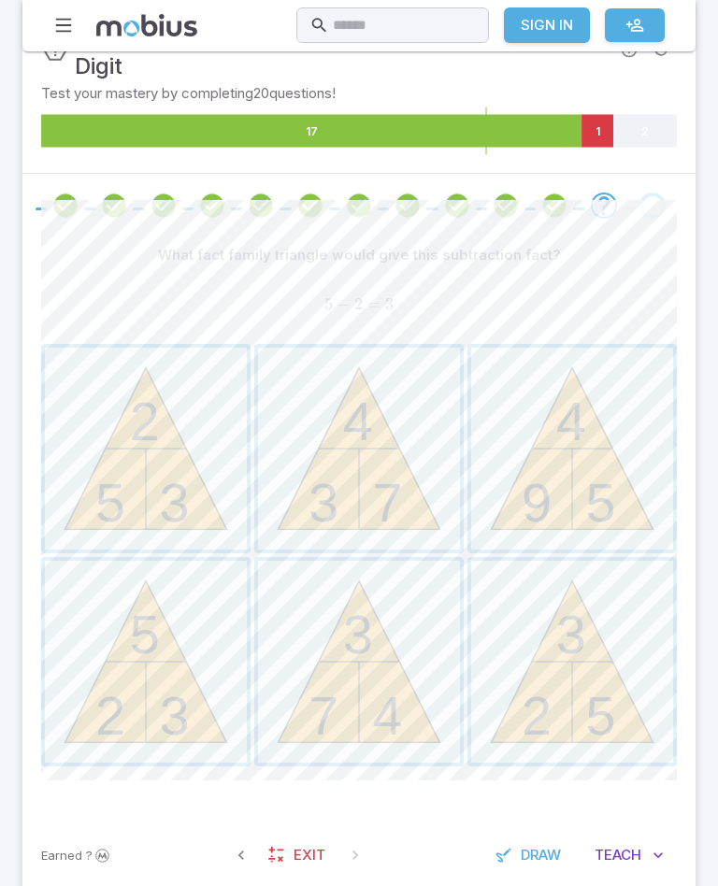
click at [124, 458] on span "button" at bounding box center [146, 449] width 202 height 202
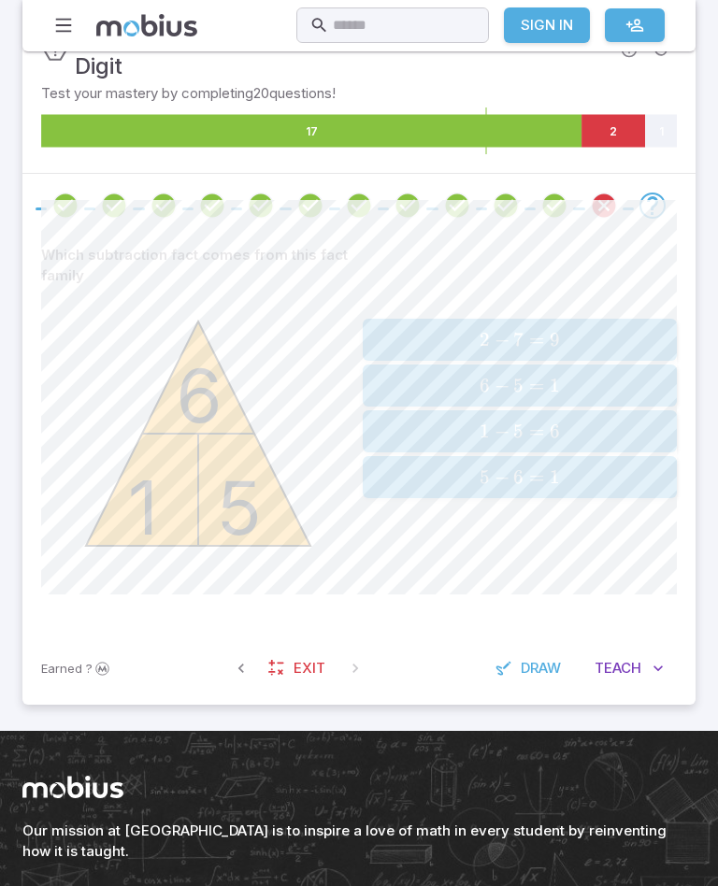
click at [602, 438] on span "1 − 5 = 6" at bounding box center [519, 431] width 302 height 23
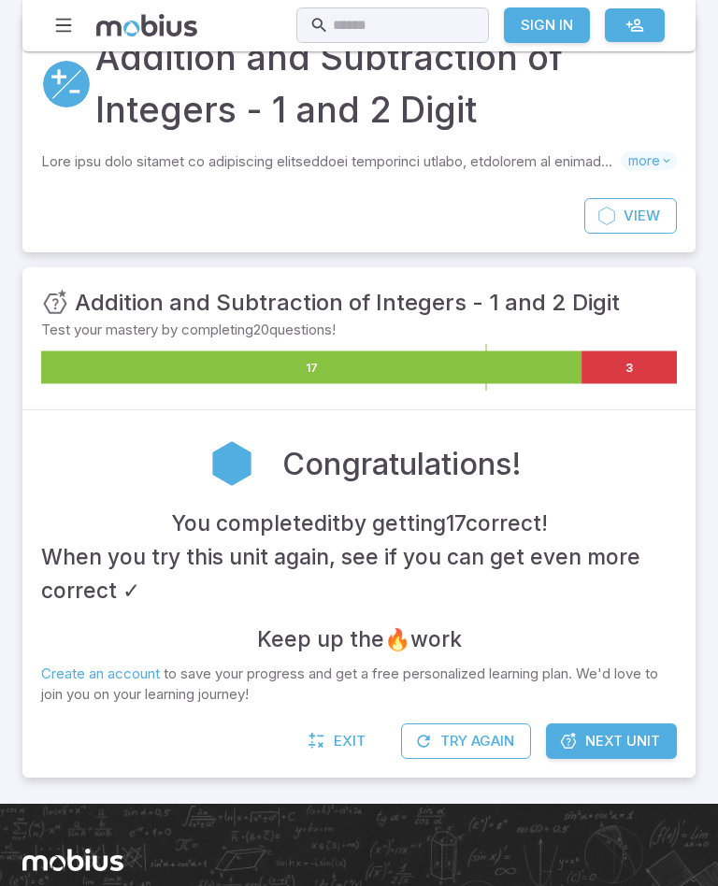
scroll to position [0, 0]
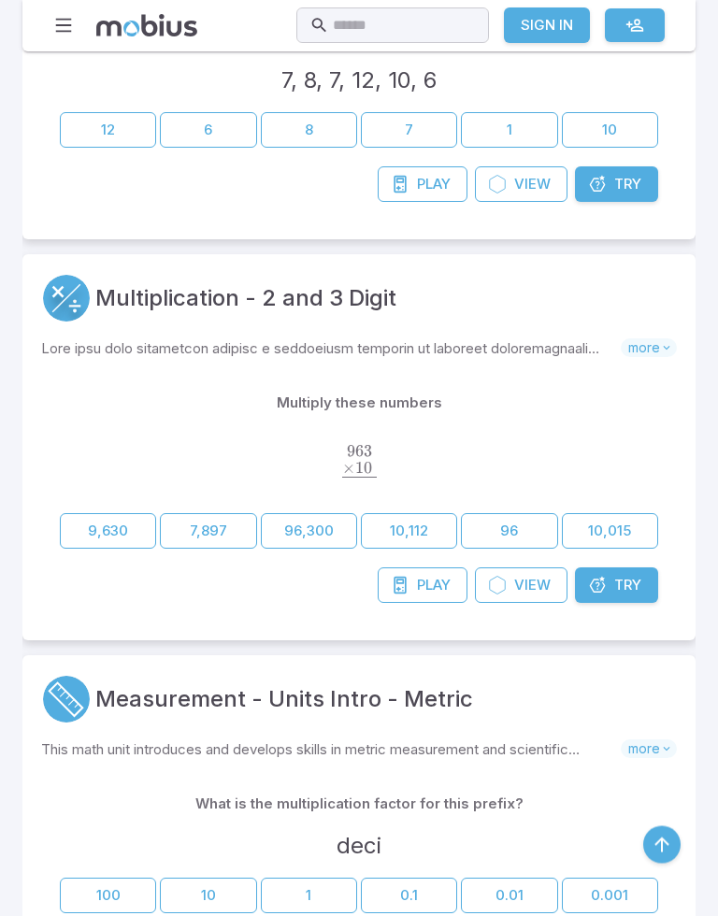
scroll to position [5745, 0]
click at [424, 572] on link "Play Game" at bounding box center [423, 585] width 90 height 36
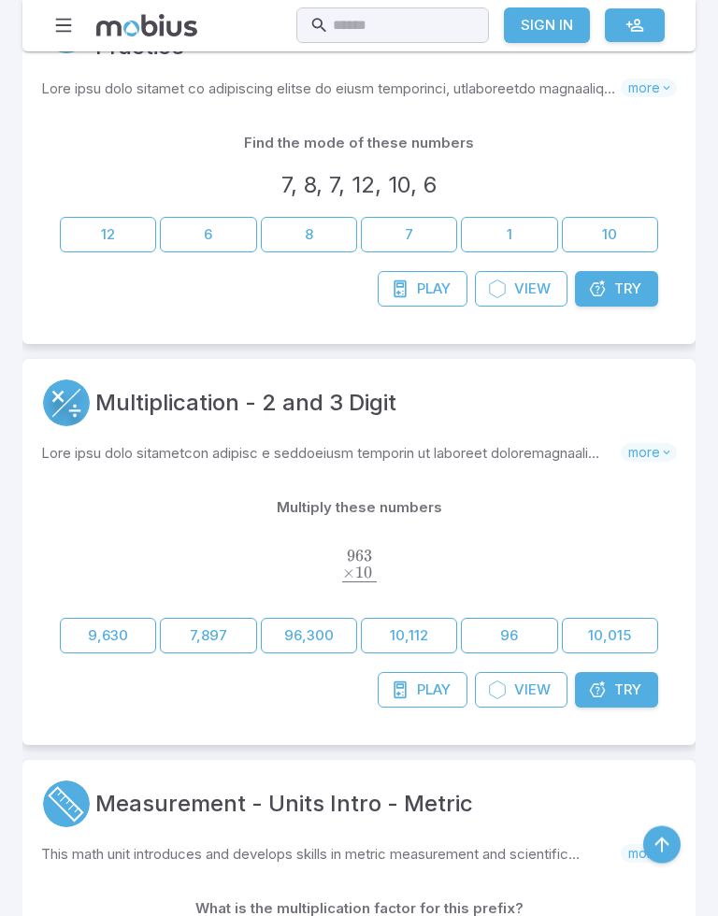
scroll to position [5674, 0]
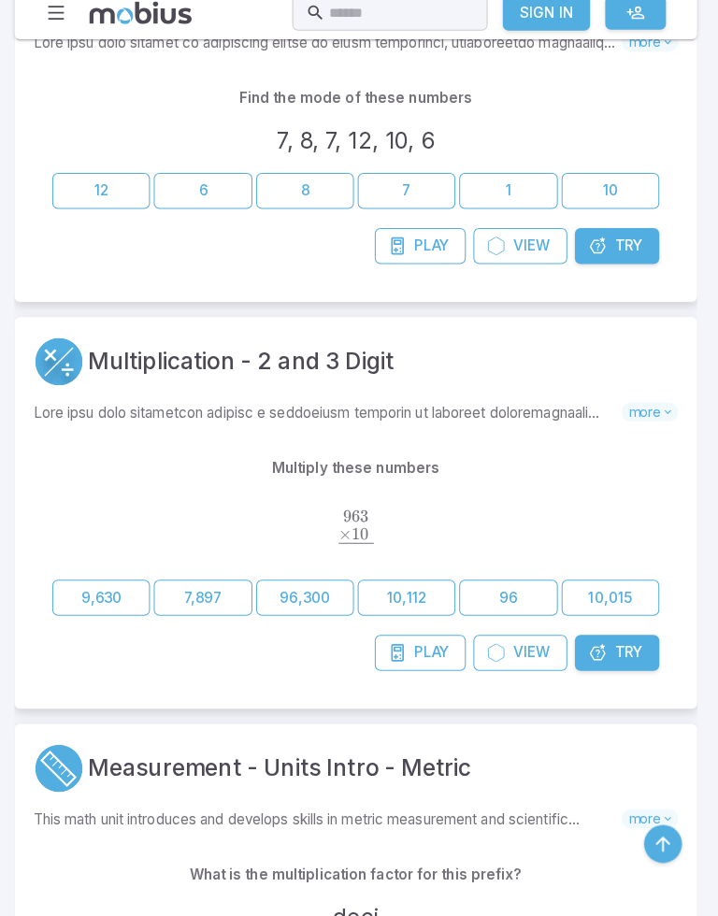
click at [94, 584] on button "9,630" at bounding box center [108, 602] width 96 height 36
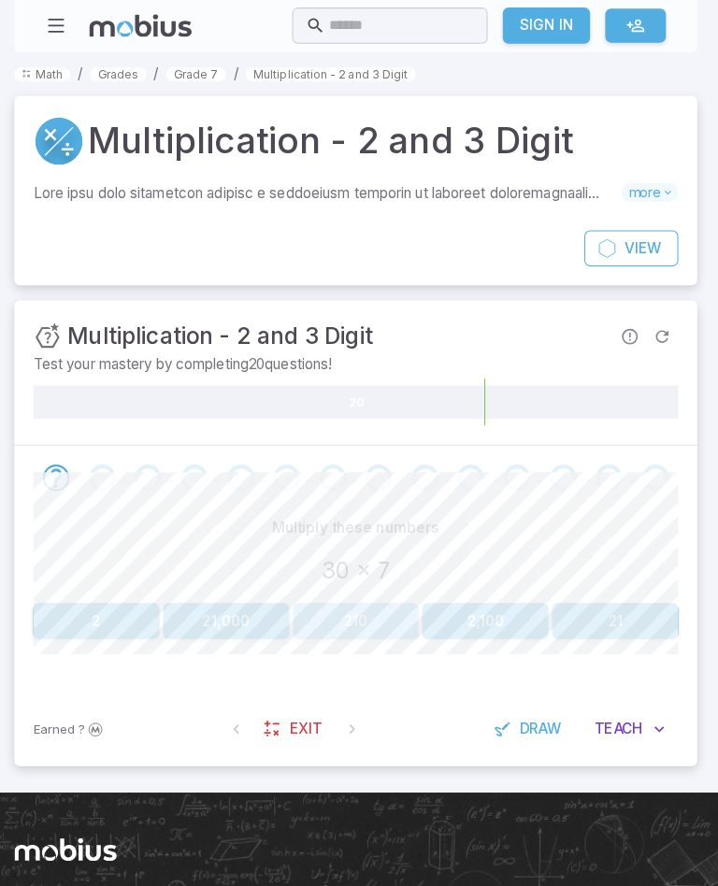
click at [371, 612] on button "210" at bounding box center [359, 613] width 124 height 36
click at [627, 609] on button "1,000" at bounding box center [614, 613] width 124 height 36
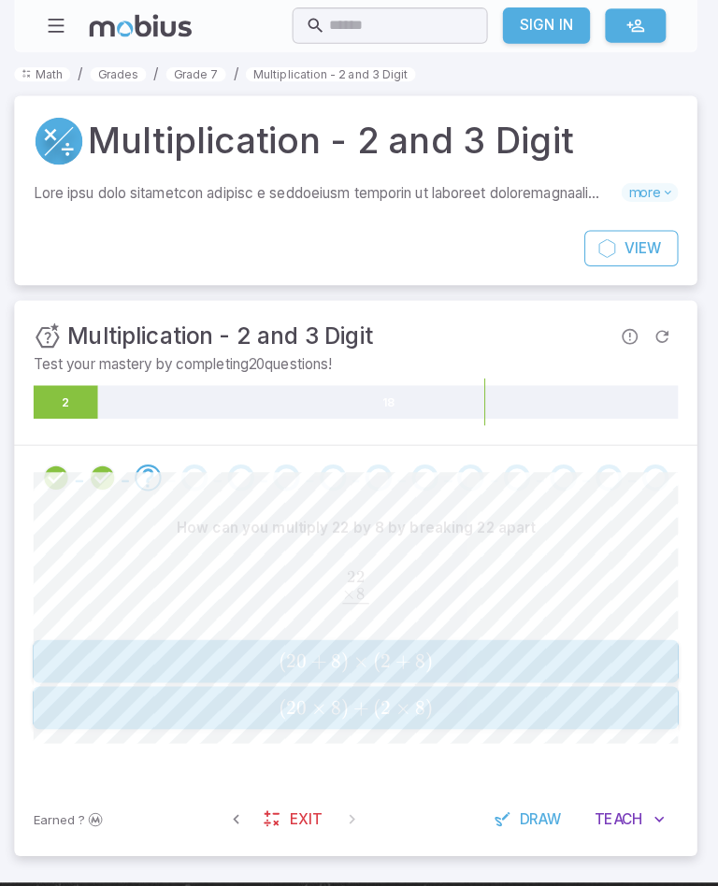
click at [530, 643] on span "( 20 + 8 ) × ( 2 + 8 )" at bounding box center [358, 651] width 623 height 23
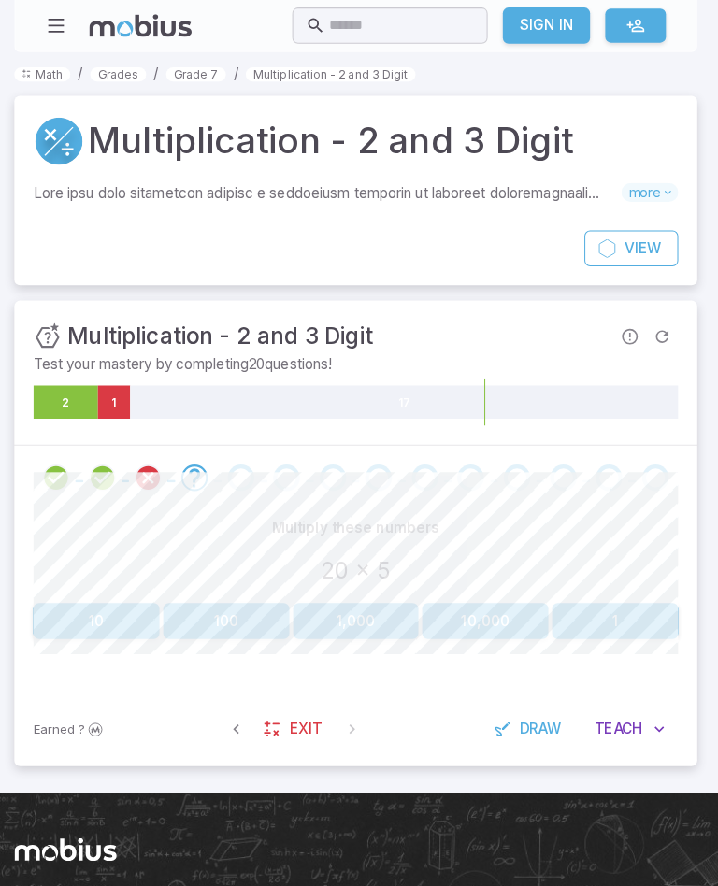
click at [140, 460] on icon "Review your answer" at bounding box center [154, 471] width 28 height 28
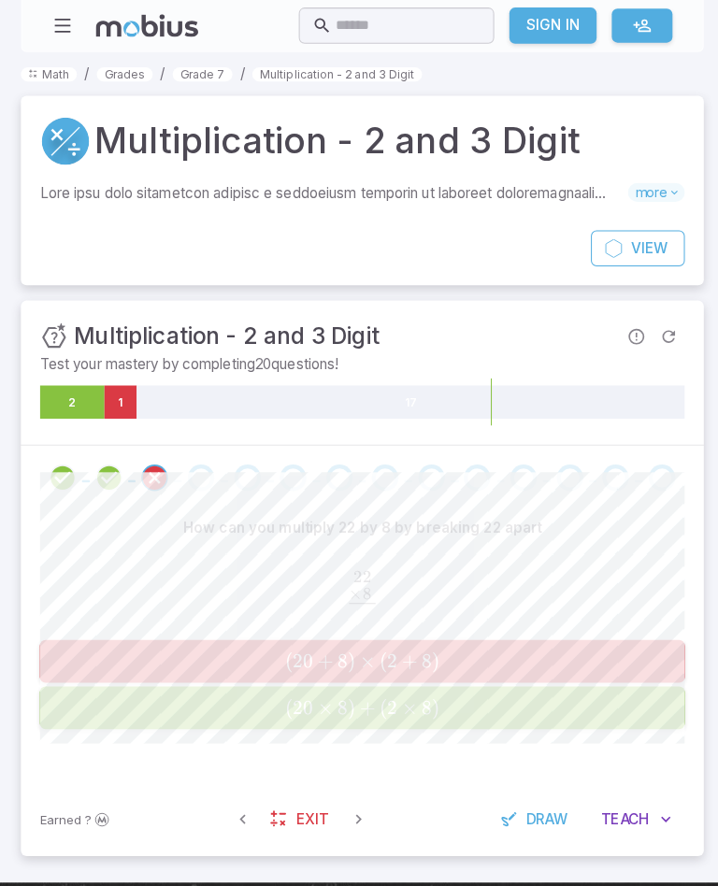
click at [457, 697] on span "( 20 × 8 ) + ( 2 × 8 )" at bounding box center [358, 697] width 623 height 23
click at [448, 695] on span "( 20 × 8 ) + ( 2 × 8 )" at bounding box center [358, 697] width 623 height 23
click at [228, 810] on icon "button" at bounding box center [237, 807] width 19 height 19
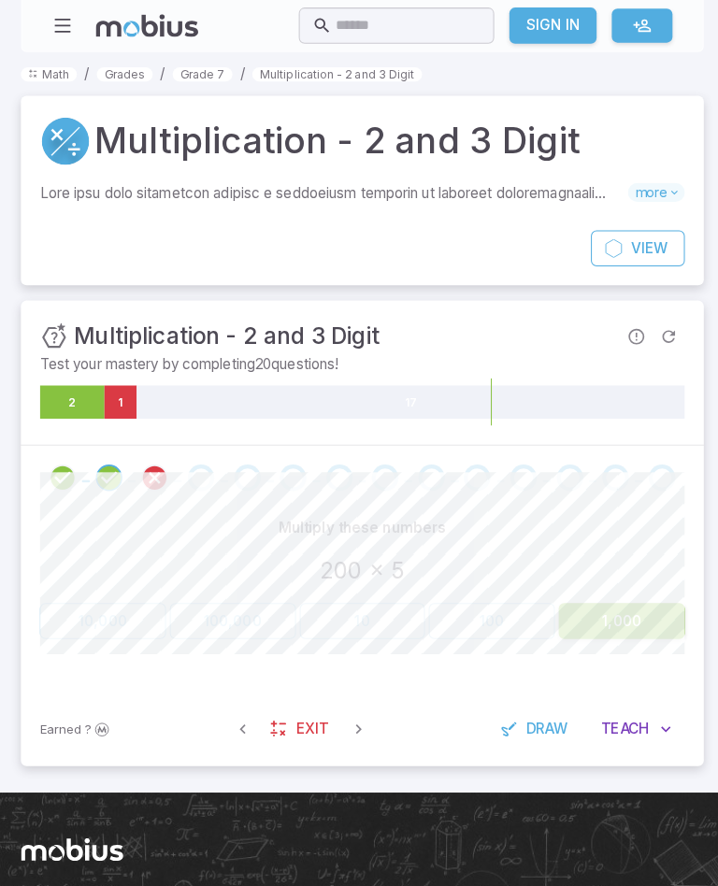
click at [301, 726] on span "Exit" at bounding box center [310, 719] width 32 height 21
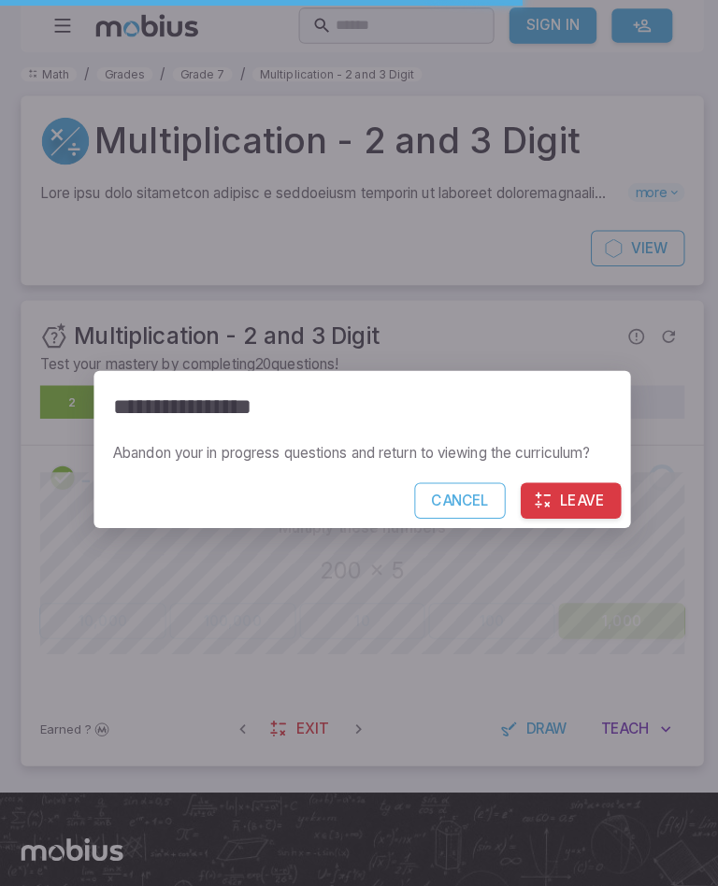
click at [445, 507] on button "Cancel" at bounding box center [455, 494] width 90 height 36
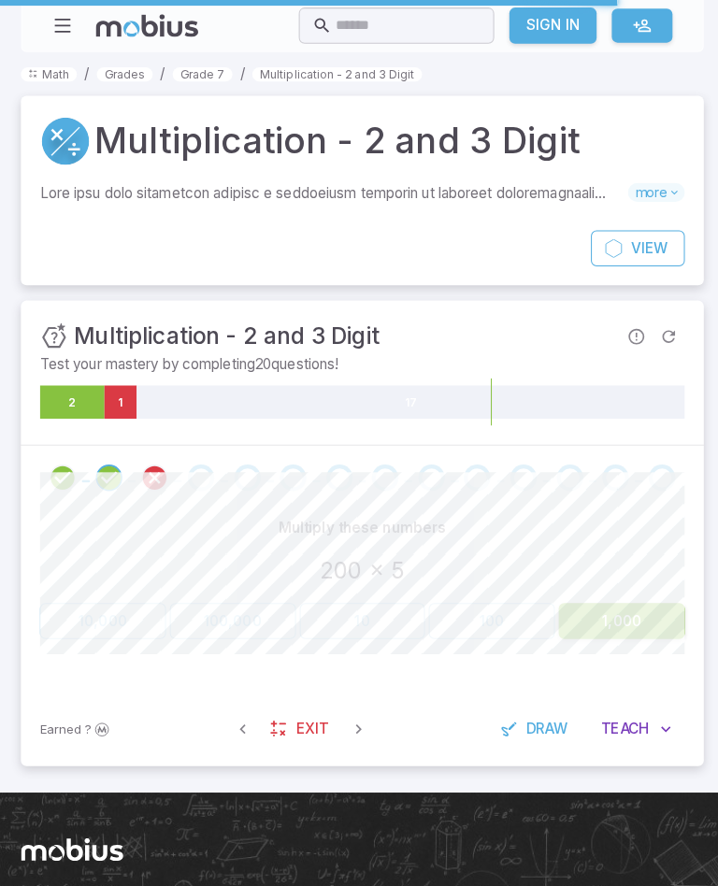
click at [354, 724] on icon "button" at bounding box center [355, 718] width 19 height 19
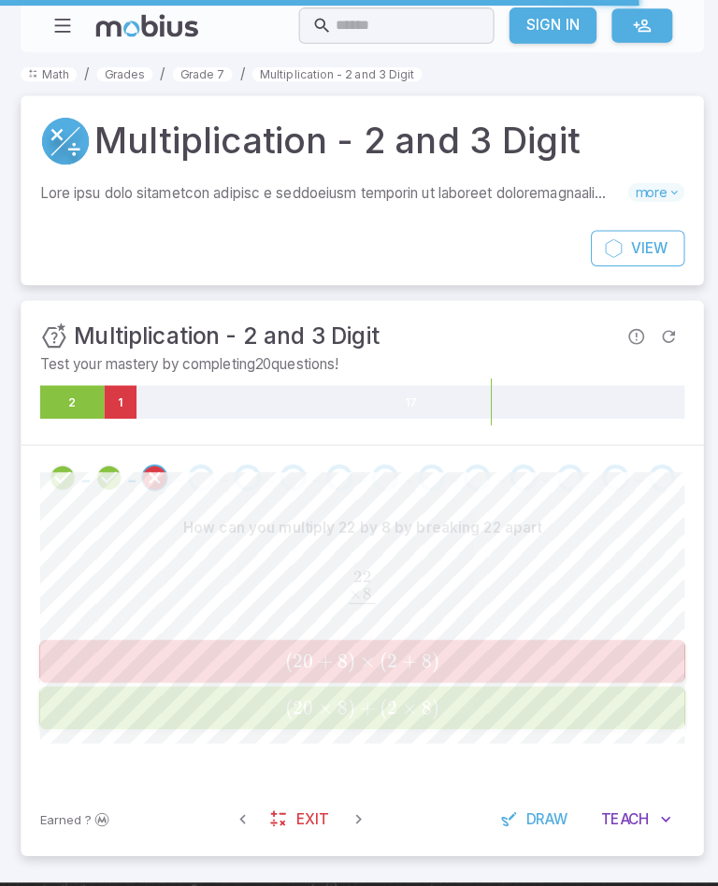
click at [354, 810] on icon "button" at bounding box center [355, 807] width 19 height 19
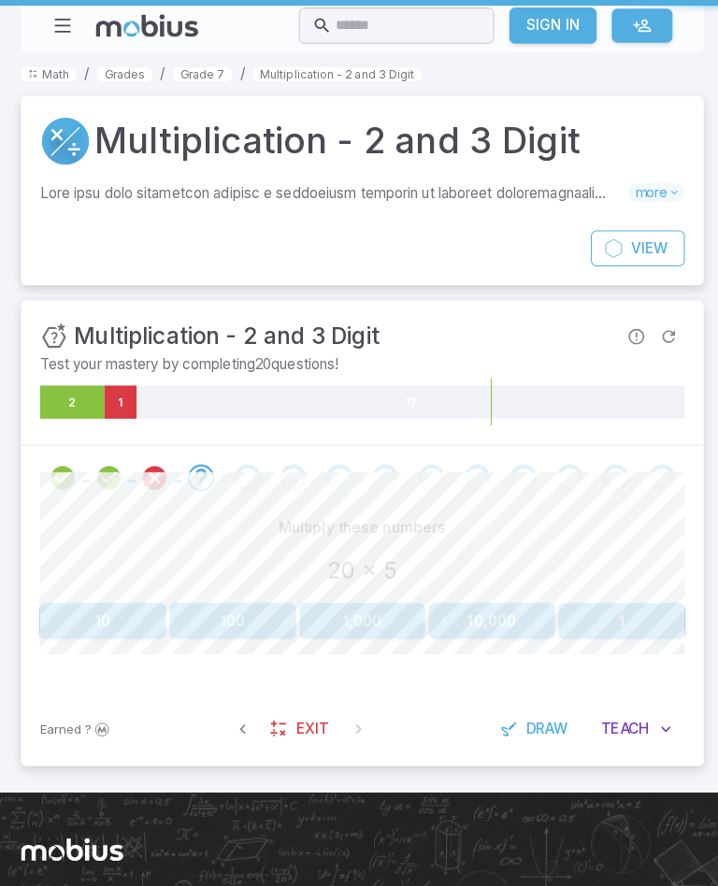
click at [220, 628] on button "100" at bounding box center [231, 613] width 124 height 36
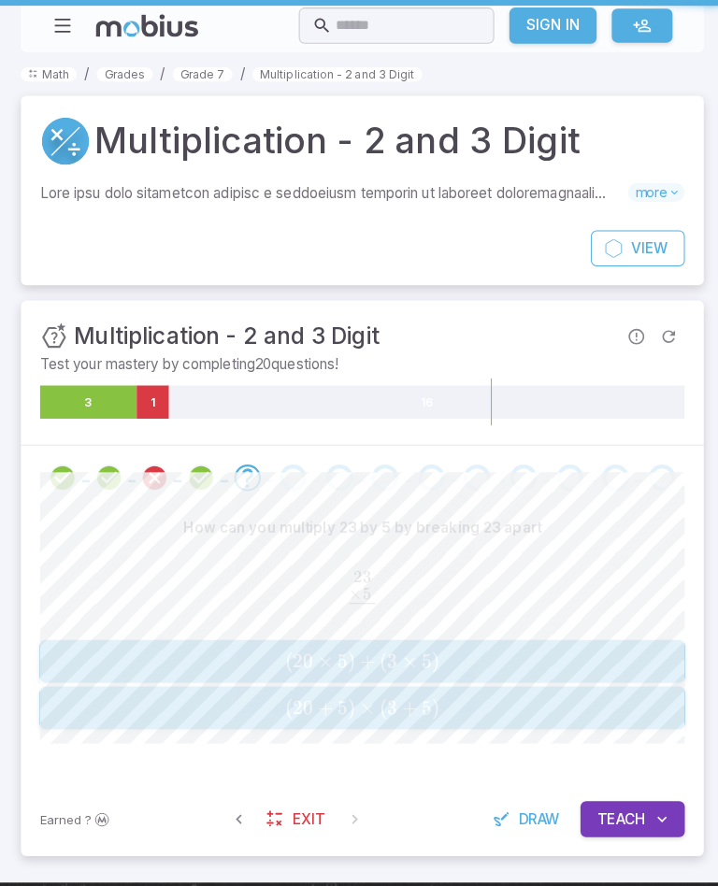
click at [560, 665] on div "( 20 × 5 ) + ( 3 × 5 ) (20 \times 5)+(3 \times 5) ( 20 × 5 ) + ( 3 × 5 )" at bounding box center [358, 651] width 623 height 27
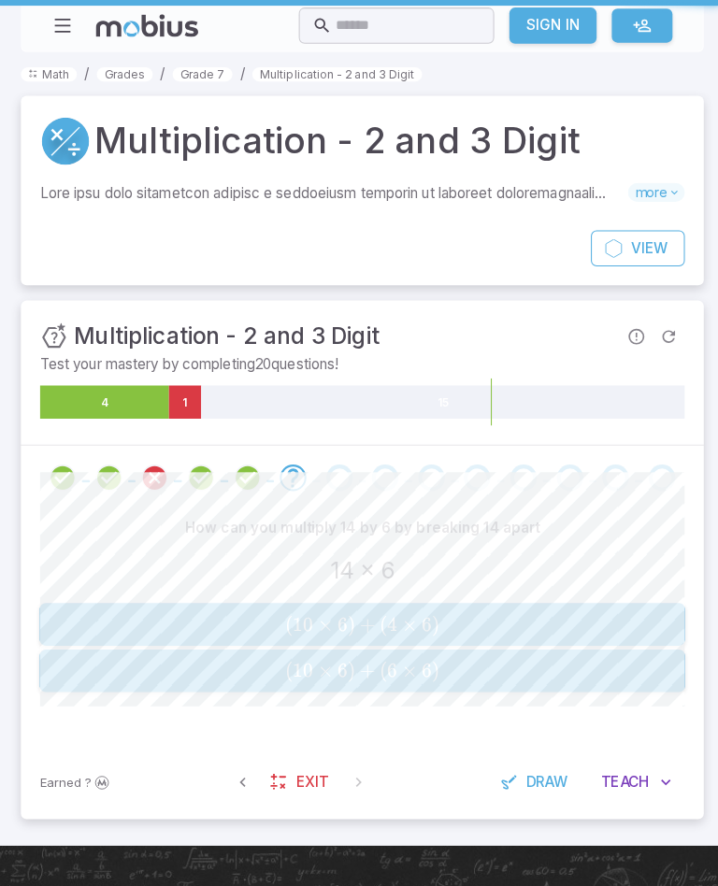
click at [503, 667] on span "( 10 × 6 ) + ( 6 × 6 )" at bounding box center [358, 661] width 623 height 23
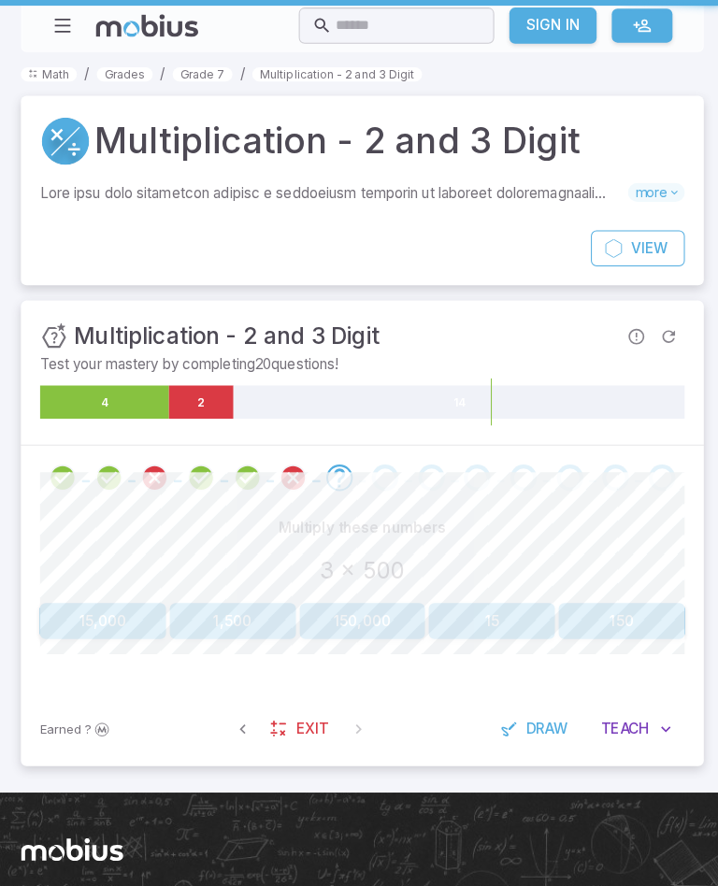
click at [232, 607] on button "1,500" at bounding box center [231, 613] width 124 height 36
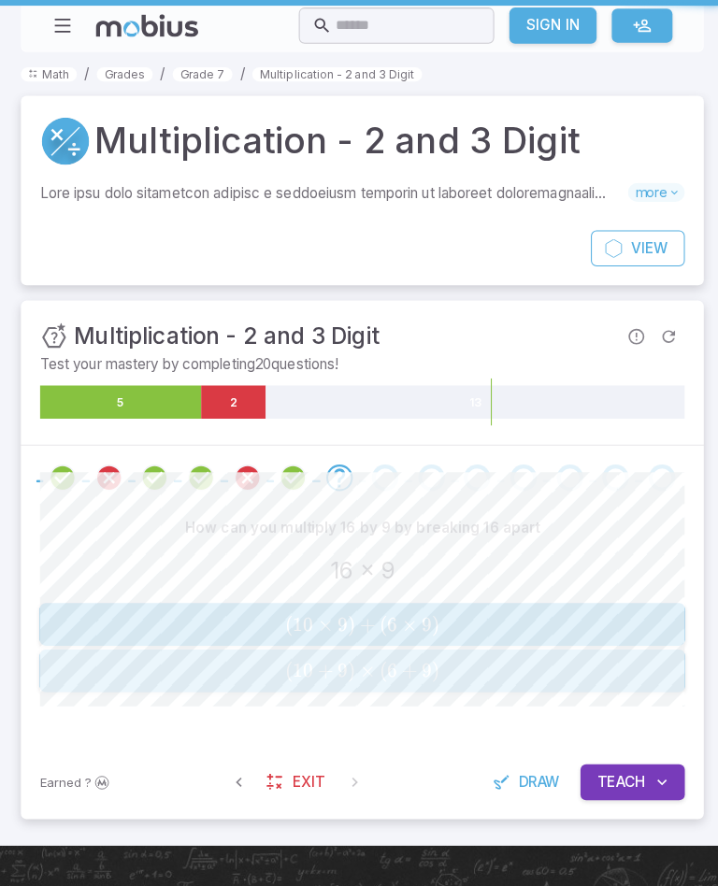
click at [450, 670] on span "( 10 + 9 ) × ( 6 + 9 )" at bounding box center [358, 661] width 623 height 23
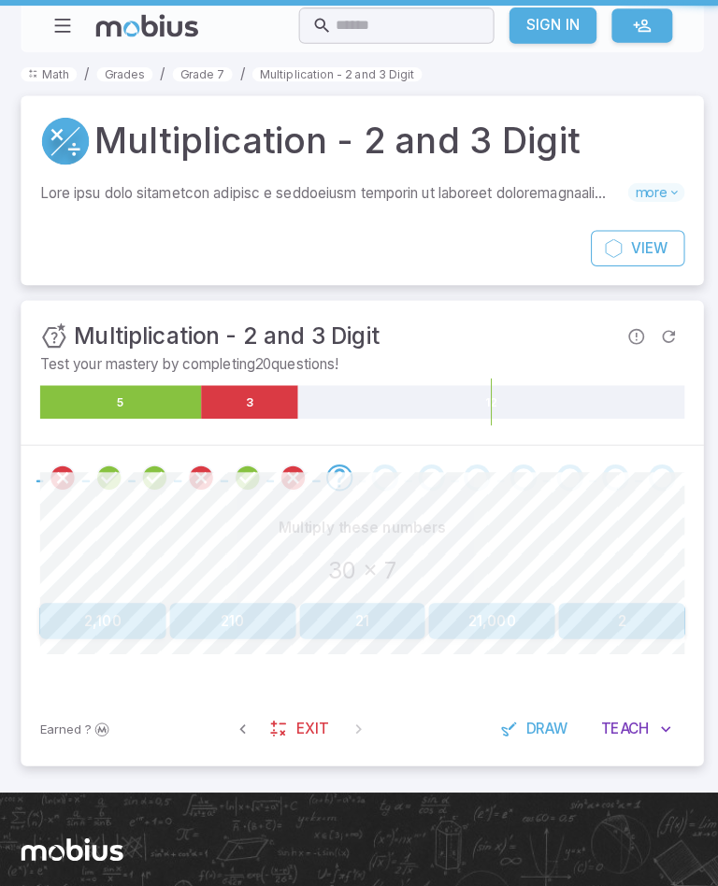
click at [237, 606] on button "210" at bounding box center [231, 613] width 124 height 36
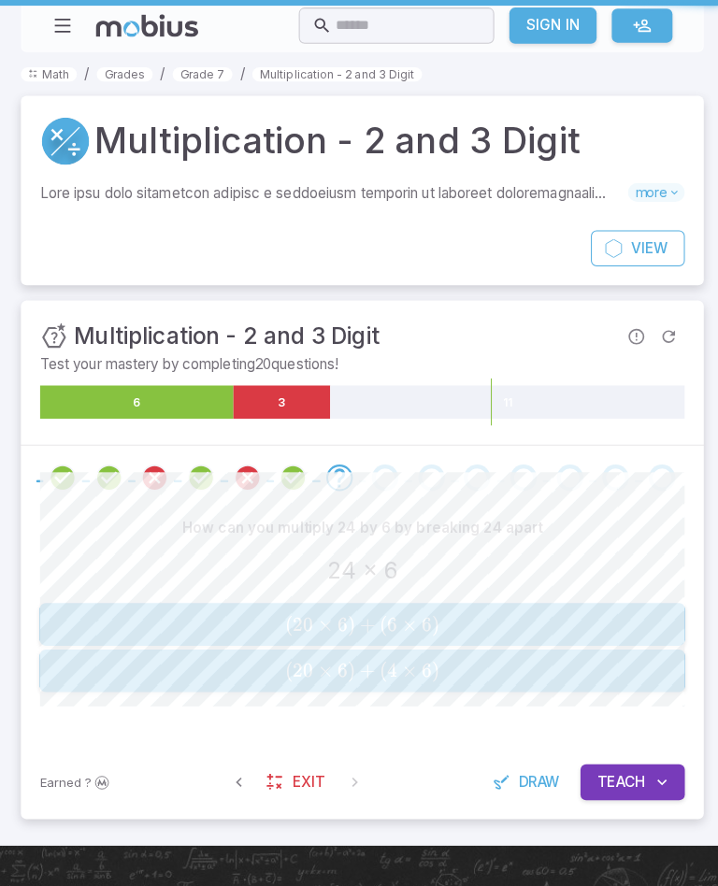
click at [548, 668] on span "( 20 × 6 ) + ( 4 × 6 )" at bounding box center [358, 661] width 623 height 23
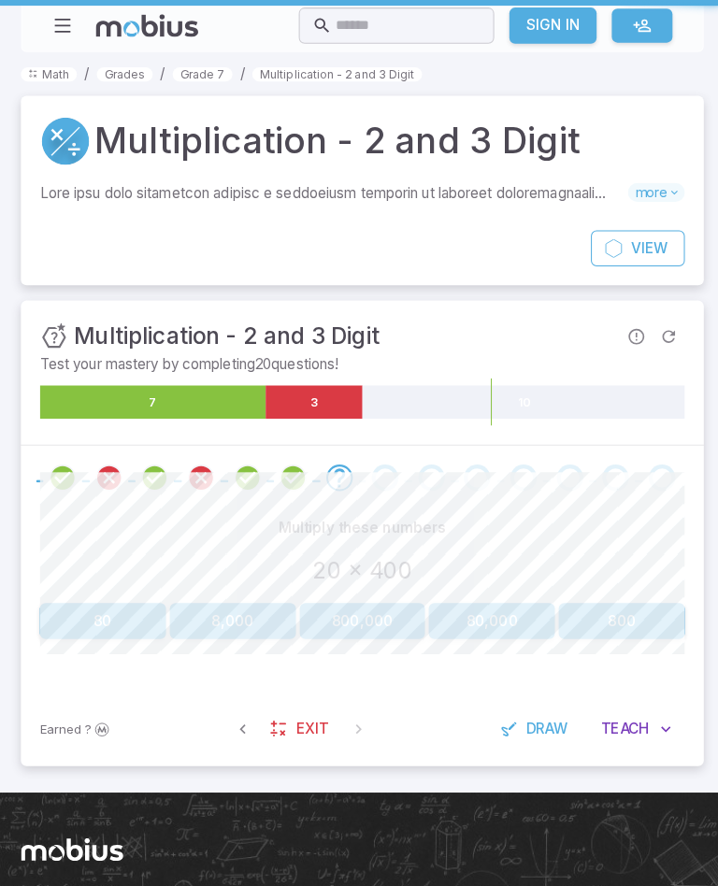
click at [610, 622] on button "800" at bounding box center [614, 613] width 124 height 36
click at [295, 721] on span "Exit" at bounding box center [310, 719] width 32 height 21
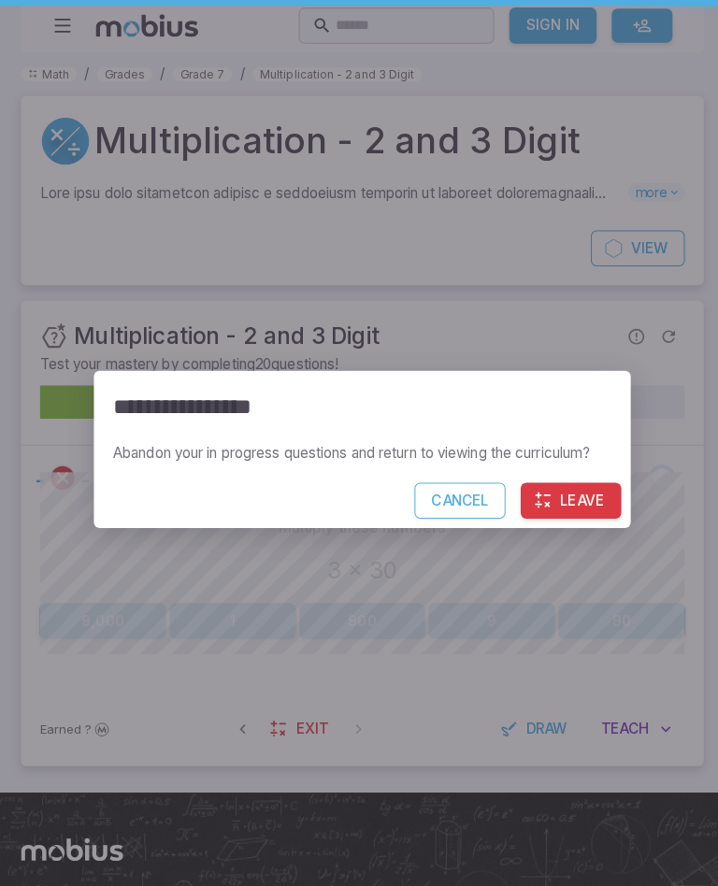
click at [401, 676] on div "**********" at bounding box center [359, 443] width 718 height 886
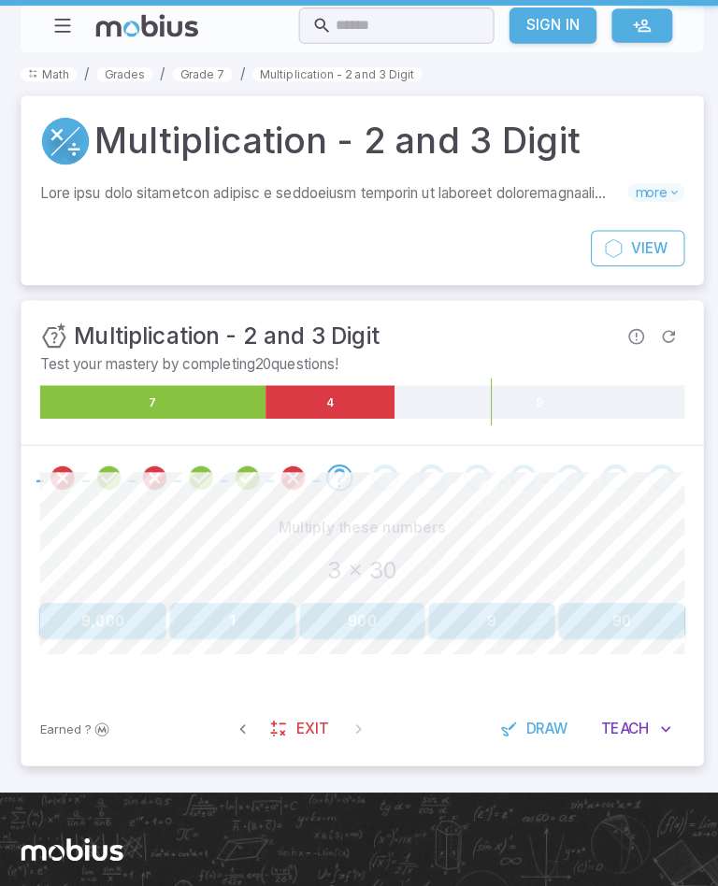
click at [296, 723] on span "Exit" at bounding box center [310, 719] width 32 height 21
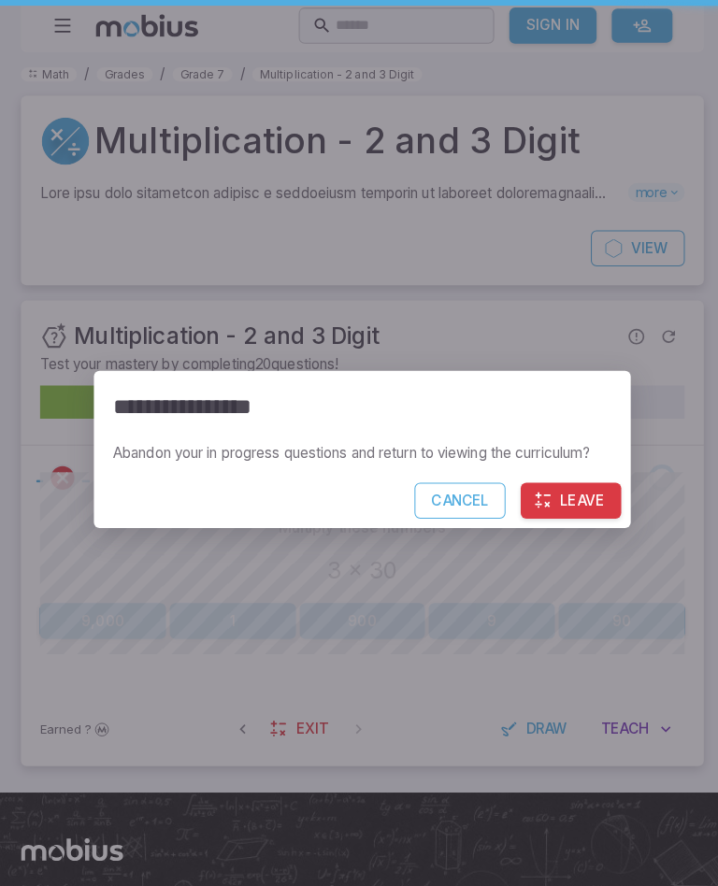
click at [599, 490] on button "Leave" at bounding box center [564, 494] width 99 height 36
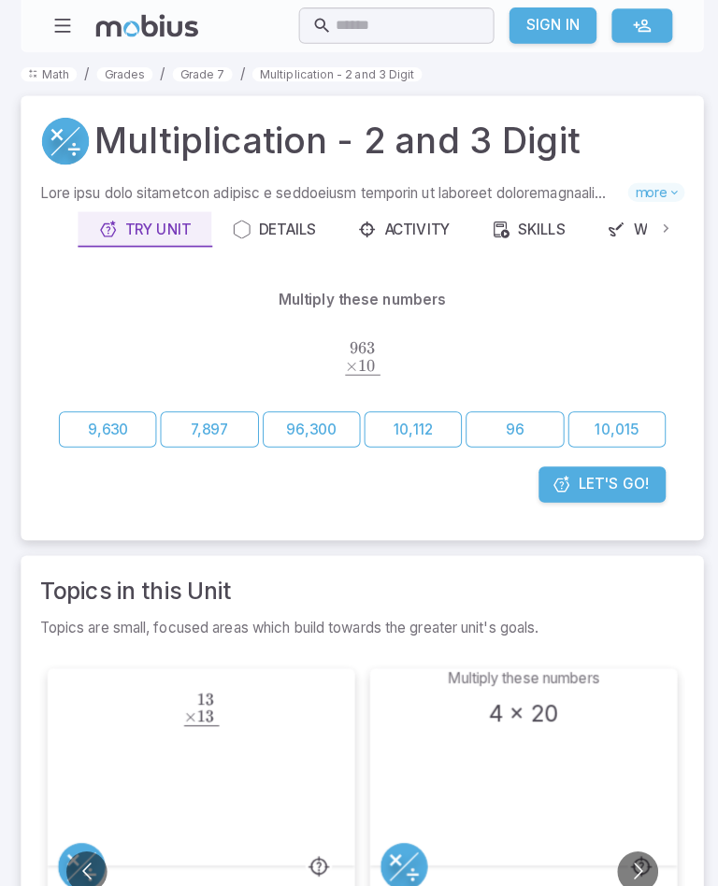
click at [183, 75] on link "Grade 7" at bounding box center [201, 73] width 59 height 14
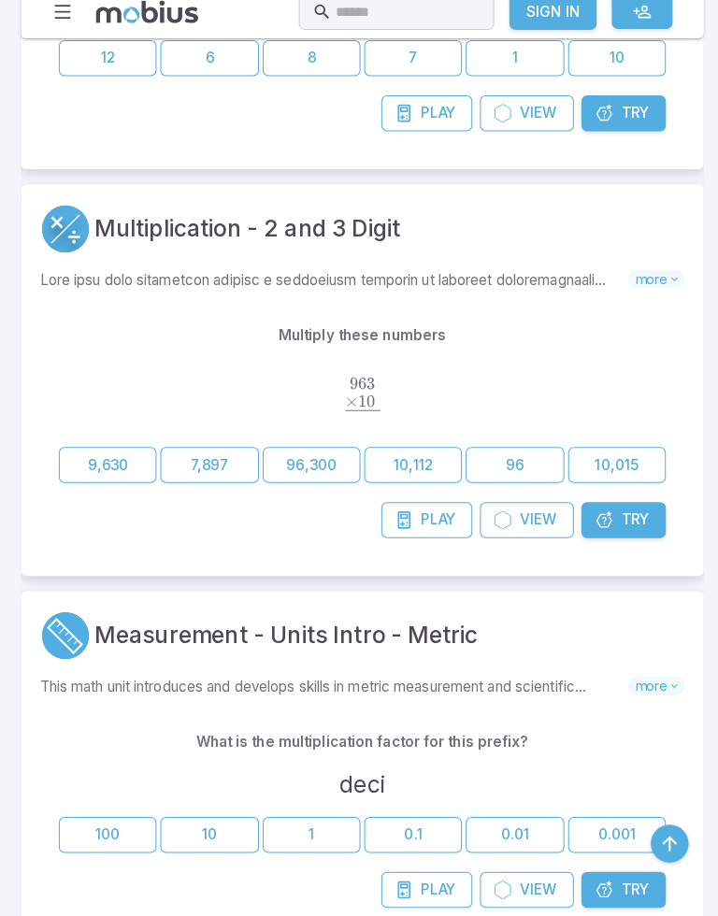
scroll to position [5805, 0]
click at [88, 453] on button "9,630" at bounding box center [108, 471] width 96 height 36
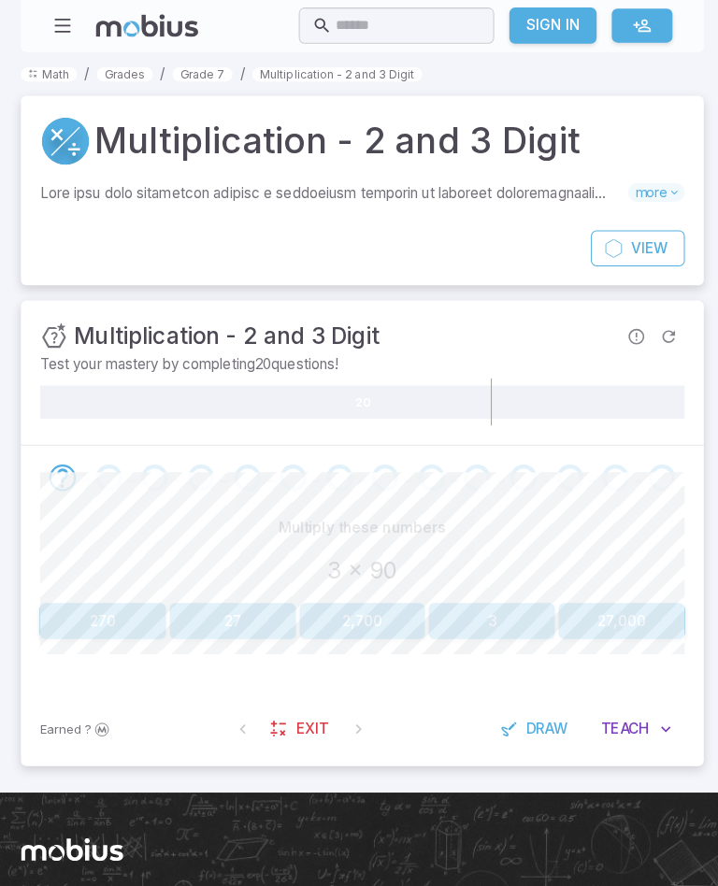
click at [102, 615] on button "270" at bounding box center [103, 613] width 124 height 36
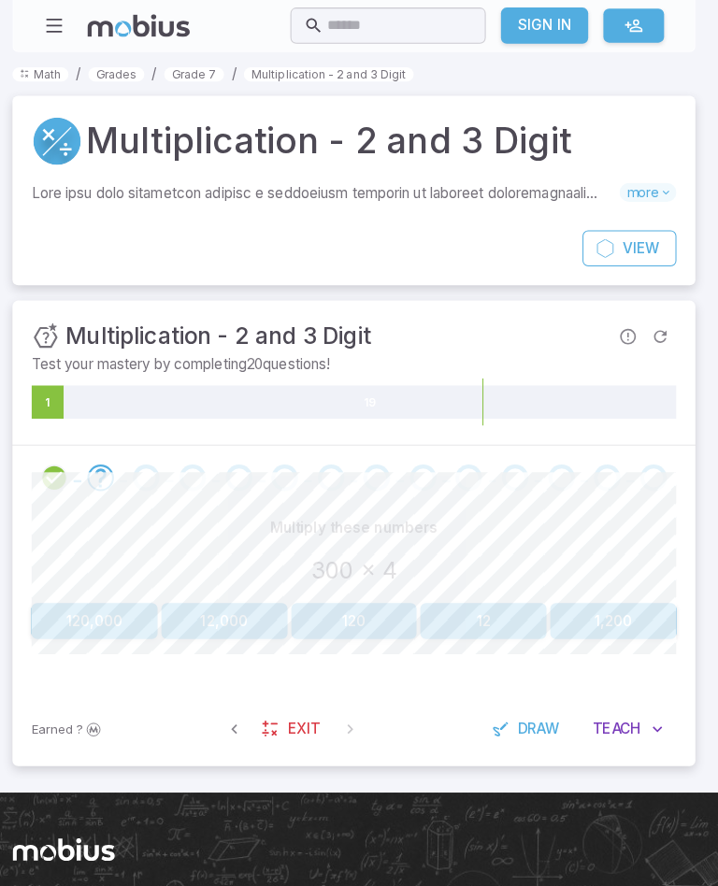
click at [630, 607] on button "1,200" at bounding box center [614, 613] width 124 height 36
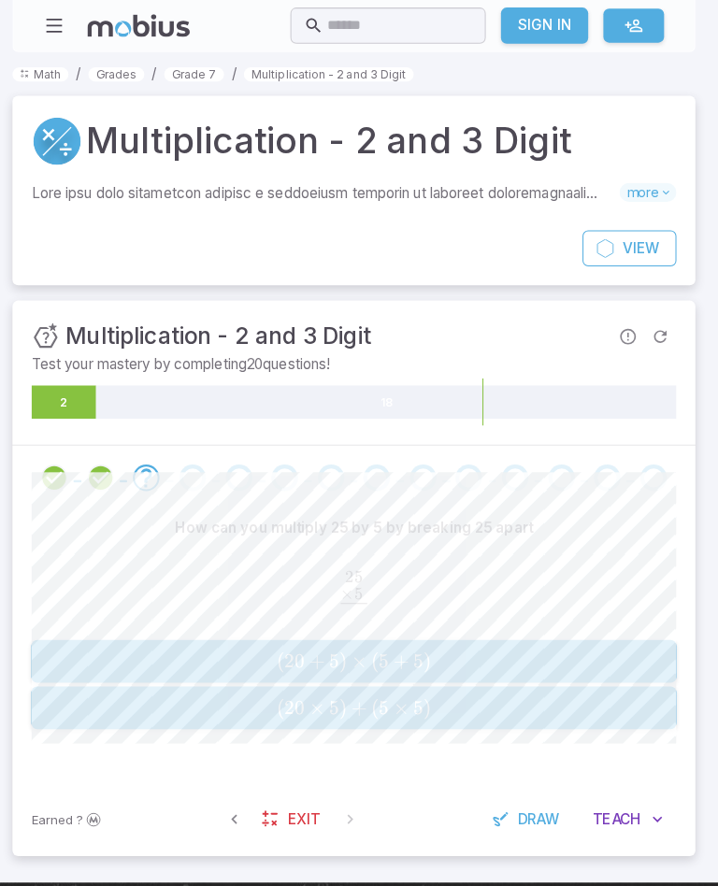
click at [51, 654] on span "( 20 + 5 ) × ( 5 + 5 )" at bounding box center [358, 651] width 623 height 23
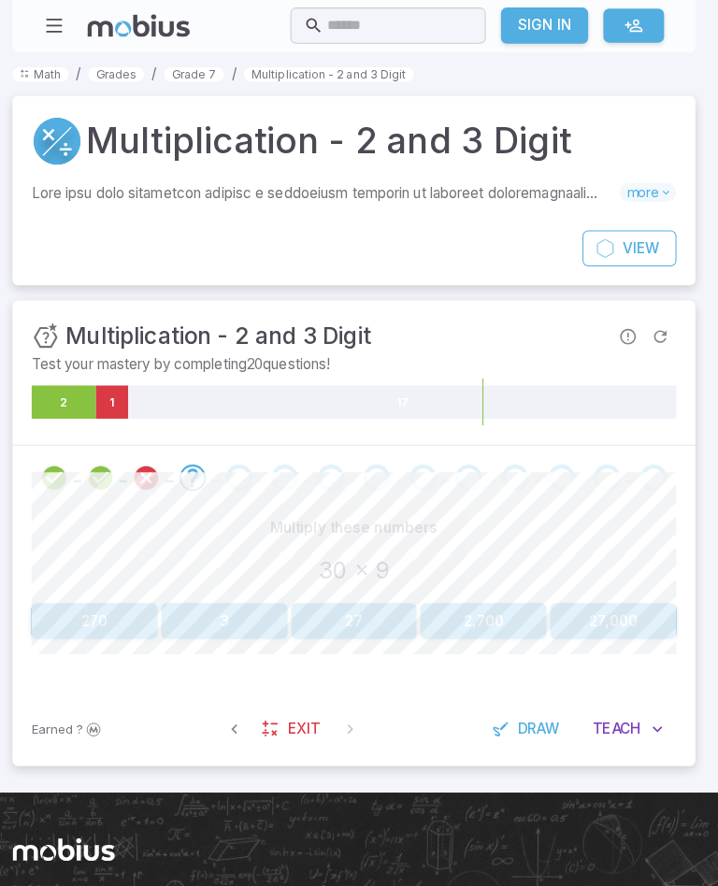
click at [87, 620] on button "270" at bounding box center [103, 613] width 124 height 36
click at [641, 621] on button "1,200" at bounding box center [614, 613] width 124 height 36
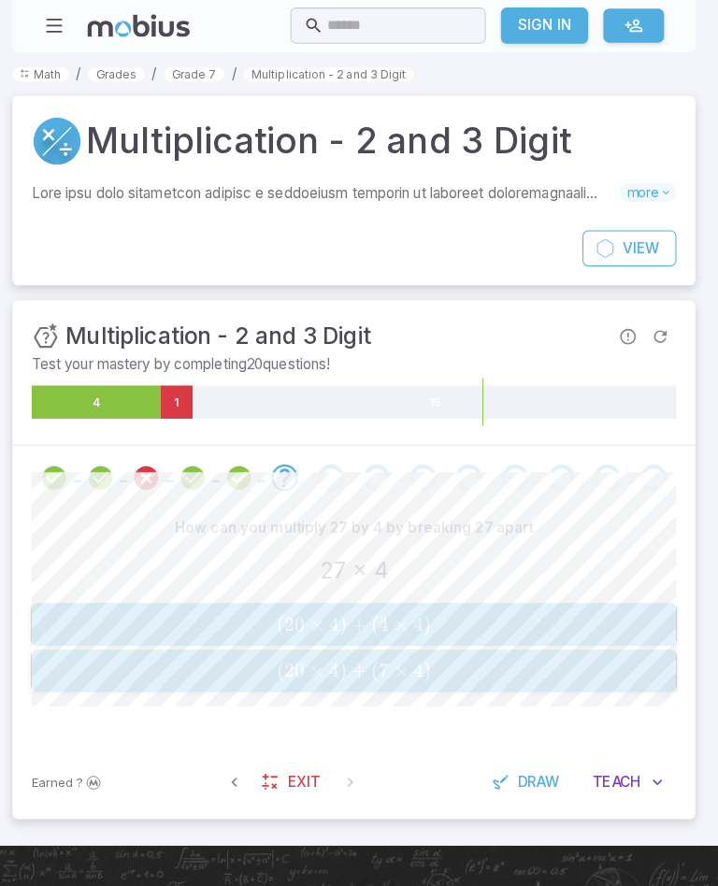
click at [418, 677] on button "( 20 × 4 ) + ( 7 × 4 ) (20 \times 4)+(7 \times 4) ( 20 × 4 ) + ( 7 × 4 )" at bounding box center [359, 661] width 636 height 42
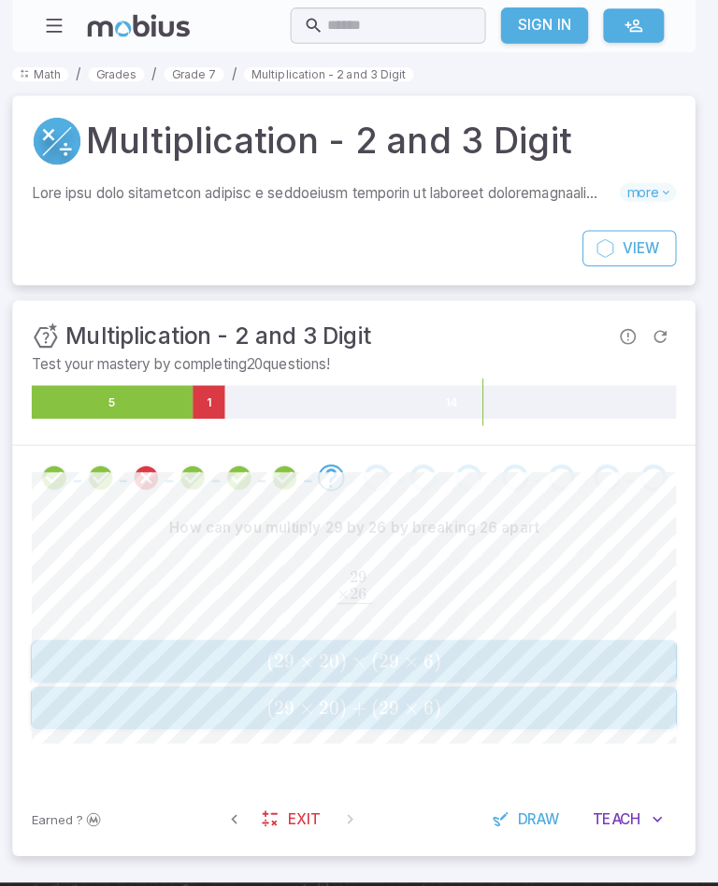
click at [449, 715] on button "( 29 × 20 ) + ( 29 × 6 ) (29 \times 20)+(29 \times 6) ( 29 × 20 ) + ( 29 × 6 )" at bounding box center [359, 698] width 636 height 42
click at [619, 647] on span "( 26 × 10 ) + ( 26 × 6 )" at bounding box center [358, 651] width 623 height 23
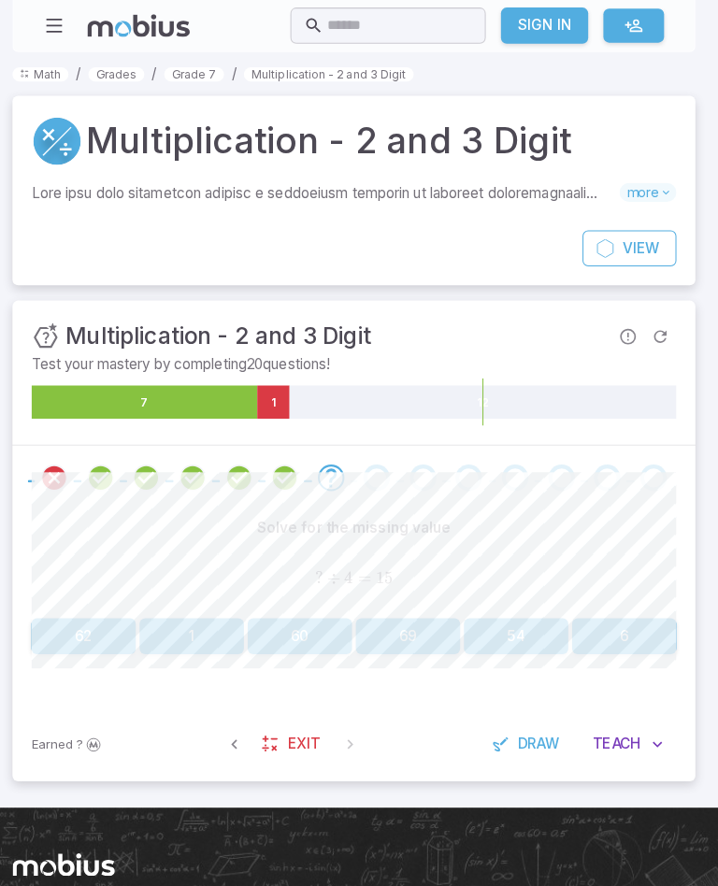
click at [287, 629] on button "60" at bounding box center [305, 627] width 103 height 36
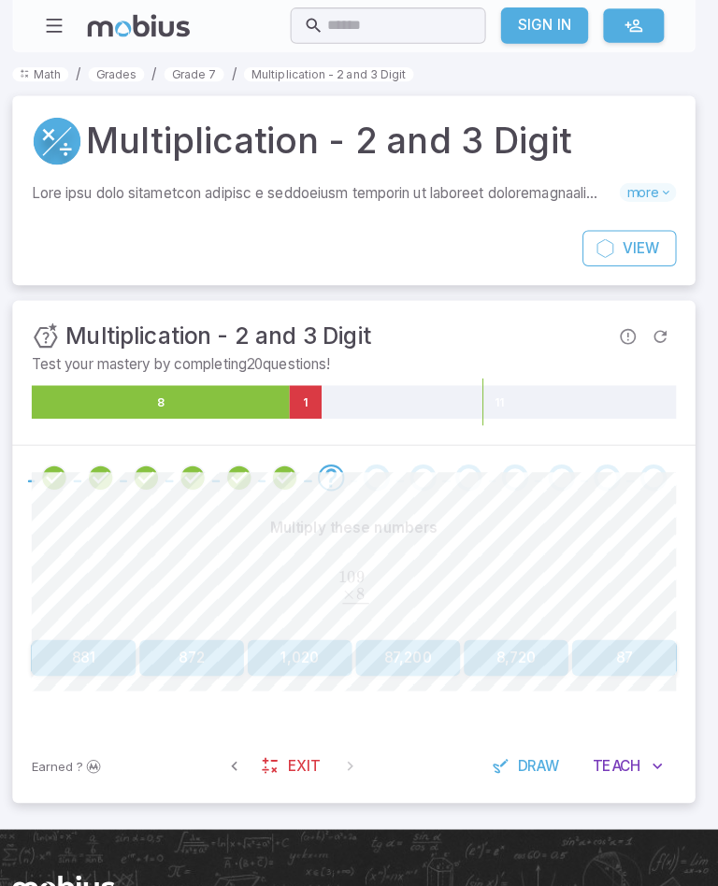
click at [182, 654] on button "872" at bounding box center [199, 649] width 103 height 36
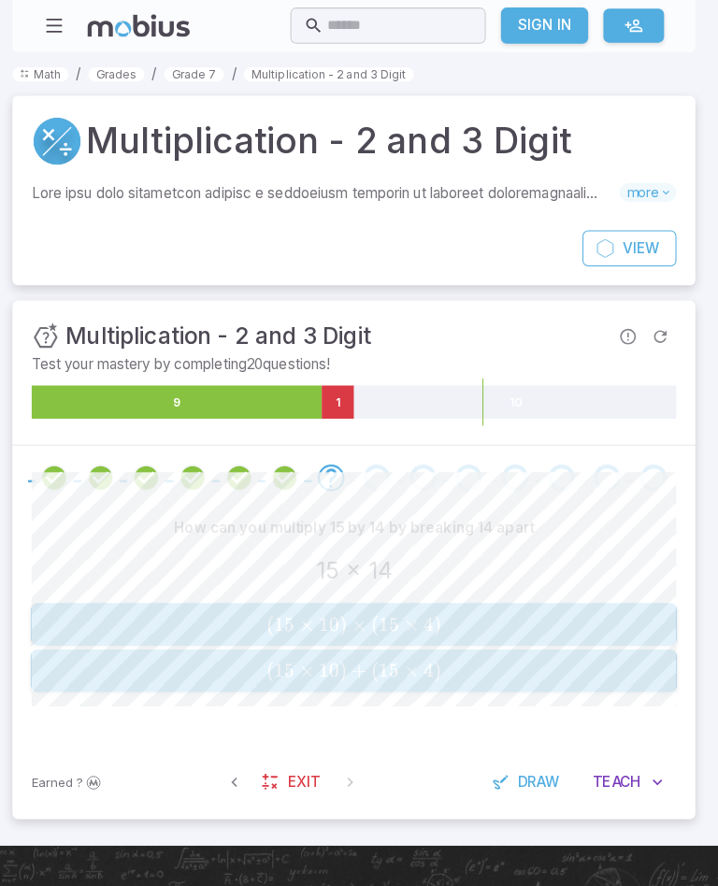
click at [557, 680] on button "( 15 × 10 ) + ( 15 × 4 ) (15 \times 10)+(15 \times 4) ( 15 × 10 ) + ( 15 × 4 )" at bounding box center [359, 661] width 636 height 42
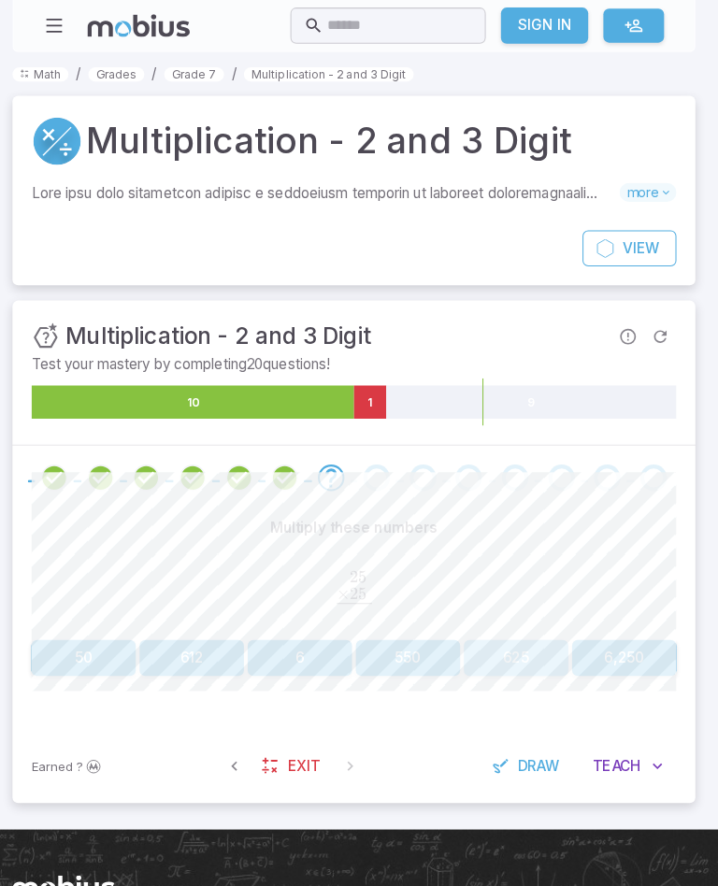
click at [522, 652] on button "625" at bounding box center [518, 649] width 103 height 36
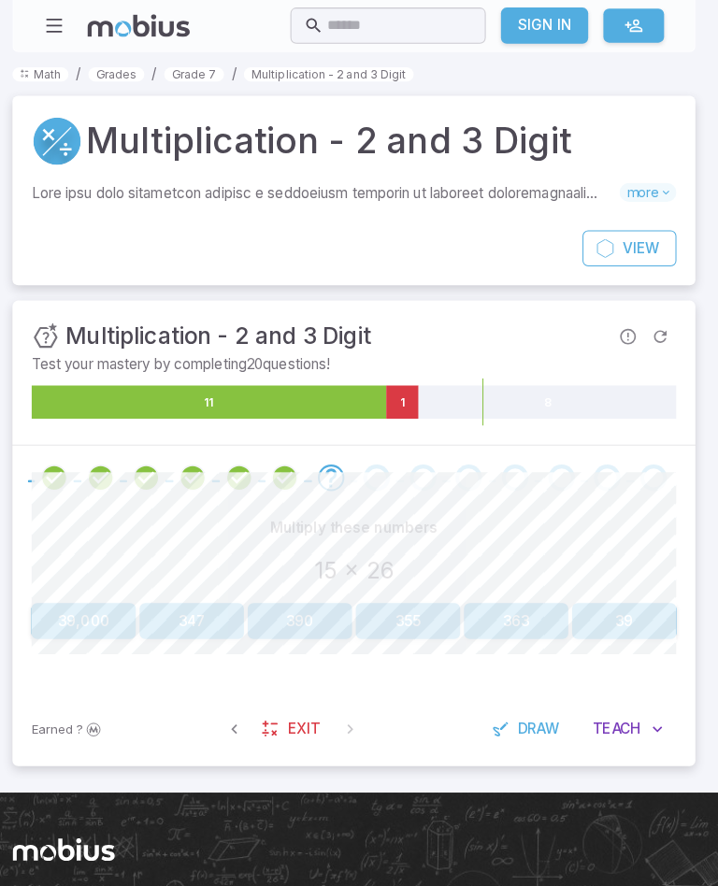
click at [288, 607] on button "390" at bounding box center [305, 613] width 103 height 36
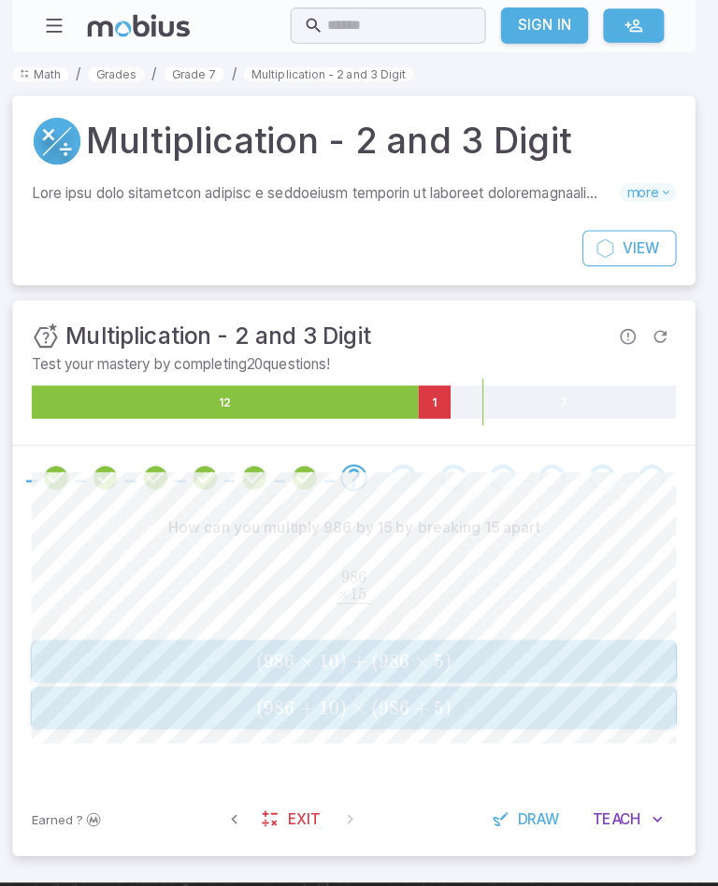
click at [655, 652] on span "( 986 × 10 ) + ( 986 × 5 )" at bounding box center [358, 651] width 623 height 23
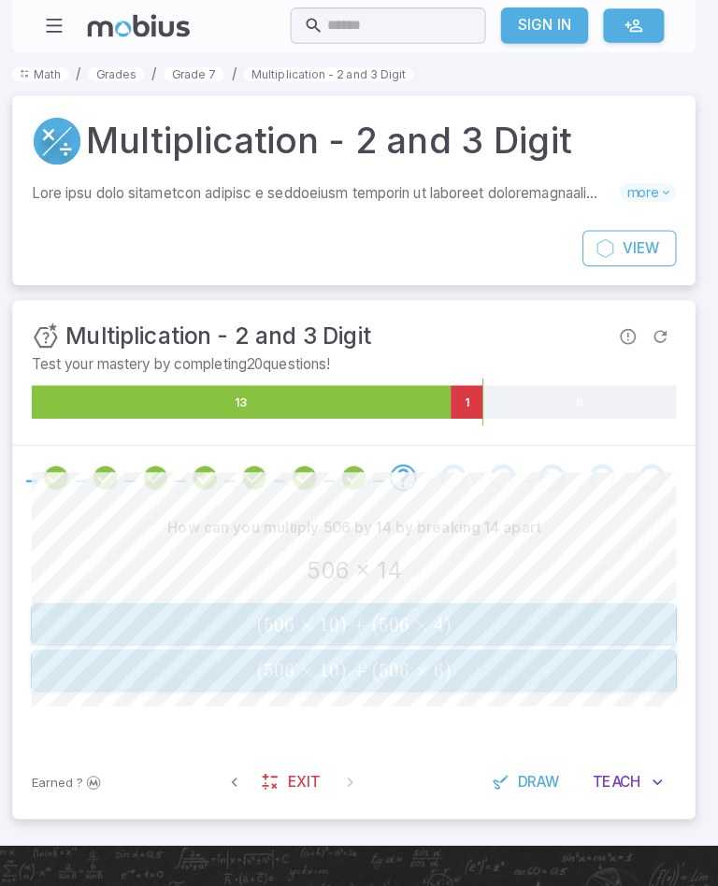
click at [607, 674] on button "( 506 × 10 ) + ( 506 × 6 ) (506 \times 10)+(506 \times 6) ( 506 × 10 ) + ( 506 …" at bounding box center [359, 661] width 636 height 42
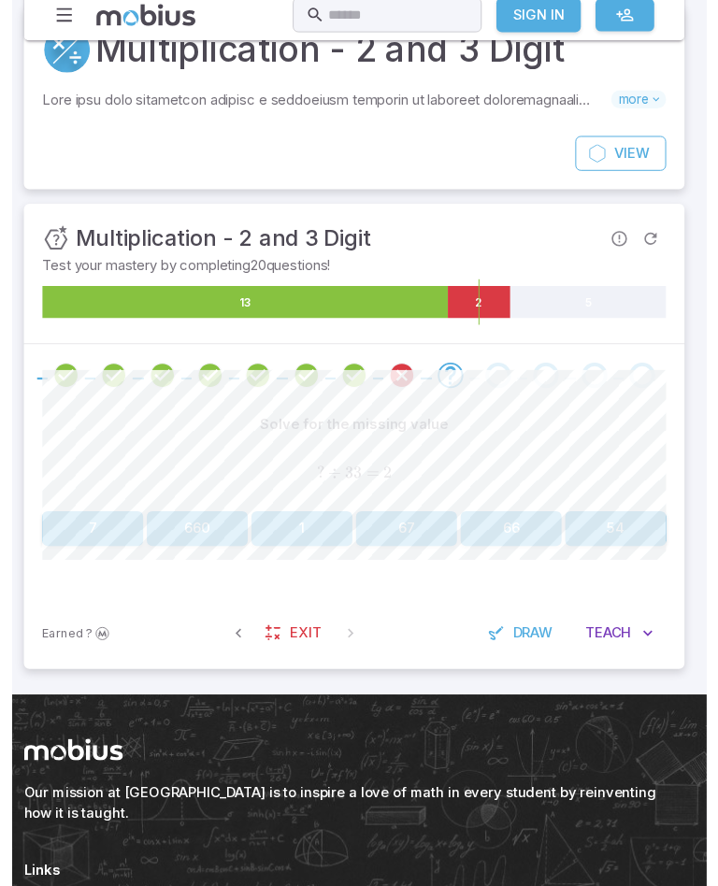
scroll to position [15, 0]
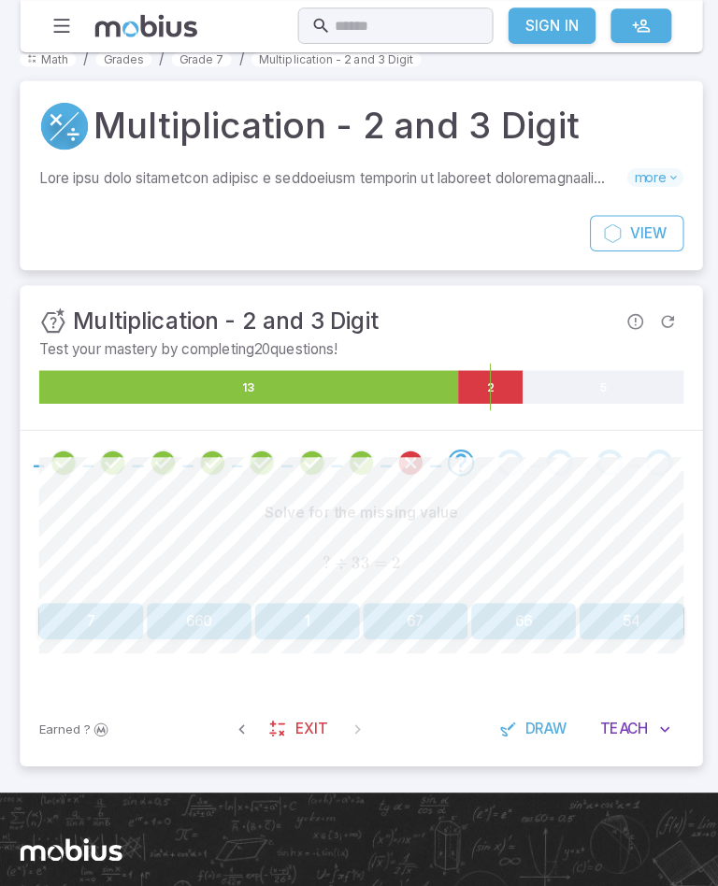
click at [518, 612] on button "66" at bounding box center [518, 613] width 103 height 36
click at [209, 619] on button "273" at bounding box center [199, 613] width 103 height 36
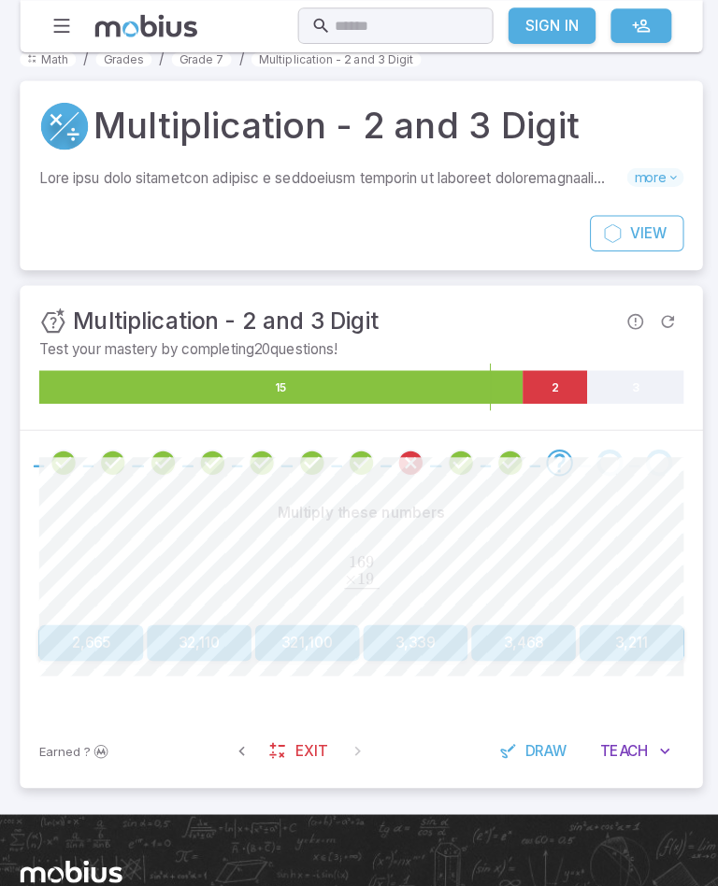
click at [637, 640] on button "3,211" at bounding box center [625, 634] width 103 height 36
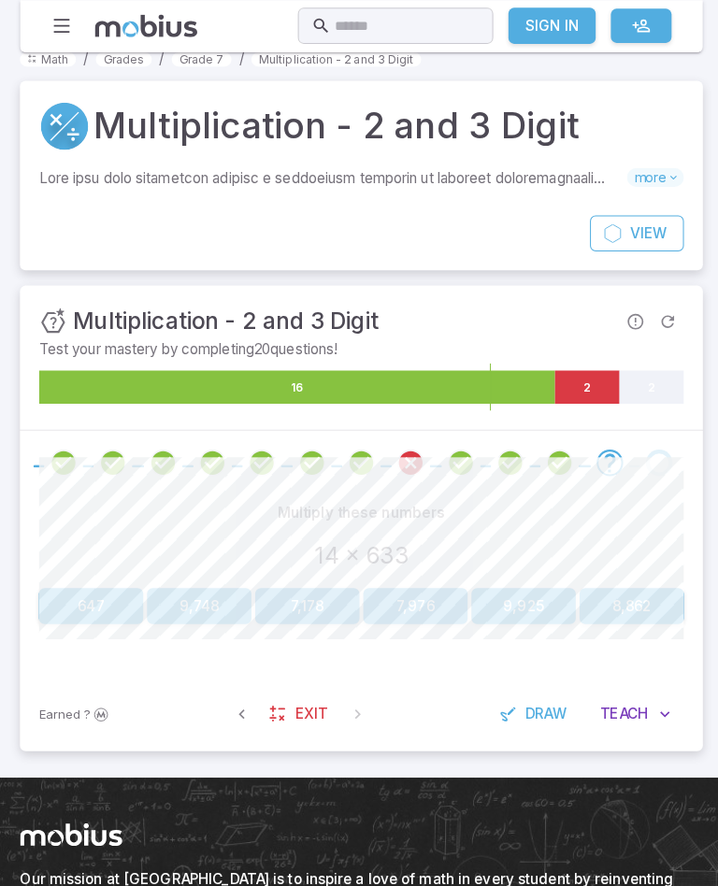
click at [646, 584] on button "8,862" at bounding box center [625, 598] width 103 height 36
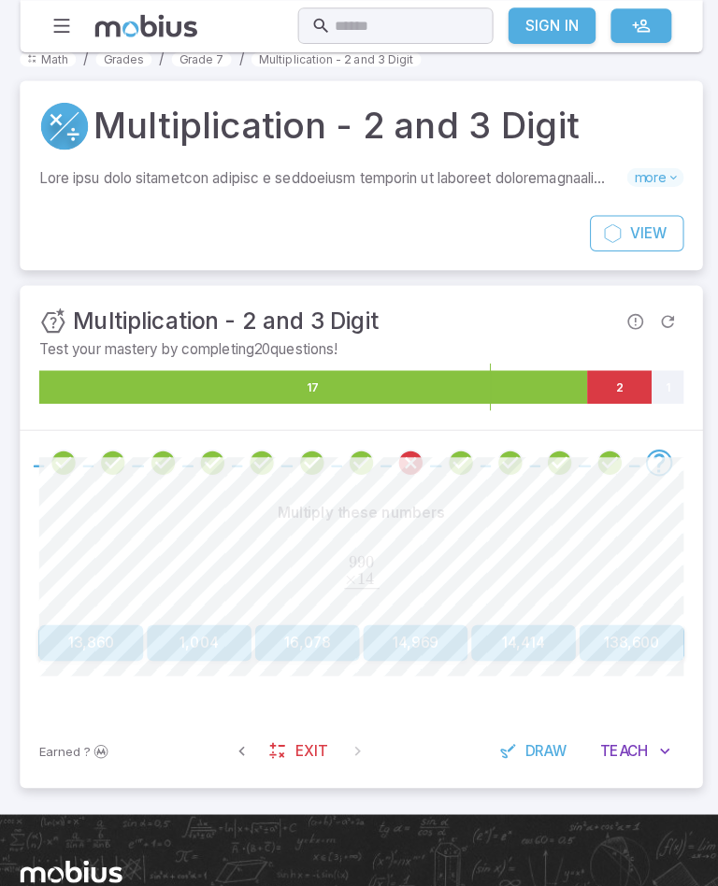
click at [73, 647] on button "13,860" at bounding box center [92, 634] width 103 height 36
